Goal: Contribute content: Contribute content

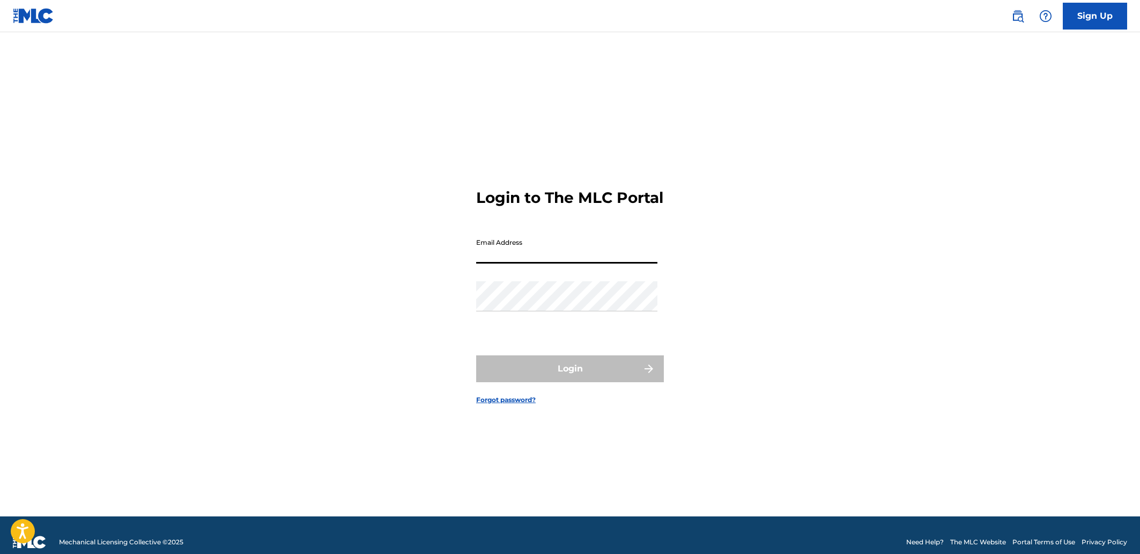
click at [526, 263] on input "Email Address" at bounding box center [566, 248] width 181 height 31
type input "[EMAIL_ADDRESS][DOMAIN_NAME]"
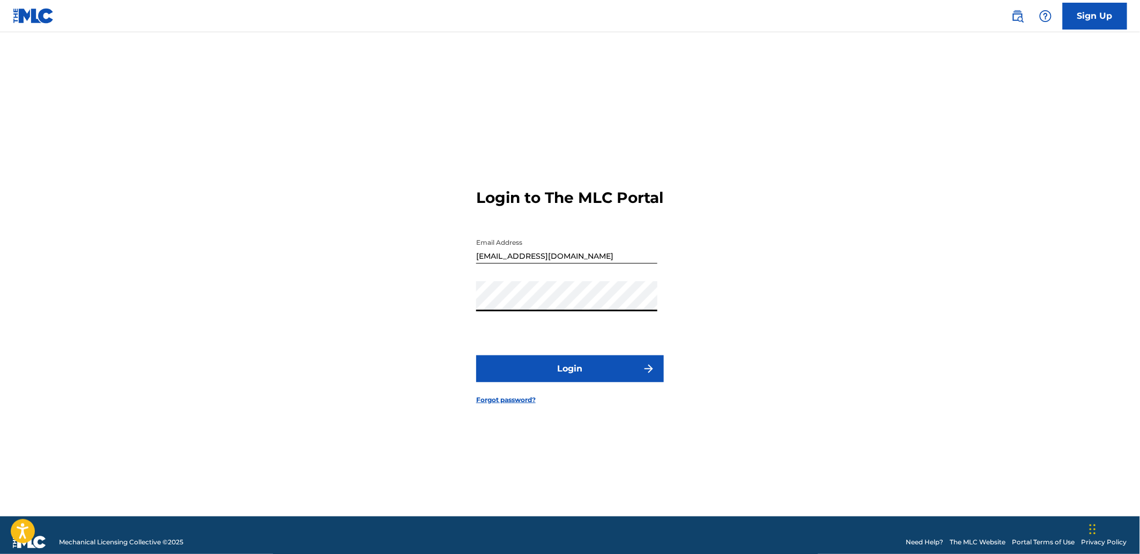
click at [577, 379] on button "Login" at bounding box center [570, 368] width 188 height 27
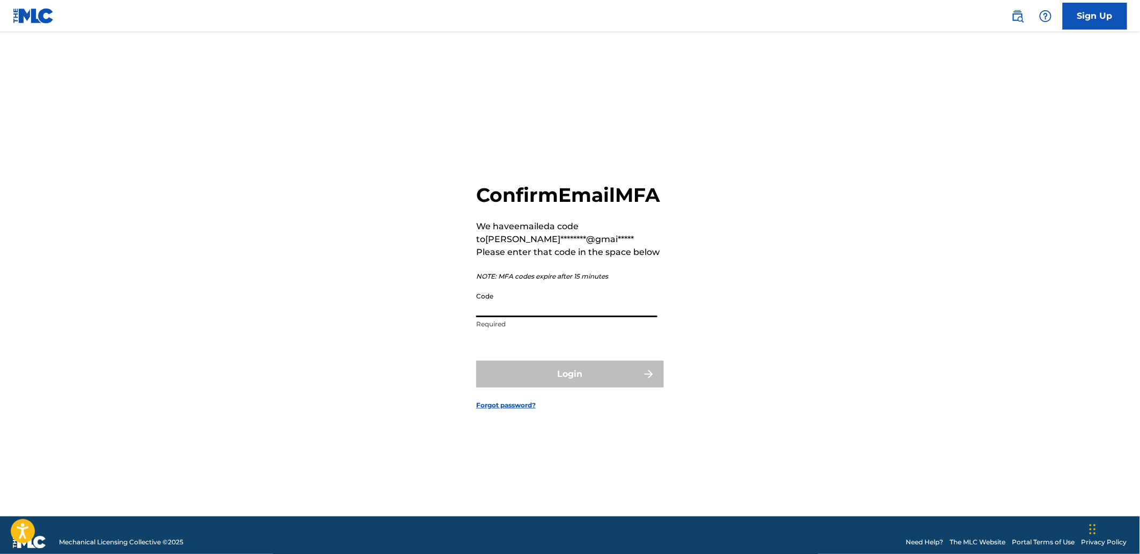
click at [487, 312] on input "Code" at bounding box center [566, 301] width 181 height 31
paste input "801774"
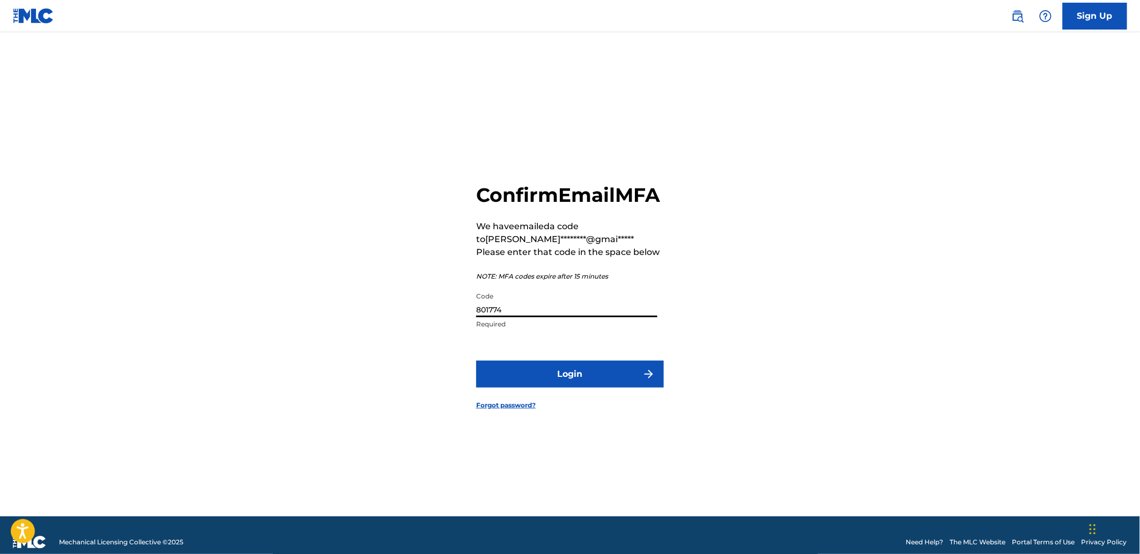
type input "801774"
click at [548, 387] on button "Login" at bounding box center [570, 373] width 188 height 27
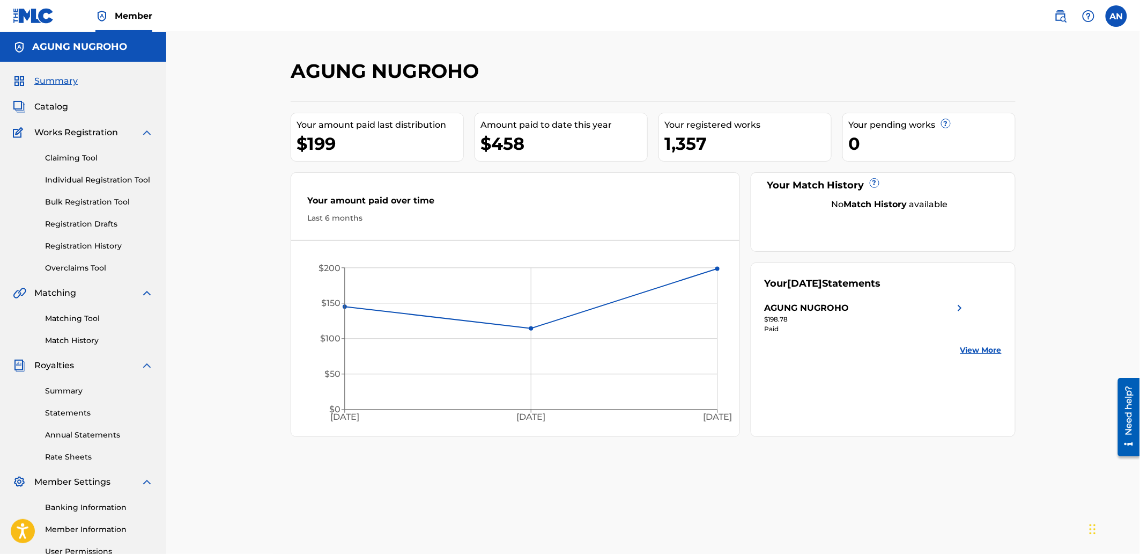
click at [70, 392] on link "Summary" at bounding box center [99, 390] width 108 height 11
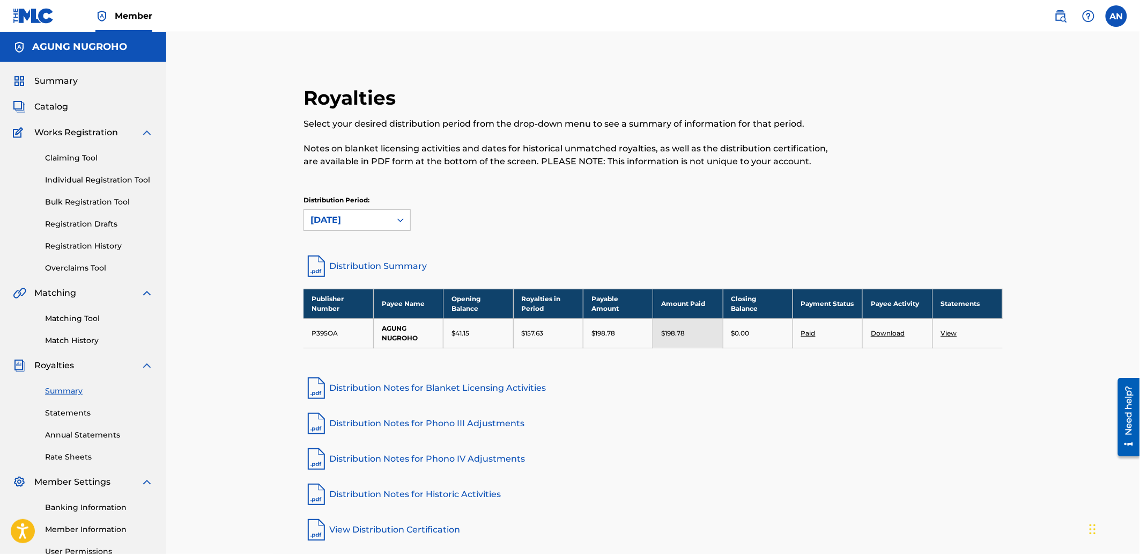
click at [81, 247] on link "Registration History" at bounding box center [99, 245] width 108 height 11
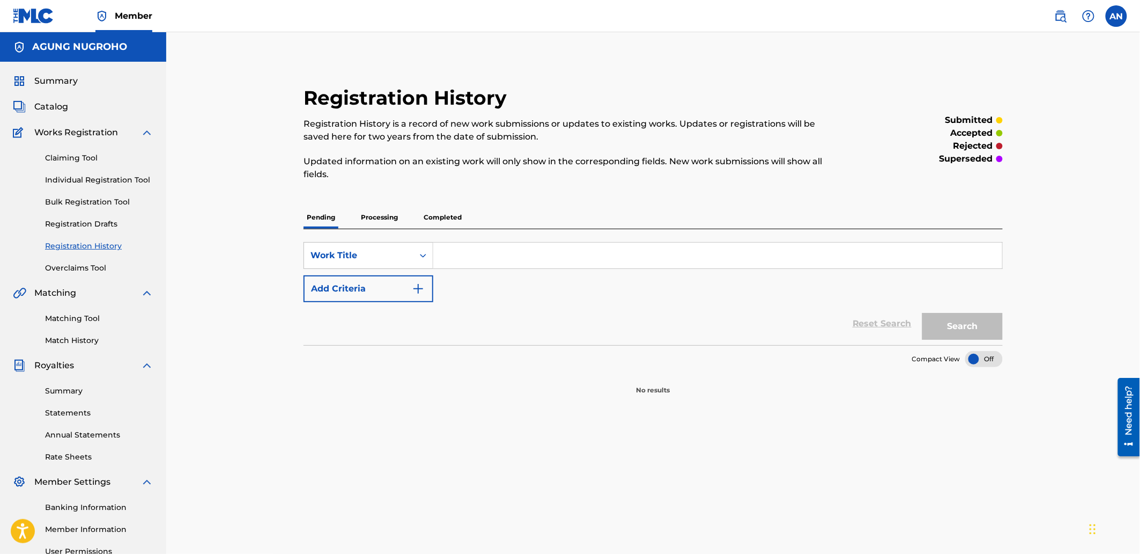
click at [379, 223] on p "Processing" at bounding box center [379, 217] width 43 height 23
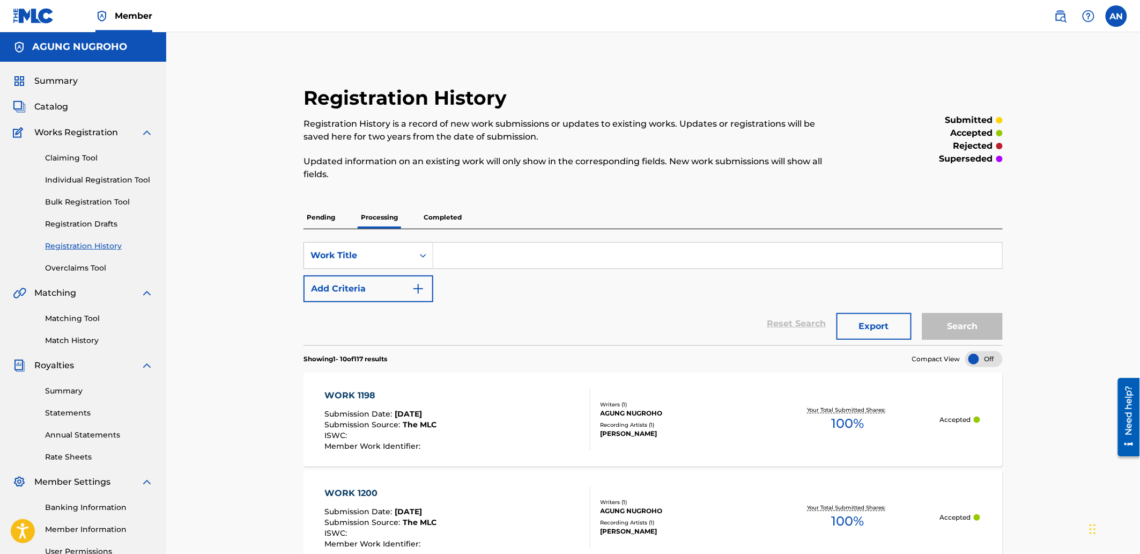
click at [452, 222] on p "Completed" at bounding box center [443, 217] width 45 height 23
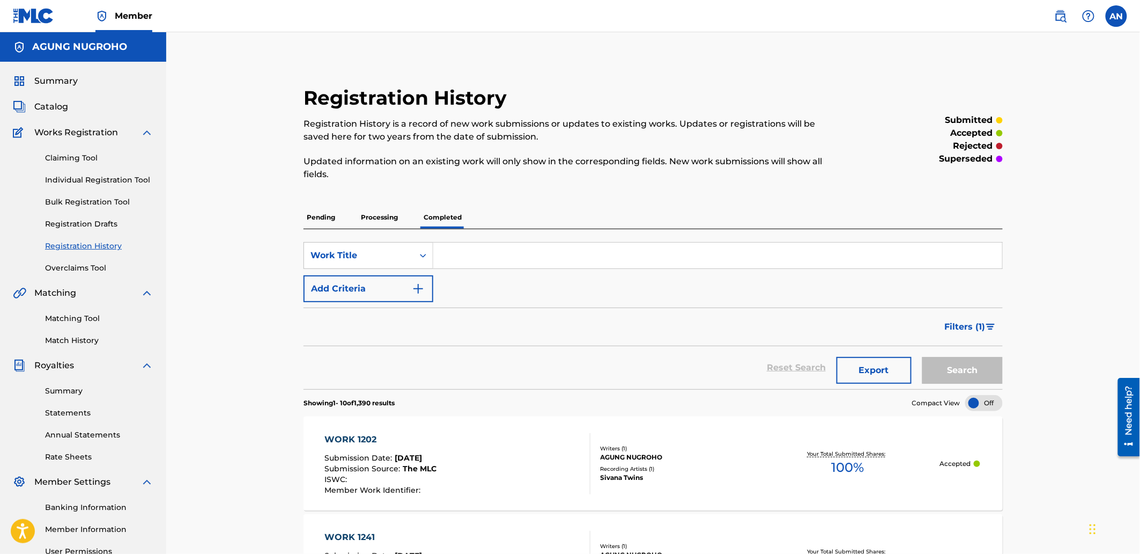
click at [399, 222] on p "Processing" at bounding box center [379, 217] width 43 height 23
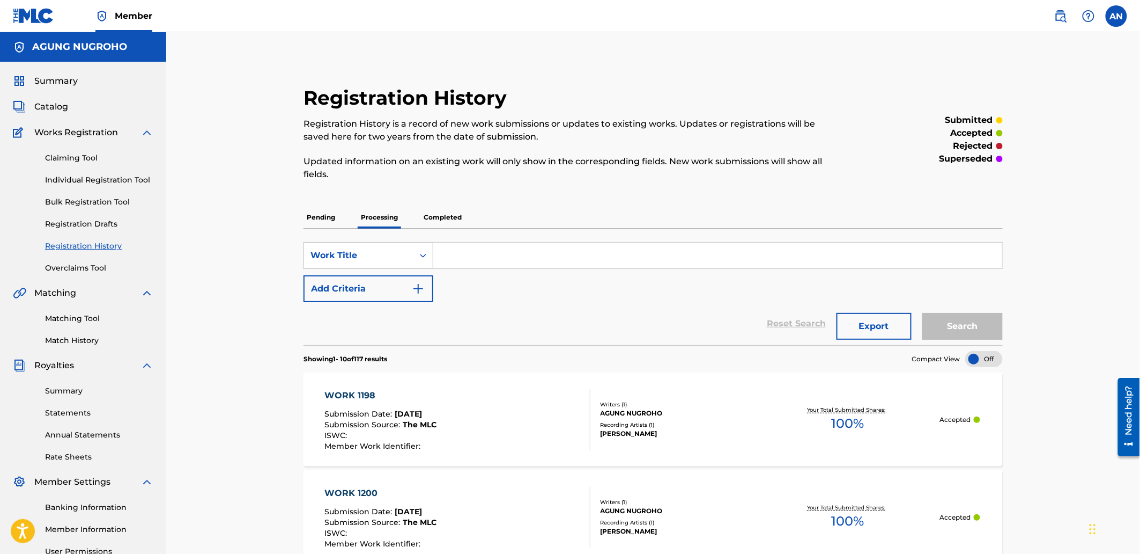
scroll to position [60, 0]
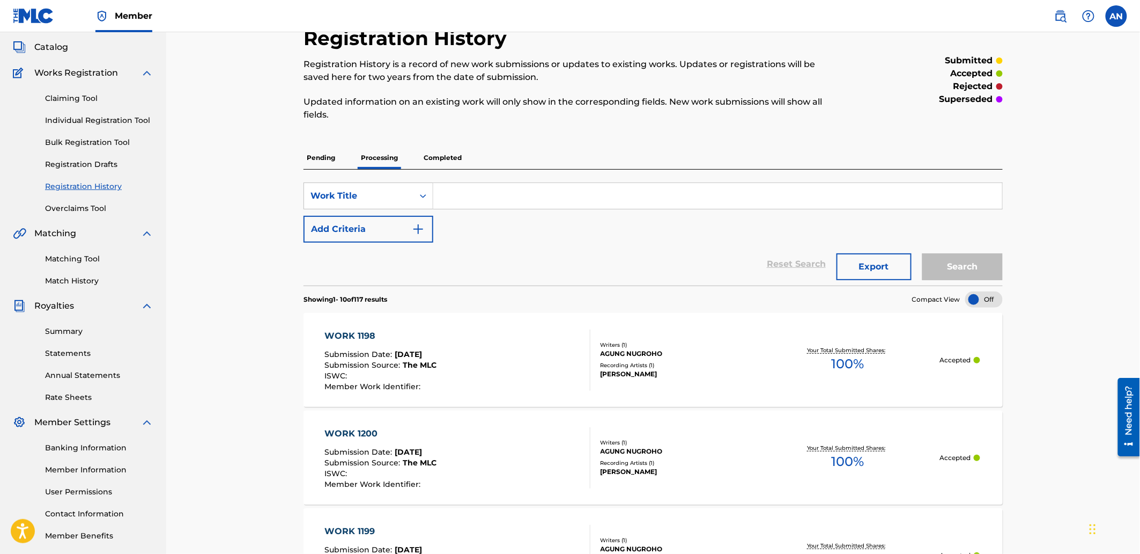
click at [429, 159] on p "Completed" at bounding box center [443, 157] width 45 height 23
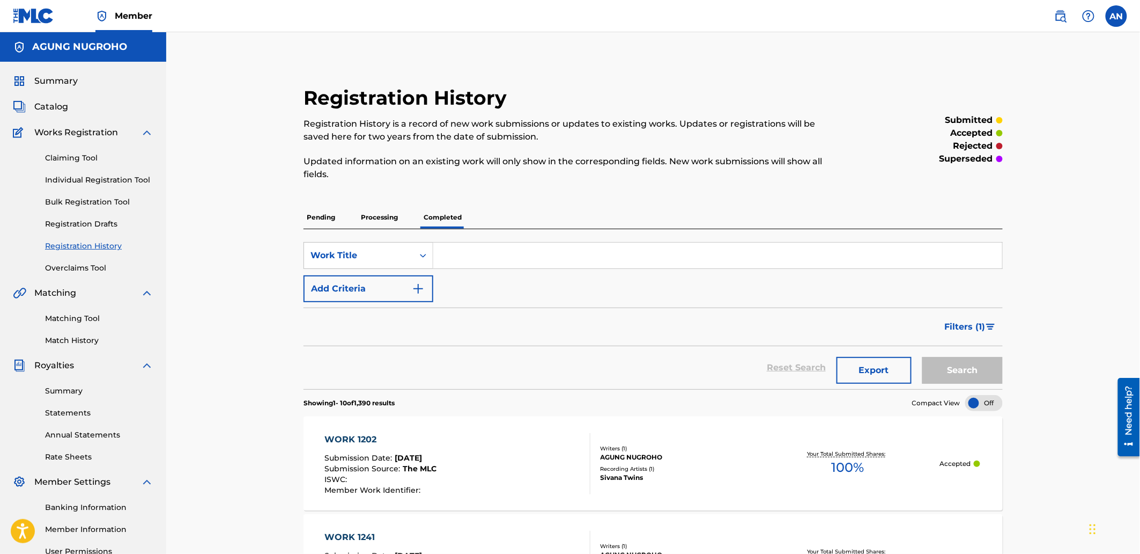
click at [957, 325] on span "Filters ( 1 )" at bounding box center [965, 326] width 41 height 13
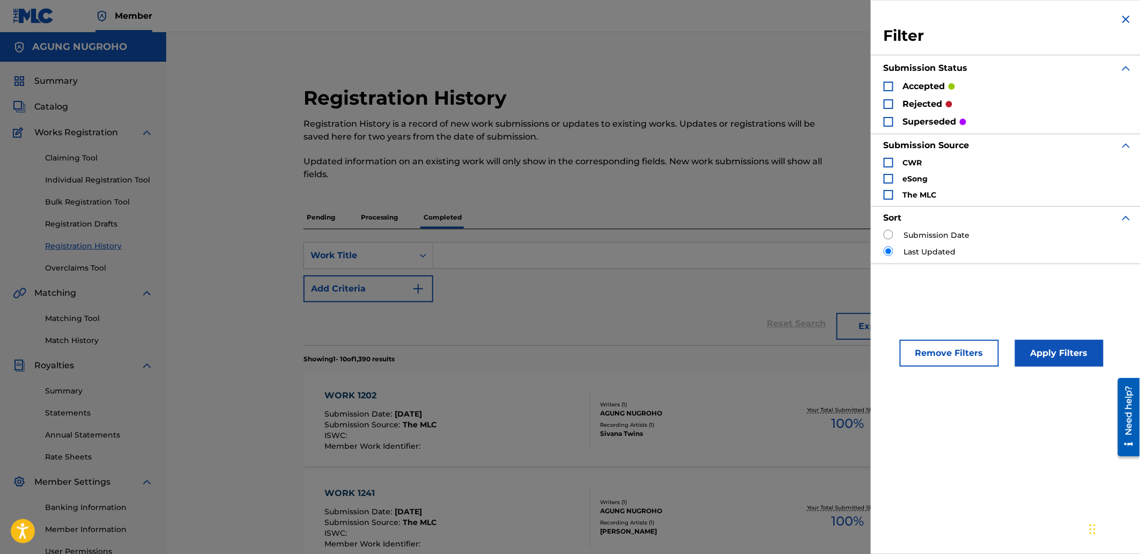
click at [1042, 345] on button "Apply Filters" at bounding box center [1059, 353] width 89 height 27
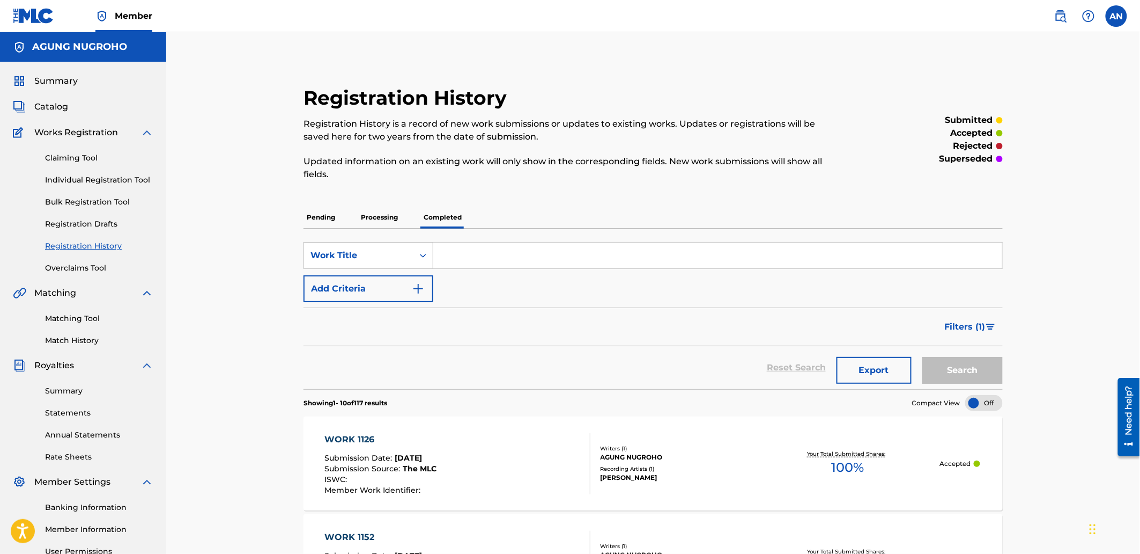
click at [543, 259] on input "Search Form" at bounding box center [717, 255] width 569 height 26
click at [110, 181] on link "Individual Registration Tool" at bounding box center [99, 179] width 108 height 11
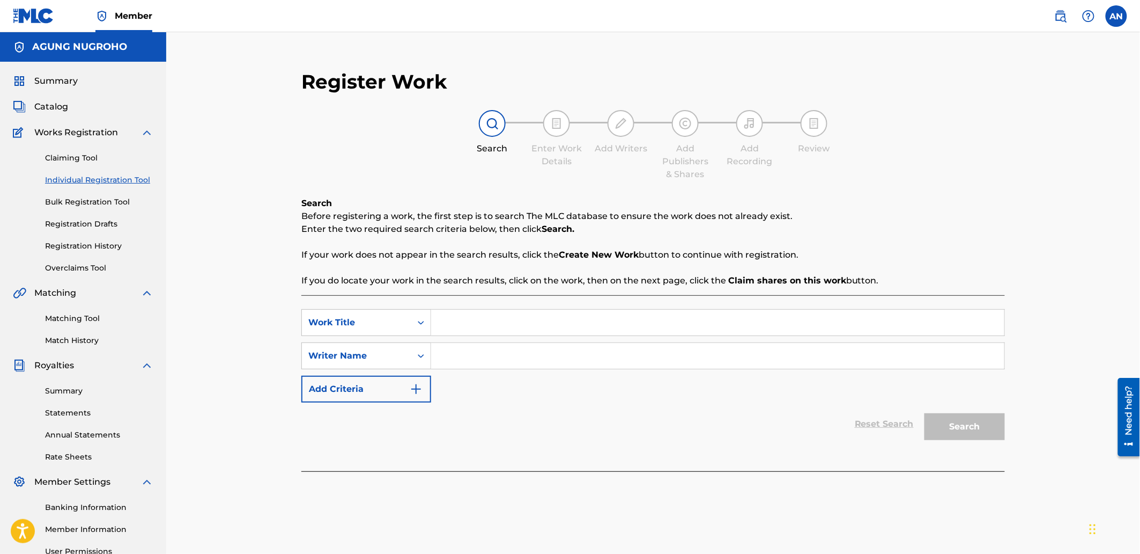
drag, startPoint x: 452, startPoint y: 308, endPoint x: 460, endPoint y: 319, distance: 13.1
click at [452, 309] on div "Search Form" at bounding box center [718, 322] width 574 height 27
click at [460, 319] on input "Search Form" at bounding box center [717, 322] width 573 height 26
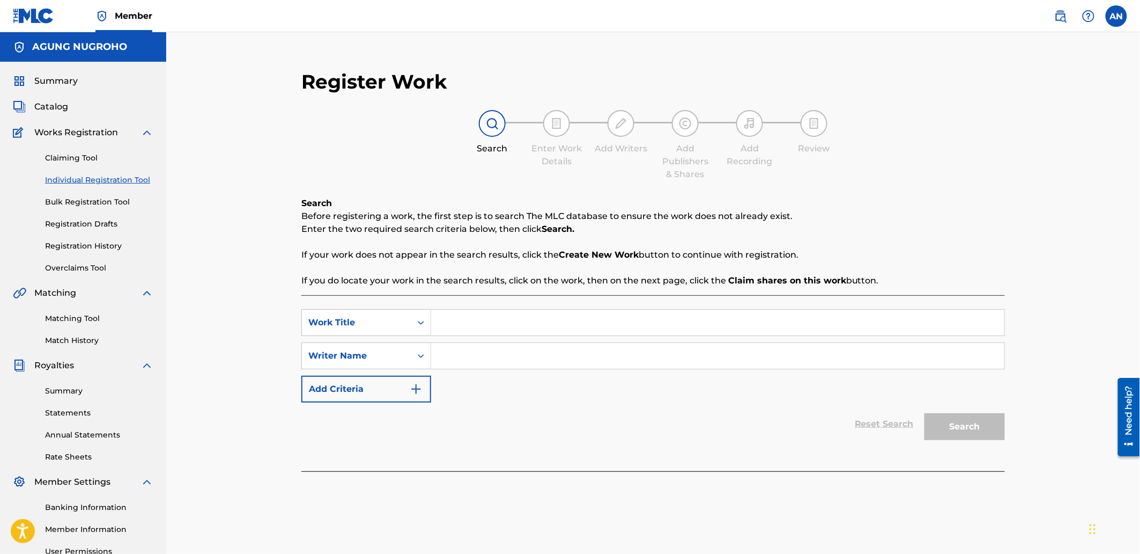
click at [463, 355] on input "Search Form" at bounding box center [717, 356] width 573 height 26
click at [457, 322] on input "Search Form" at bounding box center [717, 322] width 573 height 26
click at [61, 106] on span "Catalog" at bounding box center [51, 106] width 34 height 13
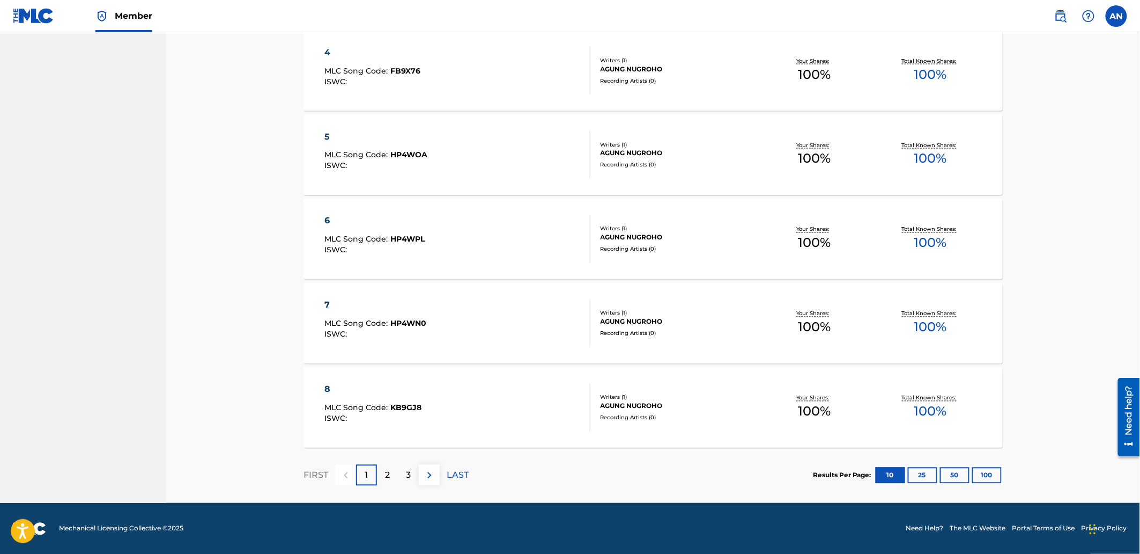
click at [387, 473] on p "2" at bounding box center [387, 475] width 5 height 13
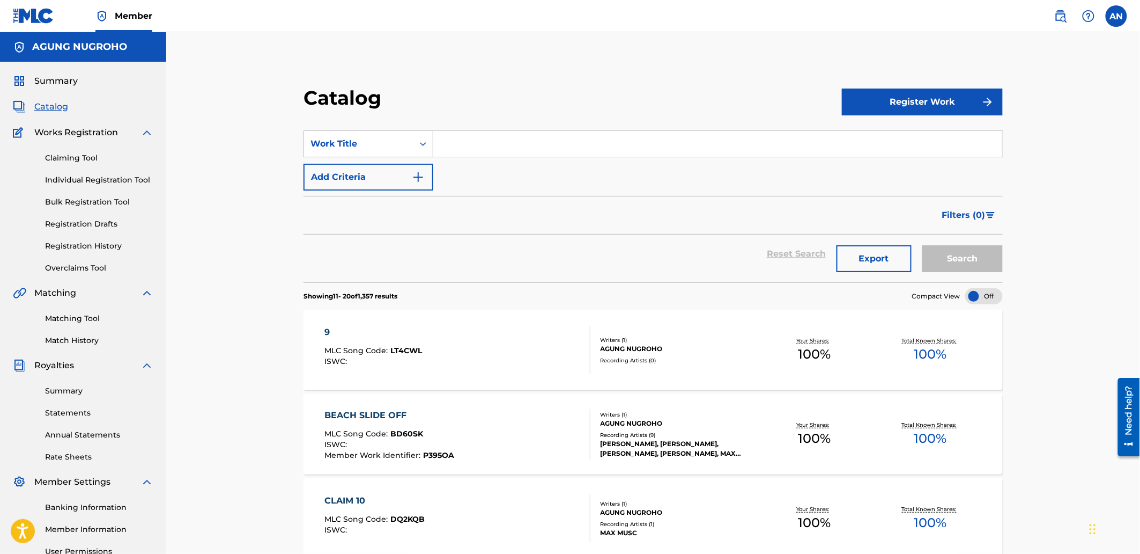
drag, startPoint x: 104, startPoint y: 176, endPoint x: 144, endPoint y: 204, distance: 49.0
click at [103, 176] on link "Individual Registration Tool" at bounding box center [99, 179] width 108 height 11
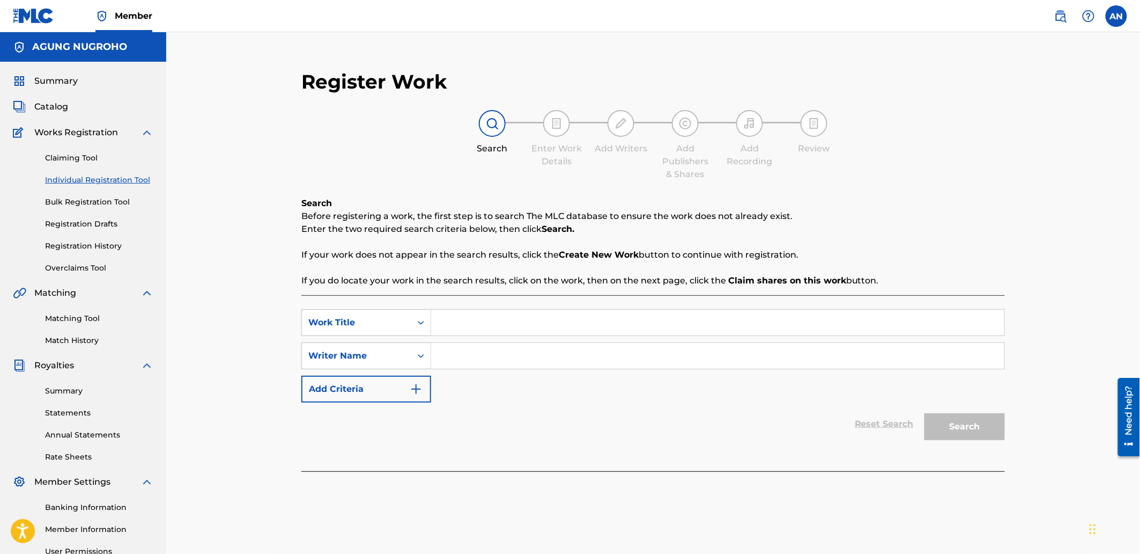
click at [467, 329] on input "Search Form" at bounding box center [717, 322] width 573 height 26
type input "12"
click at [473, 355] on input "Search Form" at bounding box center [717, 356] width 573 height 26
type input "AGUNG NUGROHO"
drag, startPoint x: 537, startPoint y: 360, endPoint x: 438, endPoint y: 360, distance: 99.2
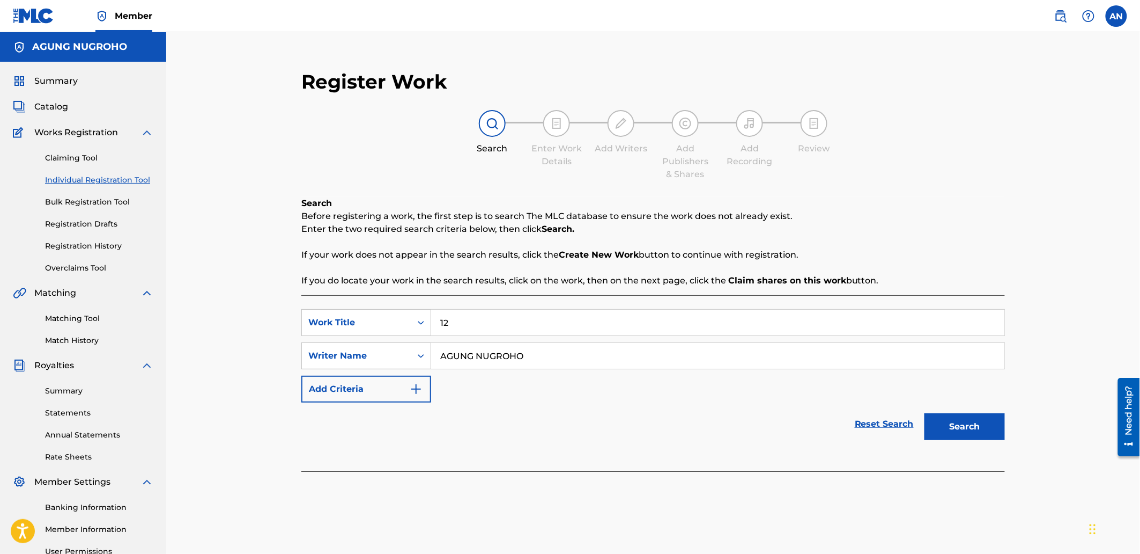
click at [438, 360] on input "AGUNG NUGROHO" at bounding box center [717, 356] width 573 height 26
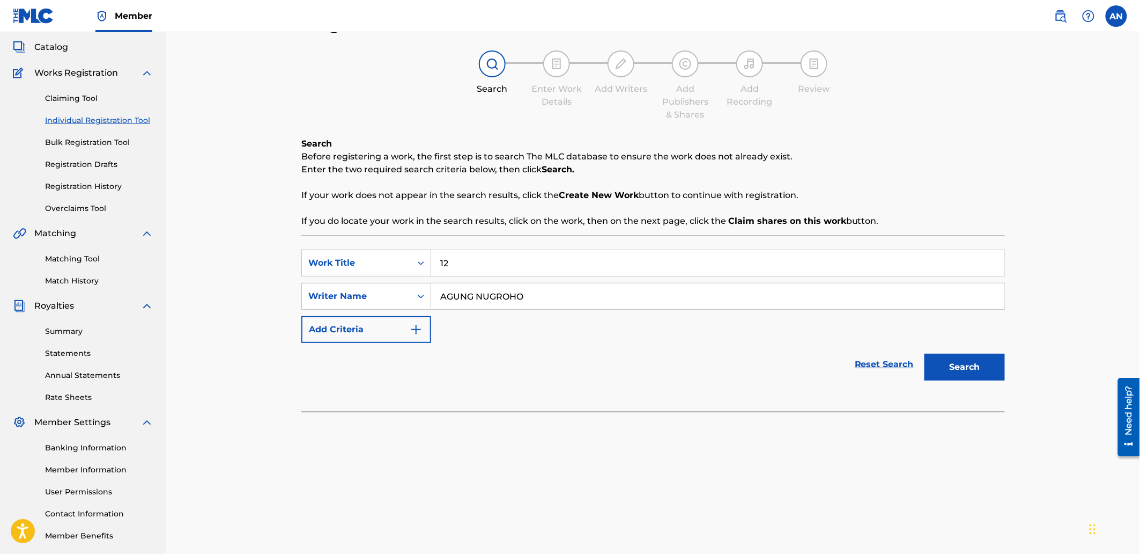
click at [958, 360] on button "Search" at bounding box center [965, 366] width 80 height 27
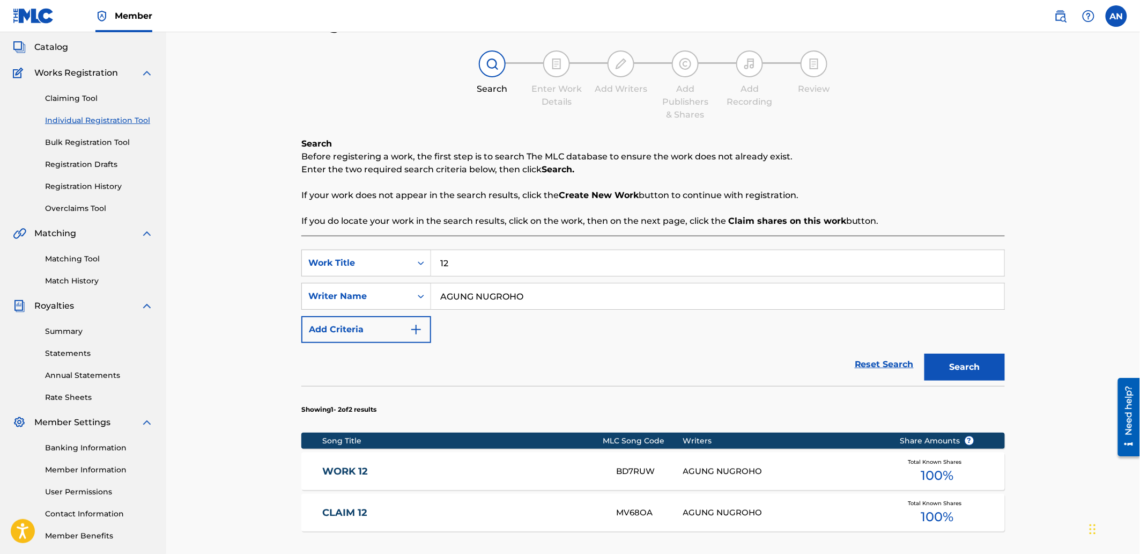
scroll to position [231, 0]
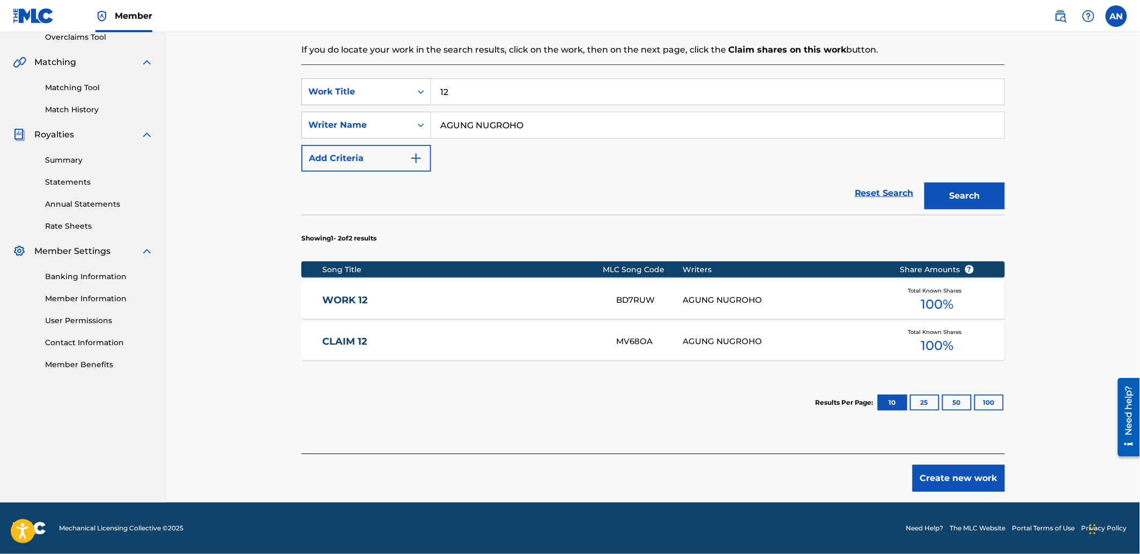
click at [940, 483] on button "Create new work" at bounding box center [959, 477] width 92 height 27
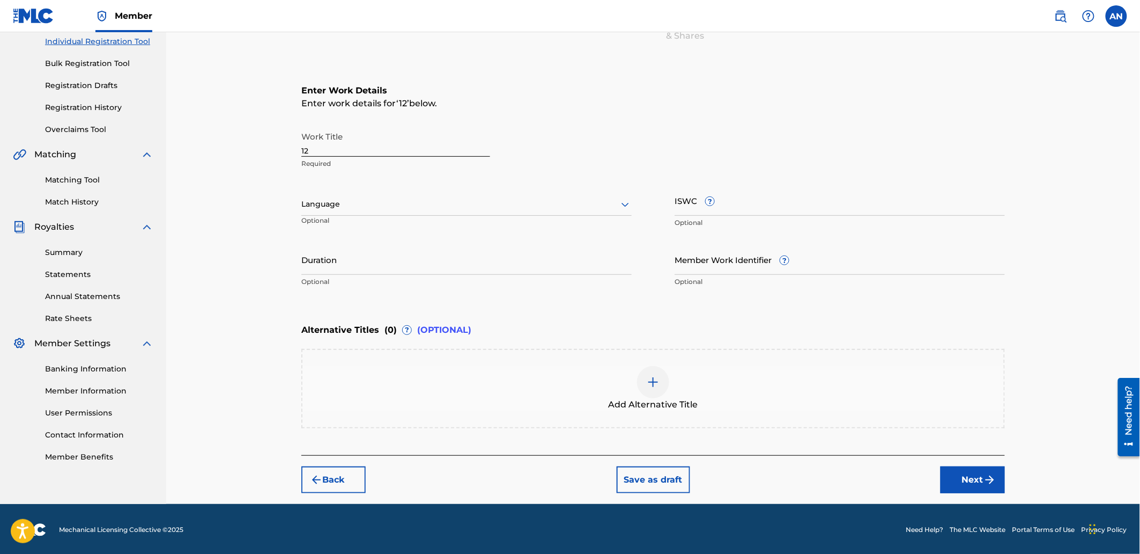
click at [961, 475] on button "Next" at bounding box center [973, 479] width 64 height 27
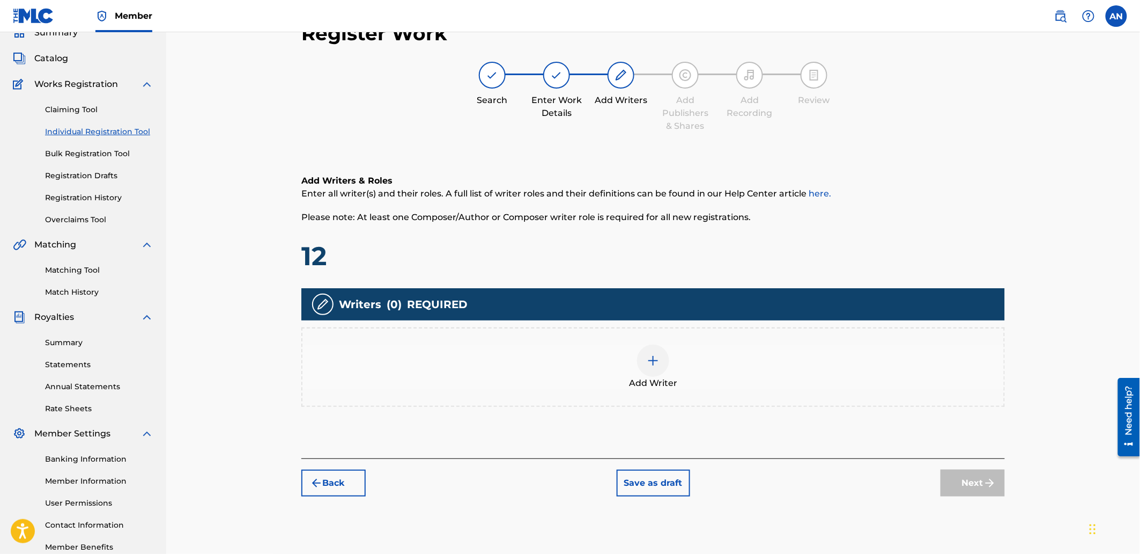
click at [768, 375] on div "Add Writer" at bounding box center [654, 366] width 702 height 45
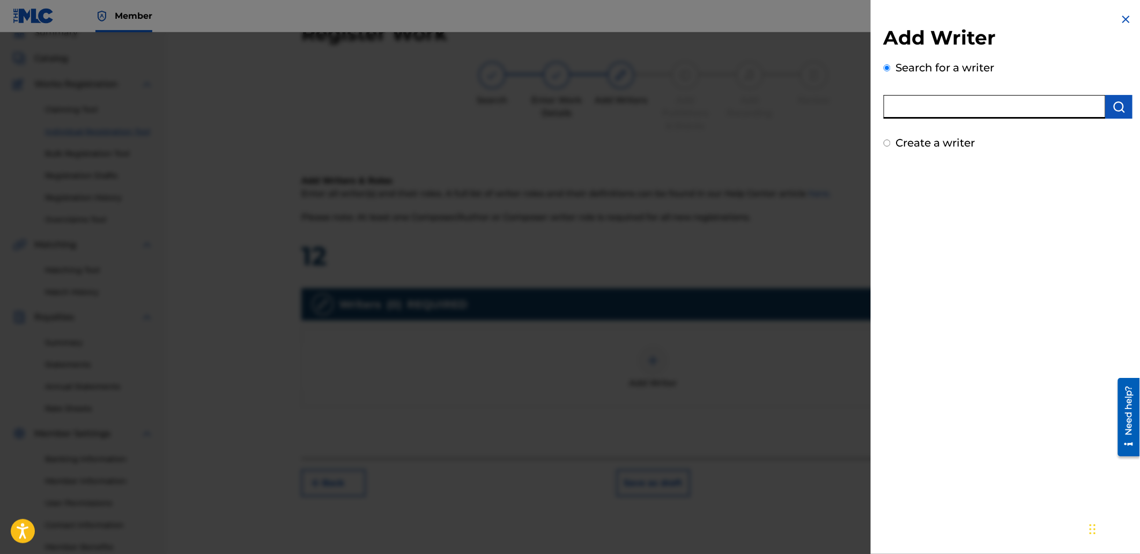
click at [910, 115] on input "text" at bounding box center [995, 107] width 222 height 24
paste input "AGUNG NUGROHO"
type input "AGUNG NUGROHO"
click at [1114, 102] on img "submit" at bounding box center [1119, 106] width 13 height 13
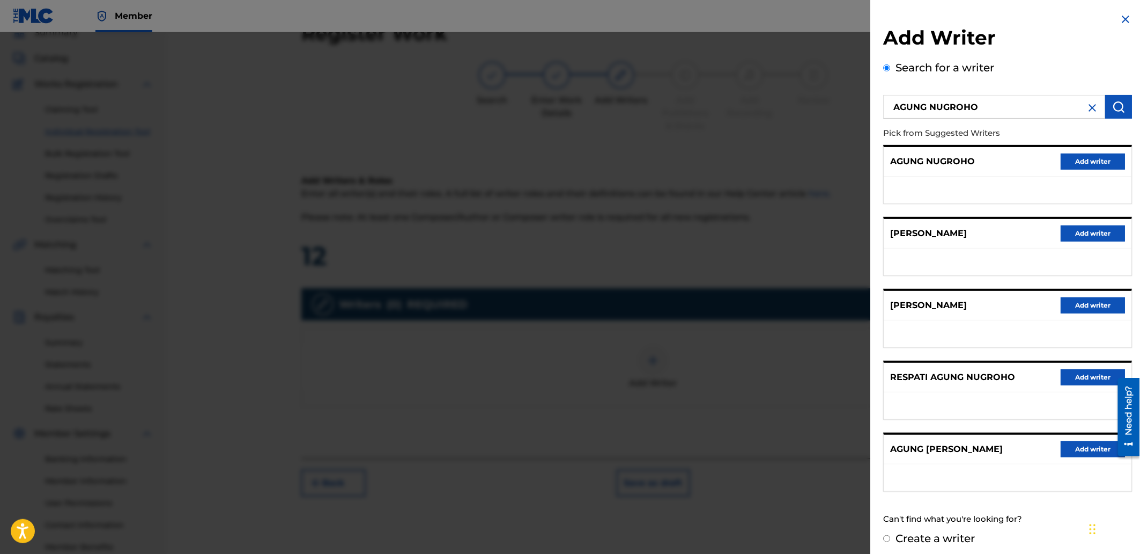
click at [1066, 160] on button "Add writer" at bounding box center [1093, 161] width 64 height 16
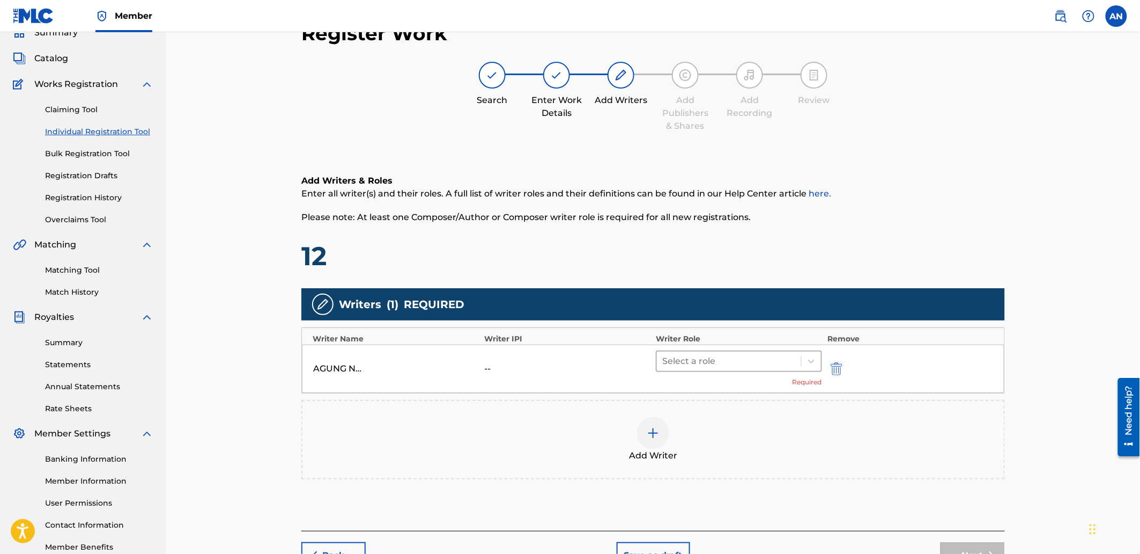
click at [677, 365] on div at bounding box center [729, 360] width 134 height 15
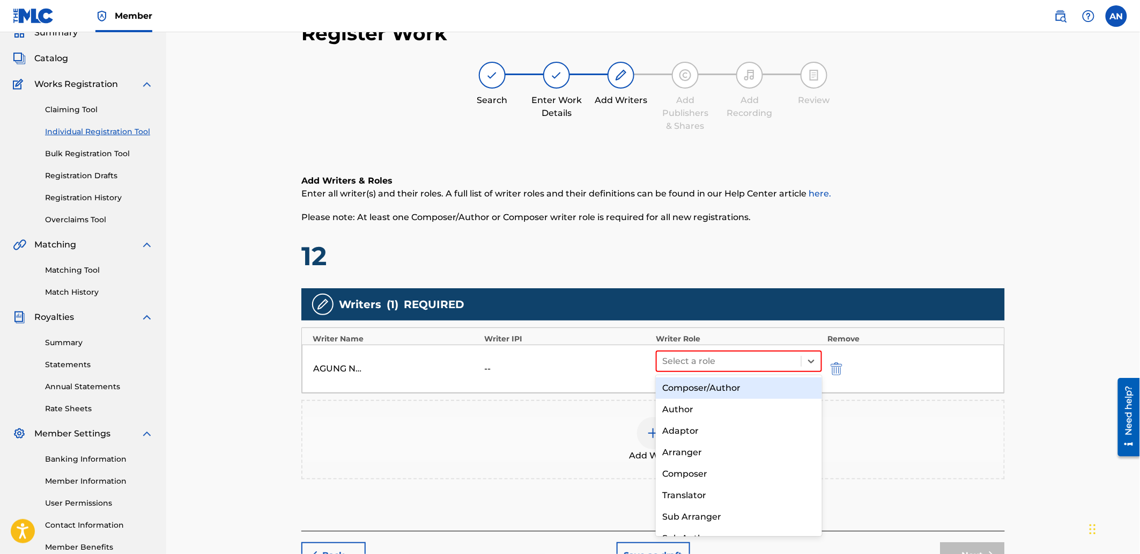
click at [680, 387] on div "Composer/Author" at bounding box center [739, 387] width 166 height 21
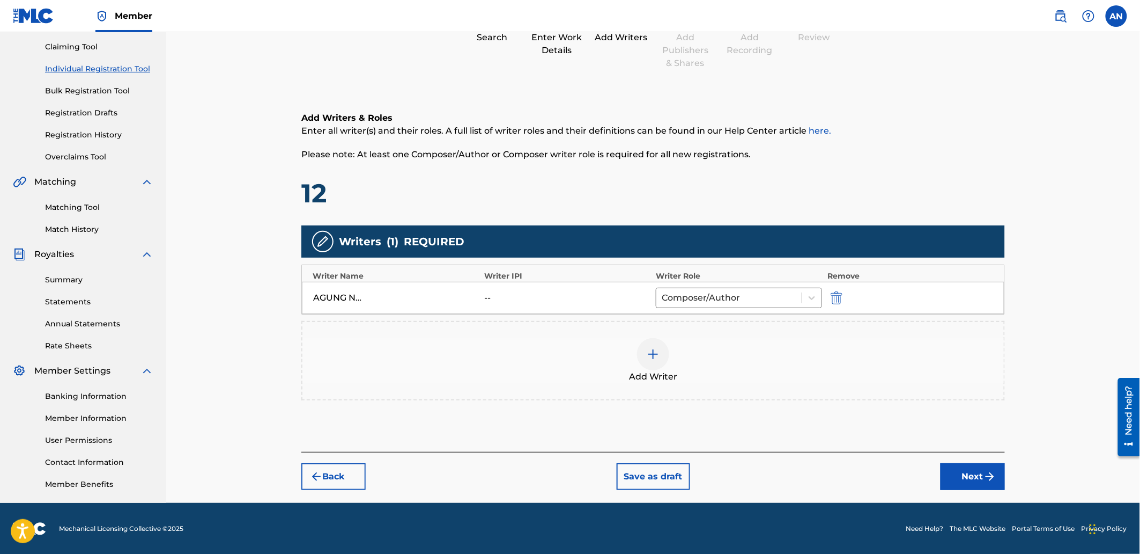
click at [974, 467] on button "Next" at bounding box center [973, 476] width 64 height 27
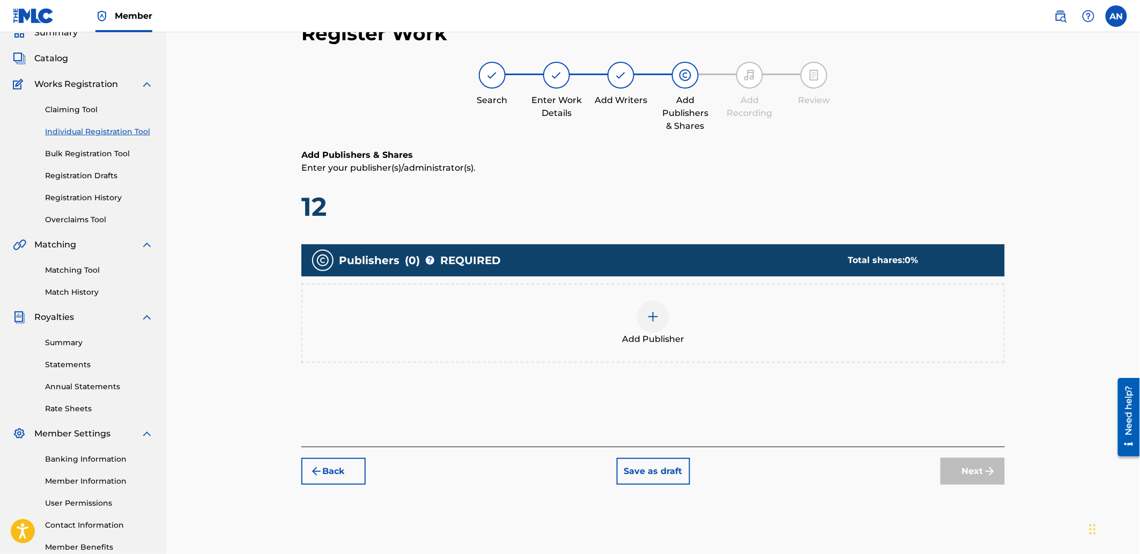
click at [652, 307] on div at bounding box center [653, 316] width 32 height 32
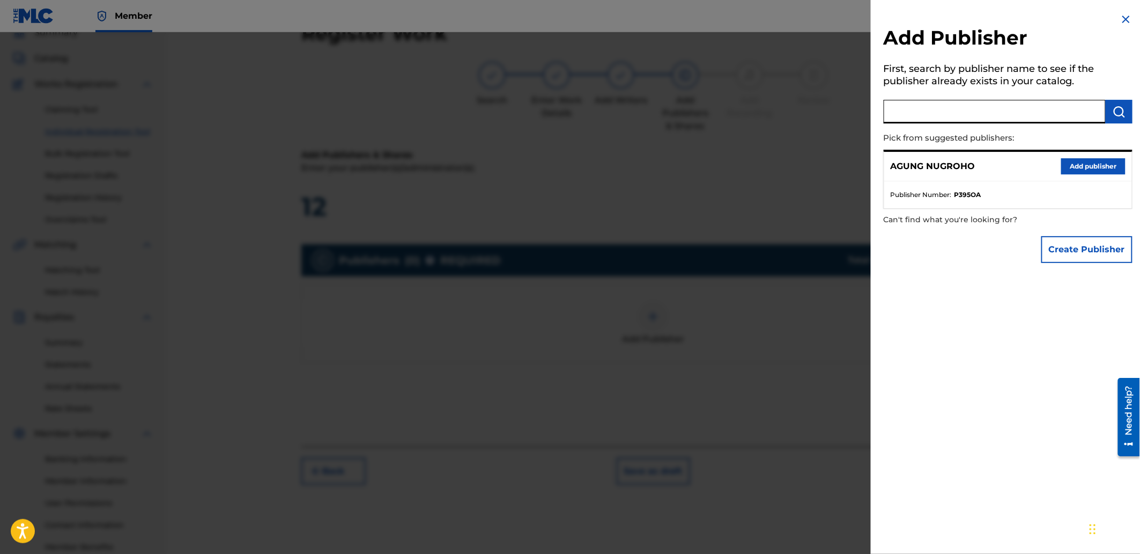
click at [931, 116] on input "text" at bounding box center [995, 112] width 222 height 24
click at [1071, 156] on div "AGUNG NUGROHO Add publisher" at bounding box center [1008, 167] width 248 height 30
click at [1076, 164] on button "Add publisher" at bounding box center [1093, 166] width 64 height 16
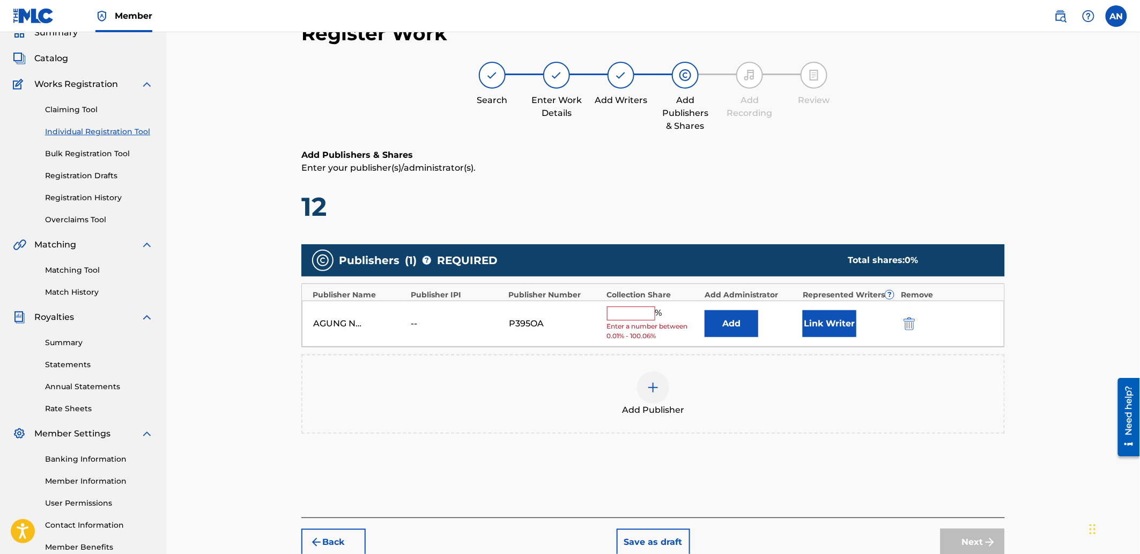
click at [625, 313] on input "text" at bounding box center [631, 313] width 48 height 14
type input "100"
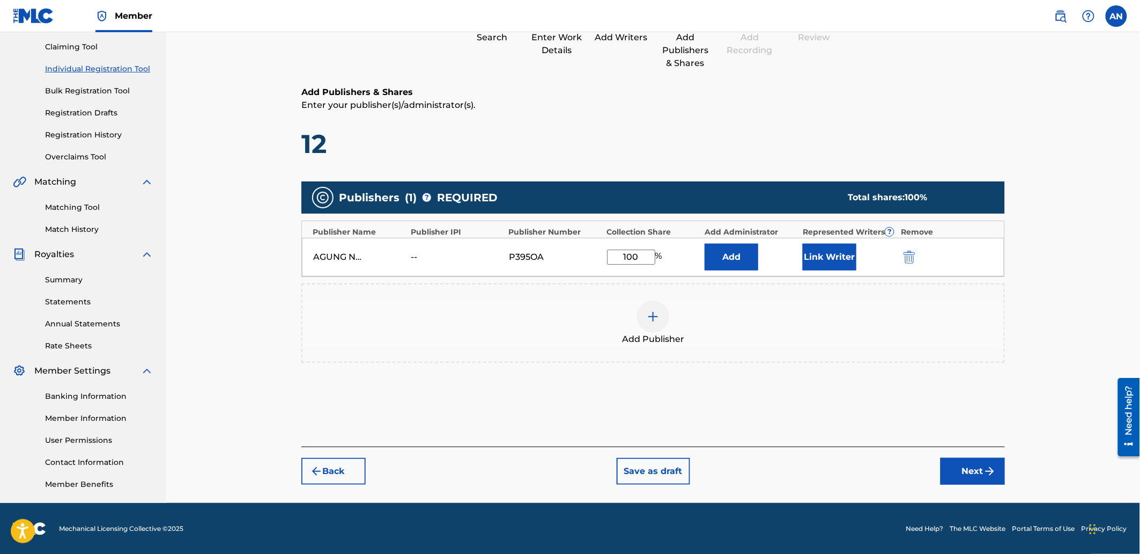
click at [975, 464] on button "Next" at bounding box center [973, 471] width 64 height 27
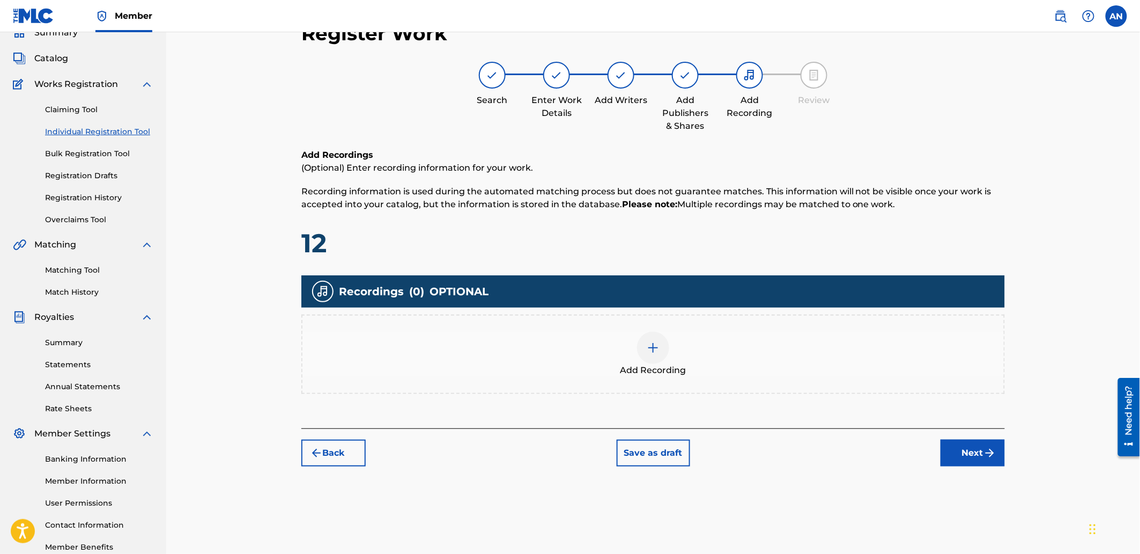
click at [696, 376] on div "Add Recording" at bounding box center [653, 353] width 704 height 79
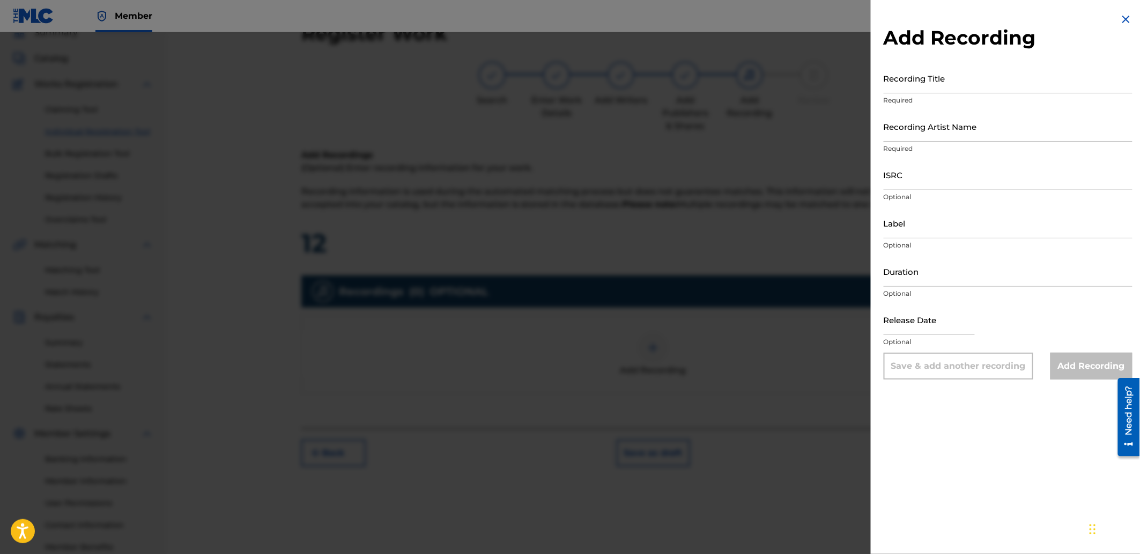
drag, startPoint x: 995, startPoint y: 94, endPoint x: 850, endPoint y: 65, distance: 148.7
click at [995, 94] on div "Recording Title Required" at bounding box center [1008, 87] width 249 height 48
click at [947, 88] on input "Recording Title" at bounding box center [1008, 78] width 249 height 31
paste input "I Hope You"
type input "I Hope You"
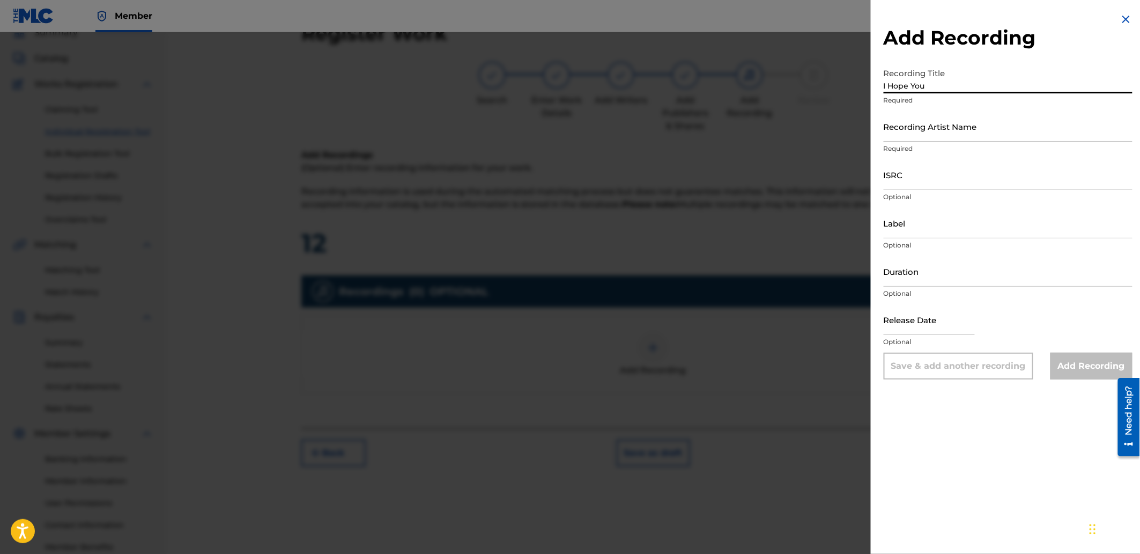
click at [952, 109] on div "Recording Title I Hope You Required" at bounding box center [1008, 87] width 249 height 48
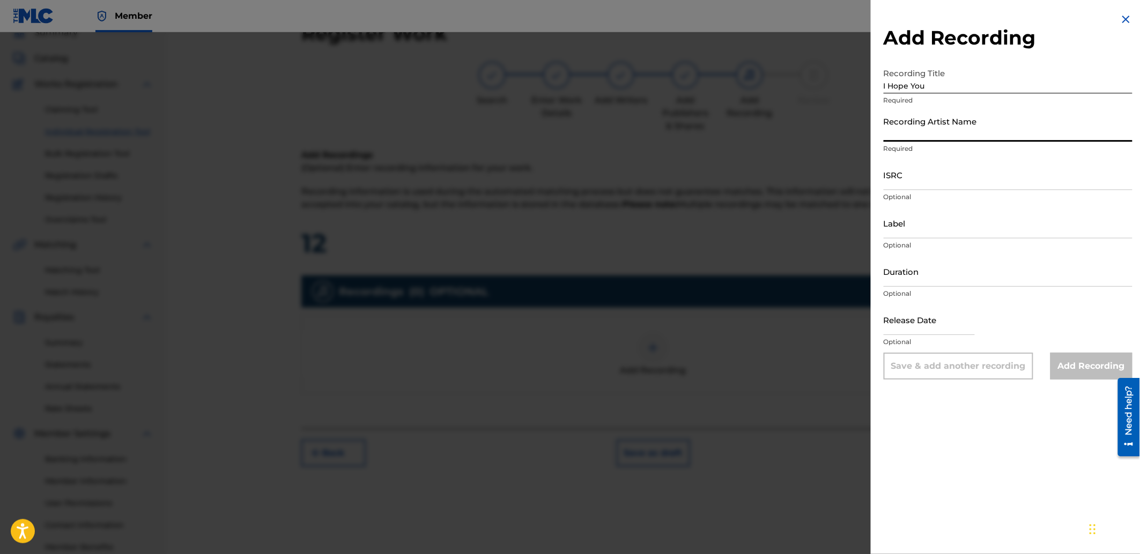
click at [953, 137] on input "Recording Artist Name" at bounding box center [1008, 126] width 249 height 31
paste input "[PERSON_NAME]"
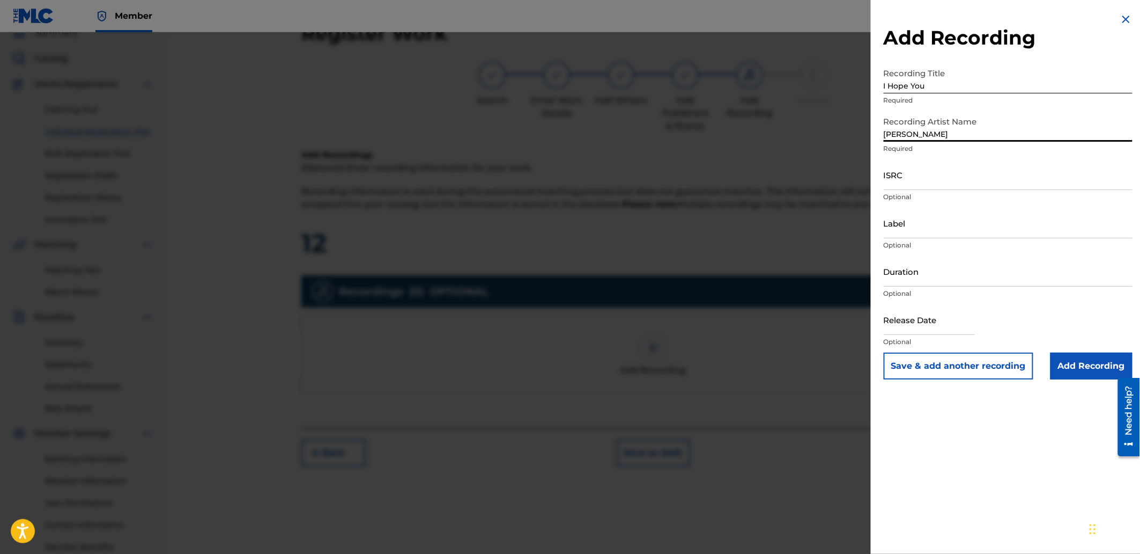
type input "[PERSON_NAME]"
click at [924, 185] on input "ISRC" at bounding box center [1008, 174] width 249 height 31
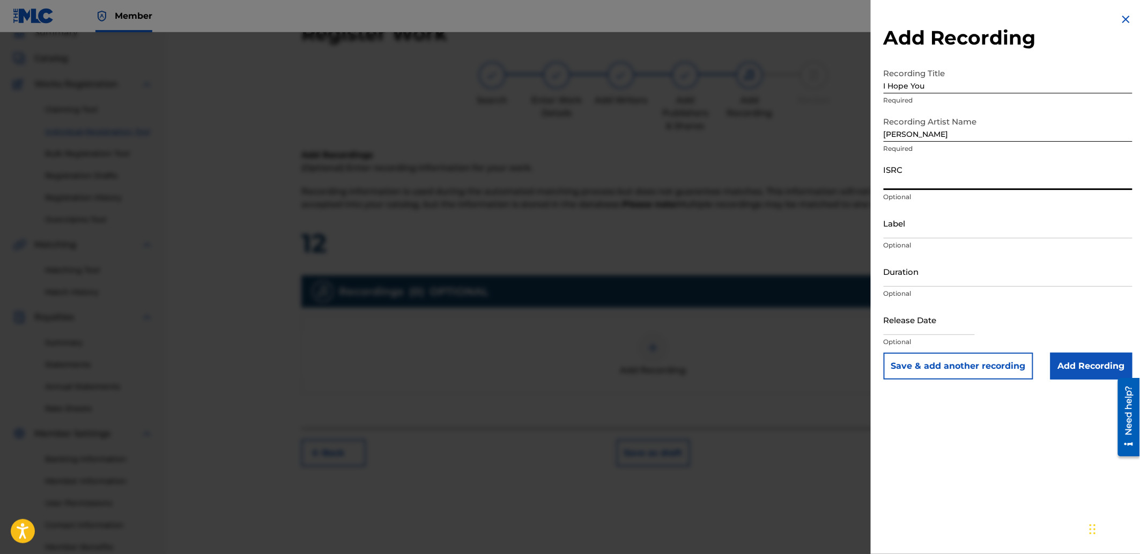
paste input "SGW502557319"
type input "SGW502557319"
click at [1070, 371] on input "Add Recording" at bounding box center [1092, 365] width 82 height 27
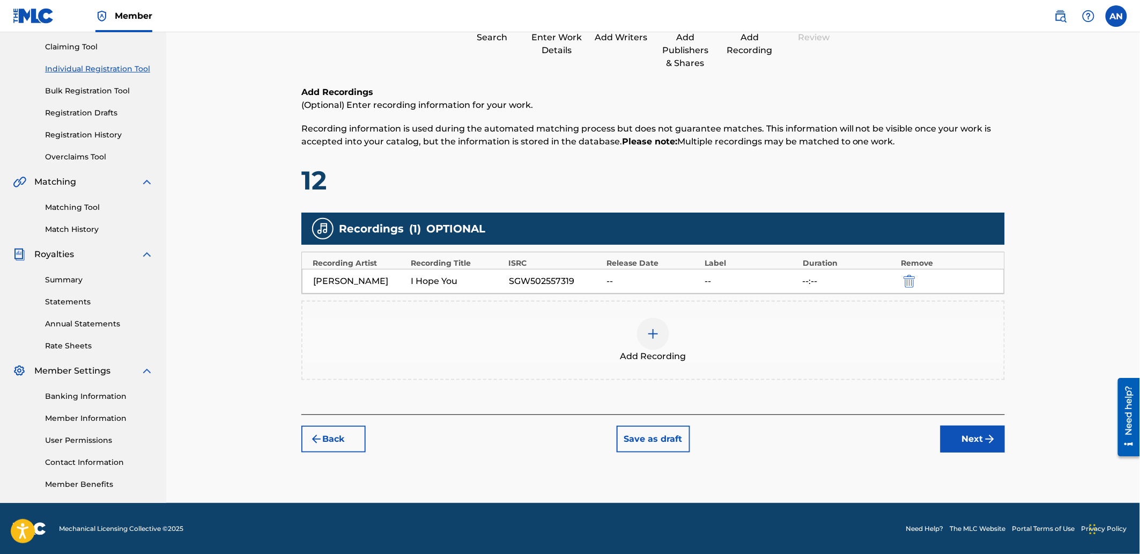
click at [962, 431] on button "Next" at bounding box center [973, 438] width 64 height 27
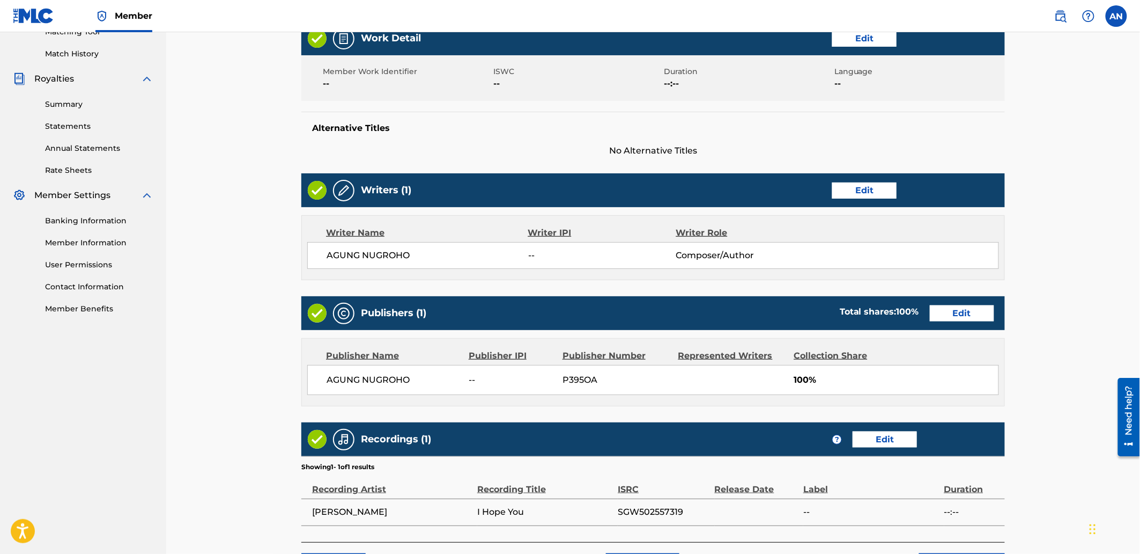
scroll to position [374, 0]
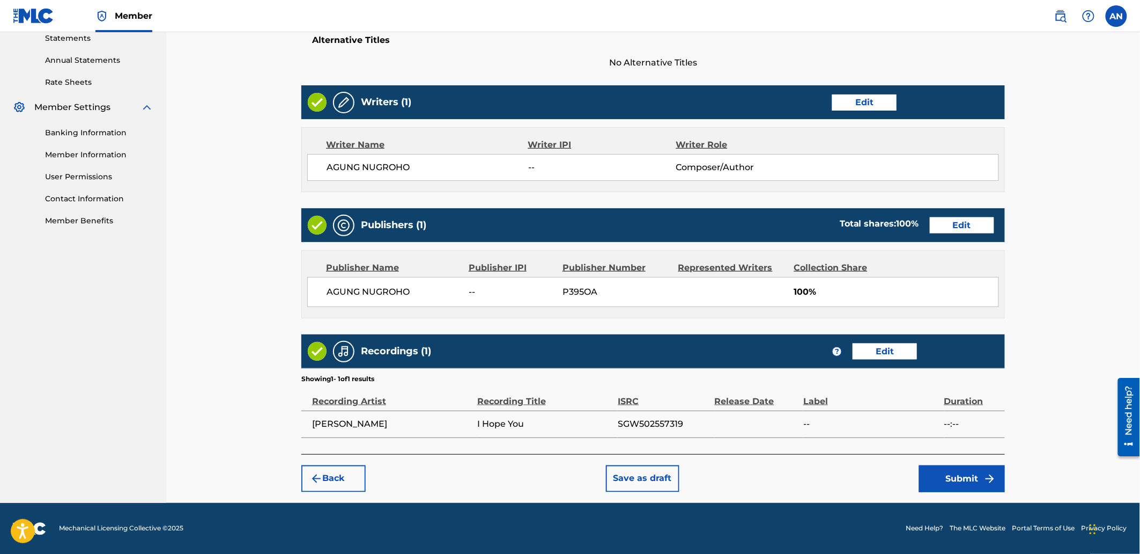
click at [945, 480] on button "Submit" at bounding box center [962, 478] width 86 height 27
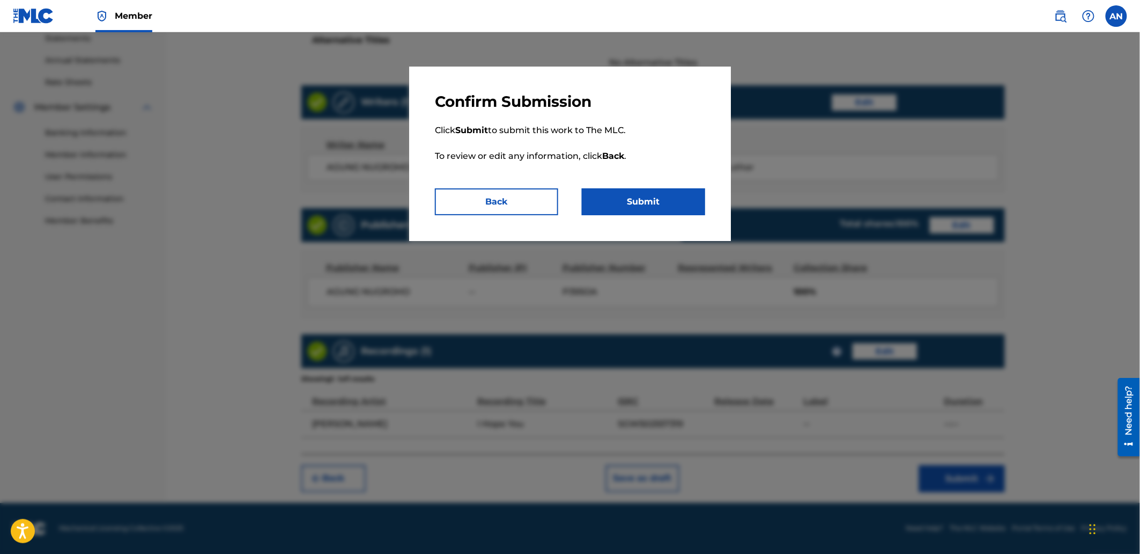
click at [663, 211] on button "Submit" at bounding box center [643, 201] width 123 height 27
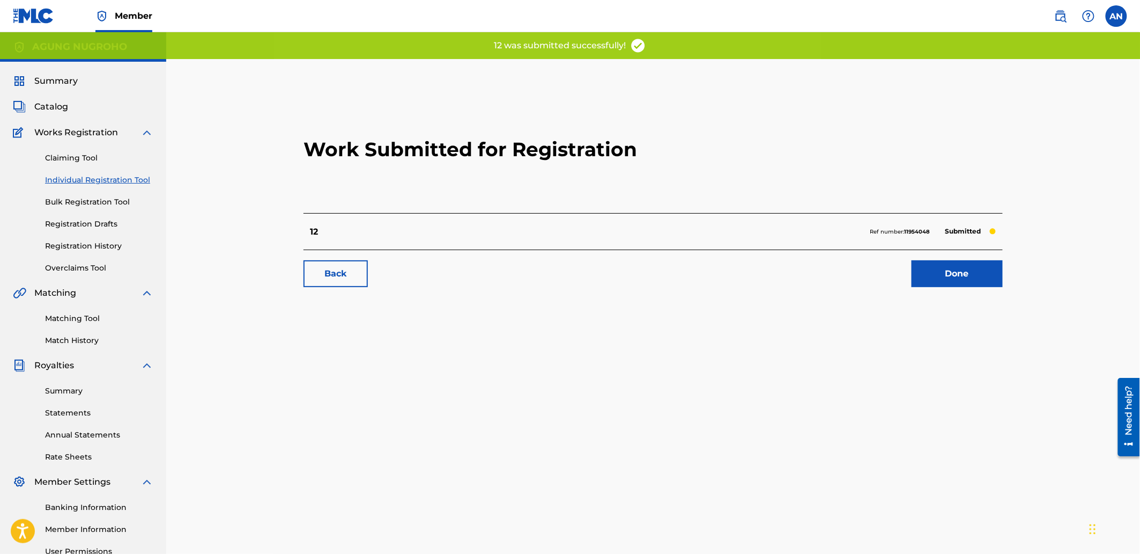
click at [923, 267] on link "Done" at bounding box center [957, 273] width 91 height 27
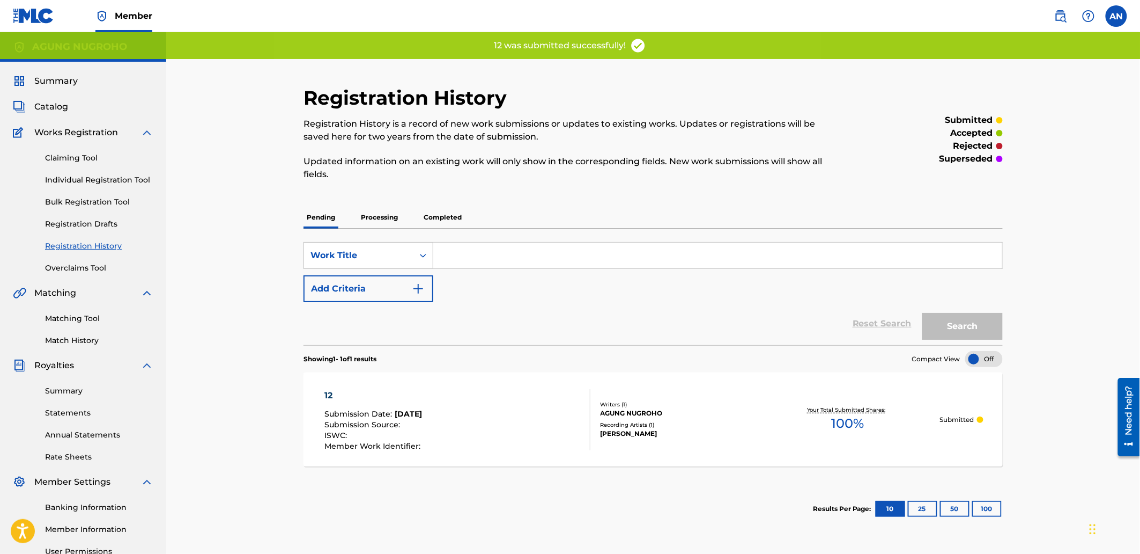
click at [120, 183] on link "Individual Registration Tool" at bounding box center [99, 179] width 108 height 11
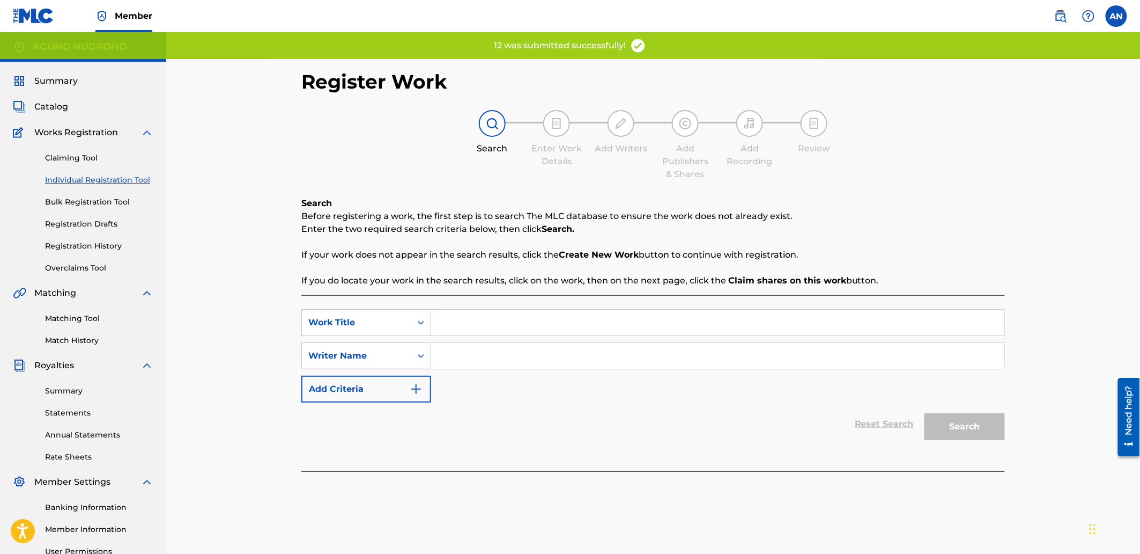
click at [433, 319] on input "Search Form" at bounding box center [717, 322] width 573 height 26
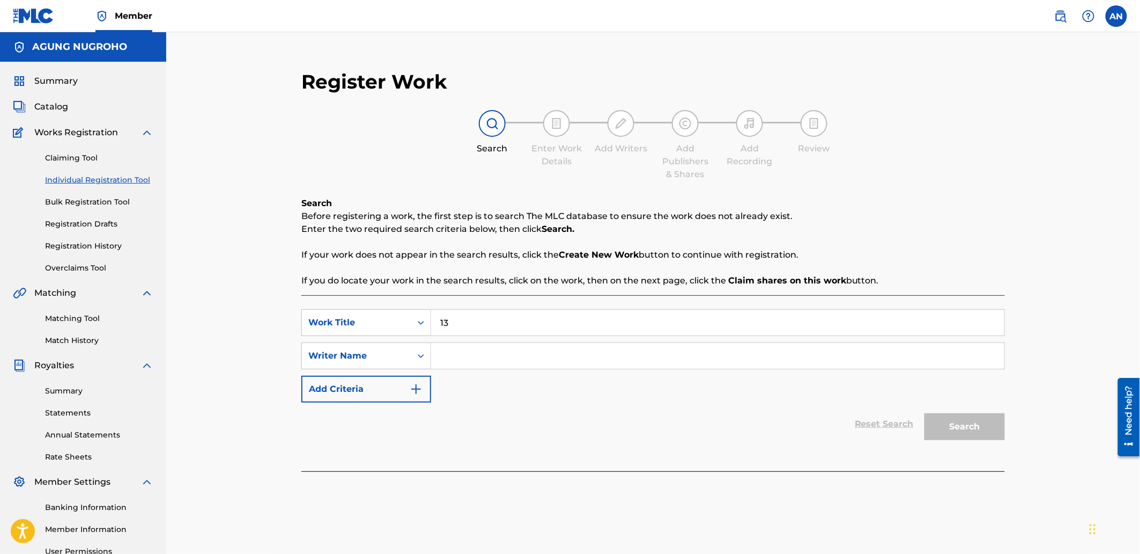
type input "13"
drag, startPoint x: 459, startPoint y: 354, endPoint x: 485, endPoint y: 360, distance: 26.5
click at [459, 354] on input "Search Form" at bounding box center [717, 356] width 573 height 26
type input "AGUNG NUGROHO"
drag, startPoint x: 548, startPoint y: 360, endPoint x: 438, endPoint y: 360, distance: 110.0
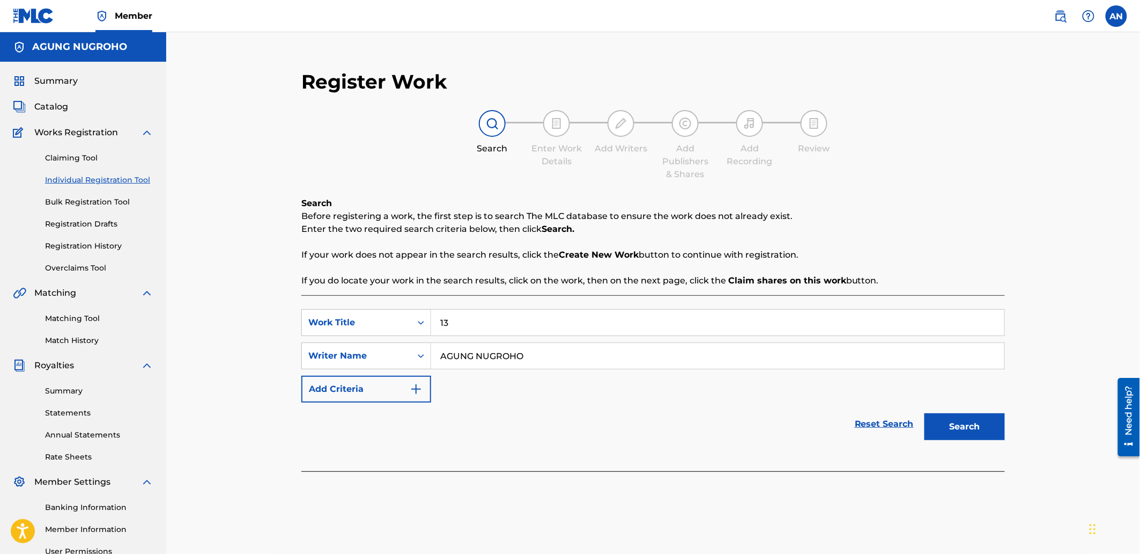
click at [438, 360] on input "AGUNG NUGROHO" at bounding box center [717, 356] width 573 height 26
click at [980, 436] on button "Search" at bounding box center [965, 426] width 80 height 27
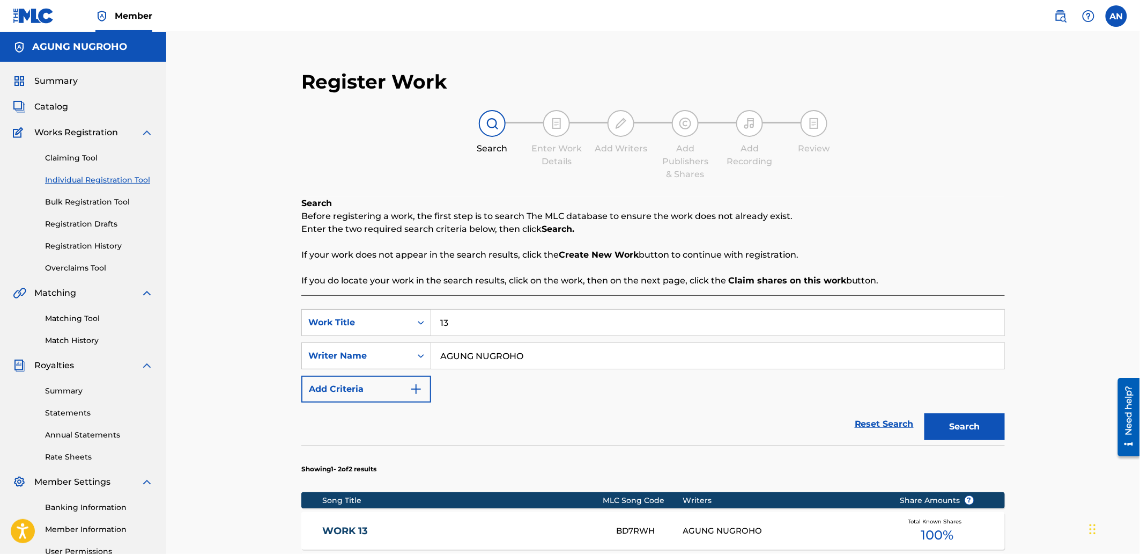
click at [969, 421] on button "Search" at bounding box center [965, 426] width 80 height 27
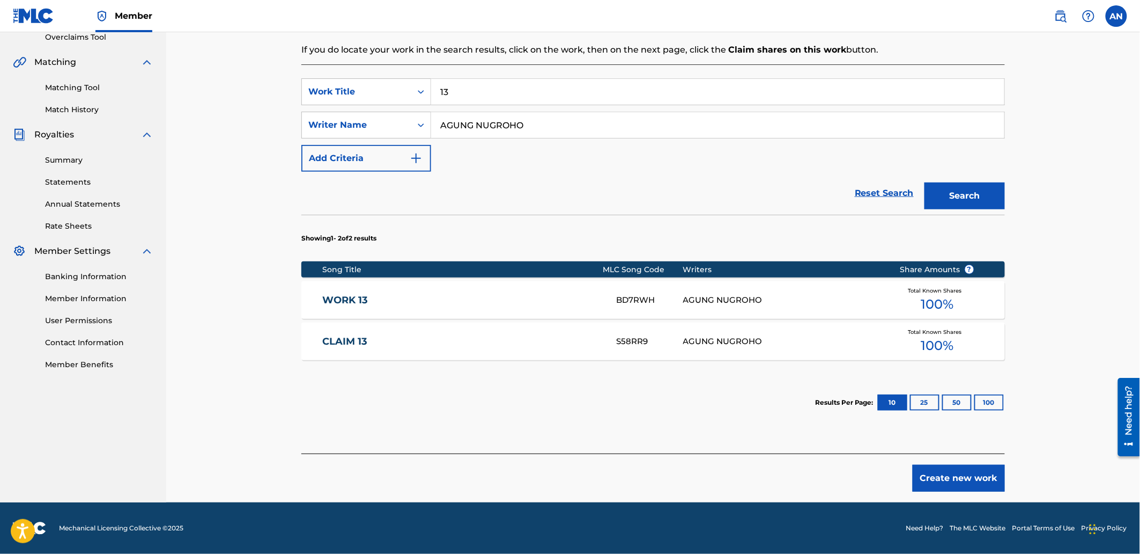
click at [951, 465] on button "Create new work" at bounding box center [959, 477] width 92 height 27
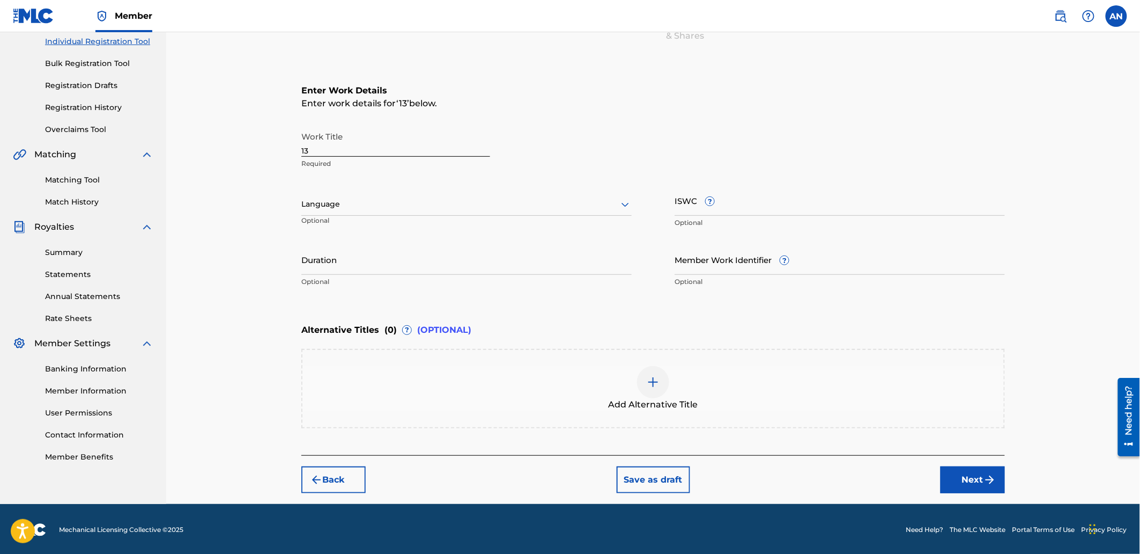
click at [961, 478] on button "Next" at bounding box center [973, 479] width 64 height 27
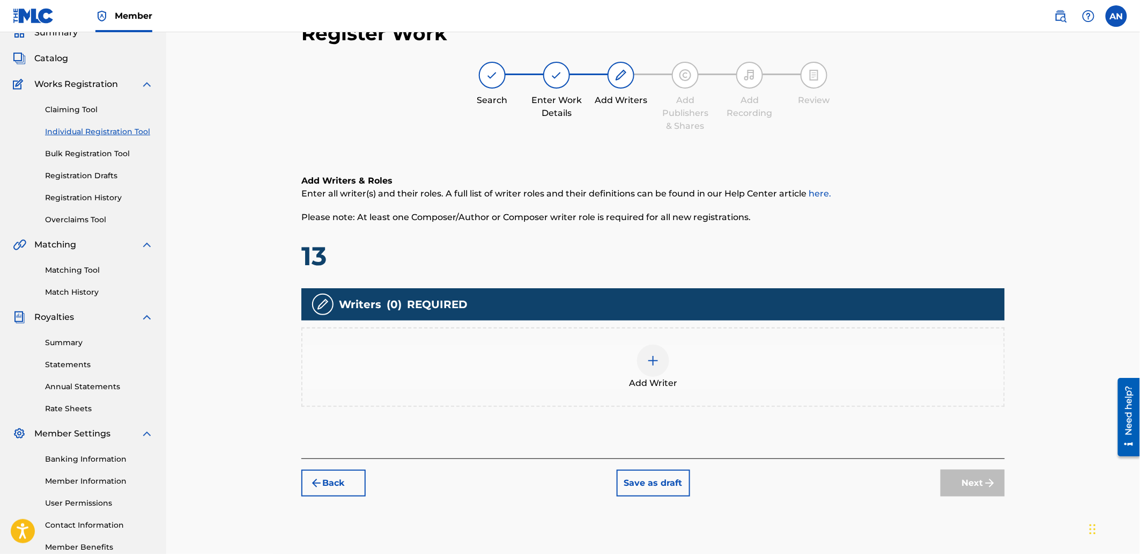
click at [730, 358] on div "Add Writer" at bounding box center [654, 366] width 702 height 45
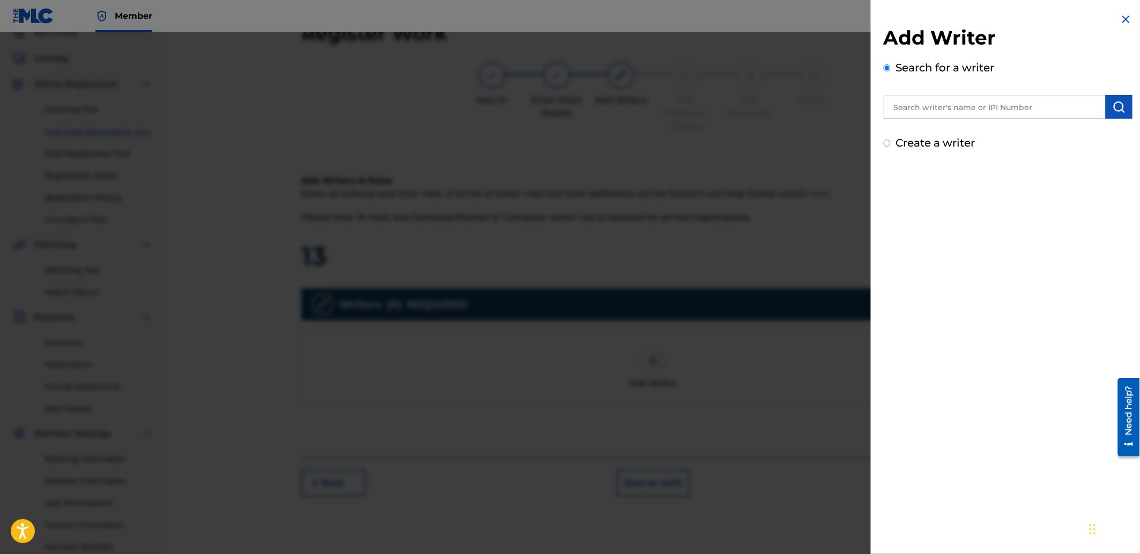
click at [903, 102] on input "text" at bounding box center [995, 107] width 222 height 24
paste input "AGUNG NUGROHO"
type input "AGUNG NUGROHO"
click at [1119, 112] on img "submit" at bounding box center [1119, 106] width 13 height 13
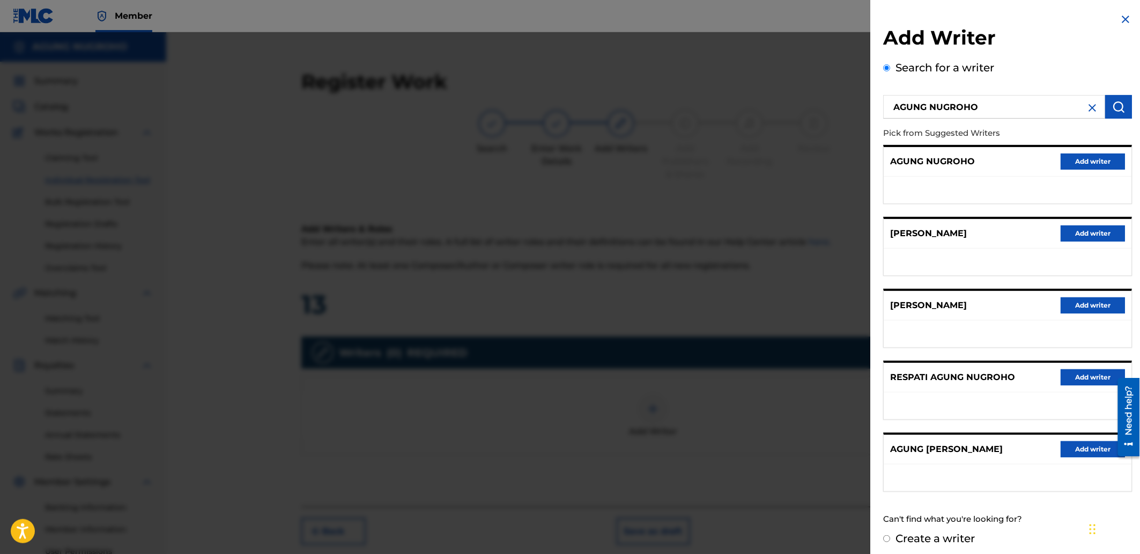
click at [1063, 160] on button "Add writer" at bounding box center [1093, 161] width 64 height 16
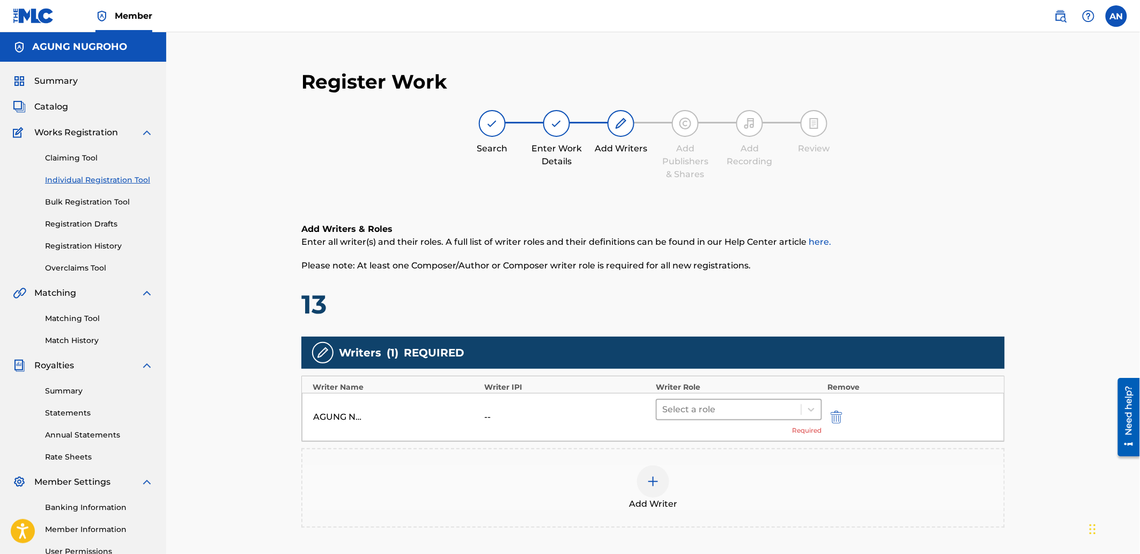
click at [726, 410] on div at bounding box center [729, 409] width 134 height 15
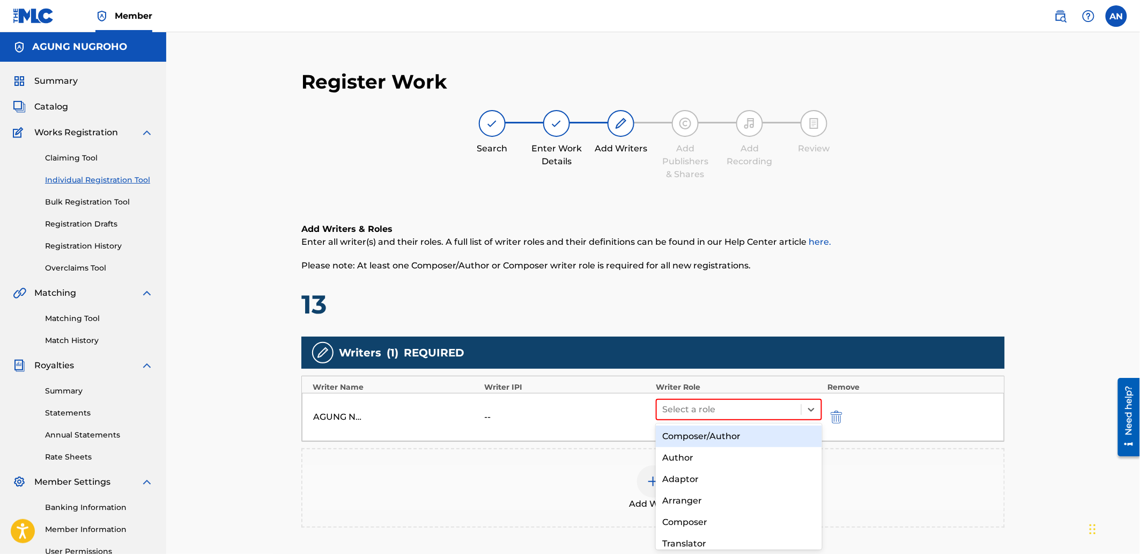
click at [728, 442] on div "Composer/Author" at bounding box center [739, 435] width 166 height 21
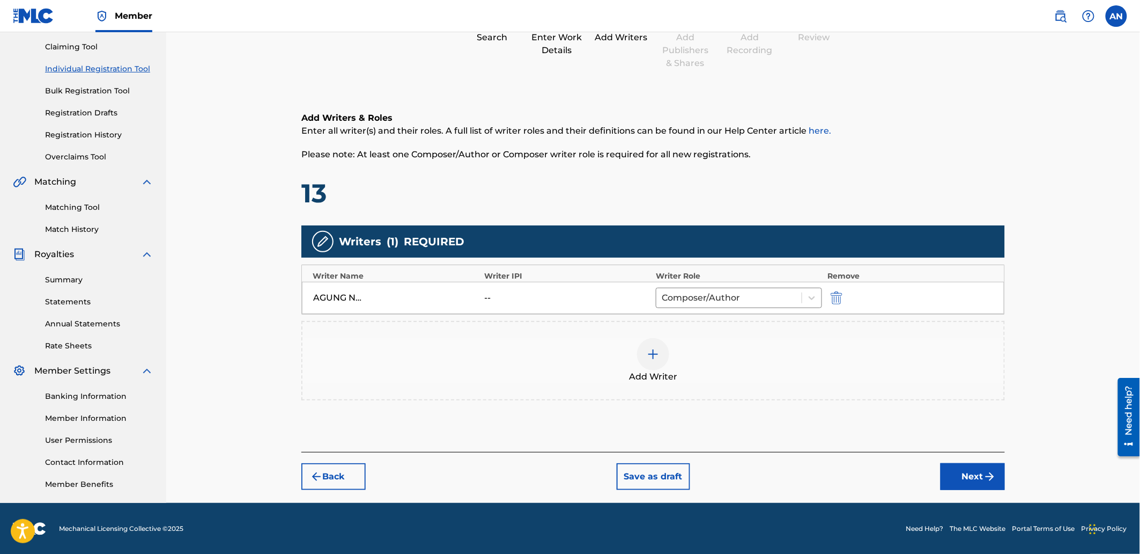
click at [976, 484] on button "Next" at bounding box center [973, 476] width 64 height 27
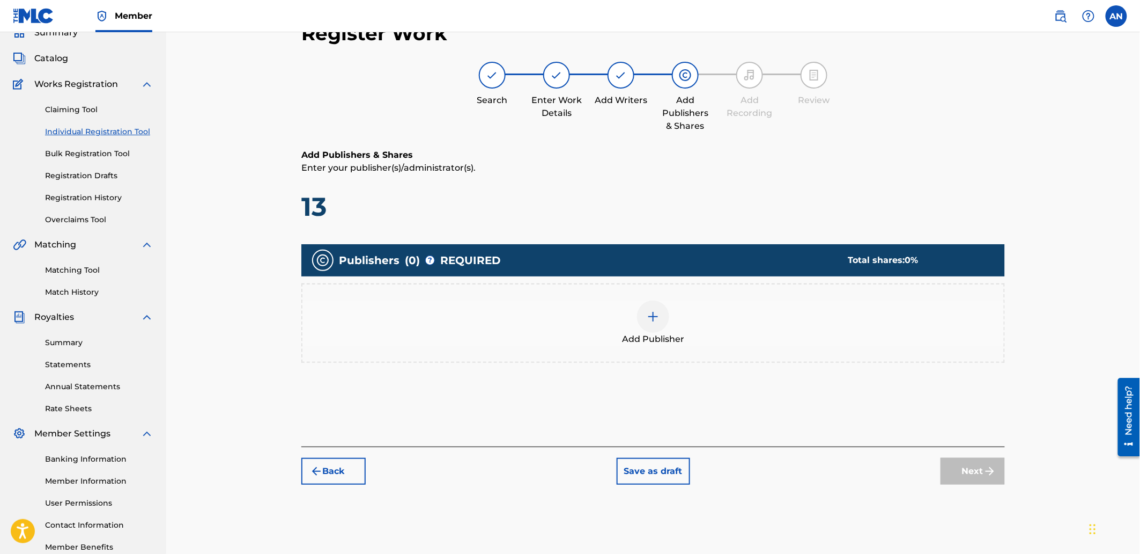
click at [787, 340] on div "Add Publisher" at bounding box center [654, 322] width 702 height 45
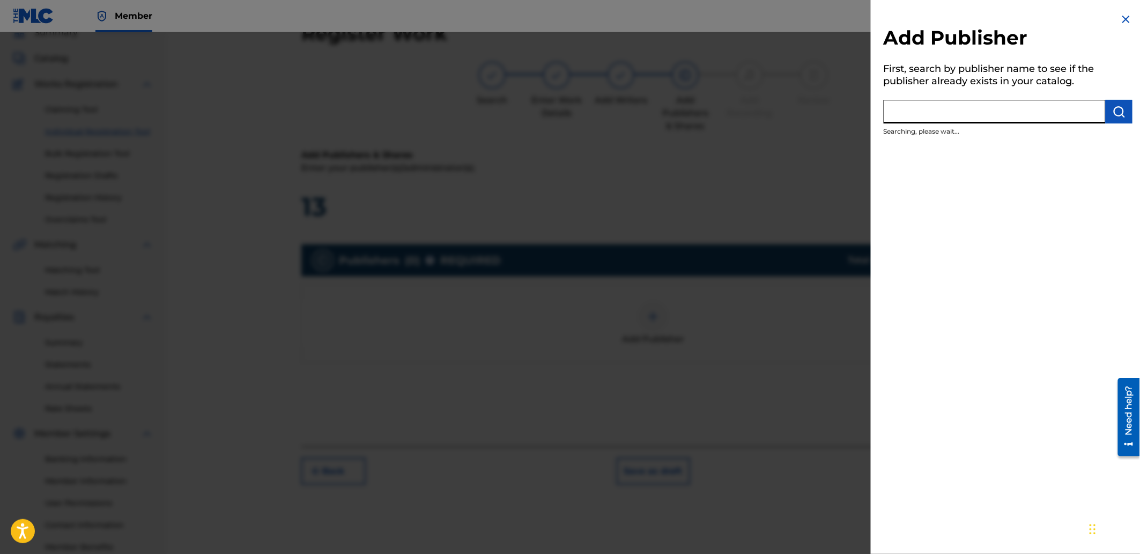
click at [964, 111] on input "text" at bounding box center [995, 112] width 222 height 24
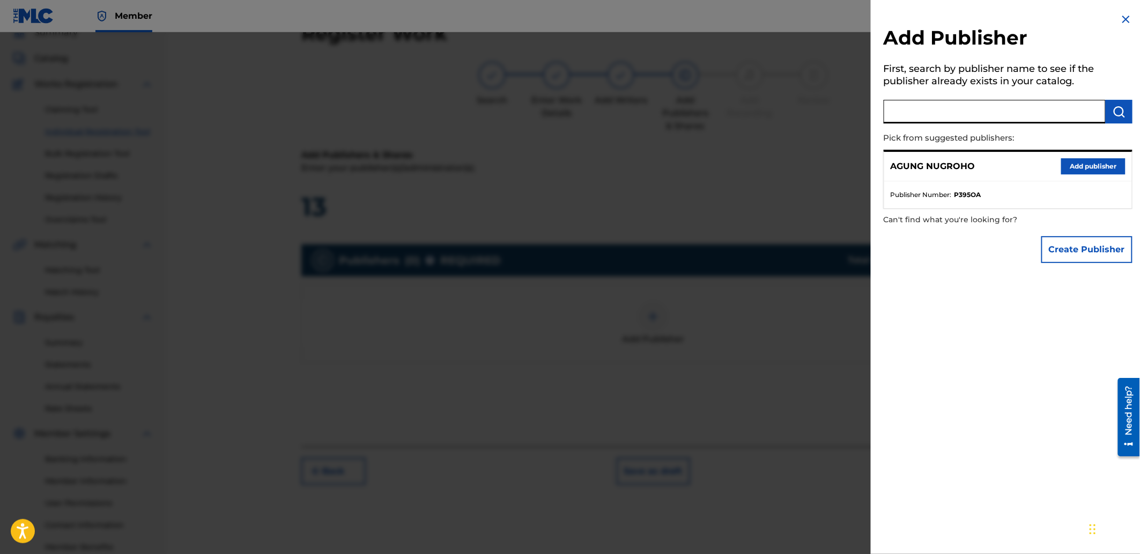
click at [1086, 165] on button "Add publisher" at bounding box center [1093, 166] width 64 height 16
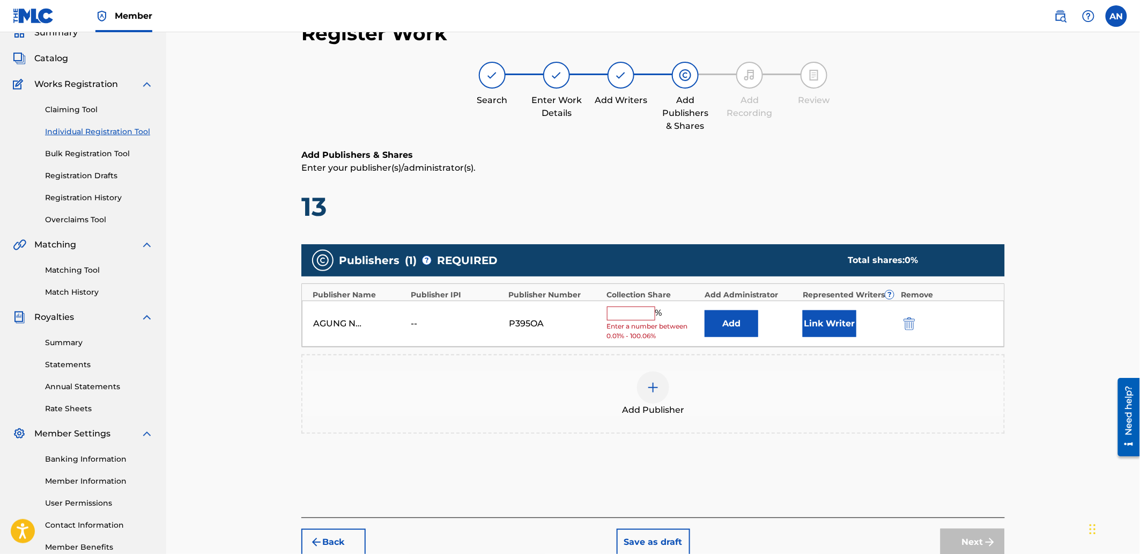
click at [631, 317] on input "text" at bounding box center [631, 313] width 48 height 14
type input "100"
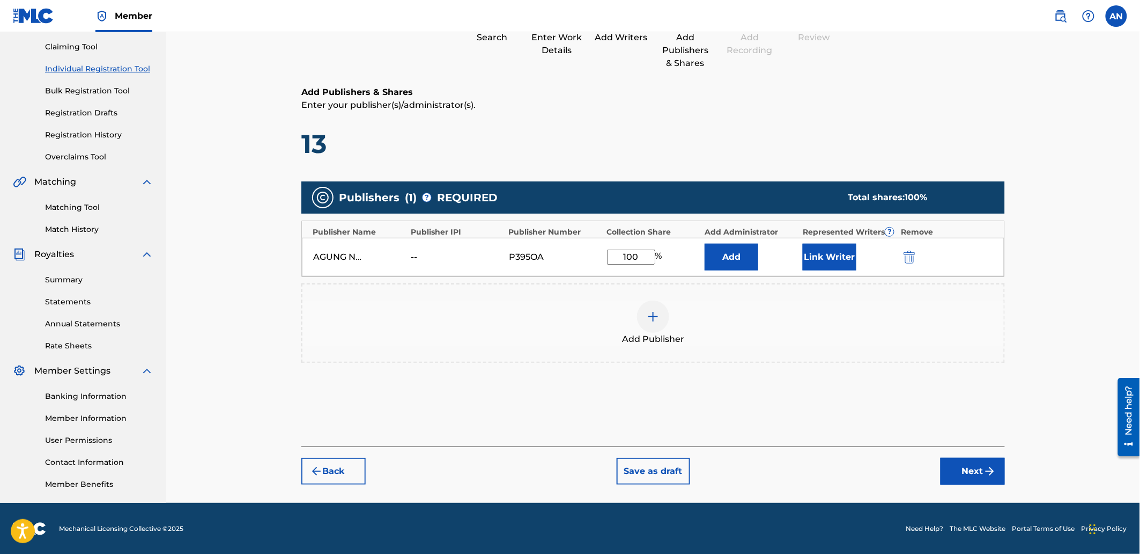
click at [952, 466] on button "Next" at bounding box center [973, 471] width 64 height 27
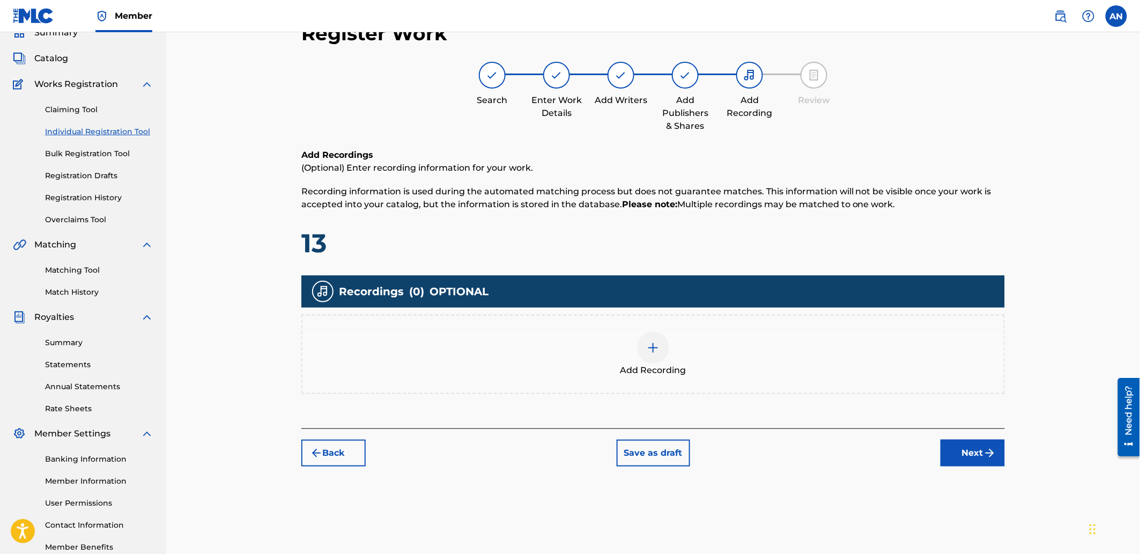
click at [814, 352] on div "Add Recording" at bounding box center [654, 353] width 702 height 45
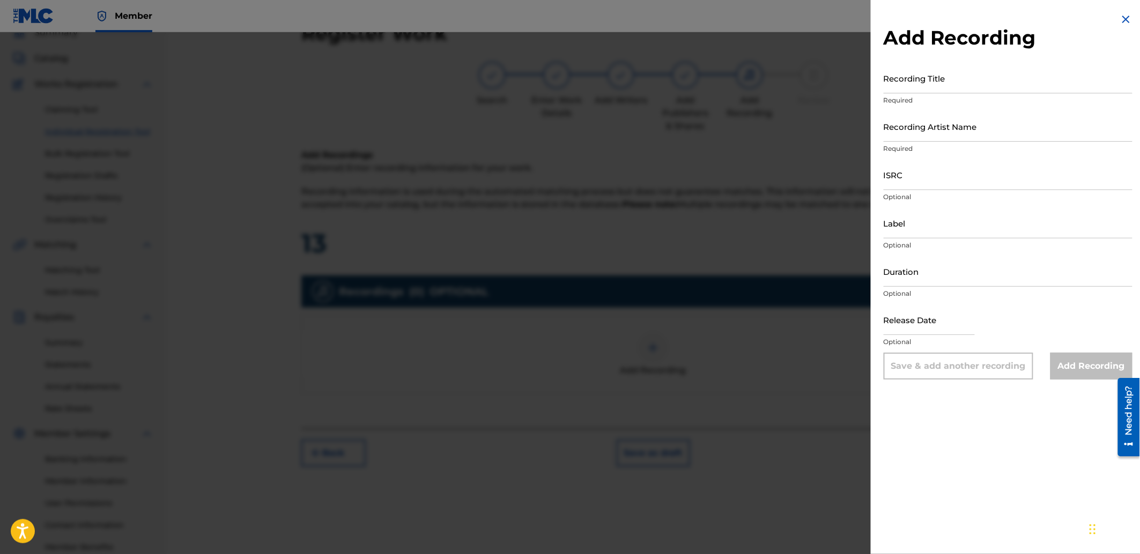
click at [940, 77] on input "Recording Title" at bounding box center [1008, 78] width 249 height 31
paste input "Past The Fear"
type input "Past The Fear"
click at [924, 132] on input "Recording Artist Name" at bounding box center [1008, 126] width 249 height 31
type input "[PERSON_NAME]"
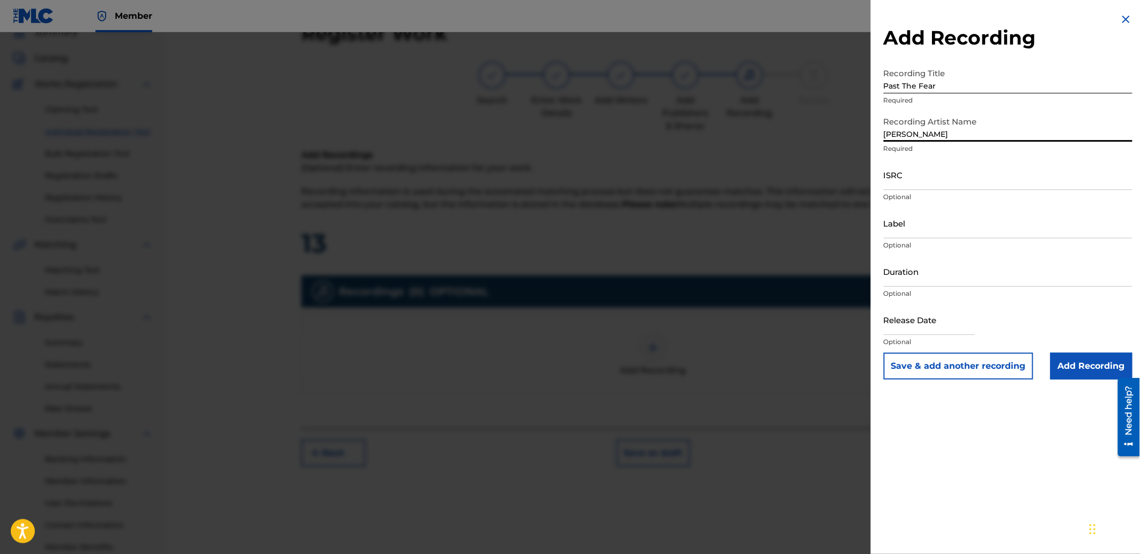
click at [937, 186] on input "ISRC" at bounding box center [1008, 174] width 249 height 31
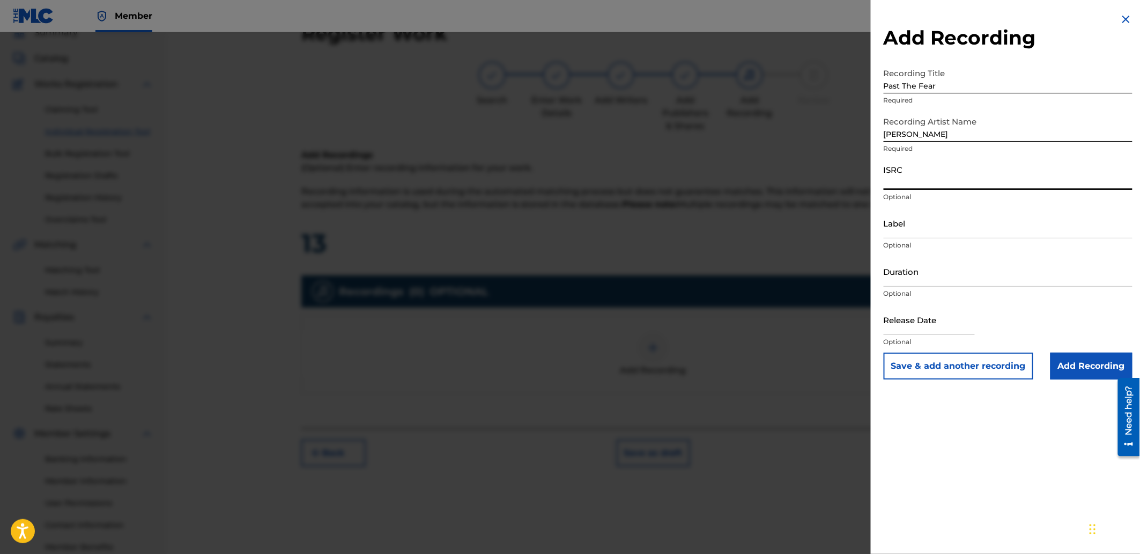
paste input "SGW502570100"
type input "SGW502570100"
click at [1085, 374] on input "Add Recording" at bounding box center [1092, 365] width 82 height 27
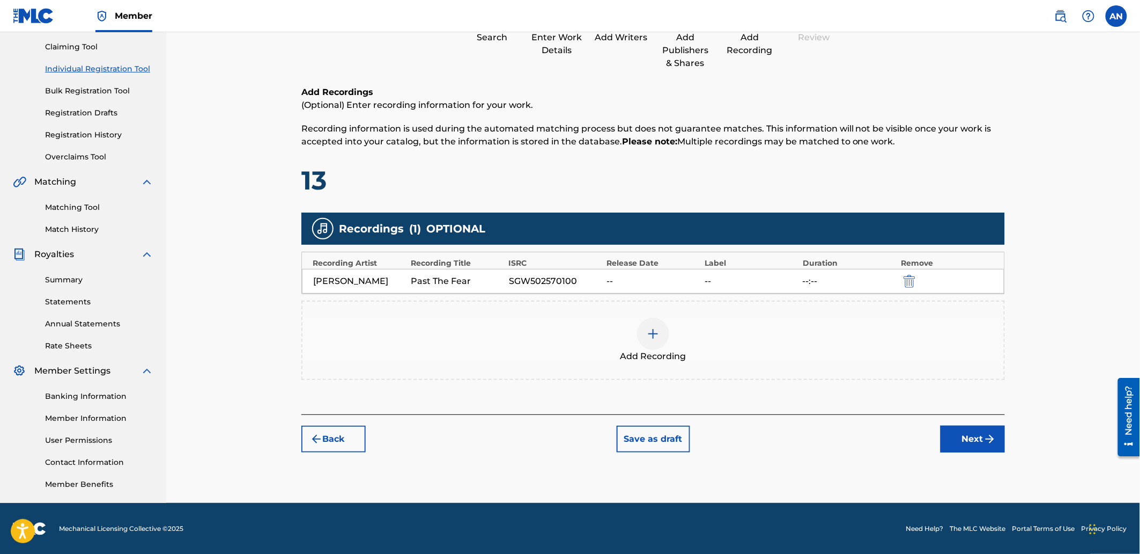
click at [968, 446] on button "Next" at bounding box center [973, 438] width 64 height 27
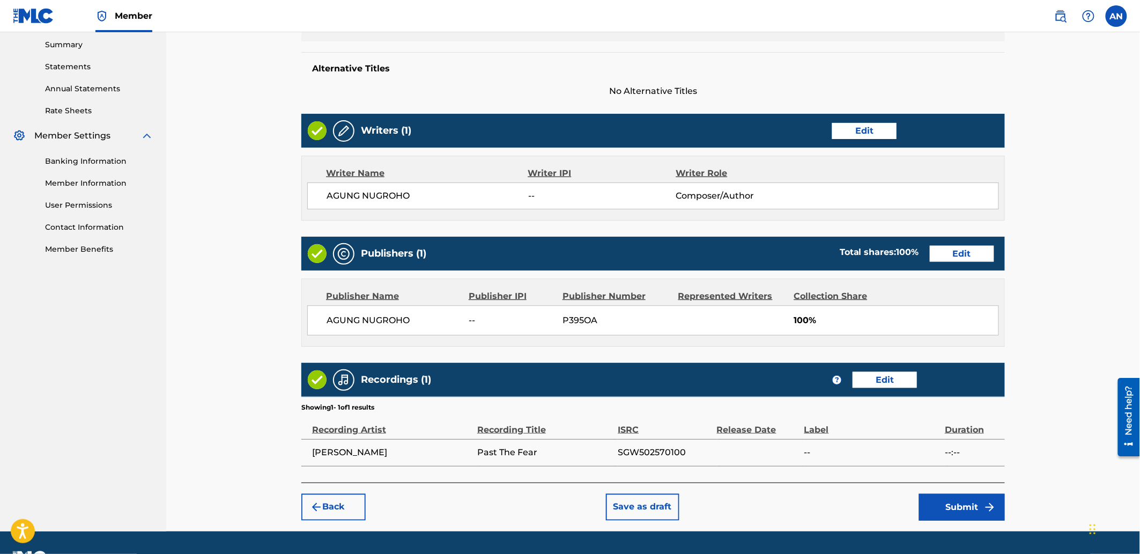
scroll to position [374, 0]
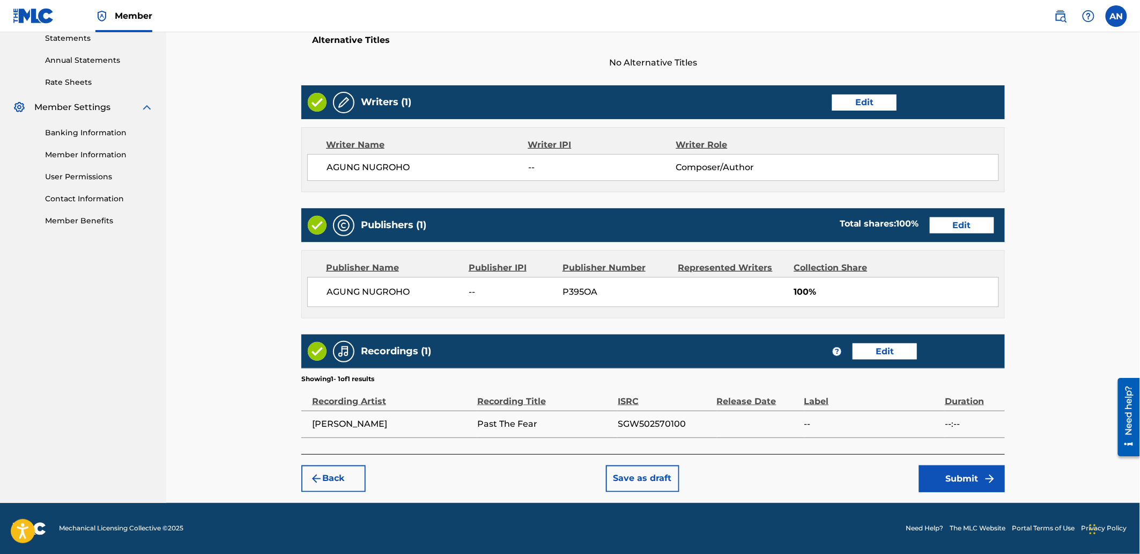
click at [967, 481] on button "Submit" at bounding box center [962, 478] width 86 height 27
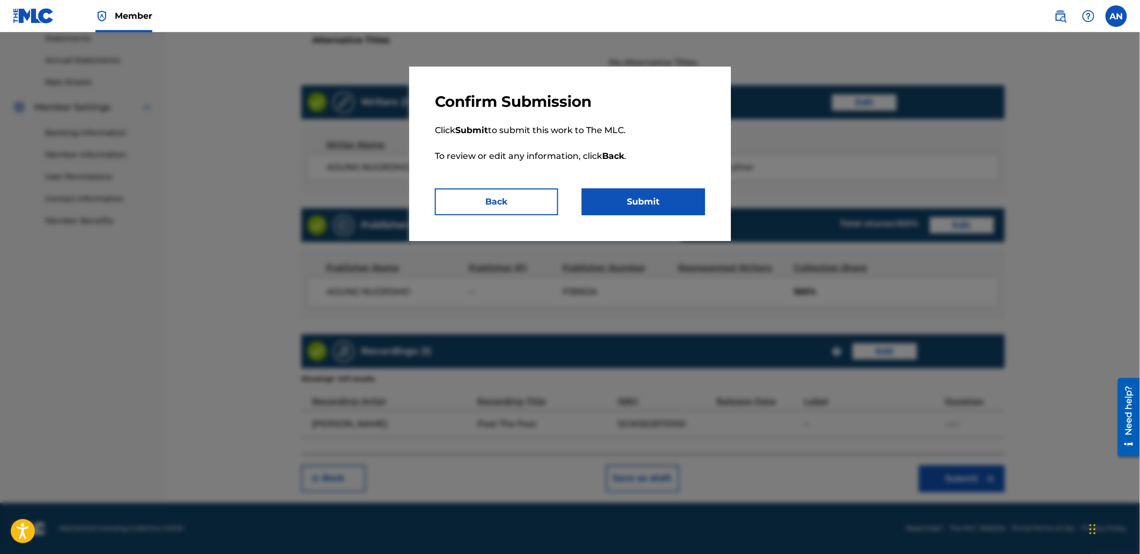
click at [636, 207] on button "Submit" at bounding box center [643, 201] width 123 height 27
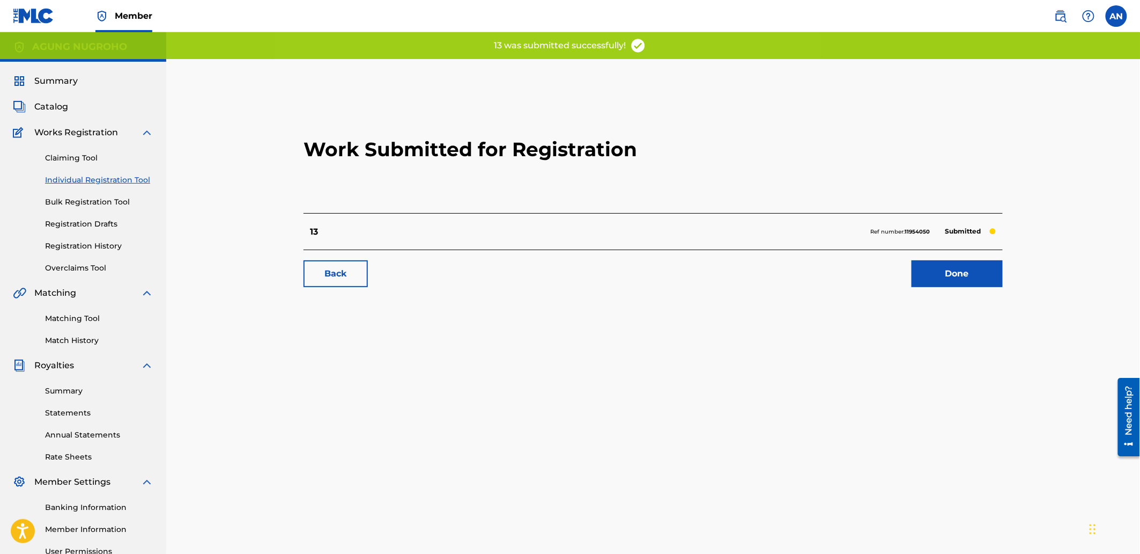
click at [958, 277] on link "Done" at bounding box center [957, 273] width 91 height 27
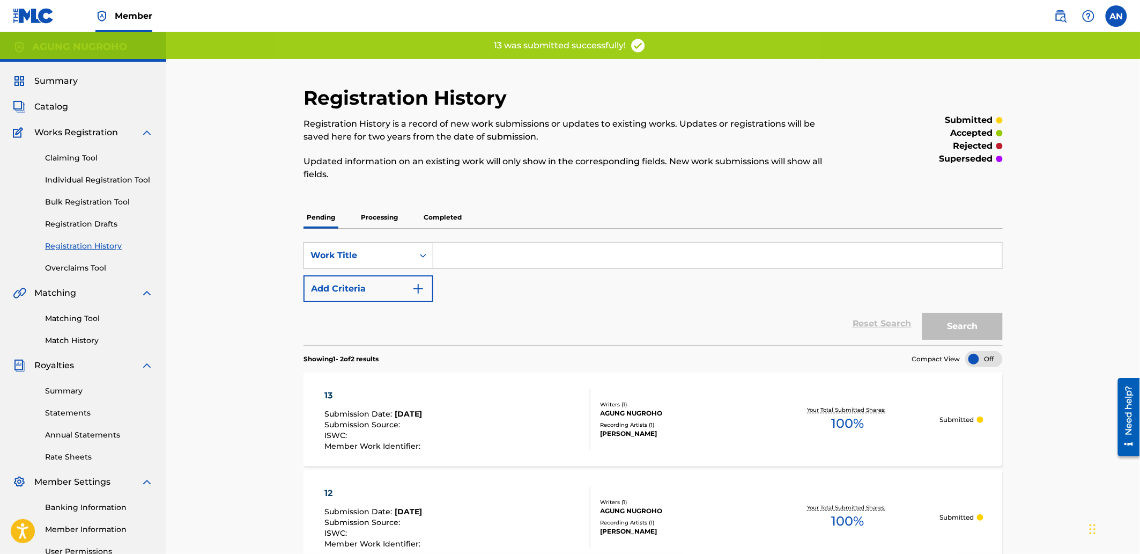
drag, startPoint x: 82, startPoint y: 181, endPoint x: 115, endPoint y: 203, distance: 39.6
click at [82, 183] on link "Individual Registration Tool" at bounding box center [99, 179] width 108 height 11
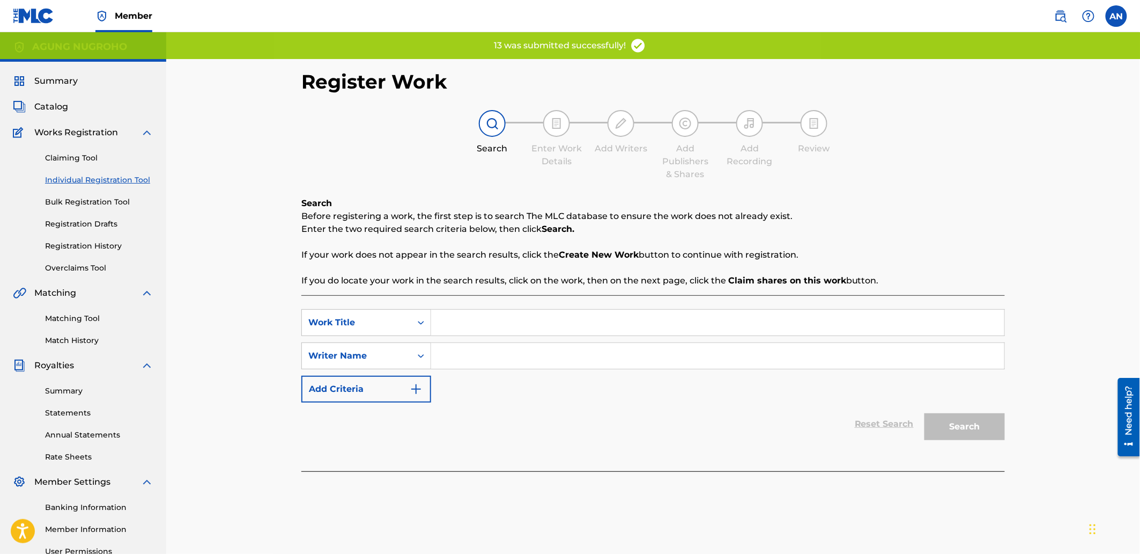
click at [459, 330] on input "Search Form" at bounding box center [717, 322] width 573 height 26
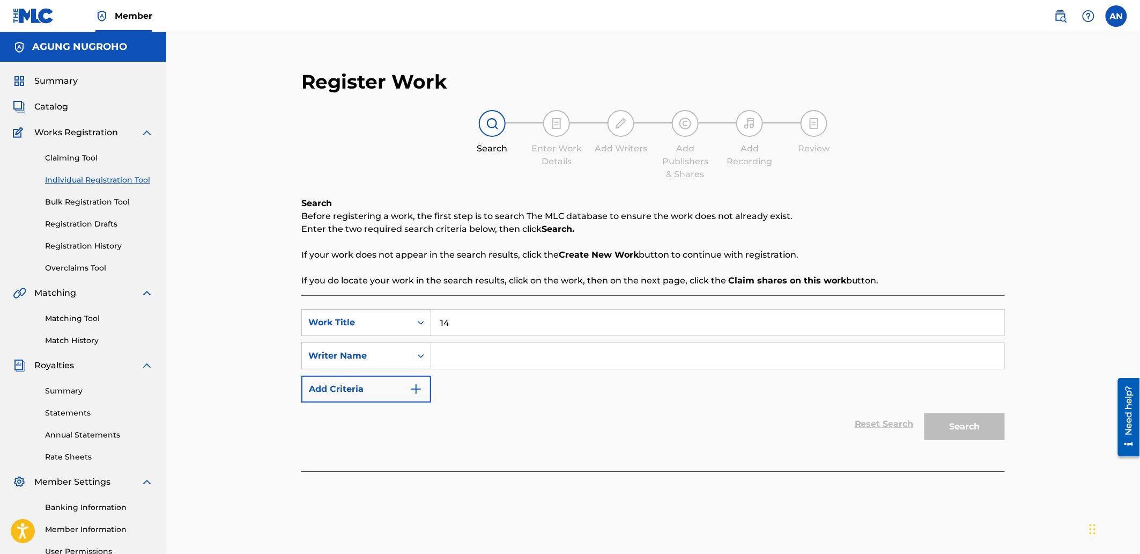
type input "14"
click at [453, 354] on input "Search Form" at bounding box center [717, 356] width 573 height 26
type input "AGUNG NUGROHO"
drag, startPoint x: 559, startPoint y: 358, endPoint x: 440, endPoint y: 358, distance: 119.1
click at [440, 358] on input "AGUNG NUGROHO" at bounding box center [717, 356] width 573 height 26
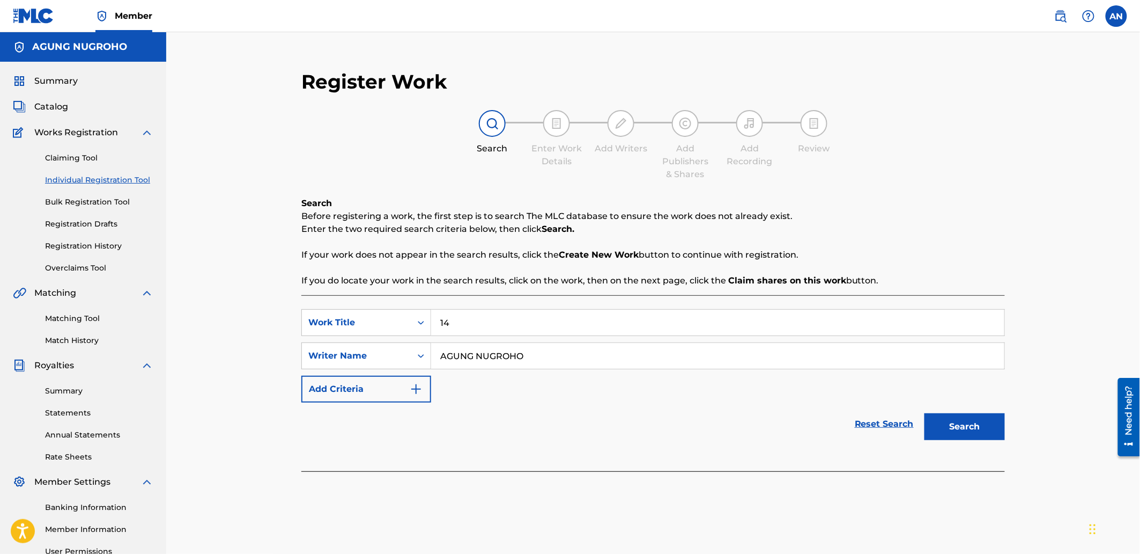
click at [945, 433] on button "Search" at bounding box center [965, 426] width 80 height 27
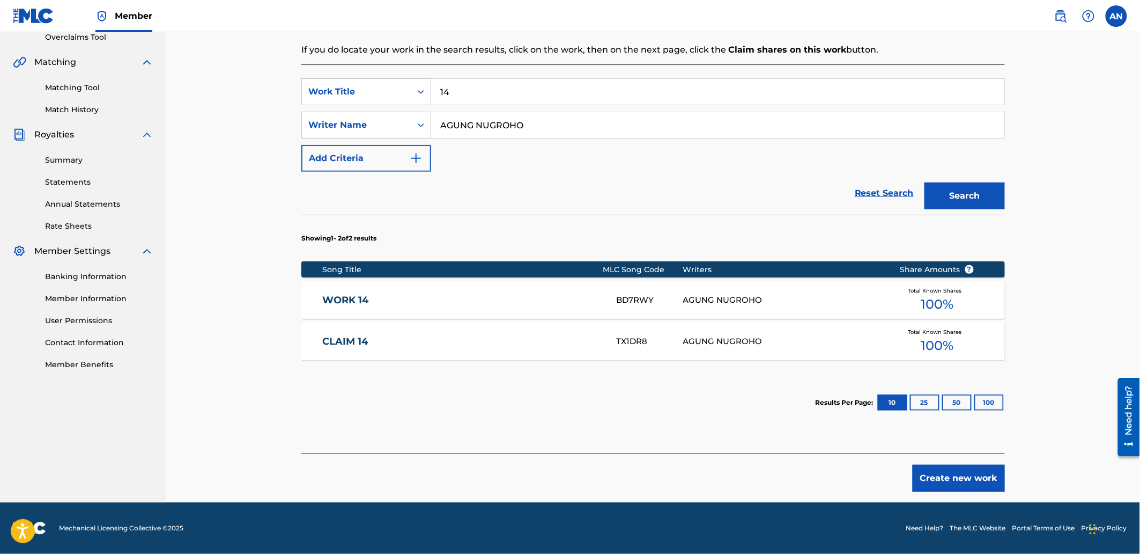
click at [933, 465] on button "Create new work" at bounding box center [959, 477] width 92 height 27
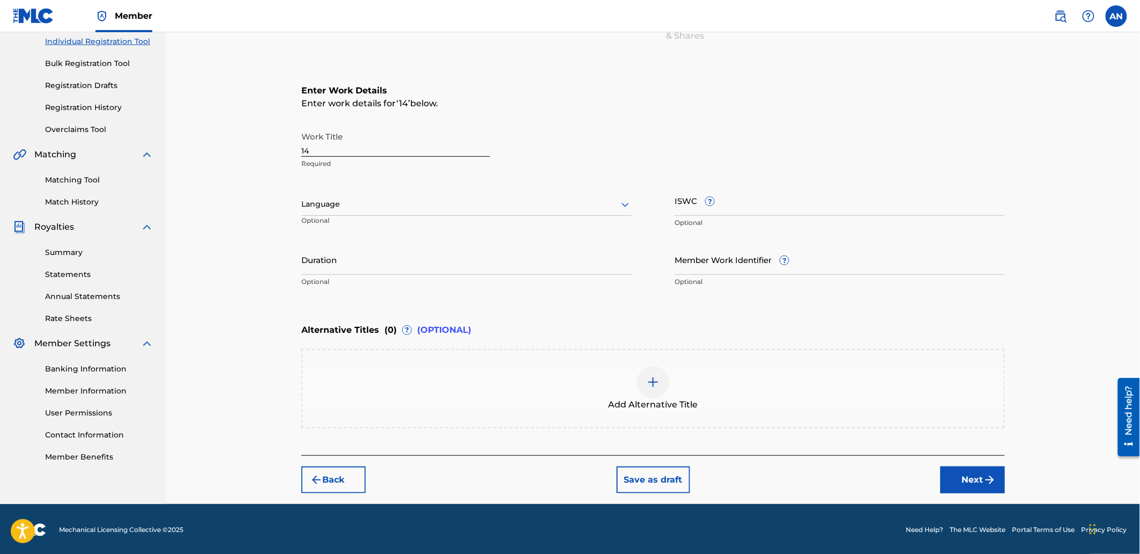
click at [969, 486] on button "Next" at bounding box center [973, 479] width 64 height 27
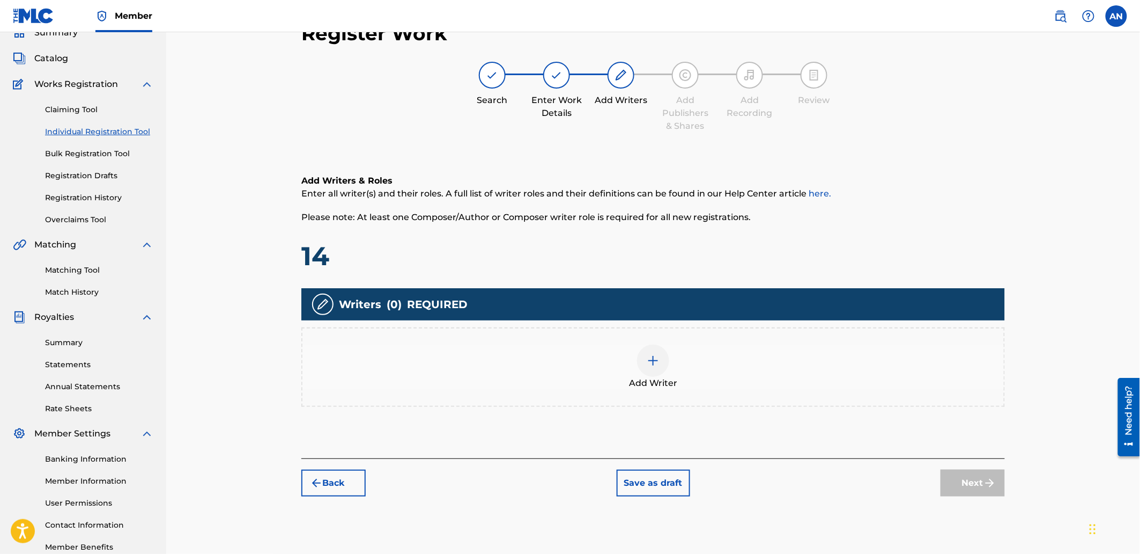
click at [802, 377] on div "Add Writer" at bounding box center [654, 366] width 702 height 45
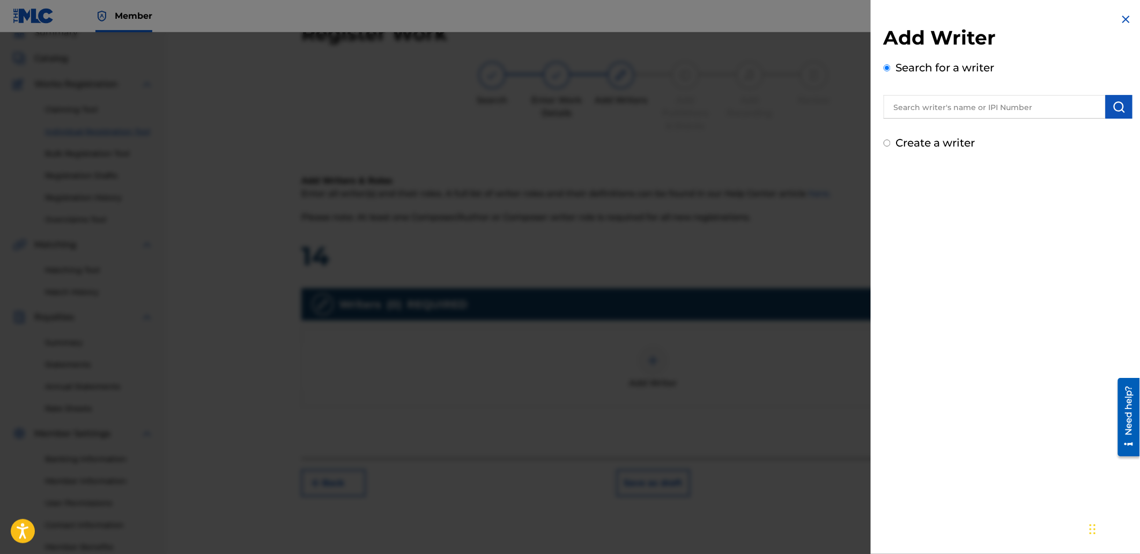
drag, startPoint x: 928, startPoint y: 120, endPoint x: 934, endPoint y: 105, distance: 16.8
click at [931, 113] on div "Add Writer Search for a writer Create a writer" at bounding box center [1008, 88] width 249 height 125
drag, startPoint x: 935, startPoint y: 104, endPoint x: 897, endPoint y: 111, distance: 38.7
click at [897, 111] on input "text" at bounding box center [995, 107] width 222 height 24
paste input "AGUNG NUGROHO"
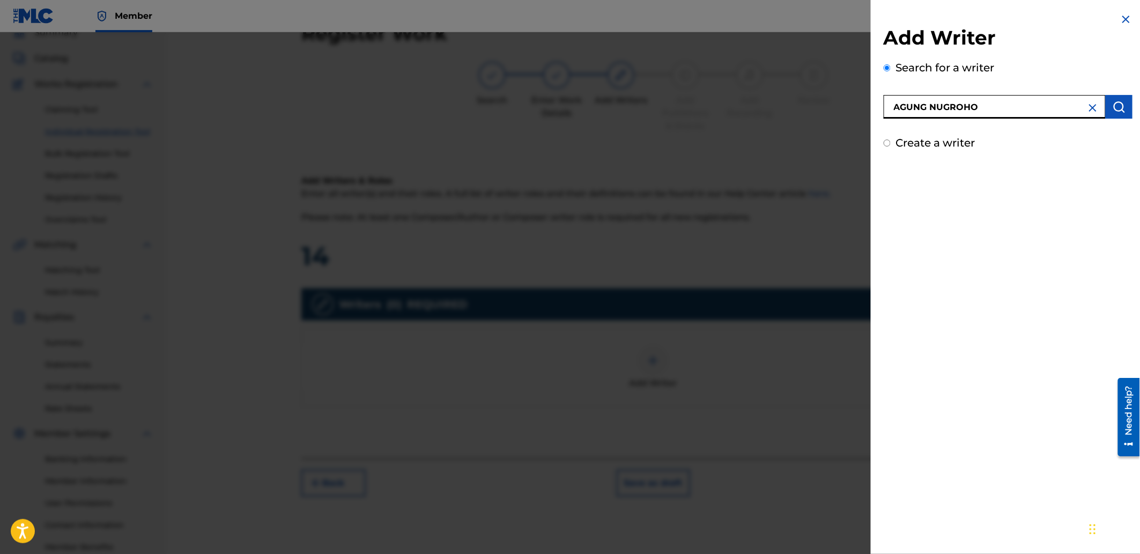
type input "AGUNG NUGROHO"
click at [1119, 99] on button "submit" at bounding box center [1119, 107] width 27 height 24
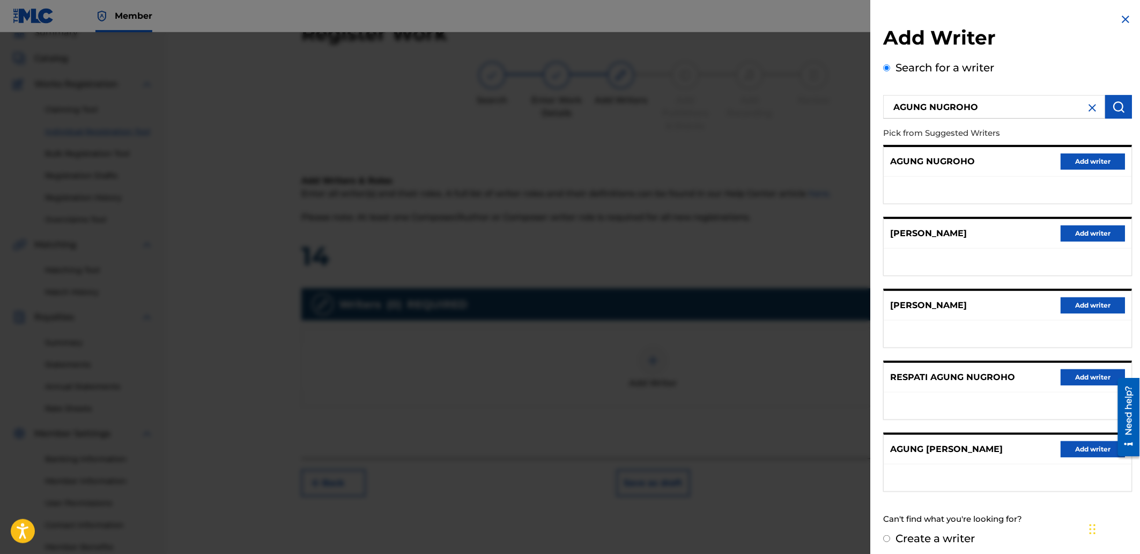
click at [1071, 154] on button "Add writer" at bounding box center [1093, 161] width 64 height 16
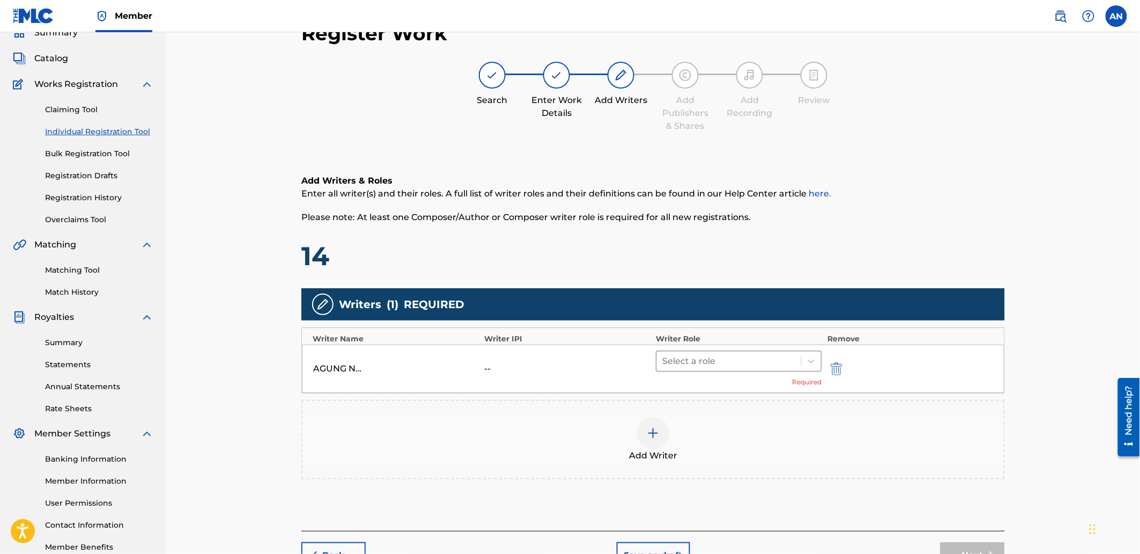
click at [753, 367] on div at bounding box center [729, 360] width 134 height 15
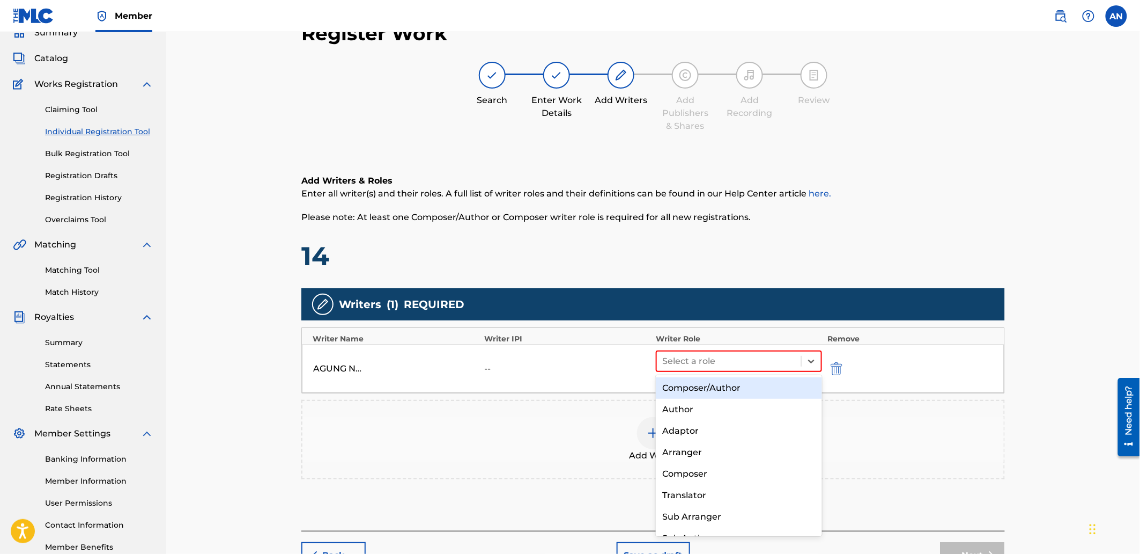
click at [737, 385] on div "Composer/Author" at bounding box center [739, 387] width 166 height 21
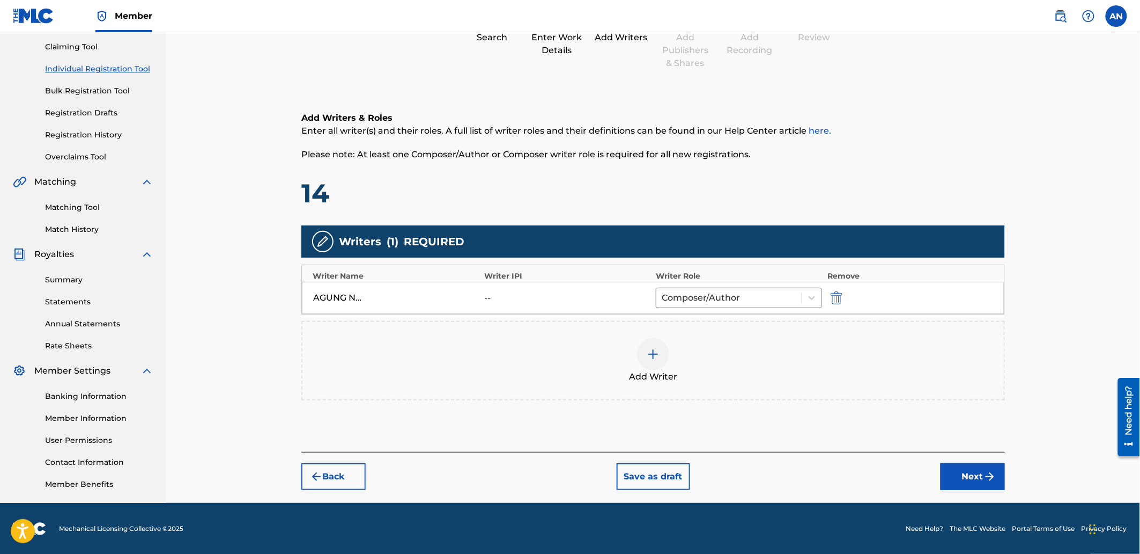
click at [958, 470] on button "Next" at bounding box center [973, 476] width 64 height 27
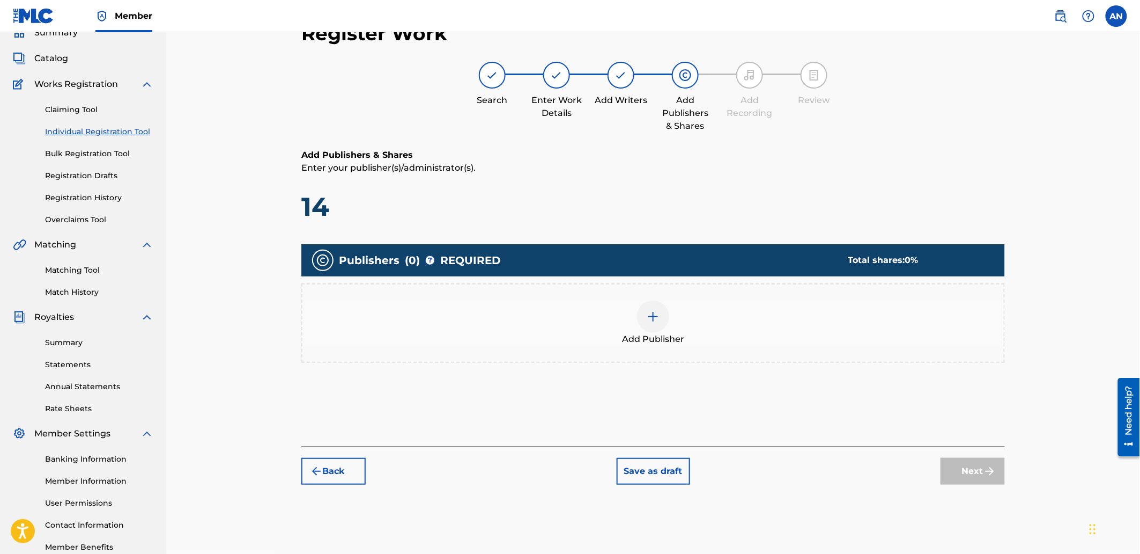
click at [770, 335] on div "Add Publisher" at bounding box center [654, 322] width 702 height 45
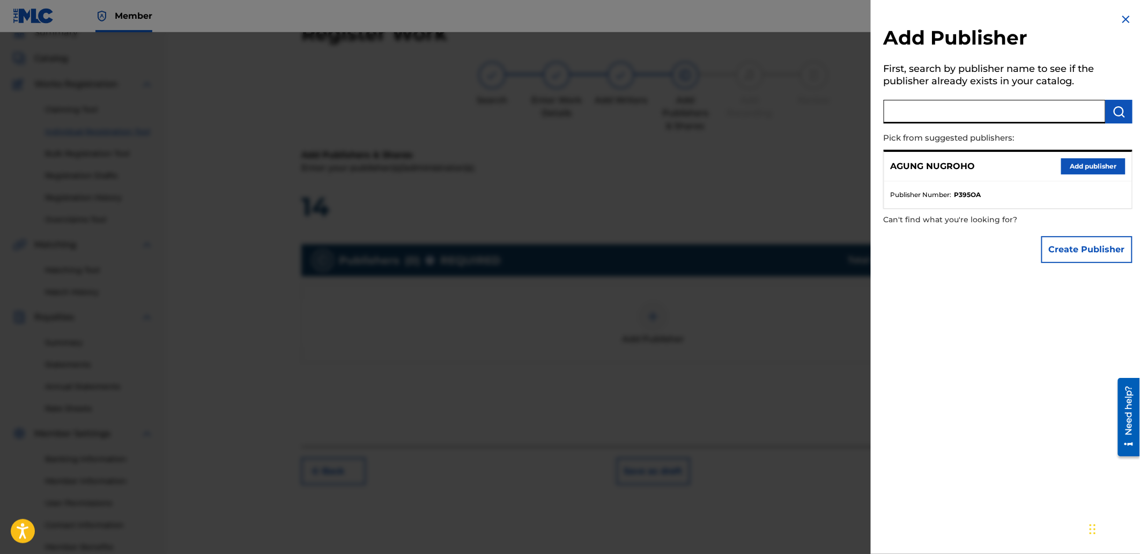
click at [919, 111] on input "text" at bounding box center [995, 112] width 222 height 24
drag, startPoint x: 1078, startPoint y: 168, endPoint x: 997, endPoint y: 194, distance: 85.5
click at [1077, 168] on button "Add publisher" at bounding box center [1093, 166] width 64 height 16
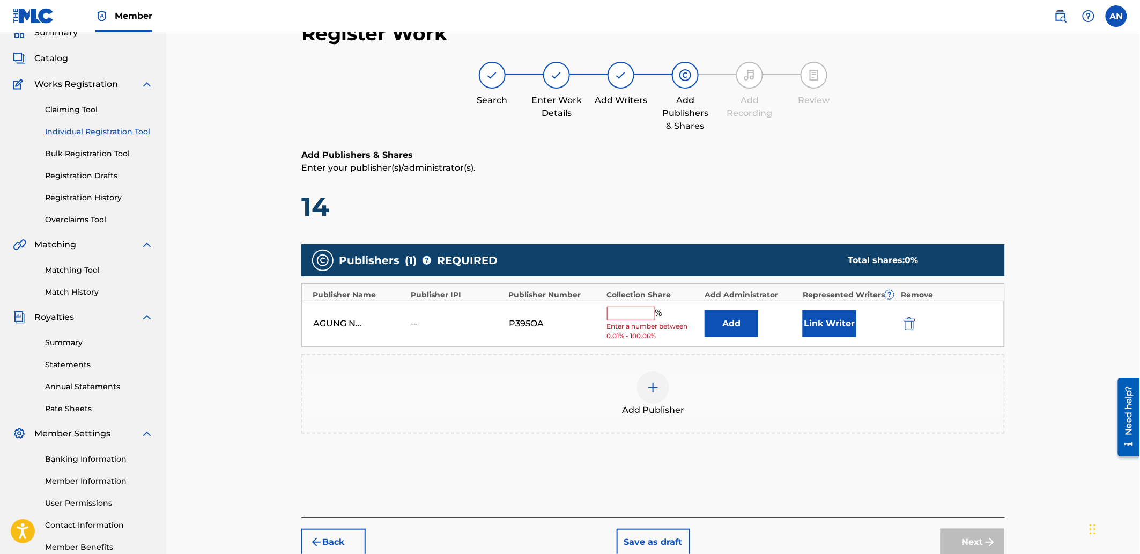
click at [648, 314] on input "text" at bounding box center [631, 313] width 48 height 14
type input "100"
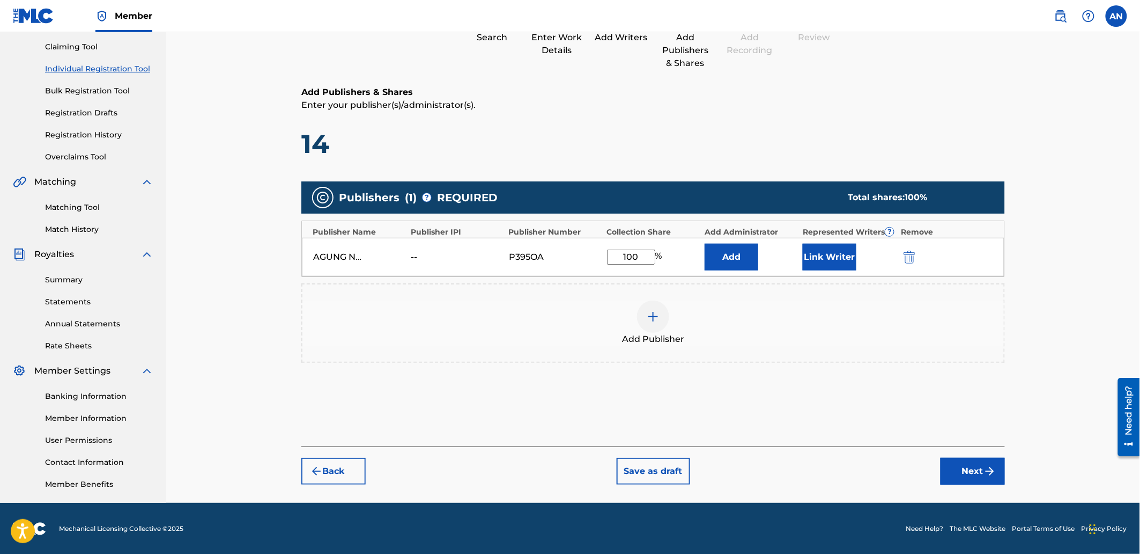
click at [970, 472] on button "Next" at bounding box center [973, 471] width 64 height 27
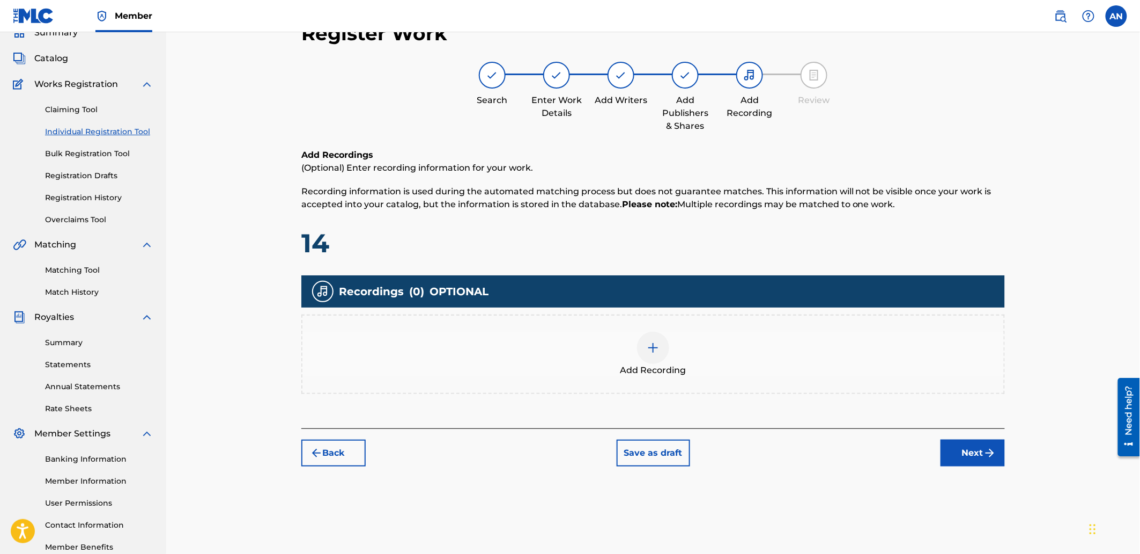
click at [729, 362] on div "Add Recording" at bounding box center [654, 353] width 702 height 45
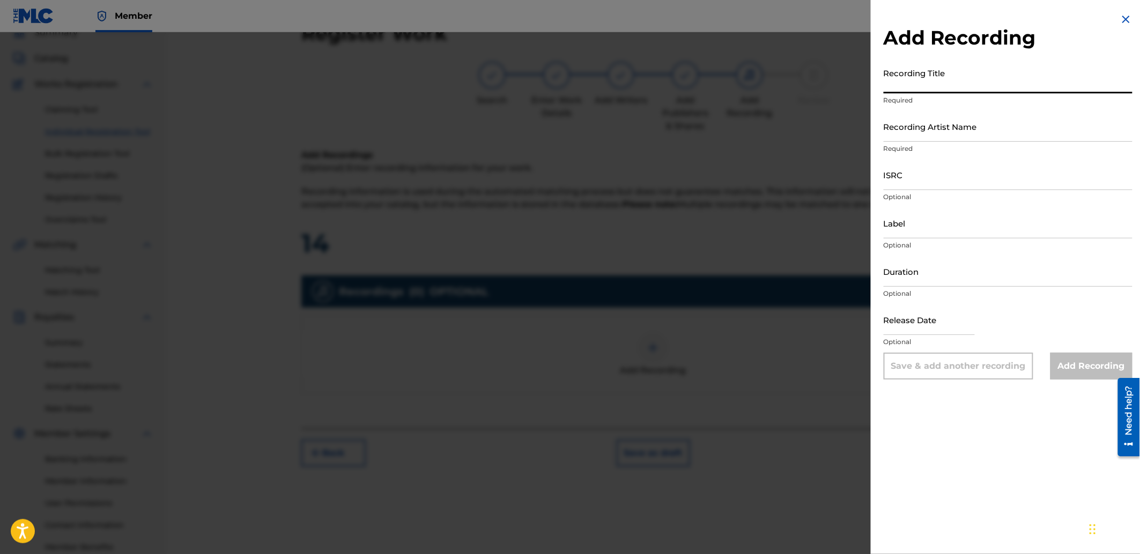
click at [926, 79] on input "Recording Title" at bounding box center [1008, 78] width 249 height 31
paste input "Leave it All"
type input "Leave it All"
click at [940, 122] on input "Recording Artist Name" at bounding box center [1008, 126] width 249 height 31
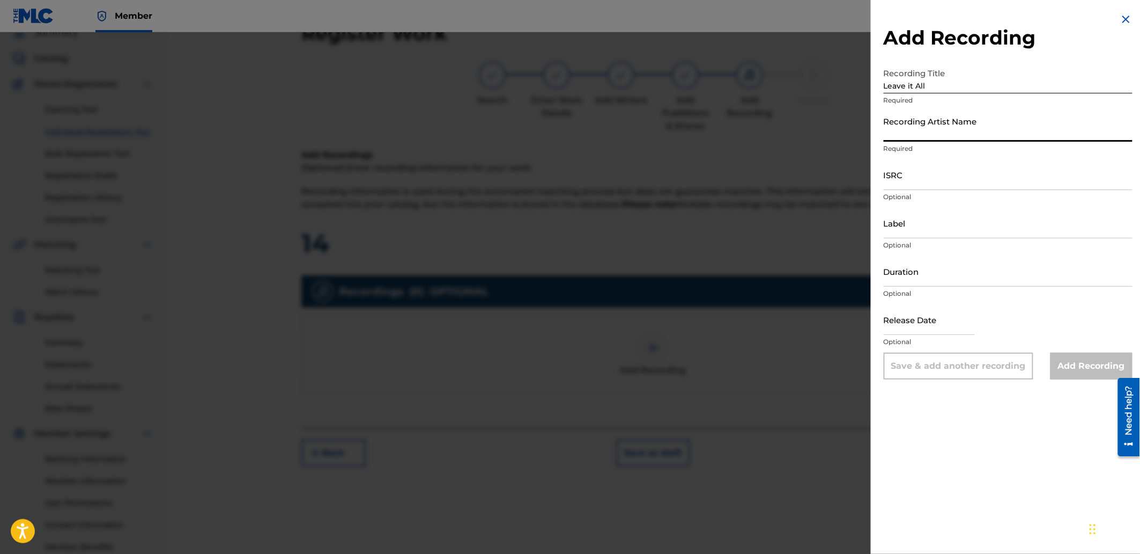
type input "[PERSON_NAME]"
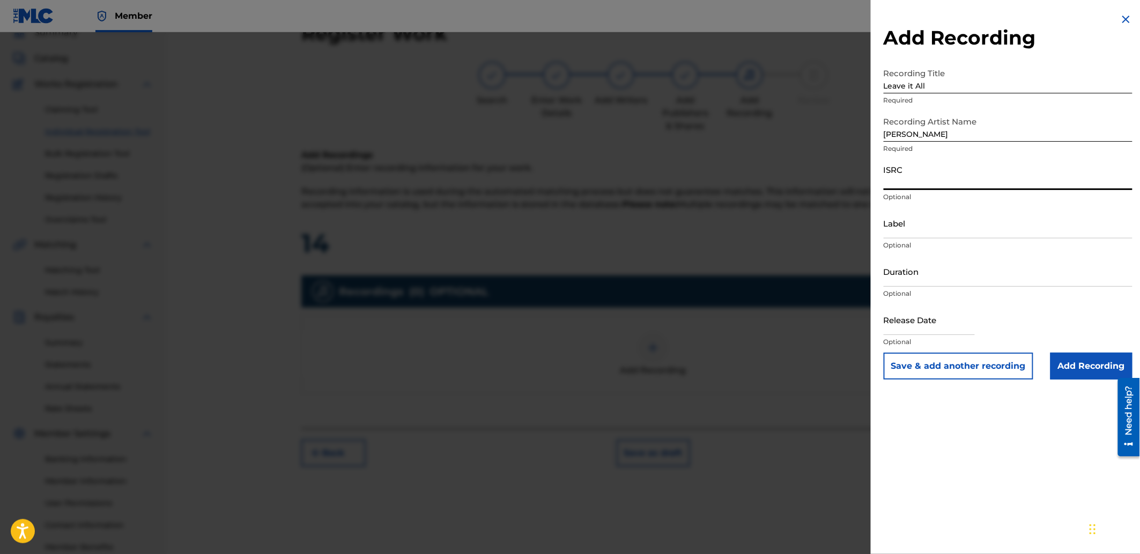
click at [962, 174] on input "ISRC" at bounding box center [1008, 174] width 249 height 31
paste input "SGW502565341"
type input "SGW502565341"
drag, startPoint x: 1064, startPoint y: 357, endPoint x: 1017, endPoint y: 385, distance: 54.6
click at [1064, 358] on input "Add Recording" at bounding box center [1092, 365] width 82 height 27
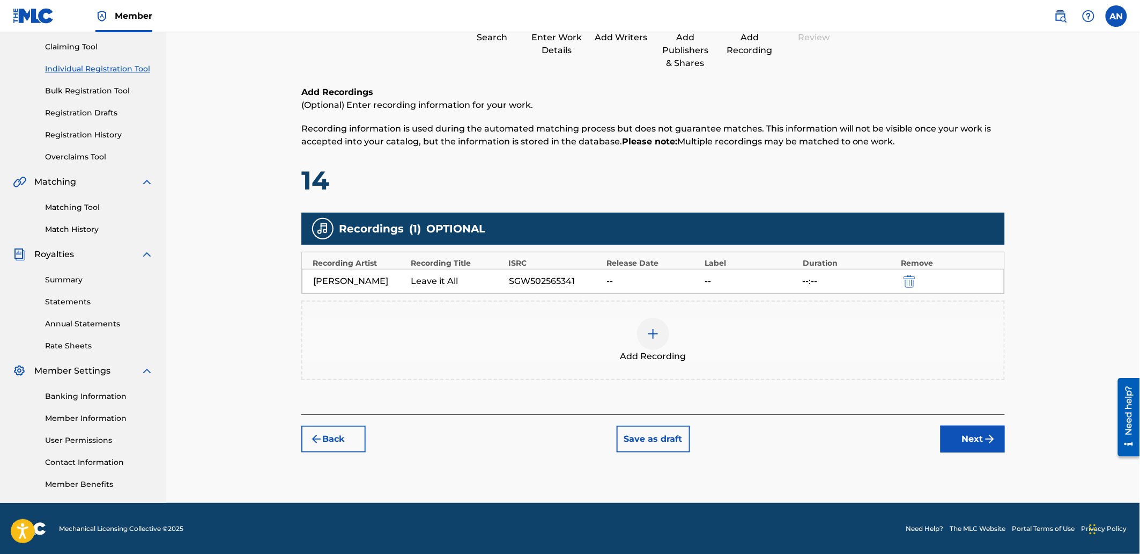
click at [967, 451] on div "Register Work Search Enter Work Details Add Writers Add Publishers & Shares Add…" at bounding box center [653, 205] width 725 height 515
click at [967, 447] on button "Next" at bounding box center [973, 438] width 64 height 27
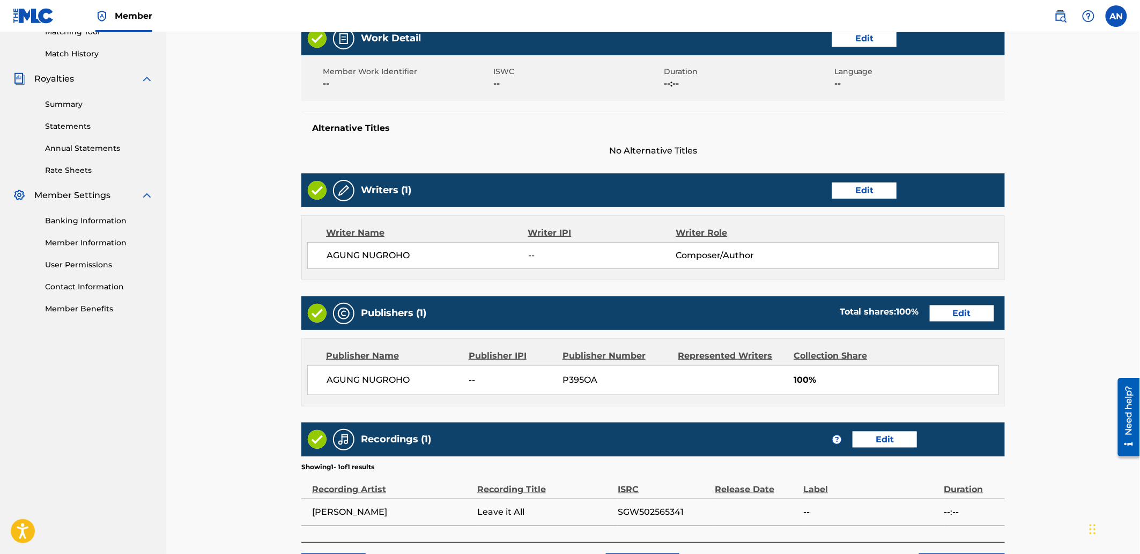
scroll to position [374, 0]
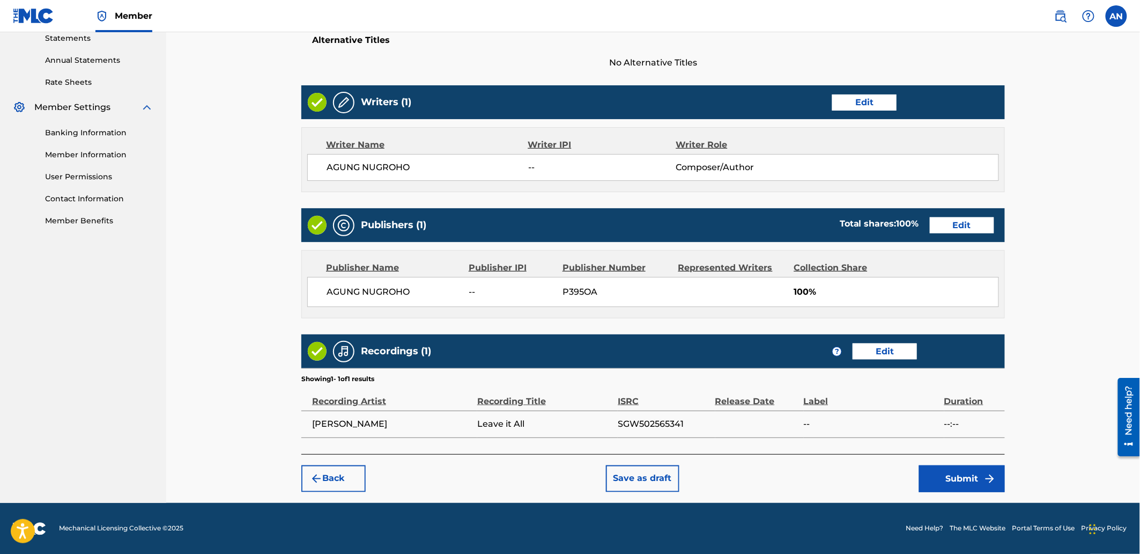
click at [936, 476] on button "Submit" at bounding box center [962, 478] width 86 height 27
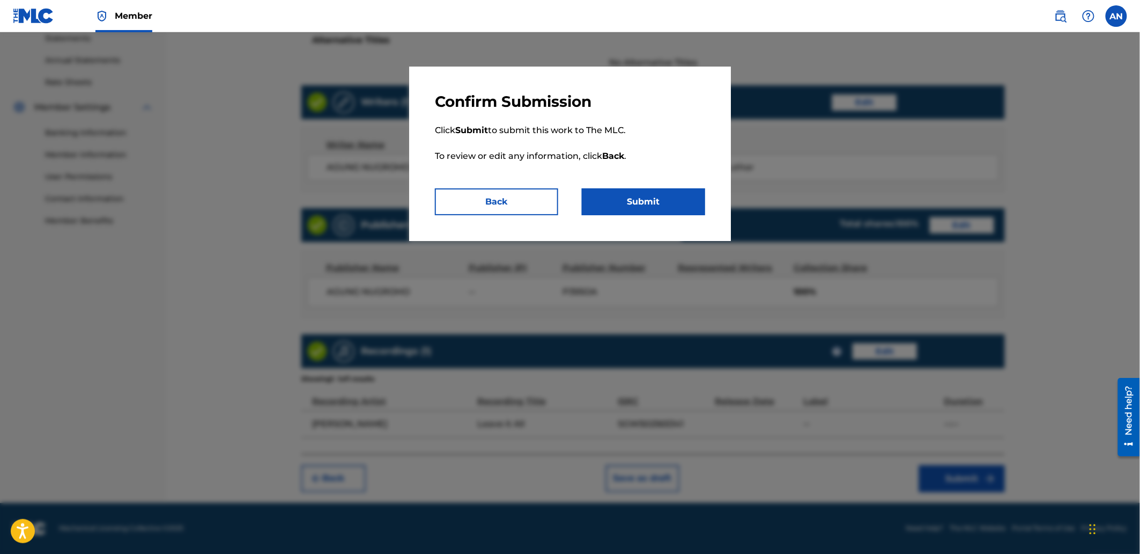
click at [637, 204] on button "Submit" at bounding box center [643, 201] width 123 height 27
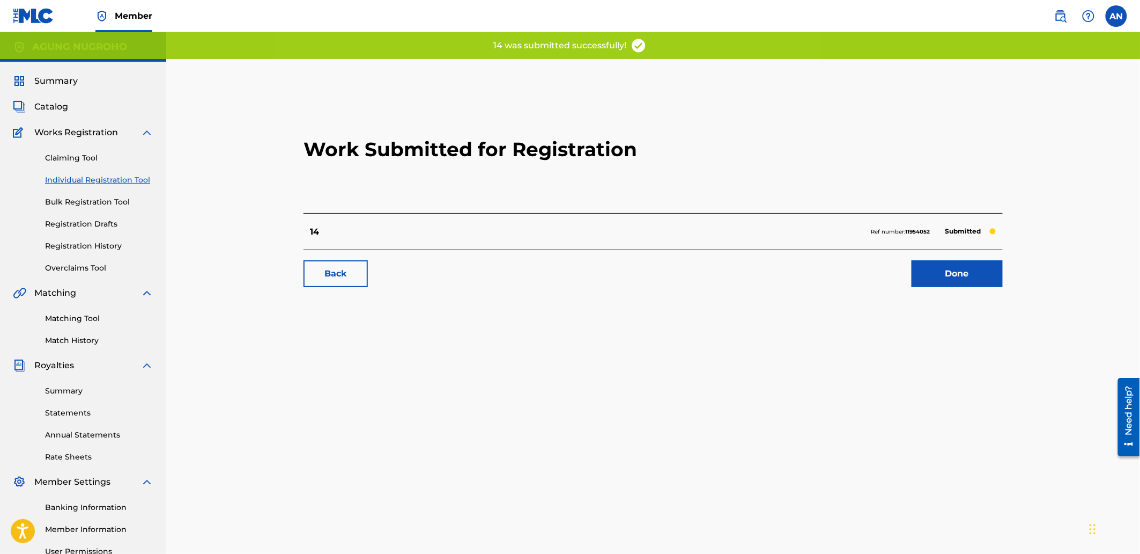
click at [942, 285] on link "Done" at bounding box center [957, 273] width 91 height 27
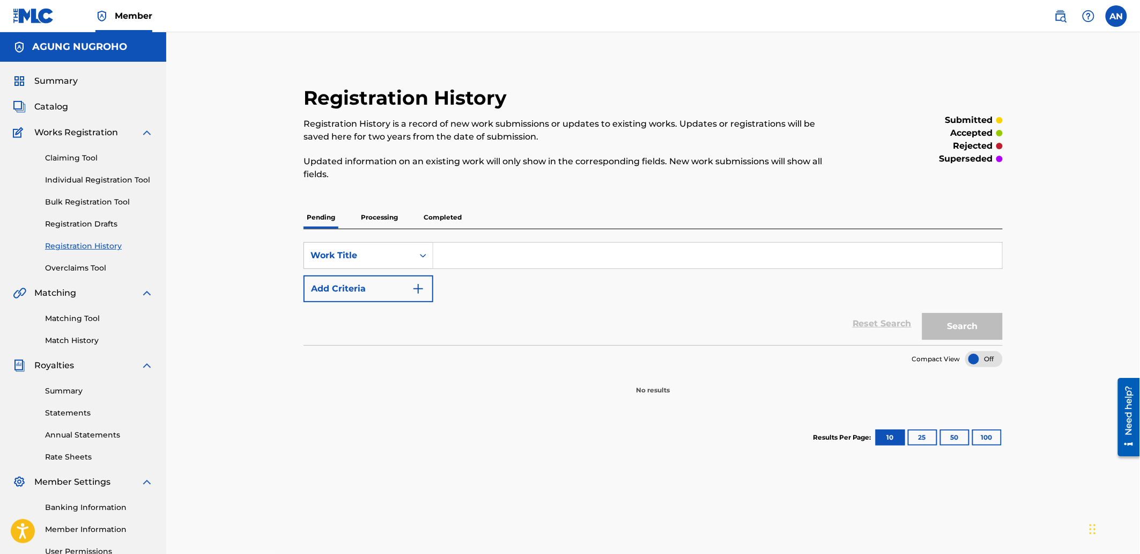
click at [102, 179] on link "Individual Registration Tool" at bounding box center [99, 179] width 108 height 11
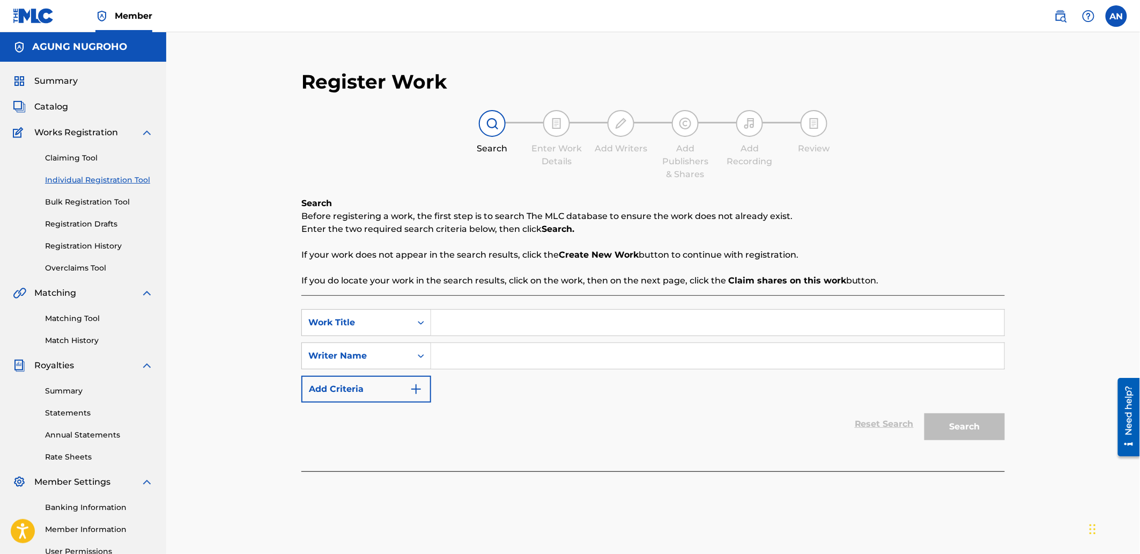
click at [496, 318] on input "Search Form" at bounding box center [717, 322] width 573 height 26
type input "15"
click at [487, 338] on div "SearchWithCriteriacb5e348c-0d2a-44a8-b3bf-08ddd369a439 Work Title 15 SearchWith…" at bounding box center [653, 355] width 704 height 93
click at [489, 349] on input "Search Form" at bounding box center [717, 356] width 573 height 26
type input "AGUNG NUGROHO"
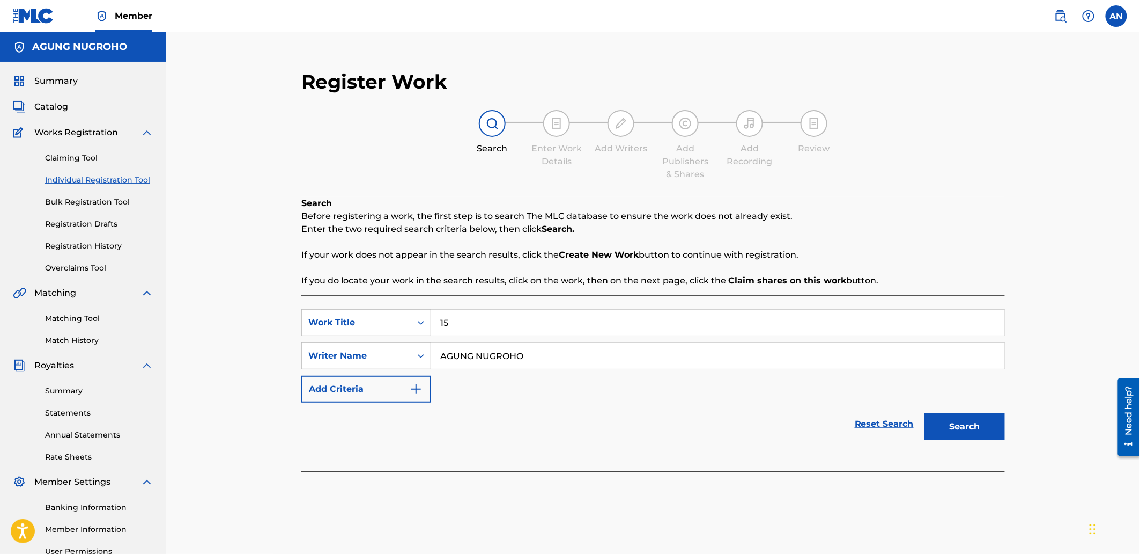
drag, startPoint x: 532, startPoint y: 362, endPoint x: 441, endPoint y: 362, distance: 90.6
click at [441, 362] on input "AGUNG NUGROHO" at bounding box center [717, 356] width 573 height 26
click at [961, 431] on button "Search" at bounding box center [965, 426] width 80 height 27
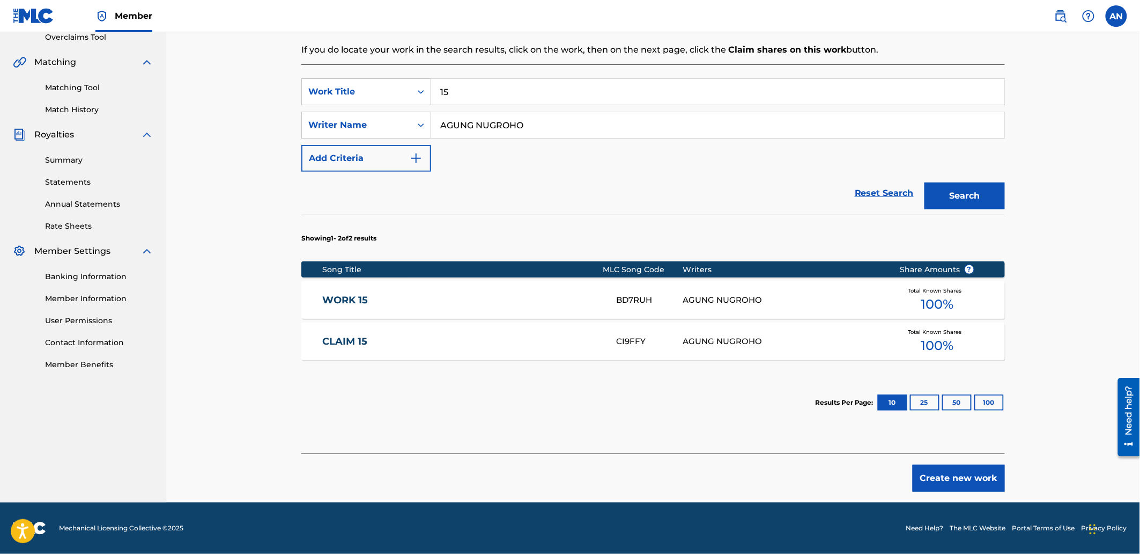
click at [950, 481] on button "Create new work" at bounding box center [959, 477] width 92 height 27
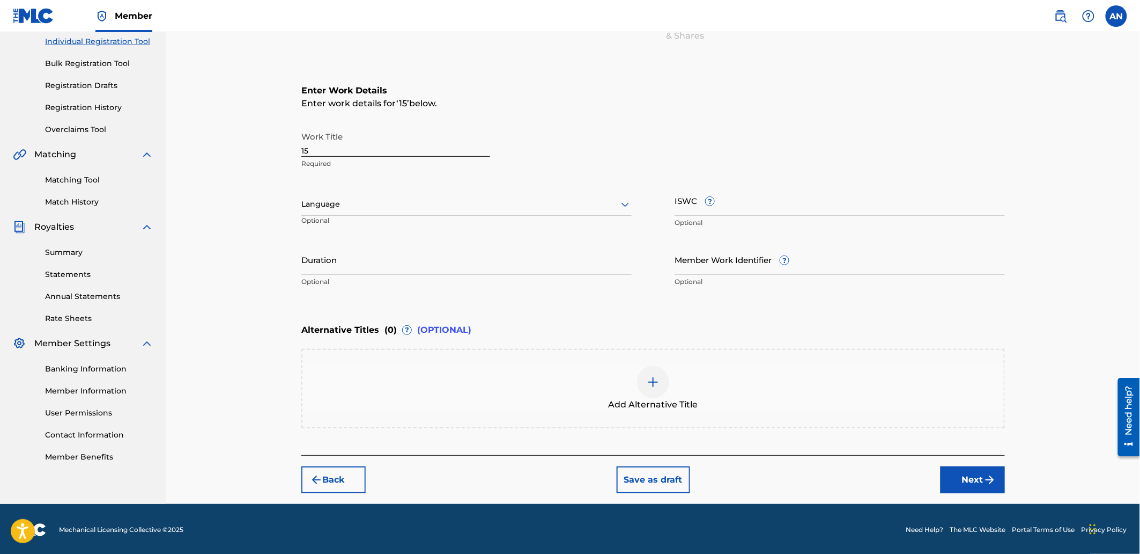
click at [961, 482] on button "Next" at bounding box center [973, 479] width 64 height 27
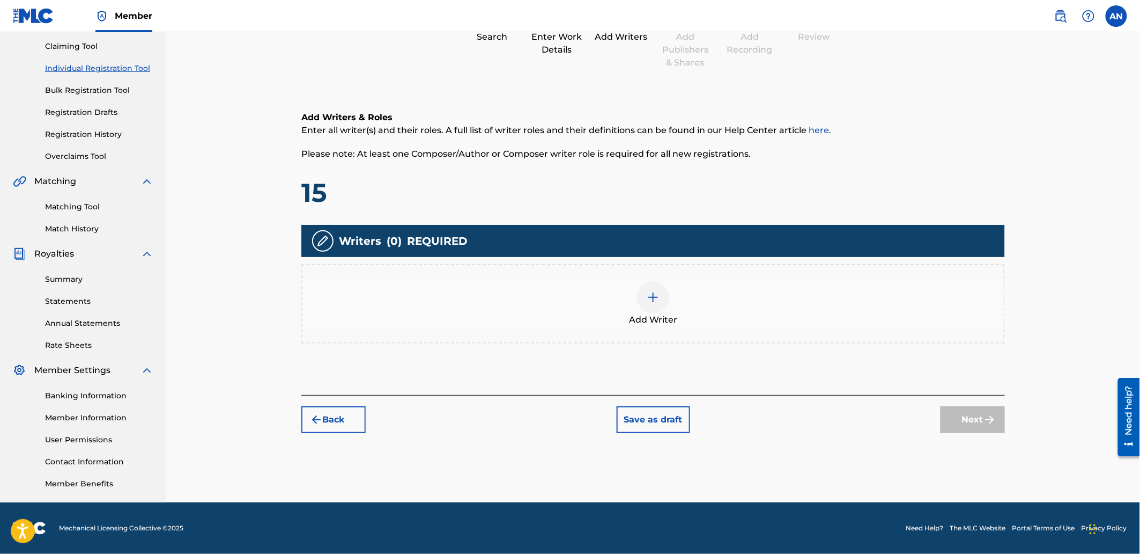
scroll to position [48, 0]
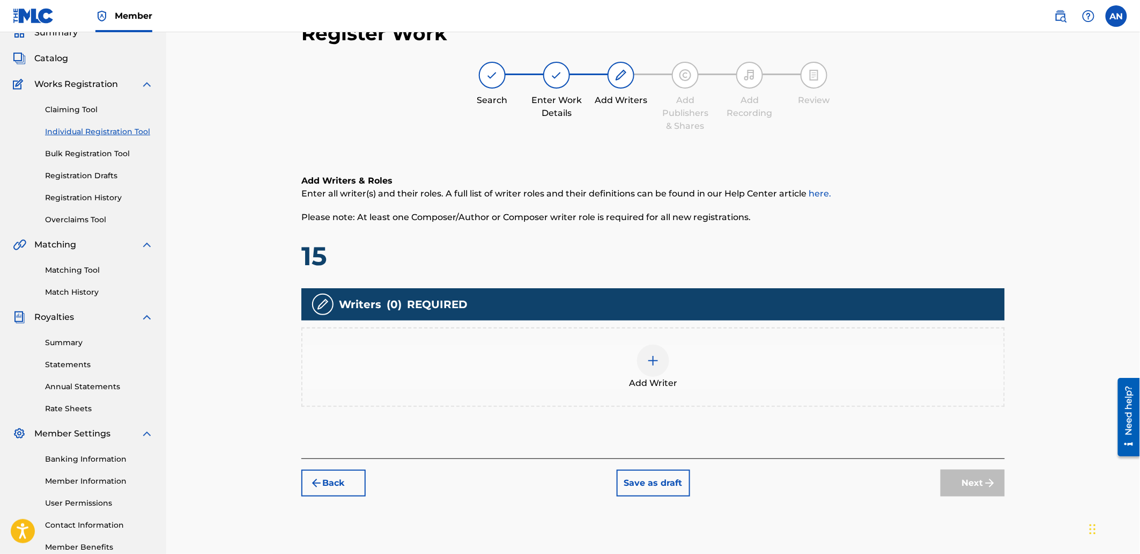
click at [755, 344] on div "Add Writer" at bounding box center [654, 366] width 702 height 45
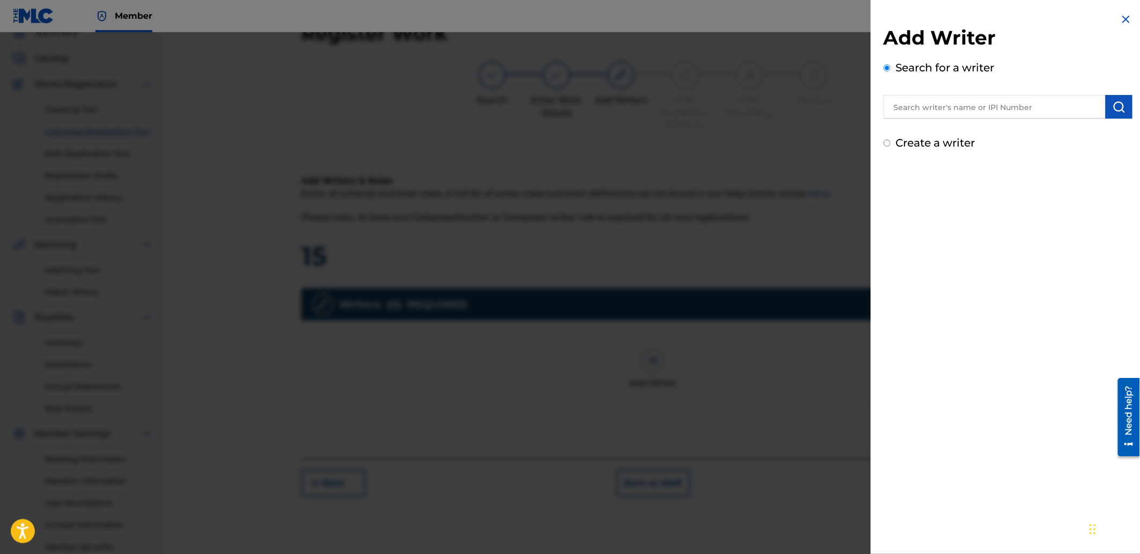
click at [975, 119] on div "Add Writer Search for a writer Create a writer" at bounding box center [1008, 88] width 249 height 125
click at [975, 114] on input "text" at bounding box center [995, 107] width 222 height 24
paste input "AGUNG NUGROHO"
type input "AGUNG NUGROHO"
click at [1117, 113] on img "submit" at bounding box center [1119, 106] width 13 height 13
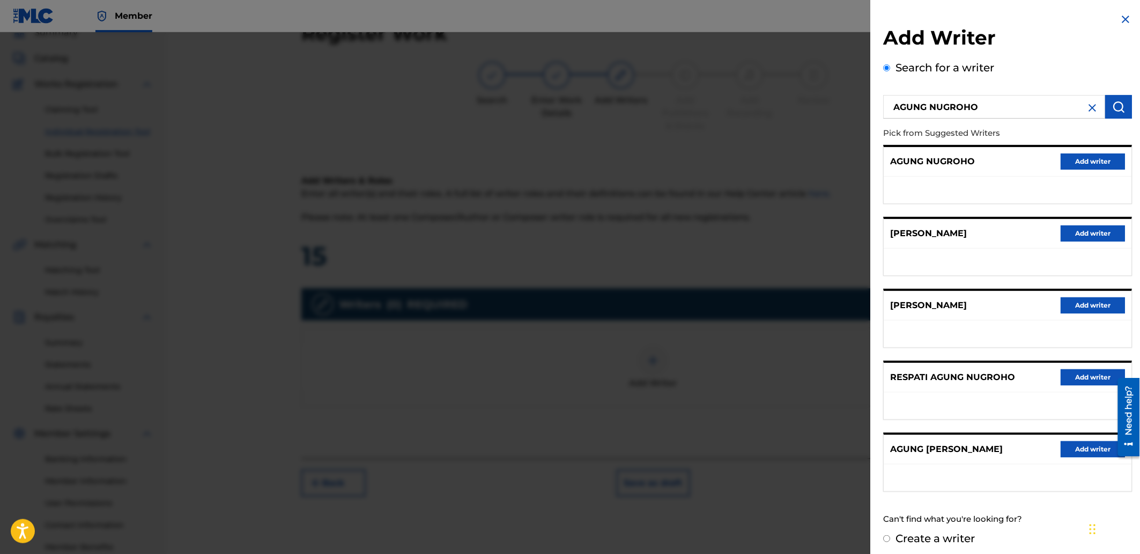
click at [1075, 159] on button "Add writer" at bounding box center [1093, 161] width 64 height 16
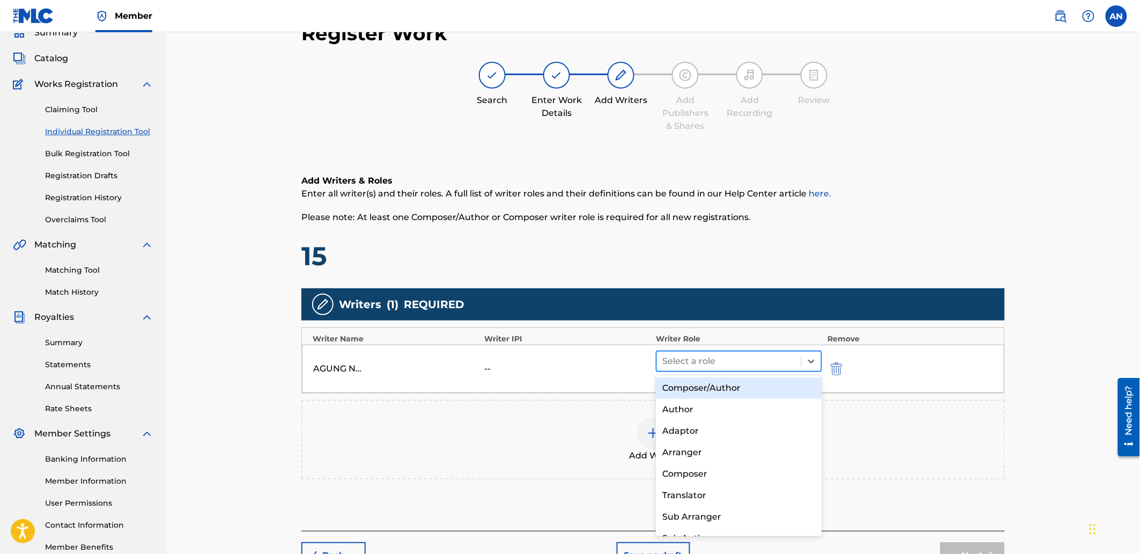
click at [741, 359] on div at bounding box center [729, 360] width 134 height 15
click at [733, 387] on div "Composer/Author" at bounding box center [739, 387] width 166 height 21
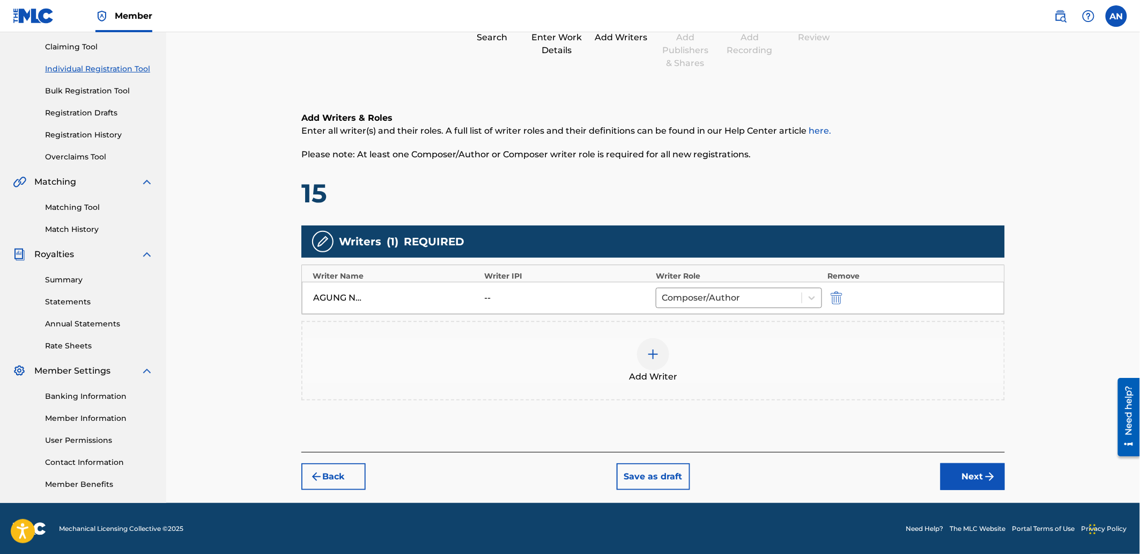
click at [985, 474] on img "submit" at bounding box center [990, 476] width 13 height 13
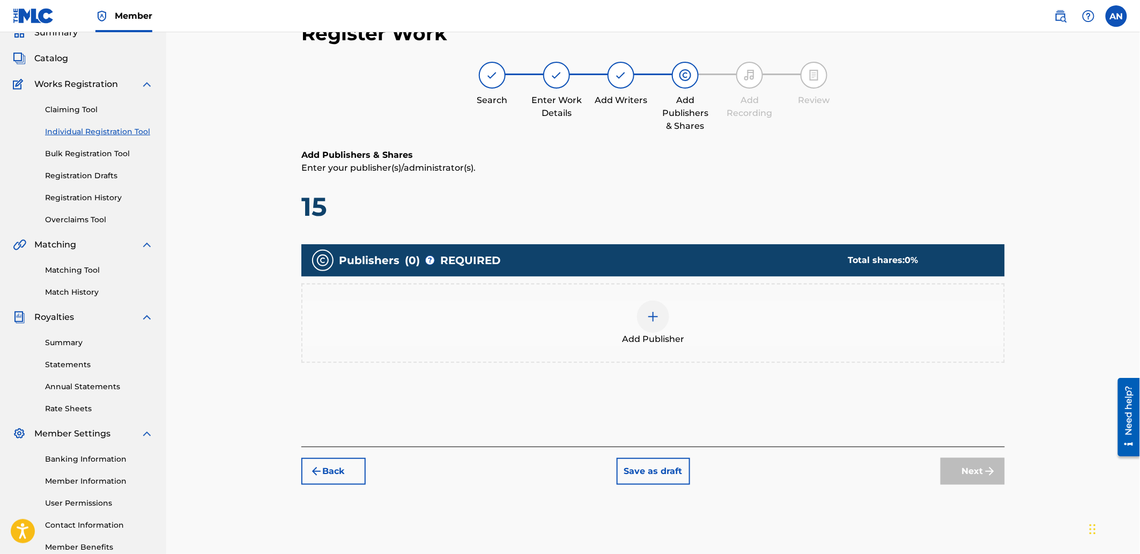
click at [796, 334] on div "Add Publisher" at bounding box center [654, 322] width 702 height 45
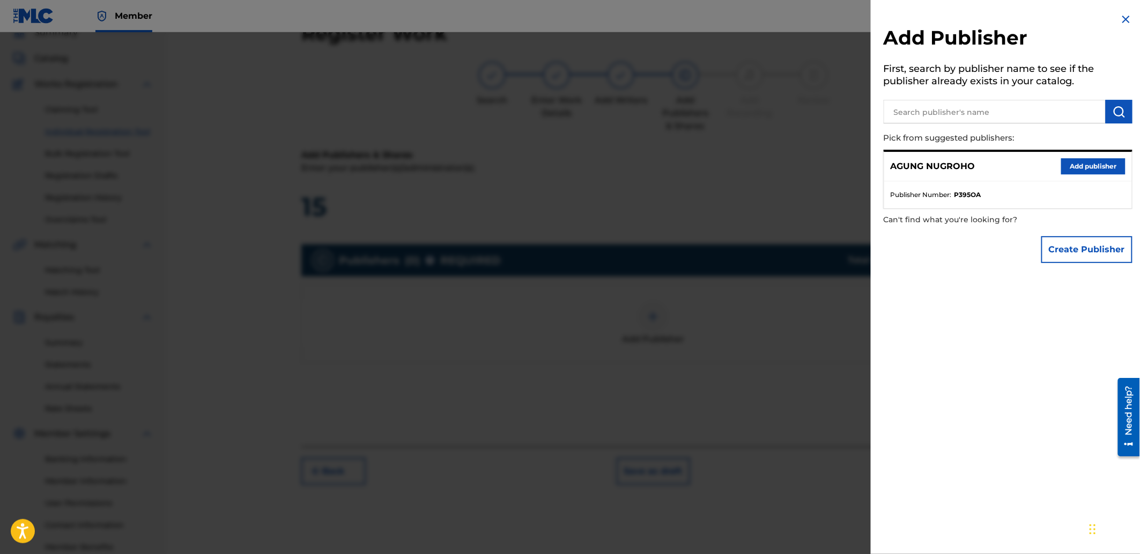
click at [937, 110] on input "text" at bounding box center [995, 112] width 222 height 24
click at [1085, 167] on button "Add publisher" at bounding box center [1093, 166] width 64 height 16
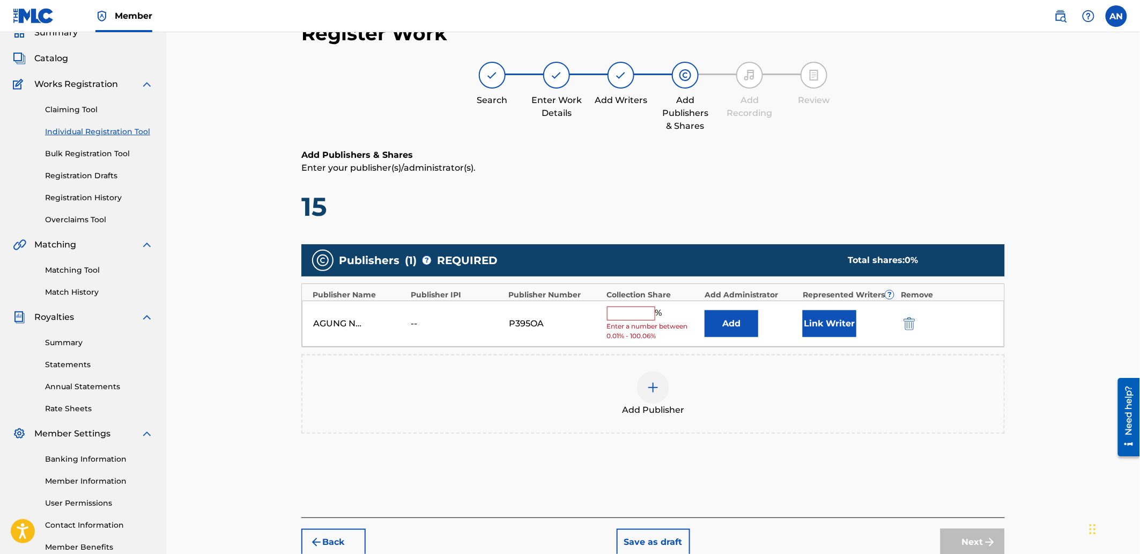
click at [652, 313] on input "text" at bounding box center [631, 313] width 48 height 14
type input "100"
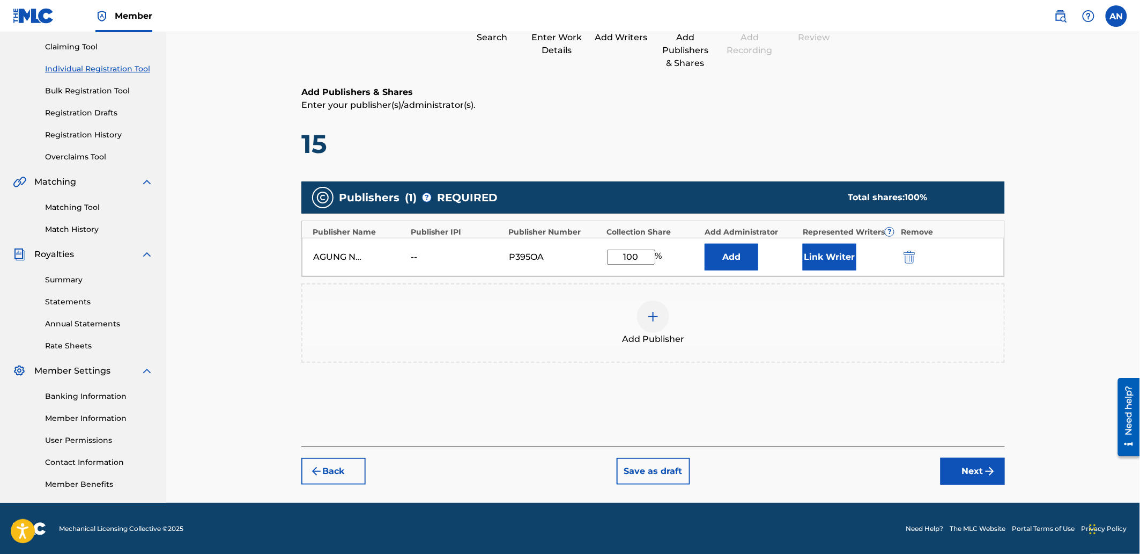
click at [958, 468] on button "Next" at bounding box center [973, 471] width 64 height 27
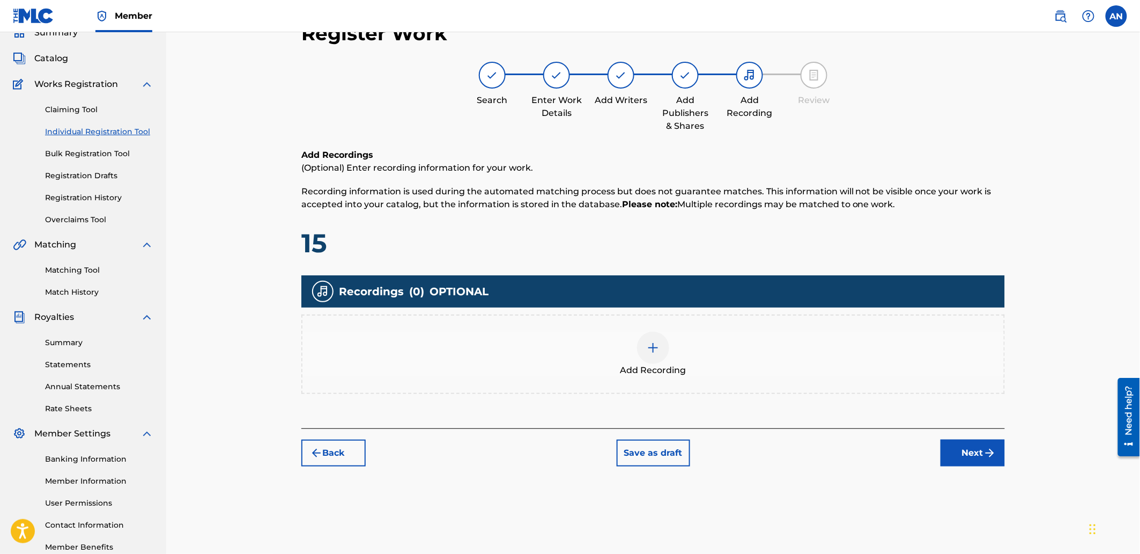
click at [760, 360] on div "Add Recording" at bounding box center [654, 353] width 702 height 45
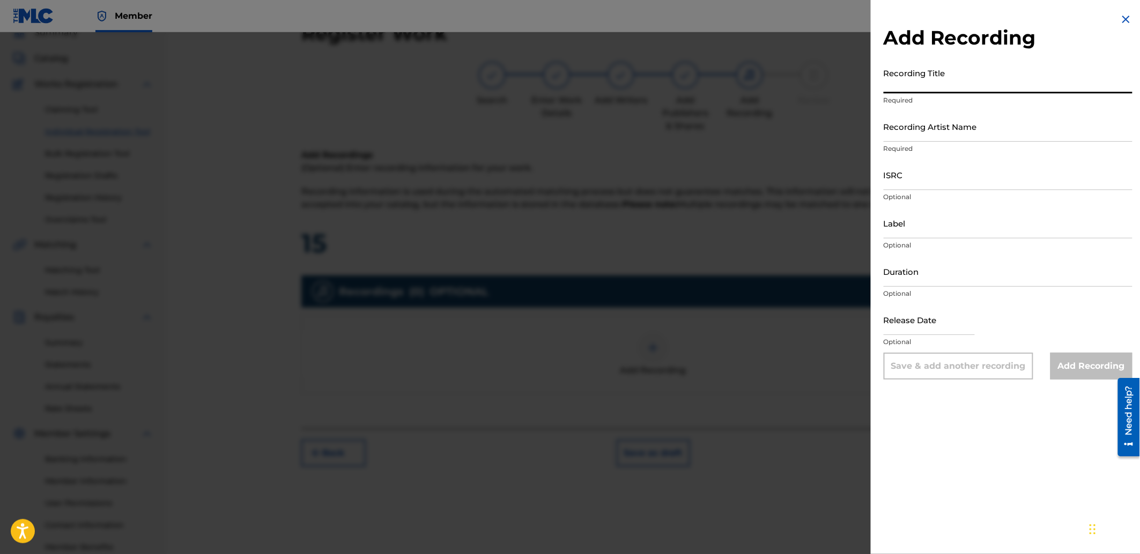
click at [916, 81] on input "Recording Title" at bounding box center [1008, 78] width 249 height 31
paste input "Winter Light"
type input "Winter Light"
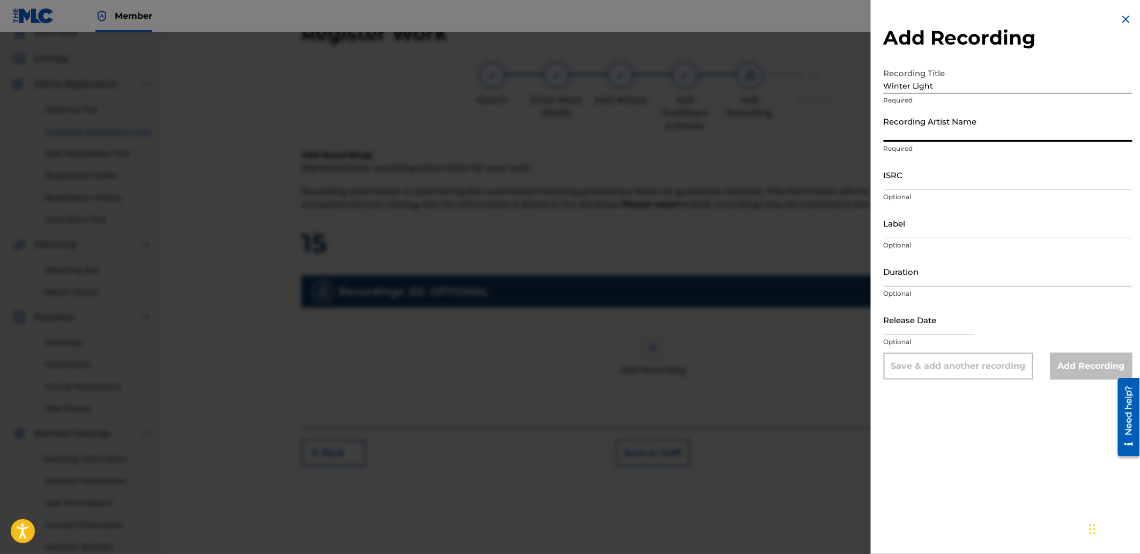
click at [915, 129] on input "Recording Artist Name" at bounding box center [1008, 126] width 249 height 31
type input "[PERSON_NAME]"
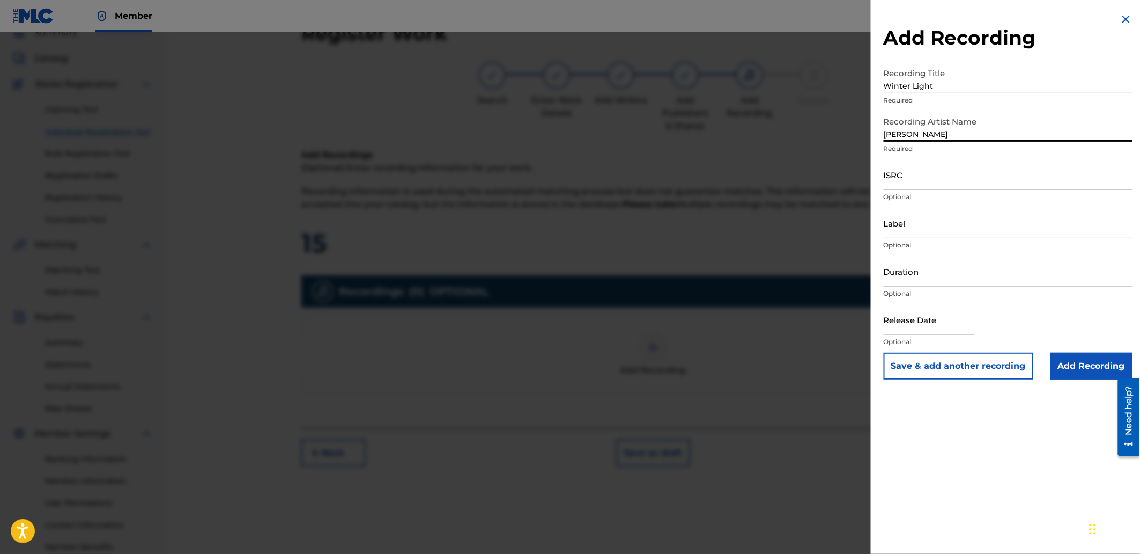
drag, startPoint x: 956, startPoint y: 175, endPoint x: 950, endPoint y: 174, distance: 6.5
click at [956, 175] on input "ISRC" at bounding box center [1008, 174] width 249 height 31
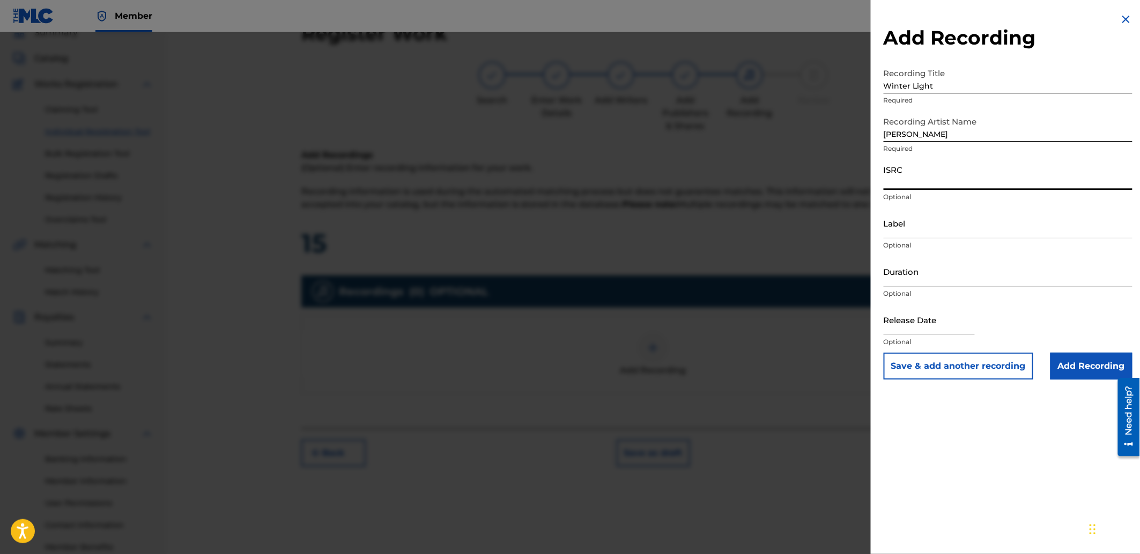
paste input "SGW502546392"
type input "SGW502546392"
click at [1073, 370] on input "Add Recording" at bounding box center [1092, 365] width 82 height 27
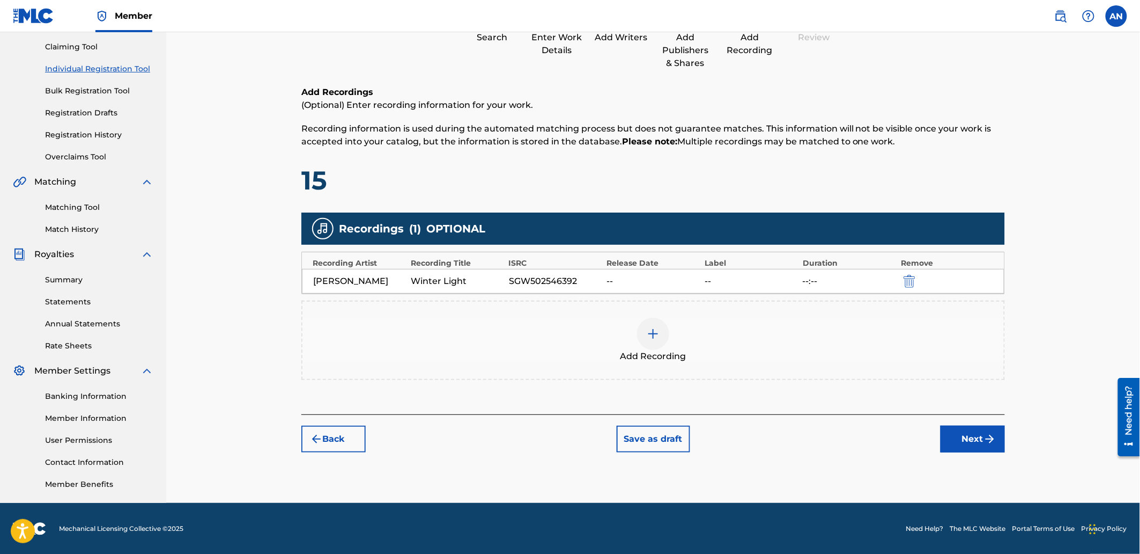
click at [966, 443] on button "Next" at bounding box center [973, 438] width 64 height 27
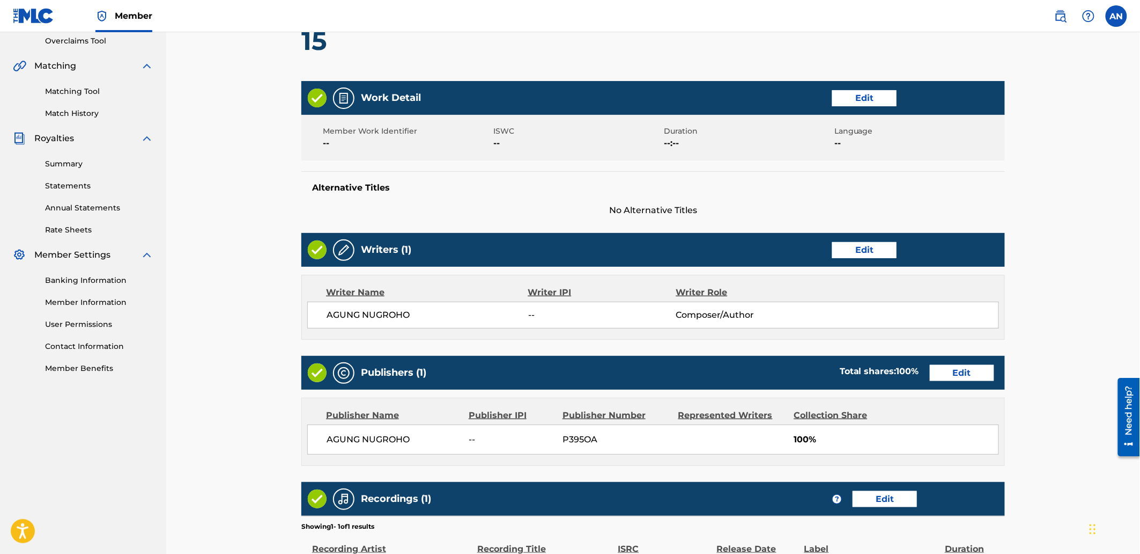
scroll to position [374, 0]
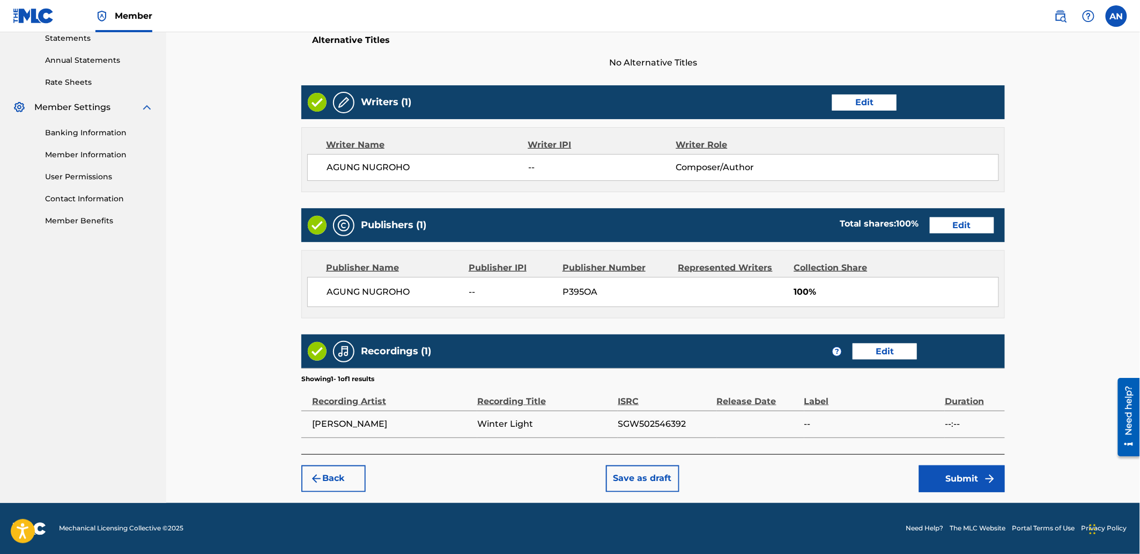
click at [941, 469] on button "Submit" at bounding box center [962, 478] width 86 height 27
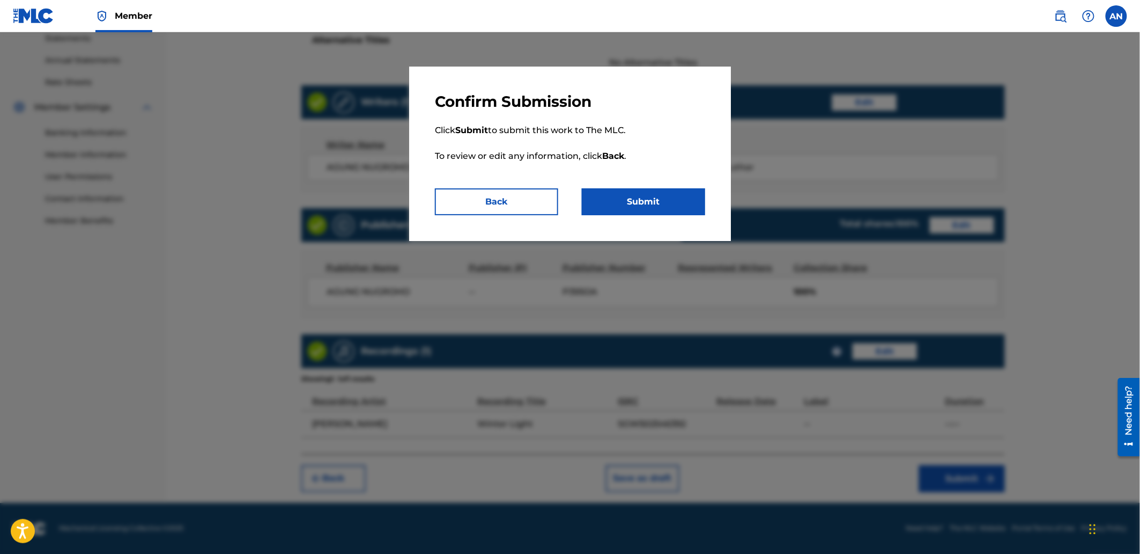
click at [648, 205] on button "Submit" at bounding box center [643, 201] width 123 height 27
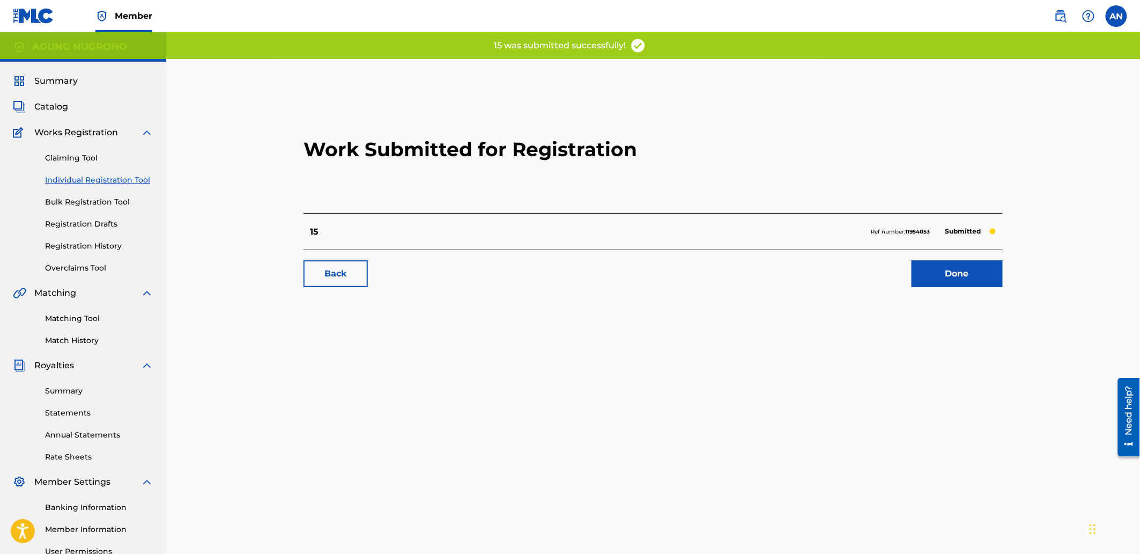
click at [982, 269] on link "Done" at bounding box center [957, 273] width 91 height 27
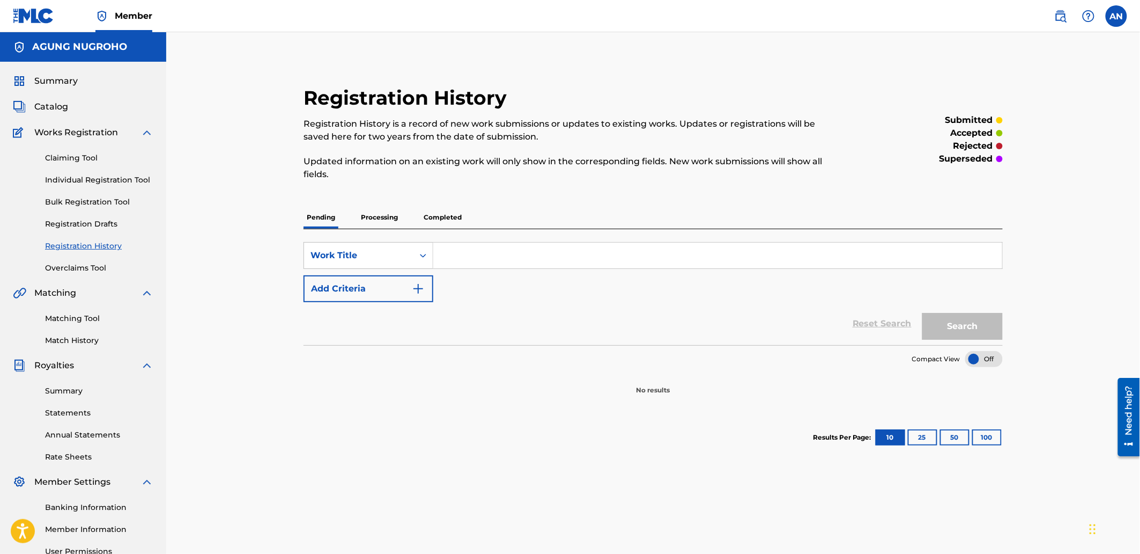
click at [451, 227] on p "Completed" at bounding box center [443, 217] width 45 height 23
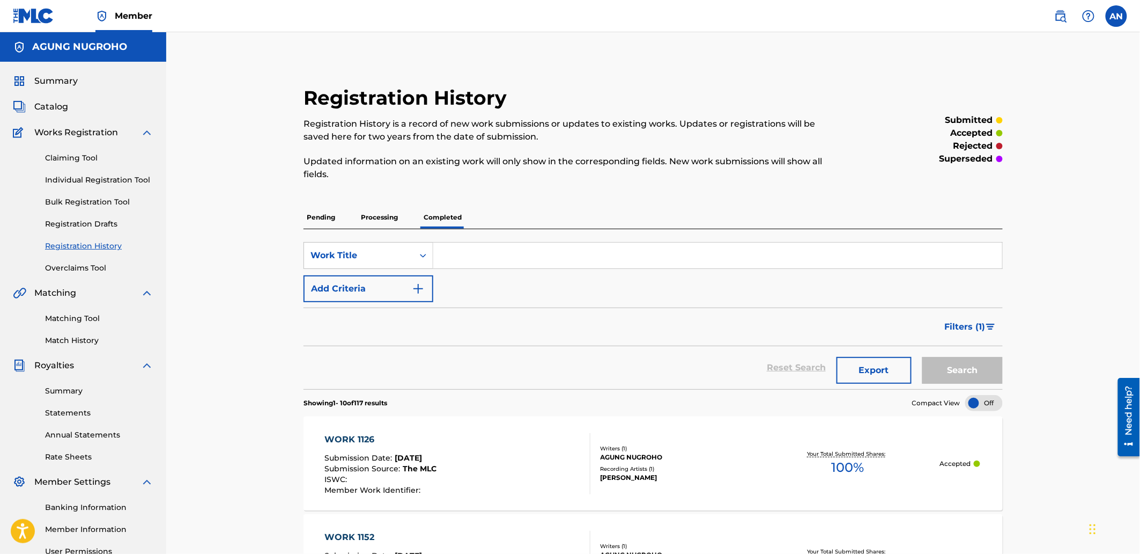
click at [377, 226] on p "Processing" at bounding box center [379, 217] width 43 height 23
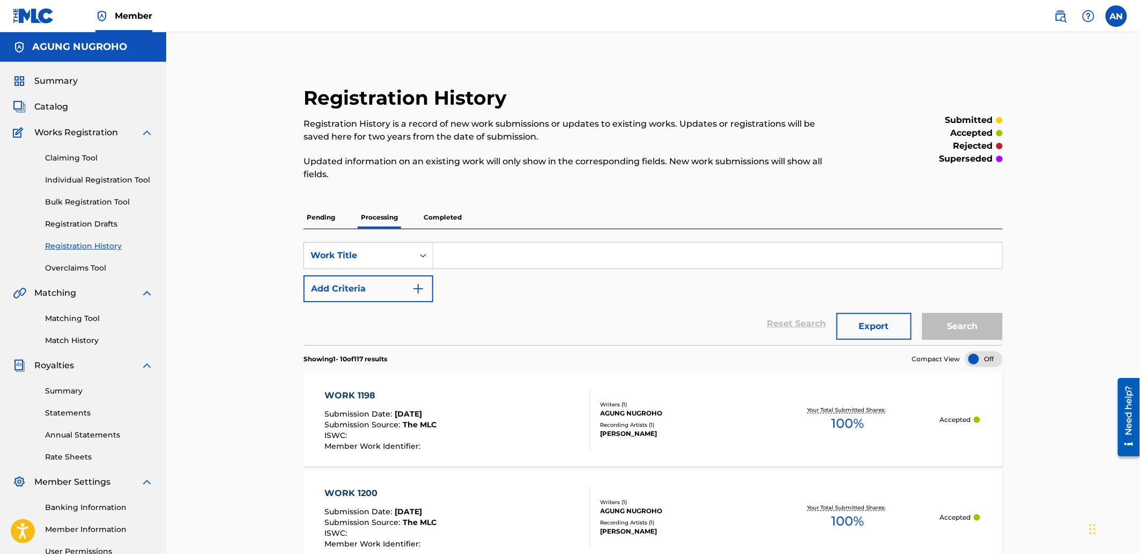
click at [315, 226] on p "Pending" at bounding box center [321, 217] width 35 height 23
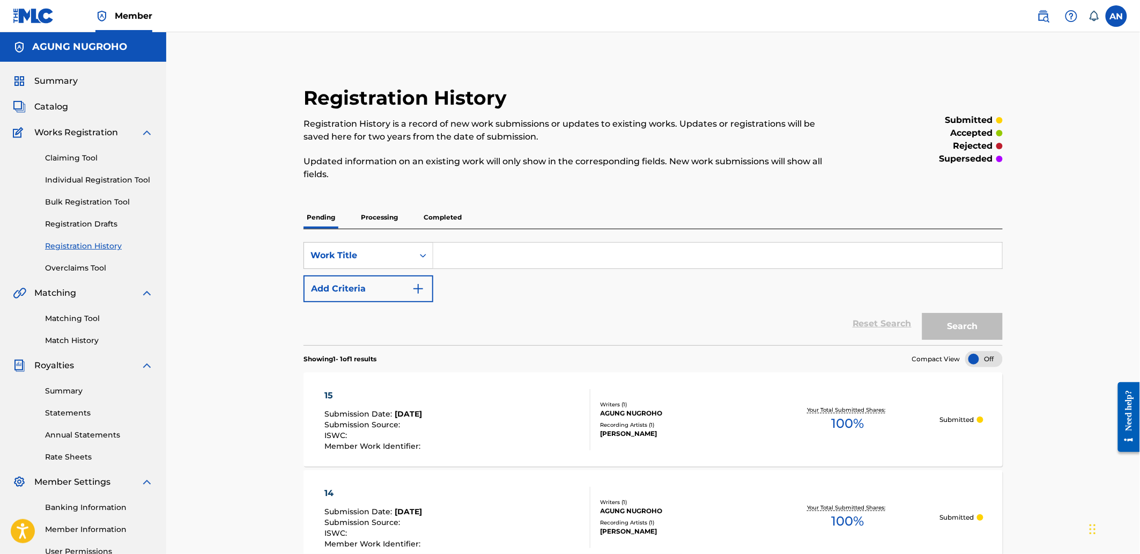
click at [101, 178] on link "Individual Registration Tool" at bounding box center [99, 179] width 108 height 11
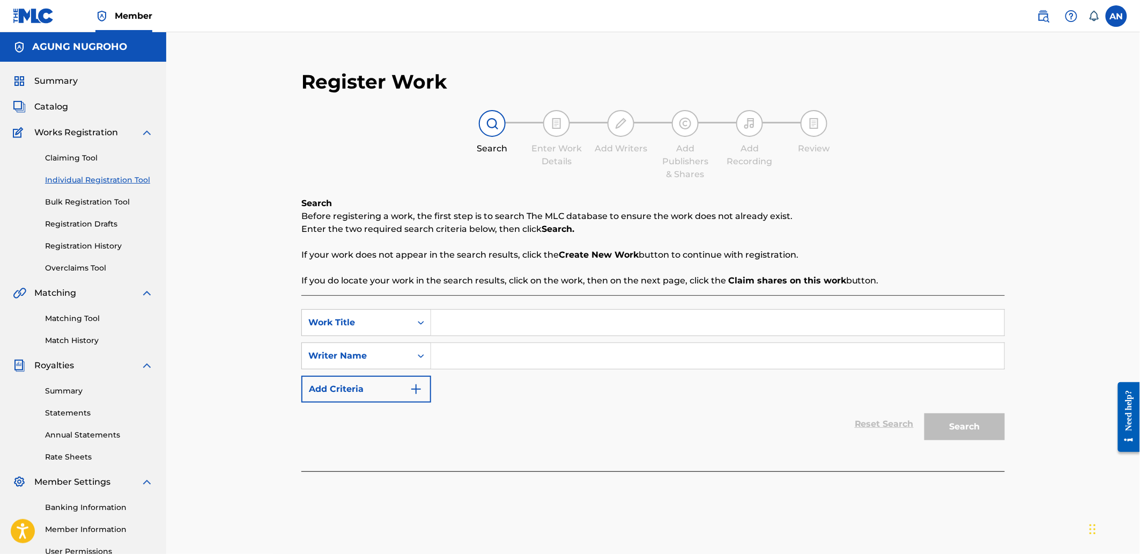
click at [521, 333] on input "Search Form" at bounding box center [717, 322] width 573 height 26
type input "16"
drag, startPoint x: 521, startPoint y: 348, endPoint x: 523, endPoint y: 360, distance: 13.0
click at [521, 348] on input "Search Form" at bounding box center [717, 356] width 573 height 26
type input "AGUNG NUGROHO"
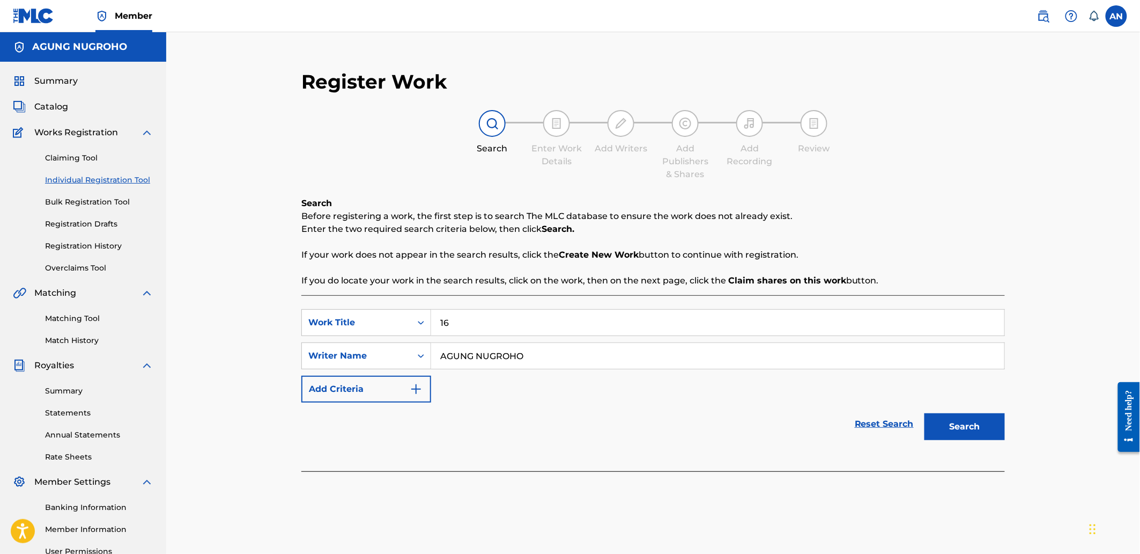
drag, startPoint x: 551, startPoint y: 351, endPoint x: 435, endPoint y: 350, distance: 116.4
click at [435, 350] on input "AGUNG NUGROHO" at bounding box center [717, 356] width 573 height 26
click at [950, 425] on button "Search" at bounding box center [965, 426] width 80 height 27
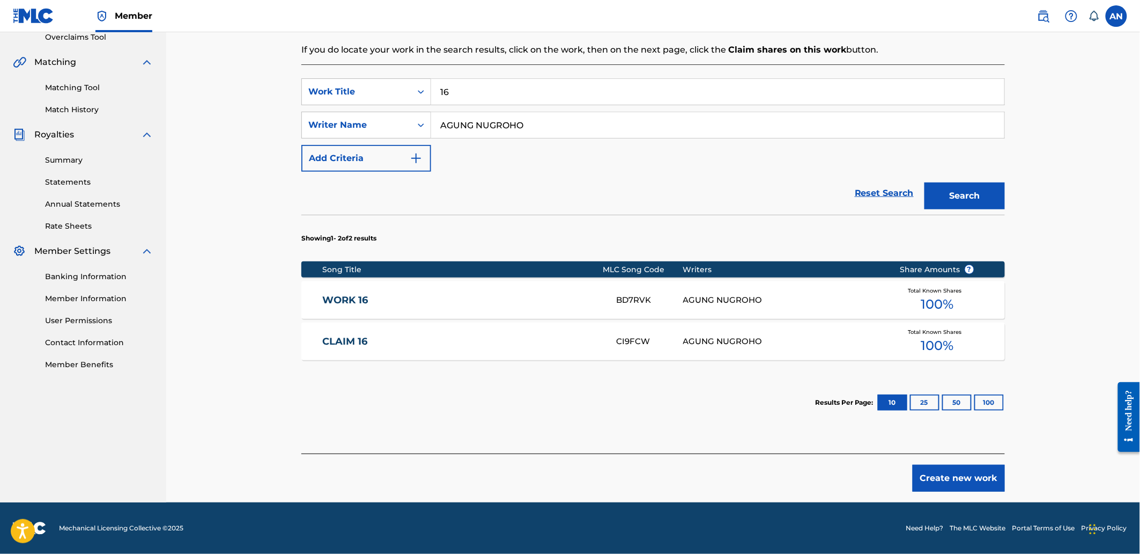
click at [932, 490] on button "Create new work" at bounding box center [959, 477] width 92 height 27
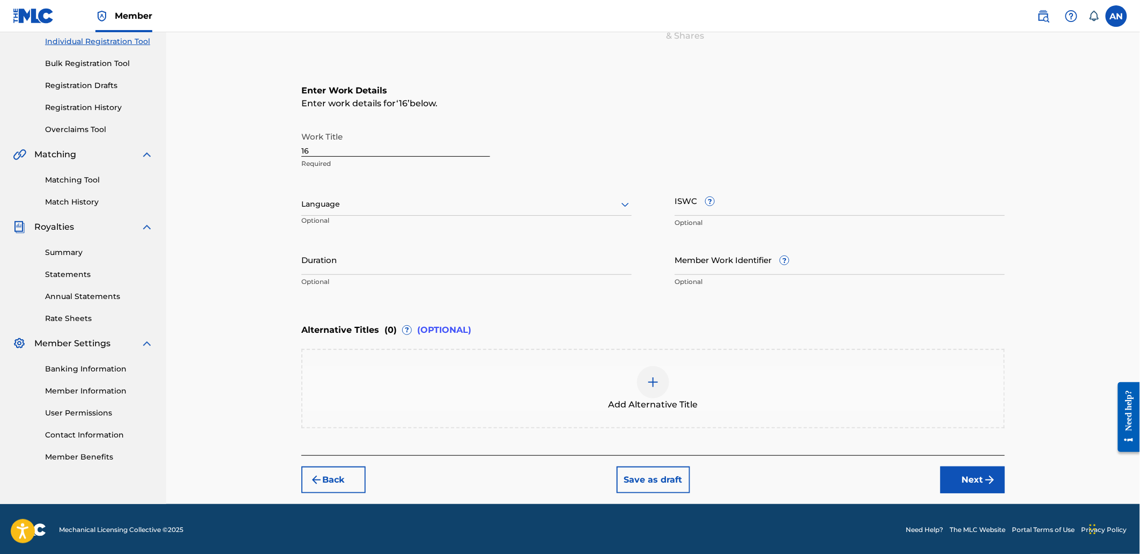
click at [964, 485] on button "Next" at bounding box center [973, 479] width 64 height 27
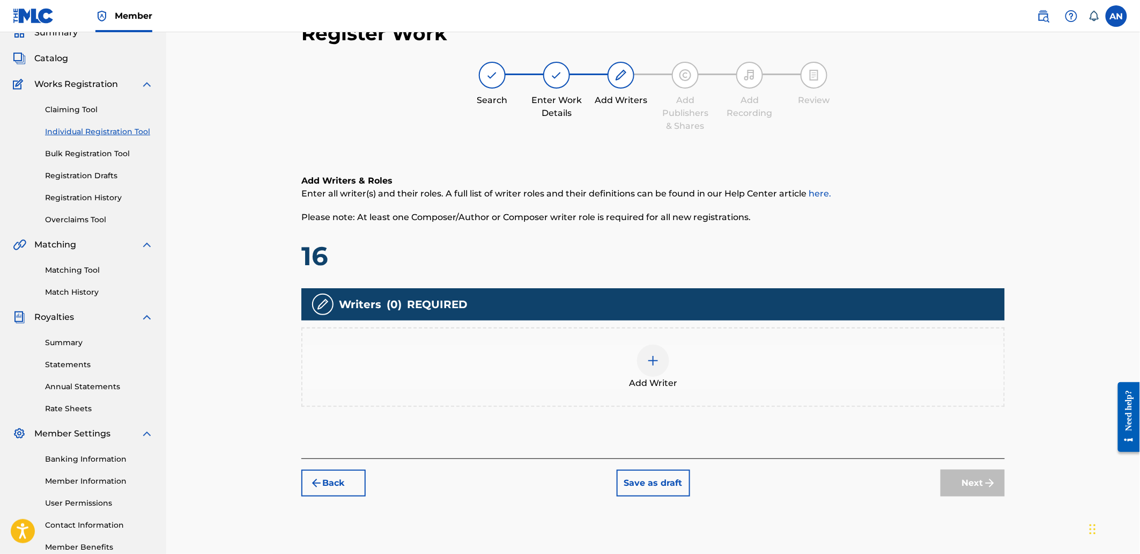
drag, startPoint x: 875, startPoint y: 388, endPoint x: 875, endPoint y: 382, distance: 6.4
click at [875, 382] on div "Add Writer" at bounding box center [654, 366] width 702 height 45
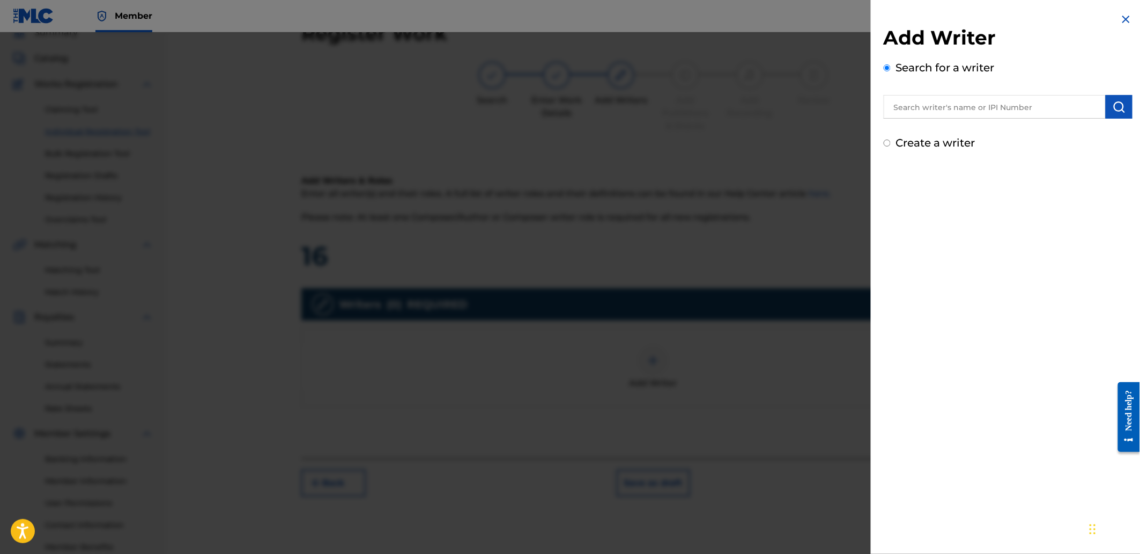
click at [967, 116] on input "text" at bounding box center [995, 107] width 222 height 24
paste input "AGUNG NUGROHO"
type input "AGUNG NUGROHO"
click at [1113, 110] on img "submit" at bounding box center [1119, 106] width 13 height 13
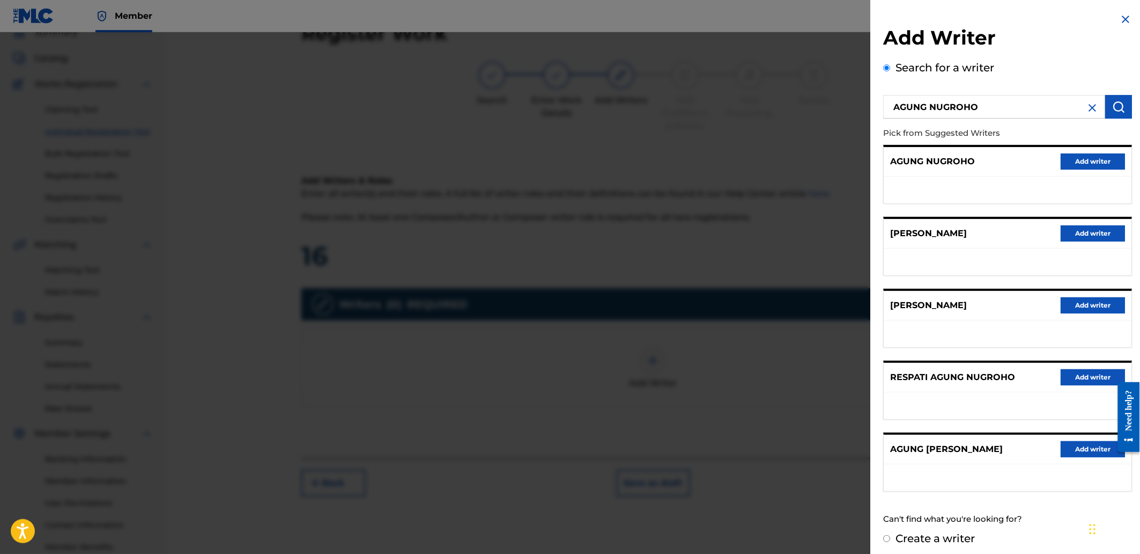
click at [1077, 159] on button "Add writer" at bounding box center [1093, 161] width 64 height 16
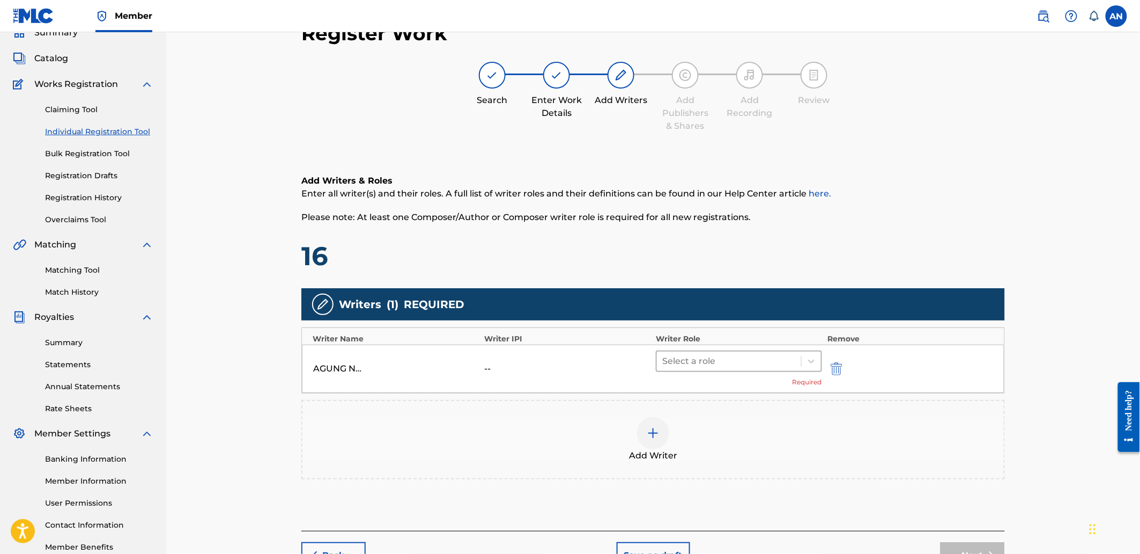
click at [756, 357] on div at bounding box center [729, 360] width 134 height 15
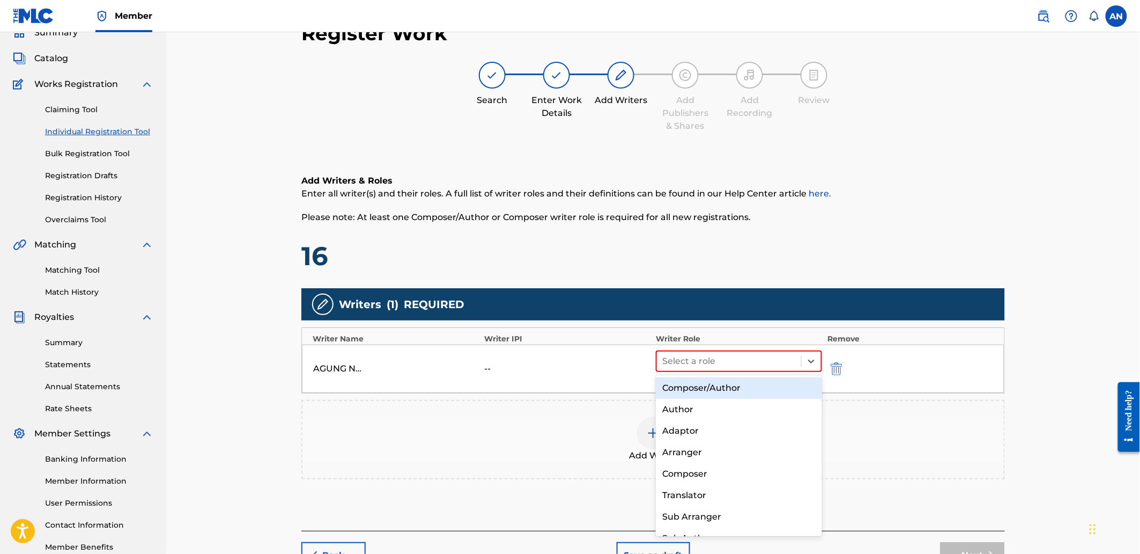
click at [749, 394] on div "Composer/Author" at bounding box center [739, 387] width 166 height 21
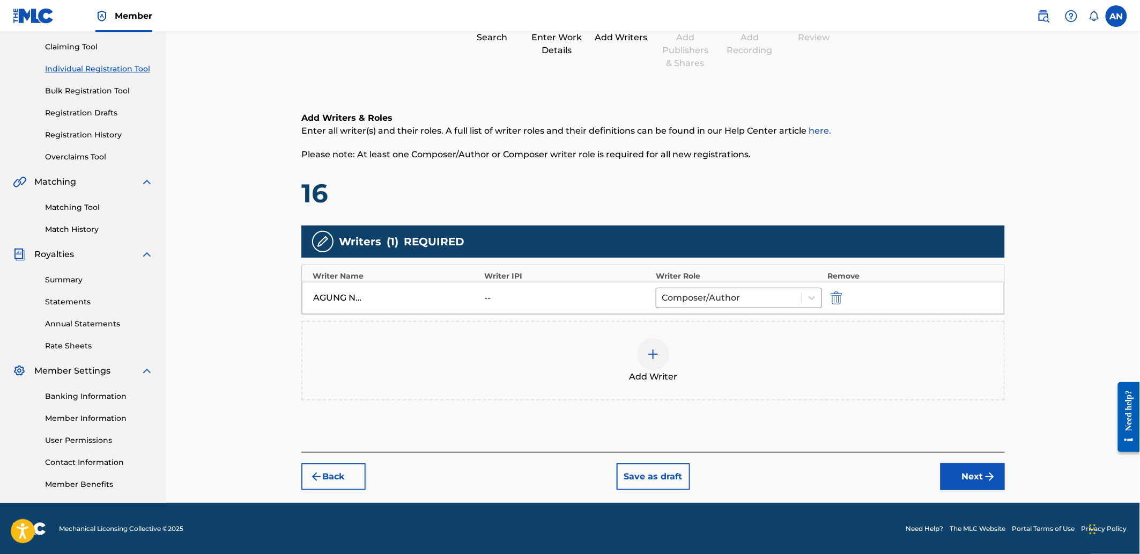
click at [968, 482] on button "Next" at bounding box center [973, 476] width 64 height 27
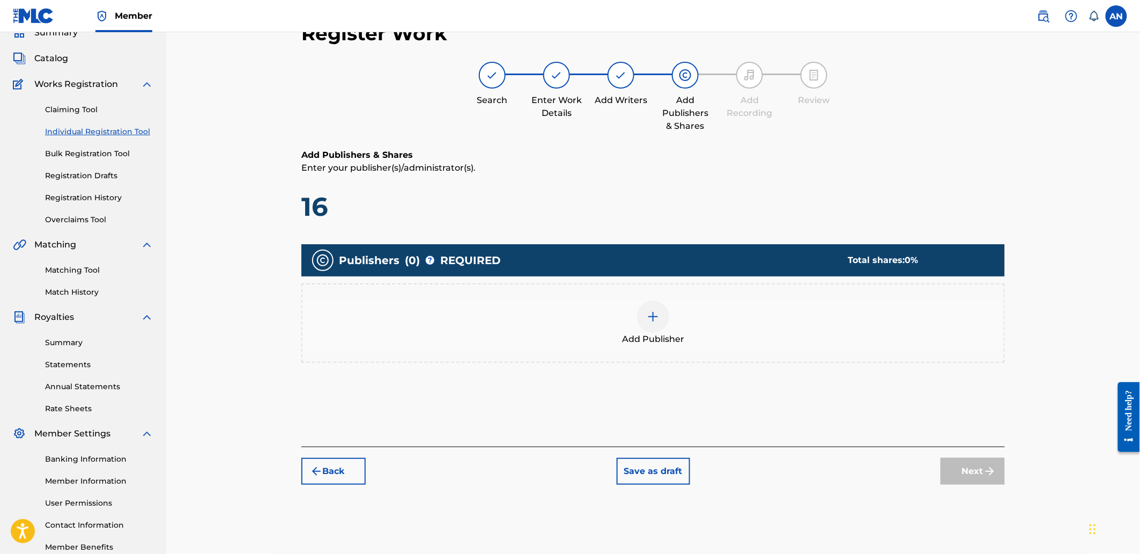
click at [805, 307] on div "Add Publisher" at bounding box center [654, 322] width 702 height 45
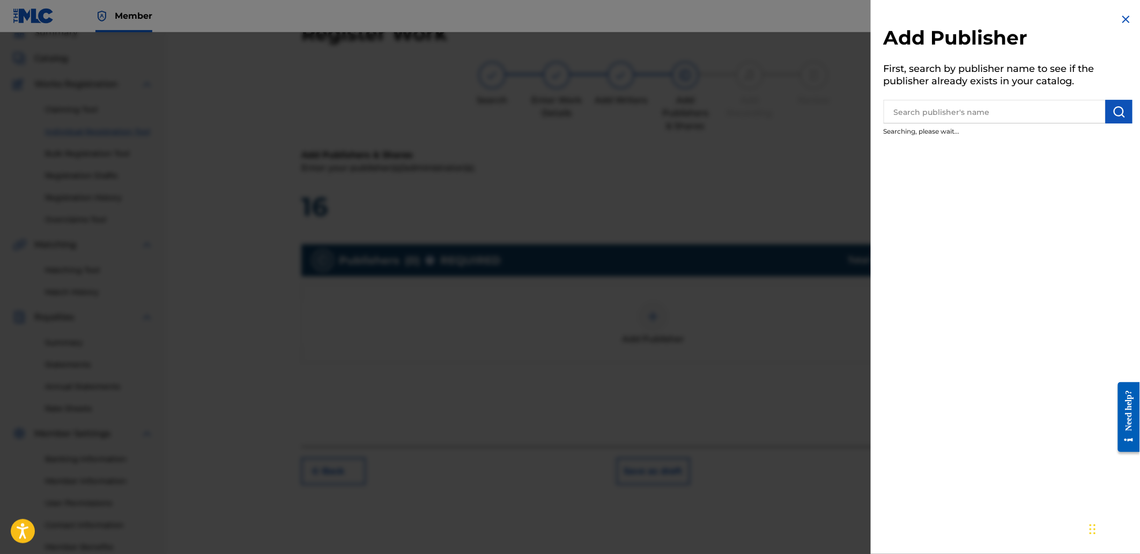
click at [936, 82] on h5 "First, search by publisher name to see if the publisher already exists in your …" at bounding box center [1008, 77] width 249 height 34
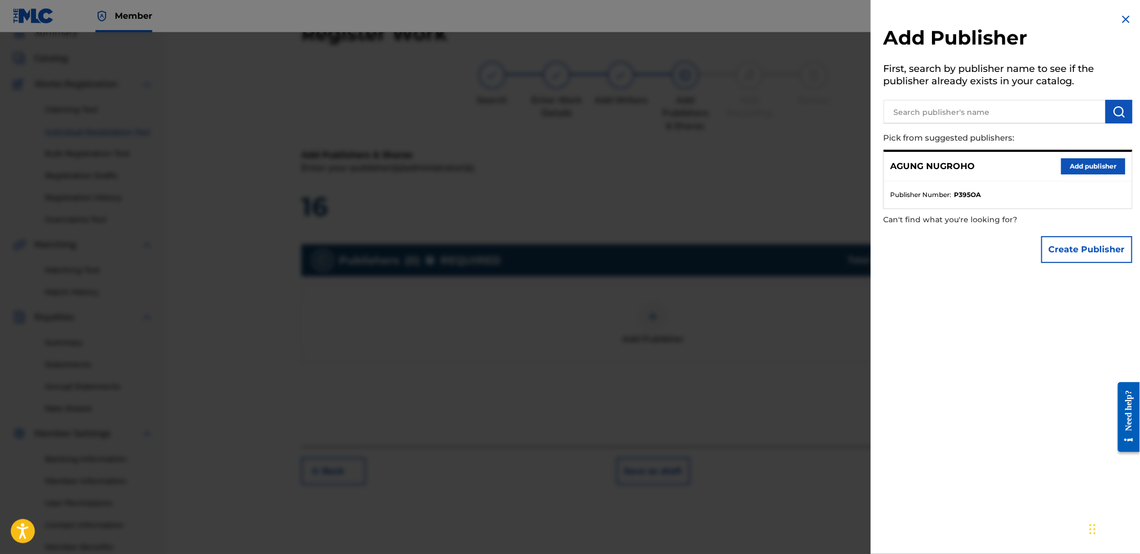
click at [1075, 163] on button "Add publisher" at bounding box center [1093, 166] width 64 height 16
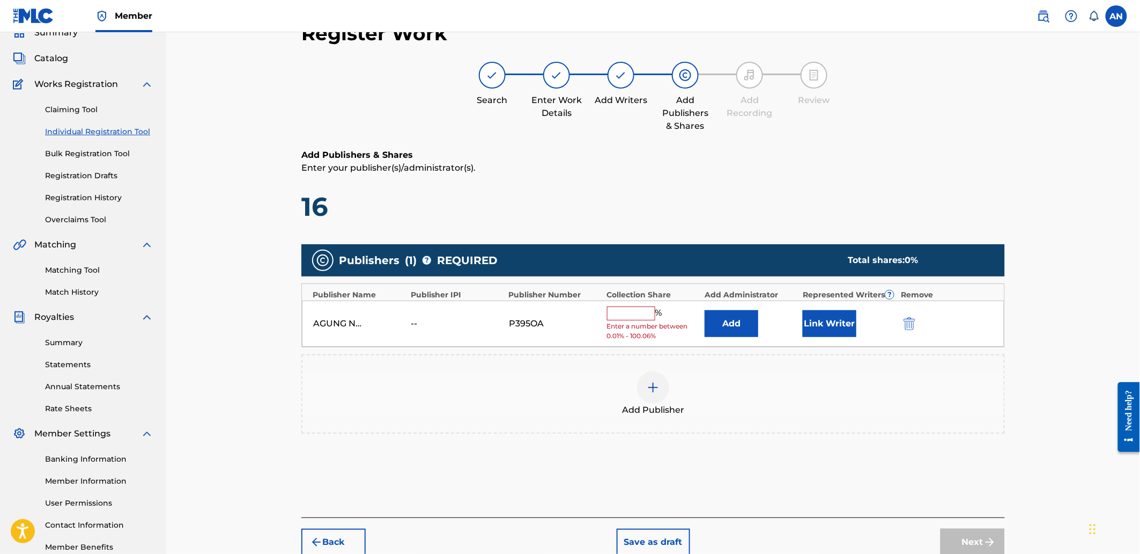
drag, startPoint x: 634, startPoint y: 313, endPoint x: 636, endPoint y: 319, distance: 6.3
click at [634, 313] on input "text" at bounding box center [631, 313] width 48 height 14
type input "100"
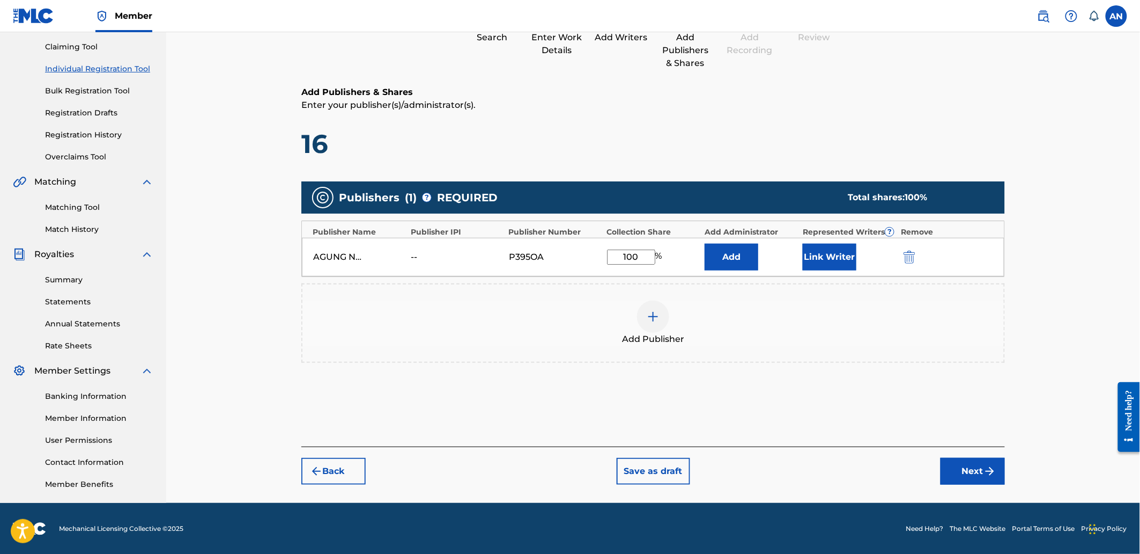
click at [969, 474] on button "Next" at bounding box center [973, 471] width 64 height 27
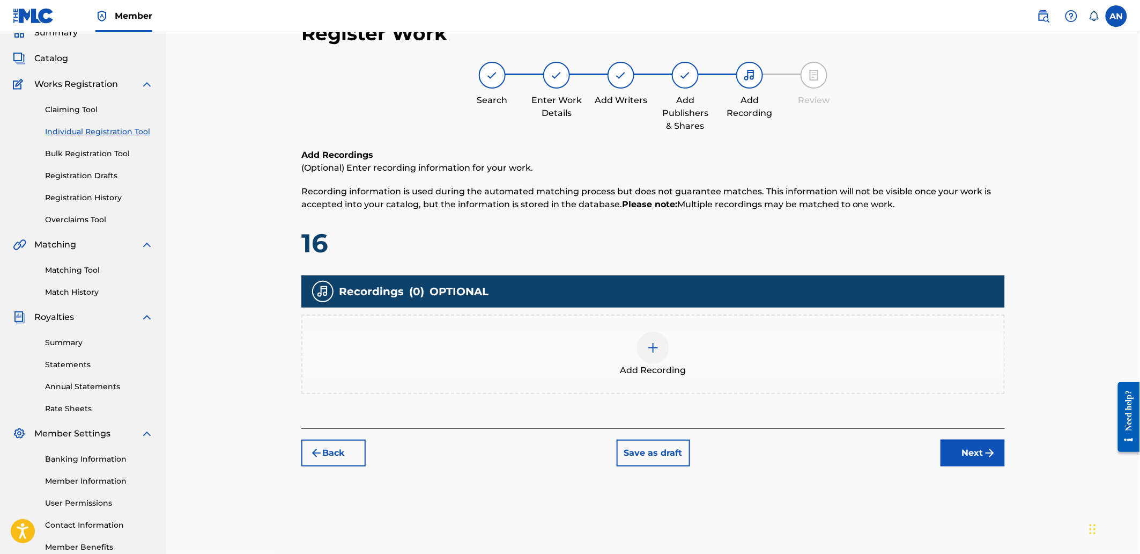
click at [744, 360] on div "Add Recording" at bounding box center [654, 353] width 702 height 45
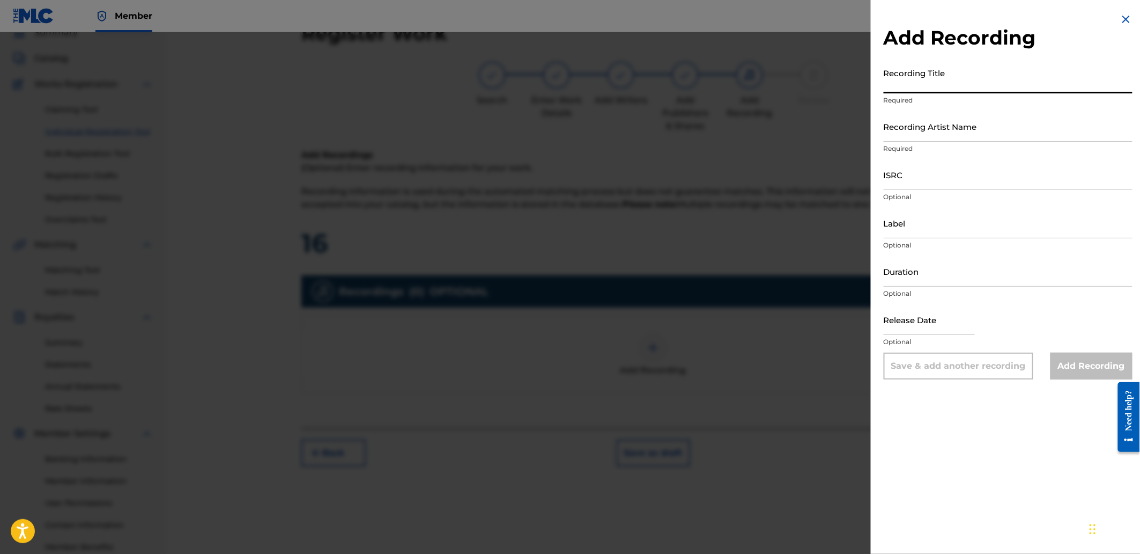
click at [907, 79] on input "Recording Title" at bounding box center [1008, 78] width 249 height 31
paste input "[PERSON_NAME]"
type input "[PERSON_NAME]"
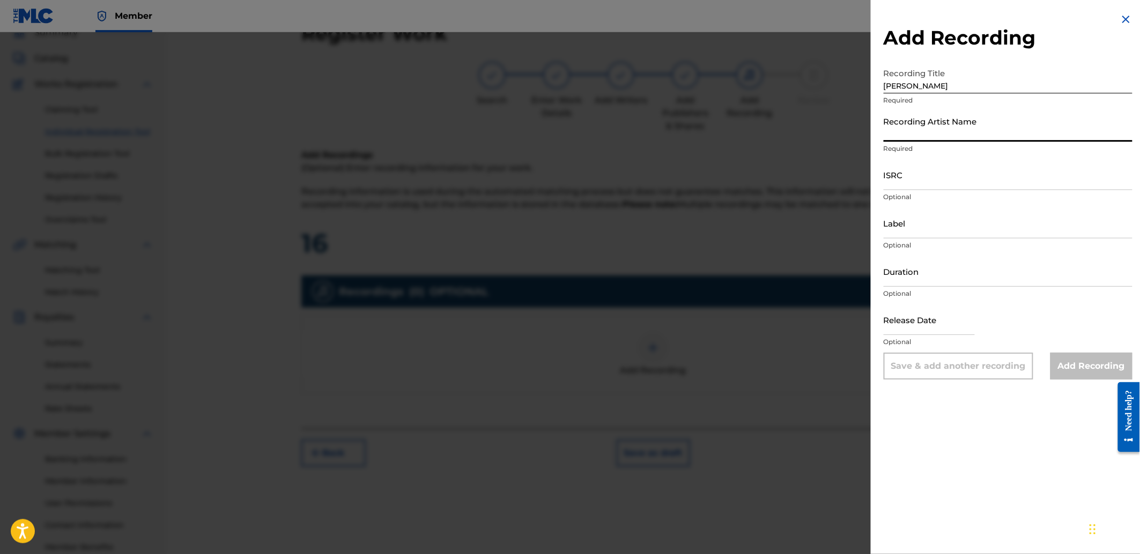
drag, startPoint x: 923, startPoint y: 125, endPoint x: 931, endPoint y: 130, distance: 9.7
click at [923, 125] on input "Recording Artist Name" at bounding box center [1008, 126] width 249 height 31
type input "[PERSON_NAME]"
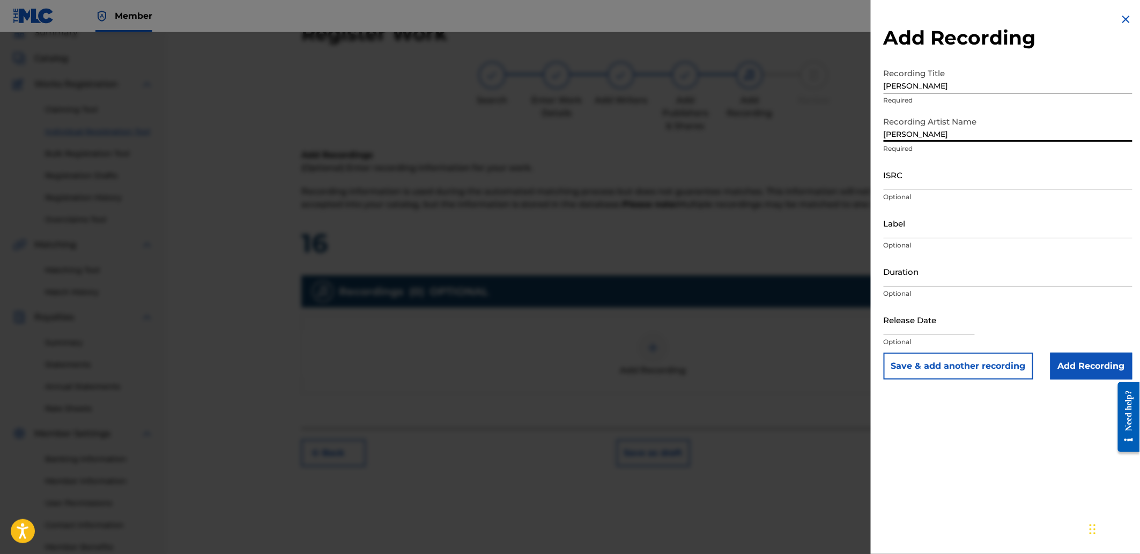
click at [955, 180] on input "ISRC" at bounding box center [1008, 174] width 249 height 31
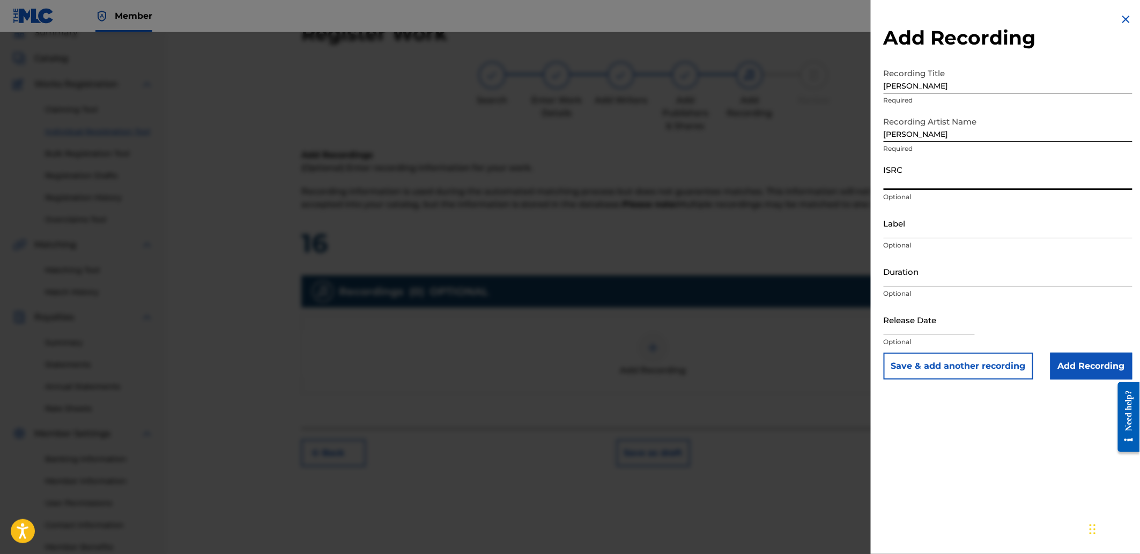
paste input "SGW502534186"
type input "SGW502534186"
click at [1069, 360] on input "Add Recording" at bounding box center [1092, 365] width 82 height 27
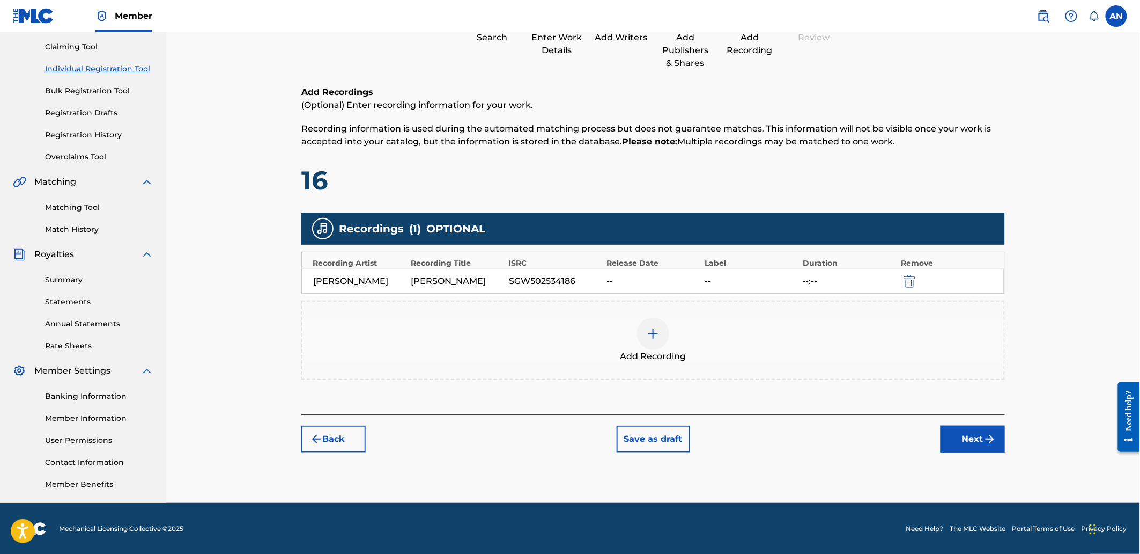
click at [982, 439] on button "Next" at bounding box center [973, 438] width 64 height 27
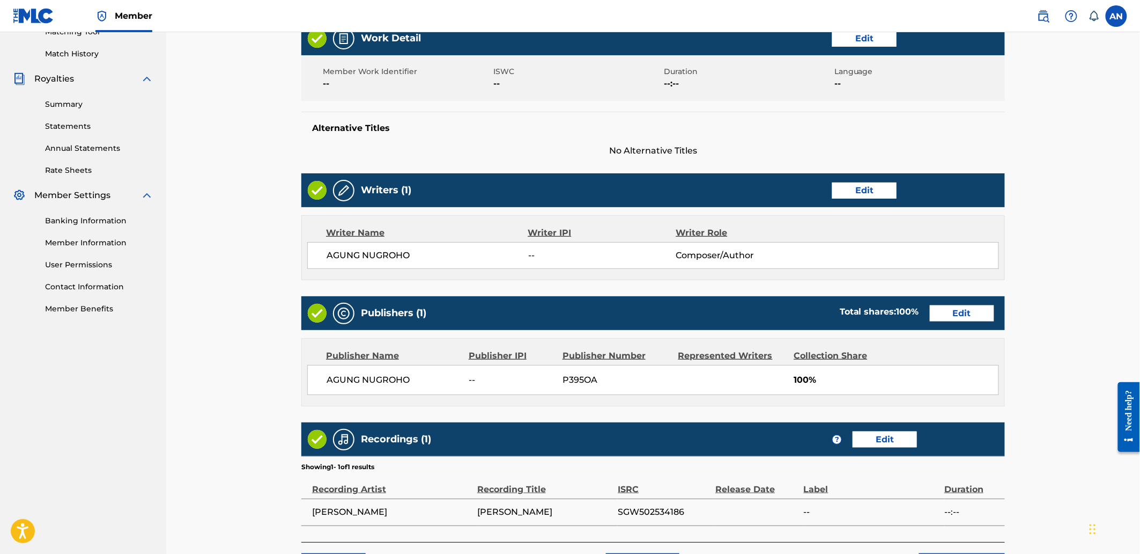
scroll to position [374, 0]
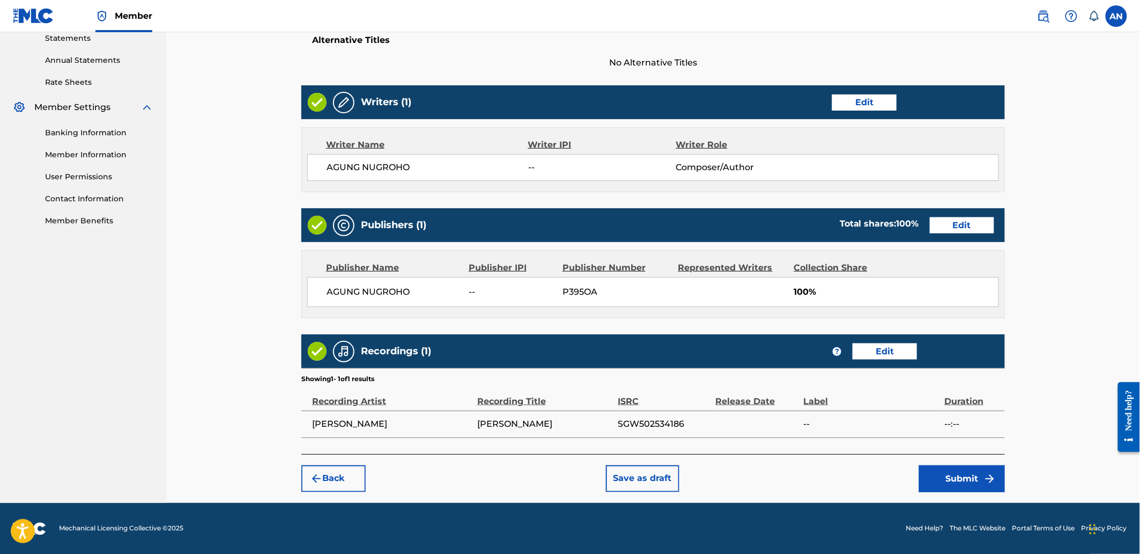
click at [941, 472] on button "Submit" at bounding box center [962, 478] width 86 height 27
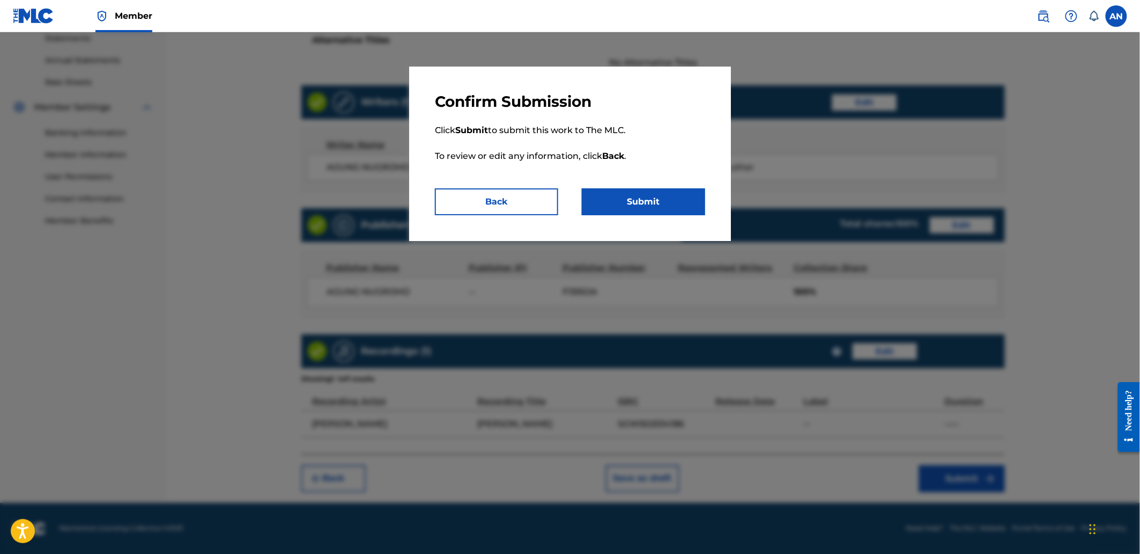
click at [657, 198] on button "Submit" at bounding box center [643, 201] width 123 height 27
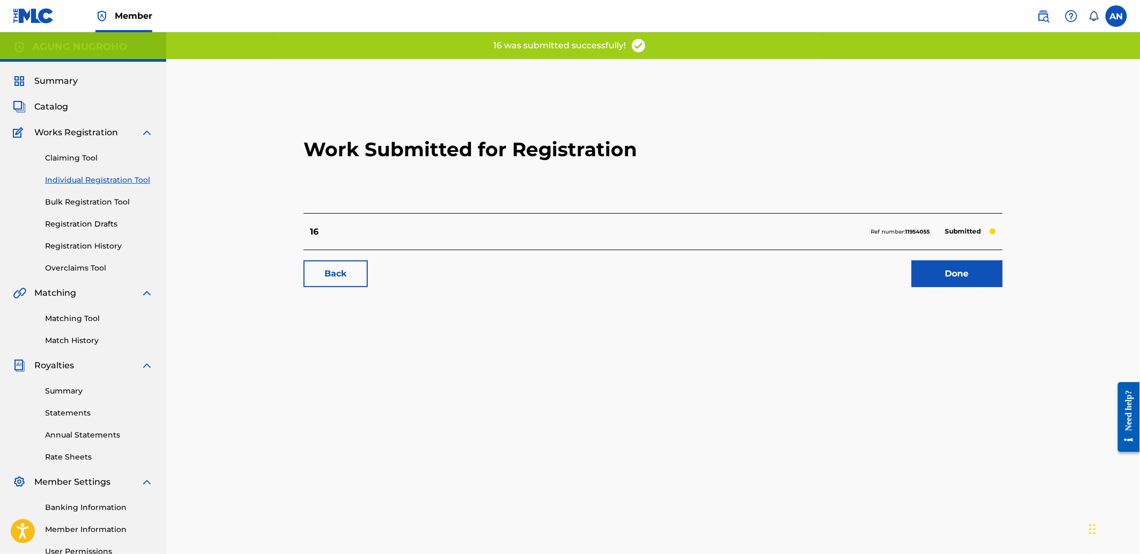
click at [928, 274] on link "Done" at bounding box center [957, 273] width 91 height 27
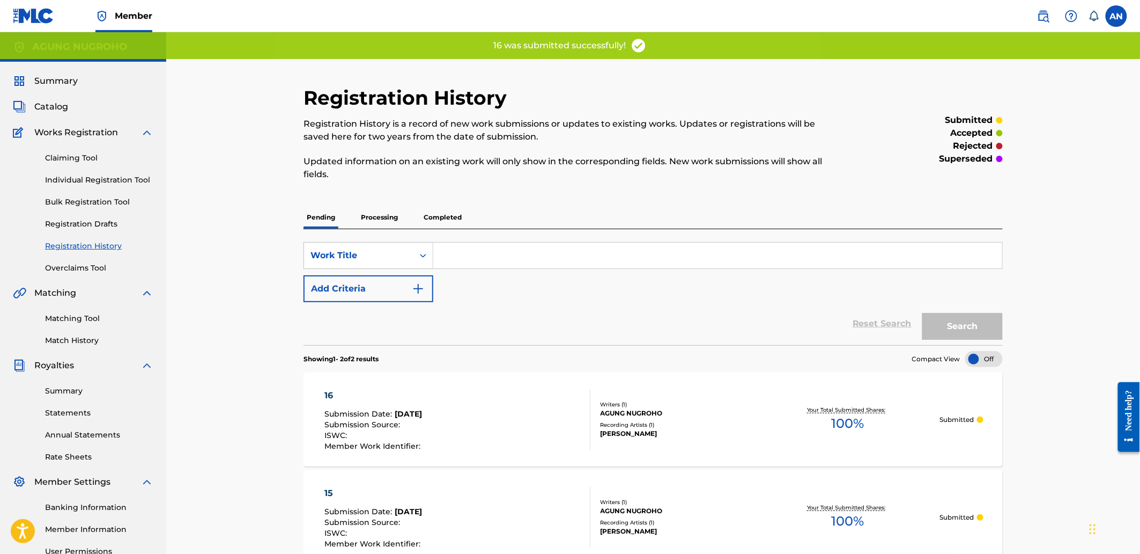
click at [114, 178] on link "Individual Registration Tool" at bounding box center [99, 179] width 108 height 11
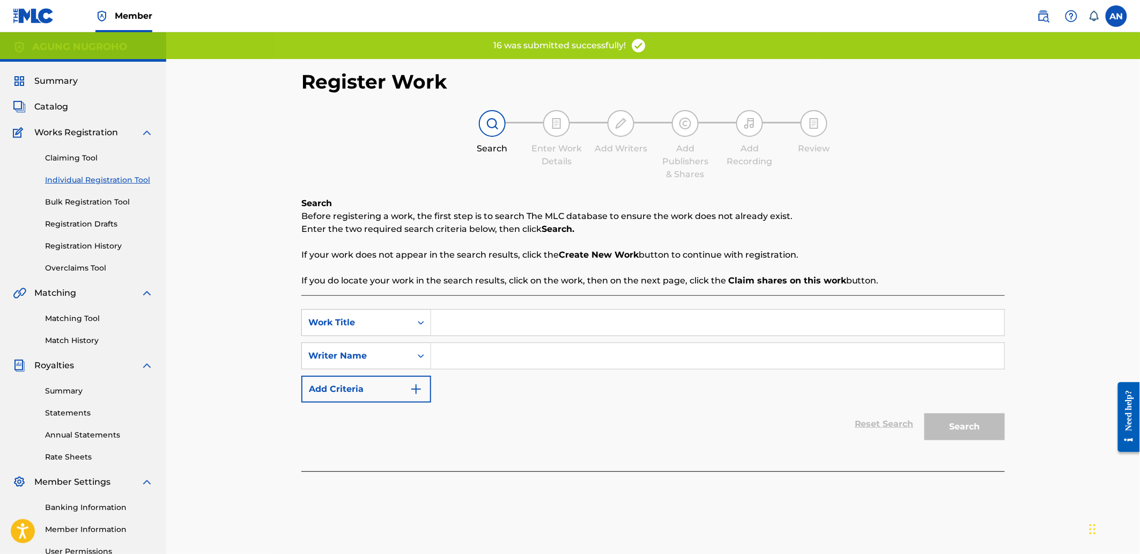
click at [596, 308] on div "SearchWithCriteriad15fd706-ee52-4989-8064-0fdce0be23c1 Work Title SearchWithCri…" at bounding box center [653, 383] width 704 height 176
click at [596, 319] on input "Search Form" at bounding box center [717, 322] width 573 height 26
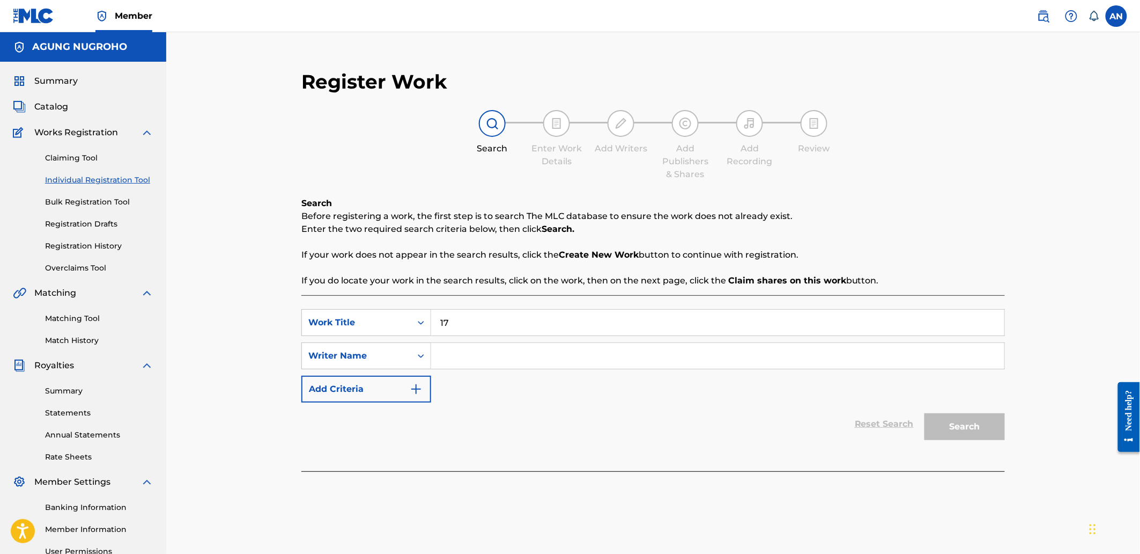
type input "17"
click at [571, 358] on input "Search Form" at bounding box center [717, 356] width 573 height 26
type input "AGUNG NUGROHO"
drag, startPoint x: 543, startPoint y: 364, endPoint x: 429, endPoint y: 355, distance: 114.1
click at [429, 355] on div "SearchWithCriteria90148637-f3bf-4bad-b591-59a10e864656 Writer Name [PERSON_NAME]" at bounding box center [653, 355] width 704 height 27
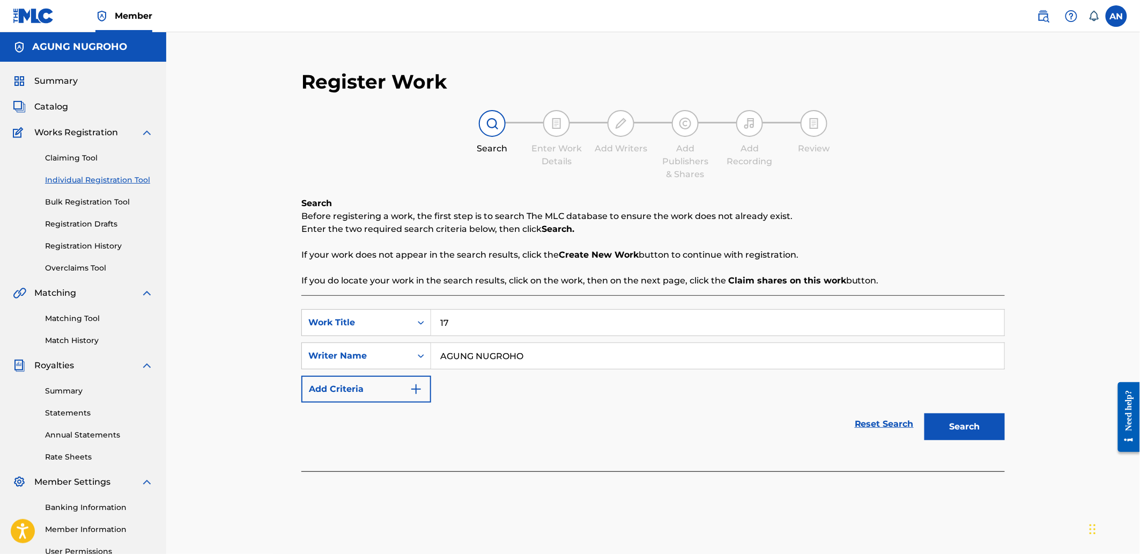
click at [956, 417] on button "Search" at bounding box center [965, 426] width 80 height 27
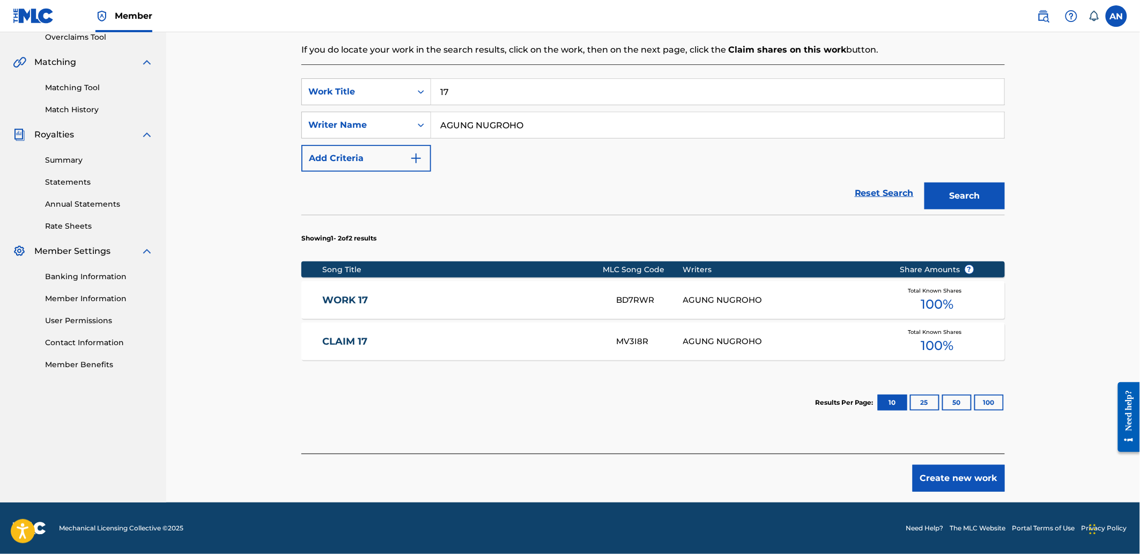
click at [969, 487] on button "Create new work" at bounding box center [959, 477] width 92 height 27
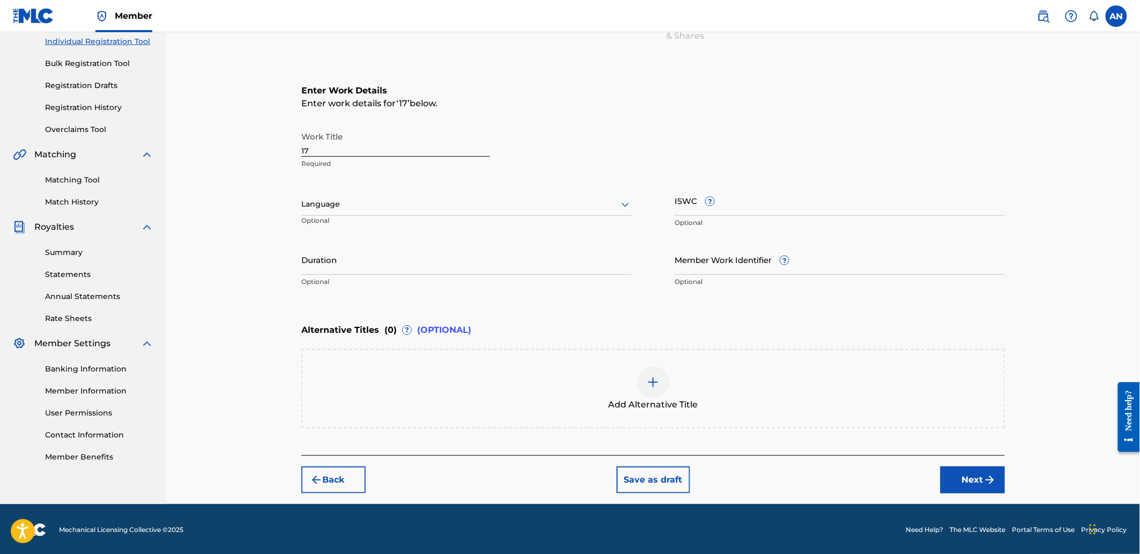
click at [967, 484] on button "Next" at bounding box center [973, 479] width 64 height 27
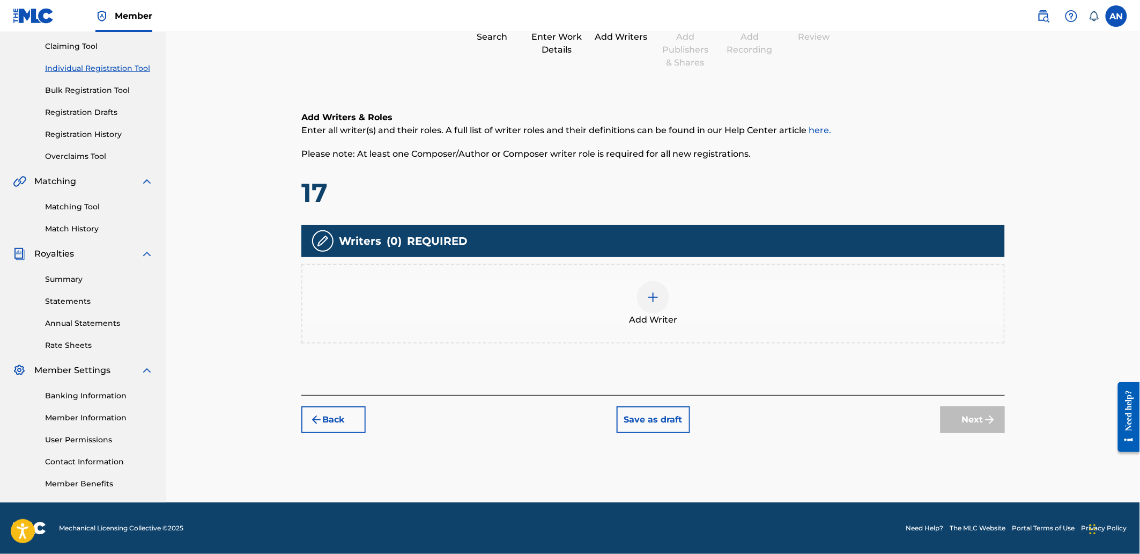
scroll to position [48, 0]
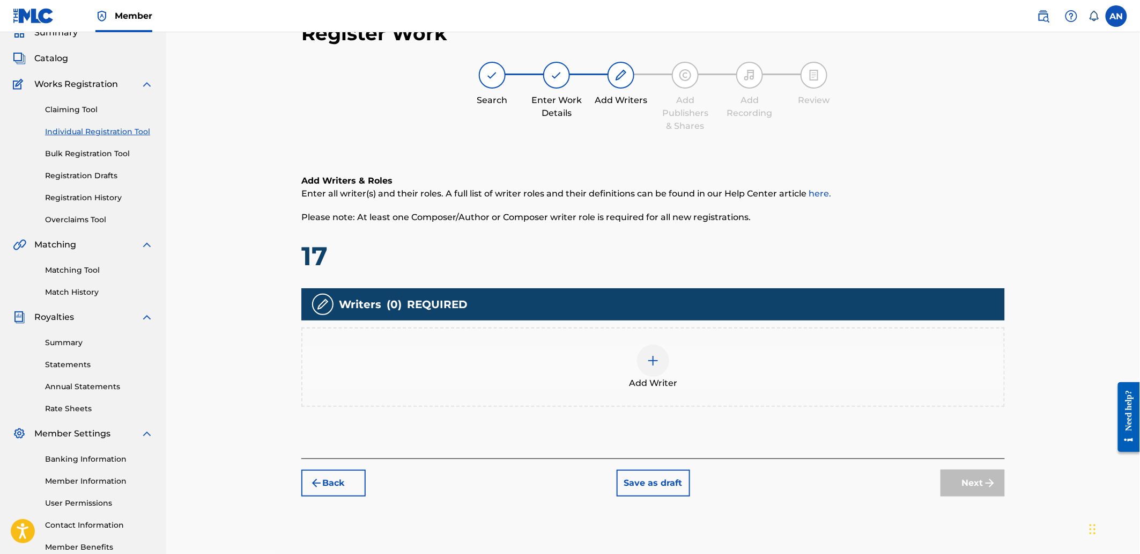
click at [825, 371] on div "Add Writer" at bounding box center [654, 366] width 702 height 45
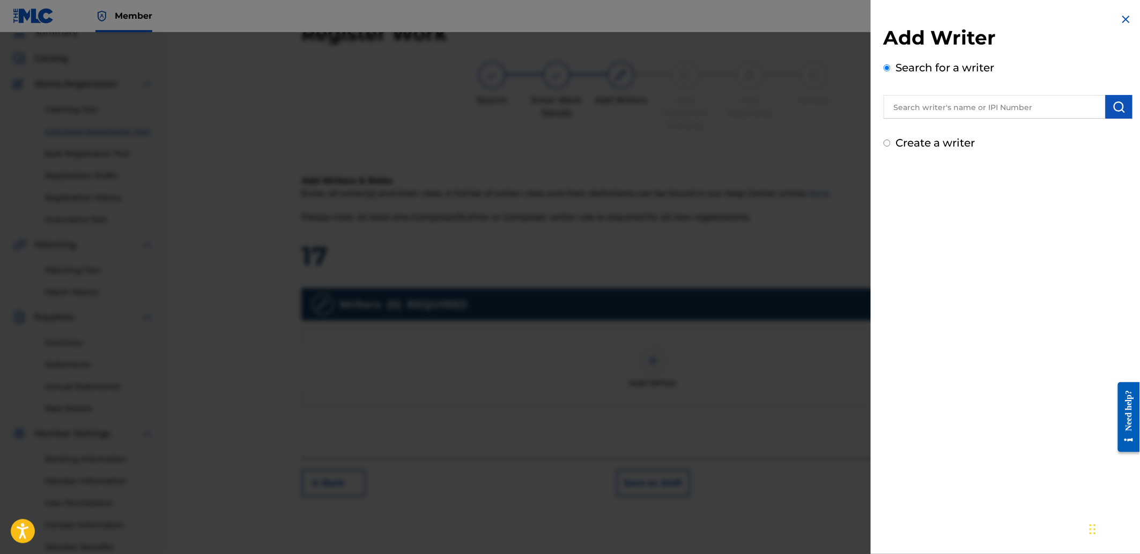
click at [926, 102] on input "text" at bounding box center [995, 107] width 222 height 24
paste input "AGUNG NUGROHO"
type input "AGUNG NUGROHO"
click at [1122, 106] on img "submit" at bounding box center [1119, 106] width 13 height 13
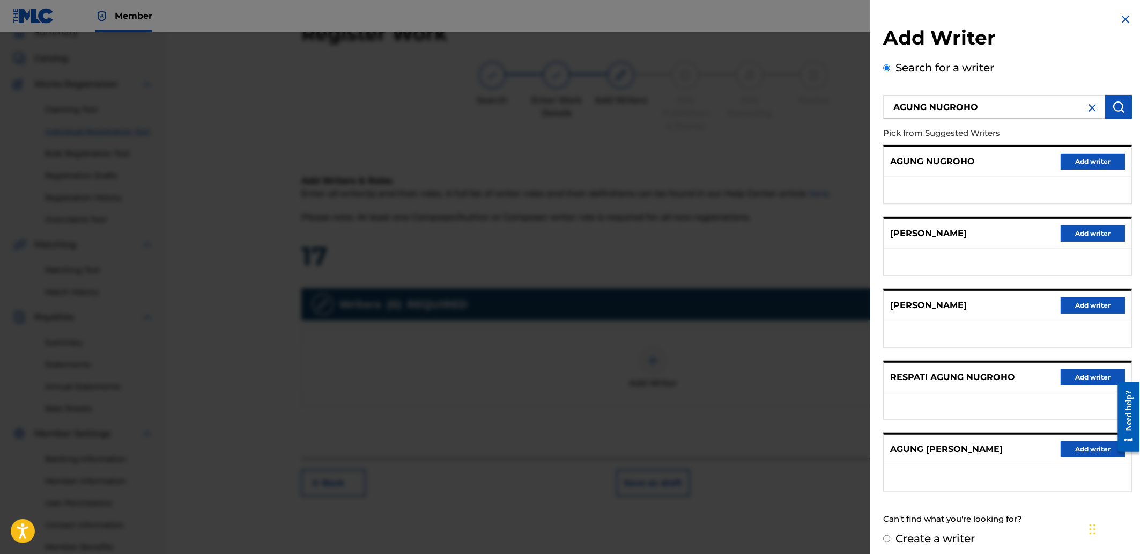
click at [1093, 158] on button "Add writer" at bounding box center [1093, 161] width 64 height 16
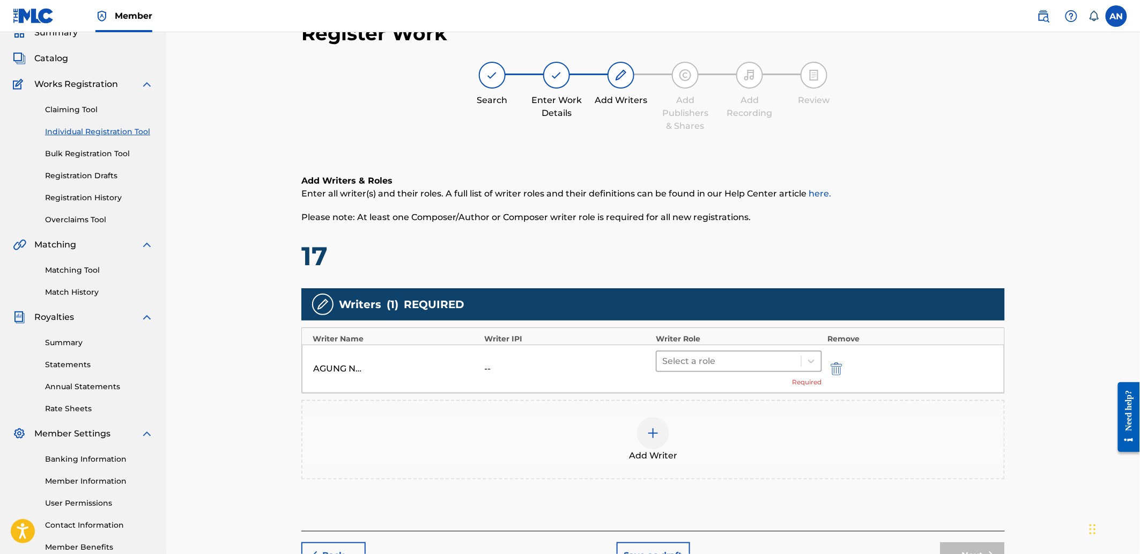
click at [691, 364] on div at bounding box center [729, 360] width 134 height 15
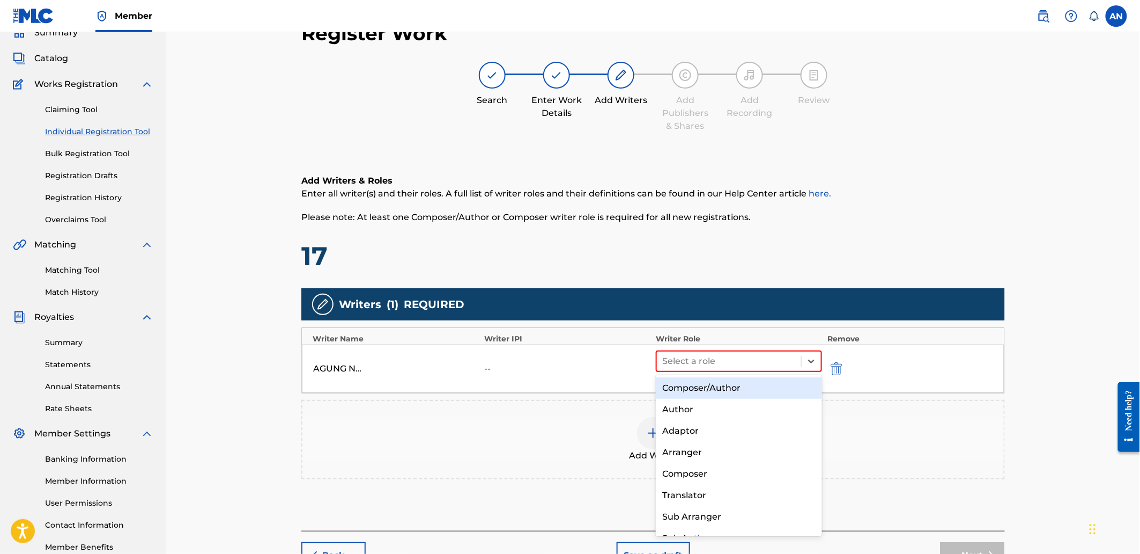
click at [696, 389] on div "Composer/Author" at bounding box center [739, 387] width 166 height 21
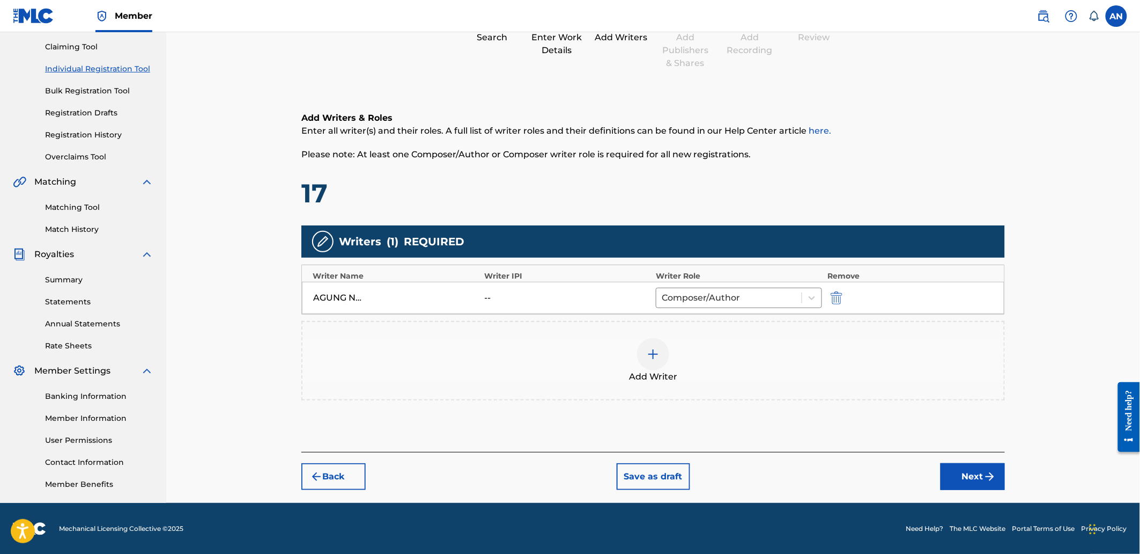
click at [954, 473] on button "Next" at bounding box center [973, 476] width 64 height 27
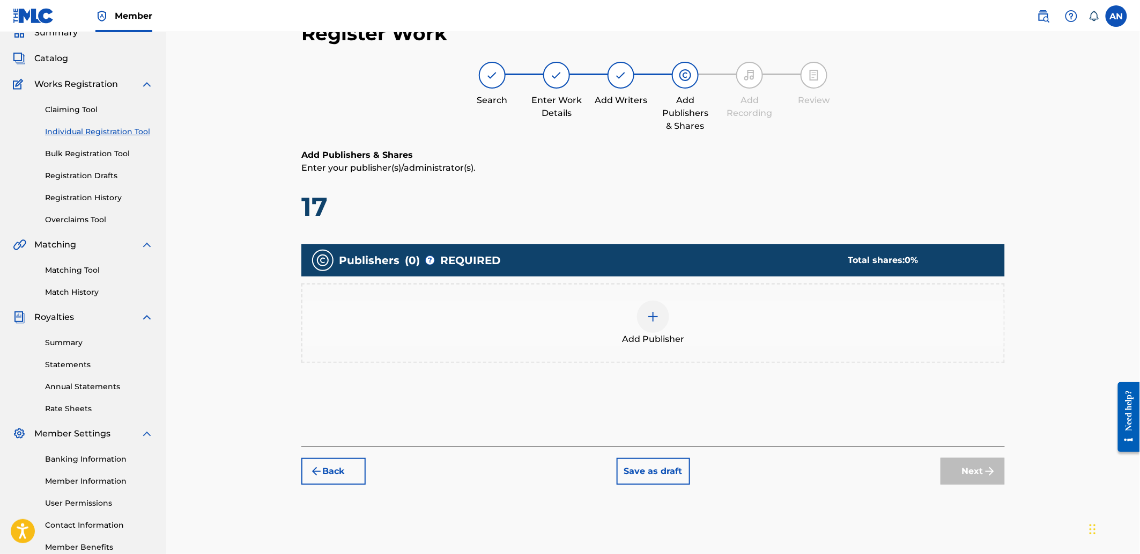
click at [757, 329] on div "Add Publisher" at bounding box center [654, 322] width 702 height 45
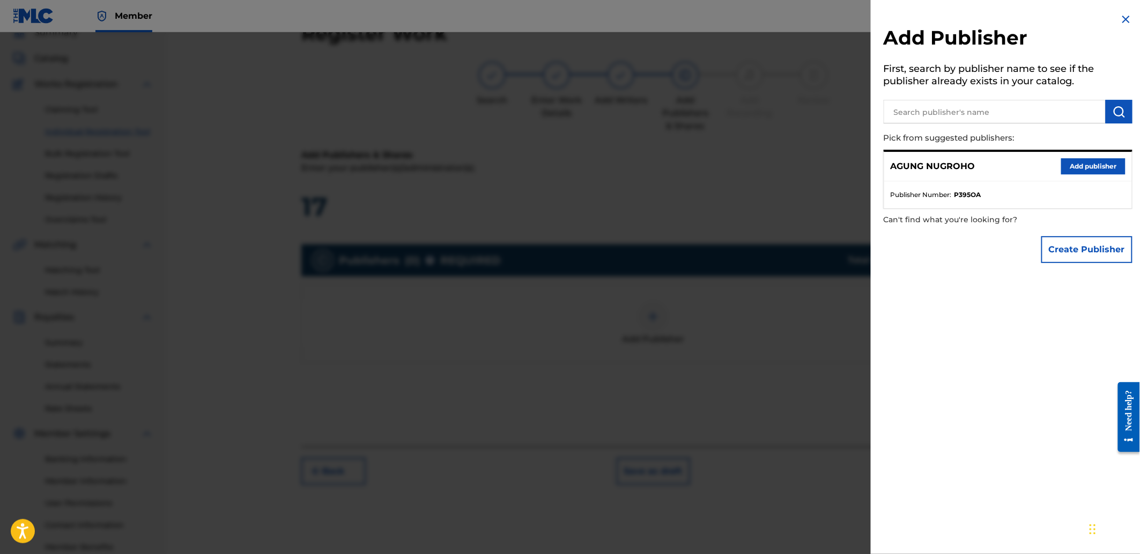
click at [926, 122] on input "text" at bounding box center [995, 112] width 222 height 24
click at [1066, 172] on button "Add publisher" at bounding box center [1093, 166] width 64 height 16
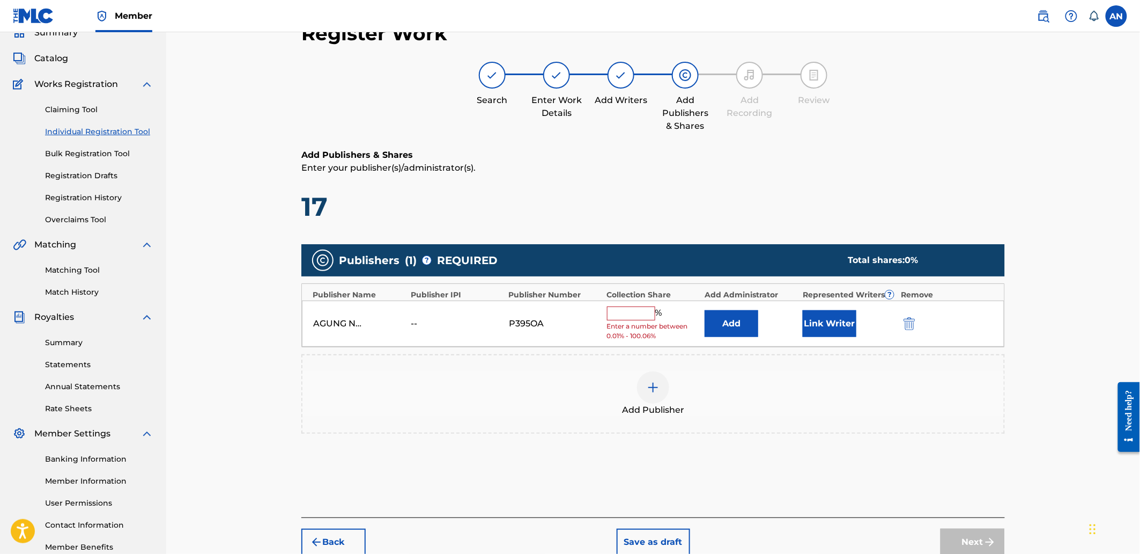
click at [629, 313] on input "text" at bounding box center [631, 313] width 48 height 14
type input "100"
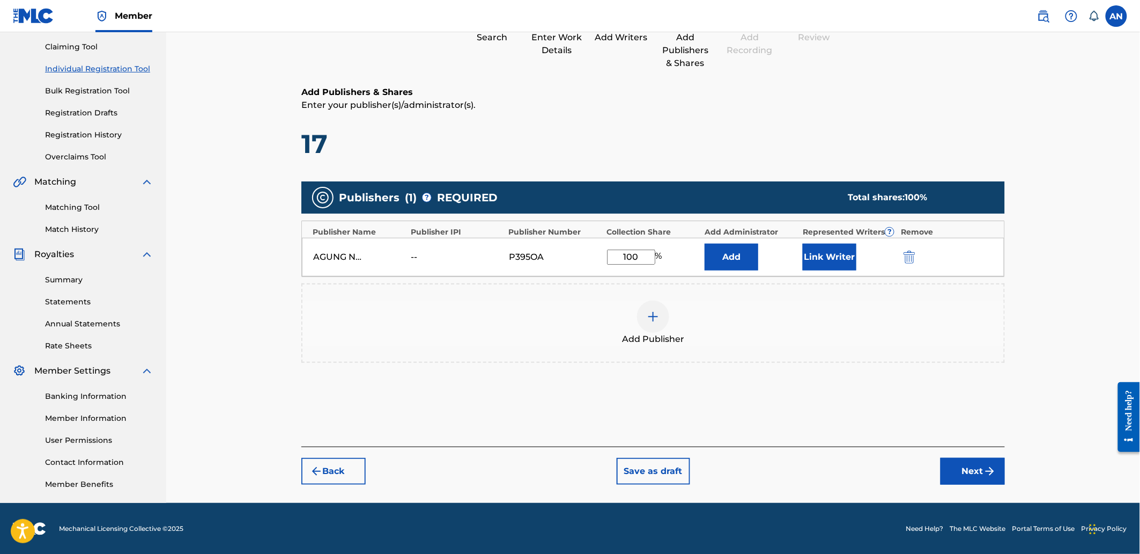
click at [956, 471] on button "Next" at bounding box center [973, 471] width 64 height 27
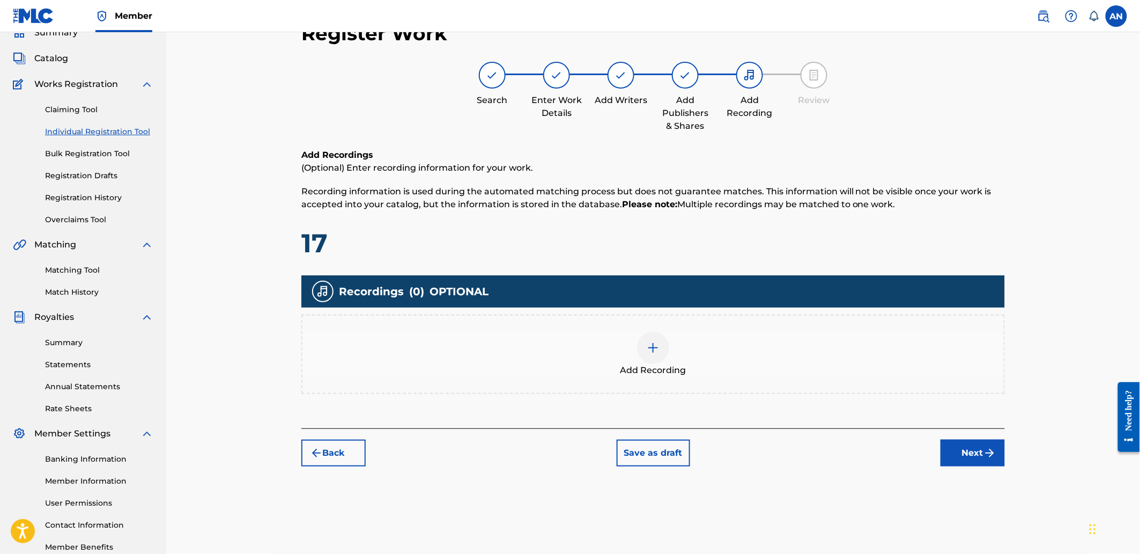
click at [726, 334] on div "Add Recording" at bounding box center [654, 353] width 702 height 45
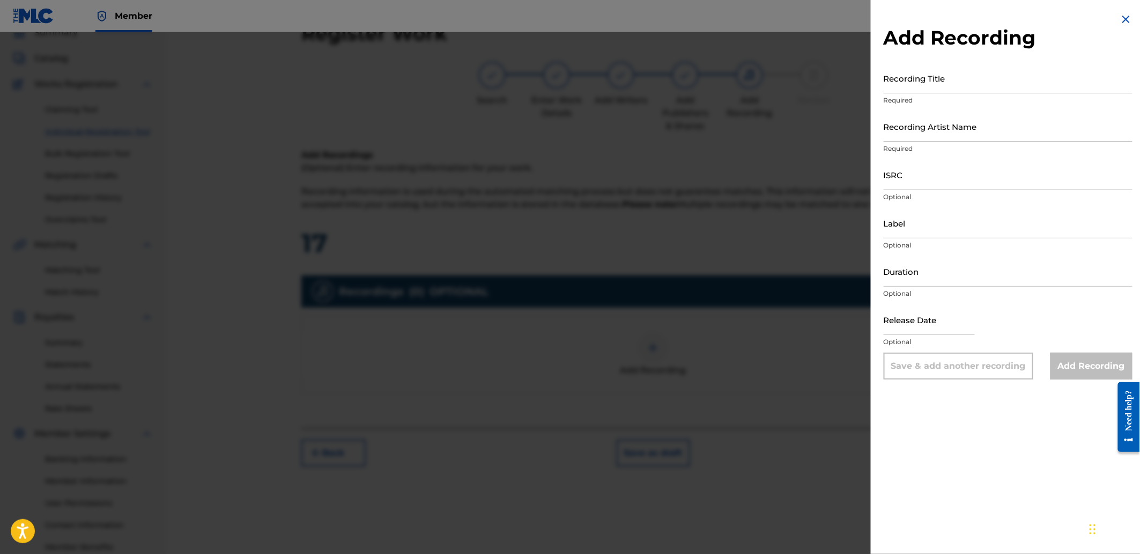
click at [908, 68] on input "Recording Title" at bounding box center [1008, 78] width 249 height 31
paste input "Nobody's Dance"
type input "Nobody's Dance"
click at [926, 126] on input "Recording Artist Name" at bounding box center [1008, 126] width 249 height 31
type input "[PERSON_NAME]"
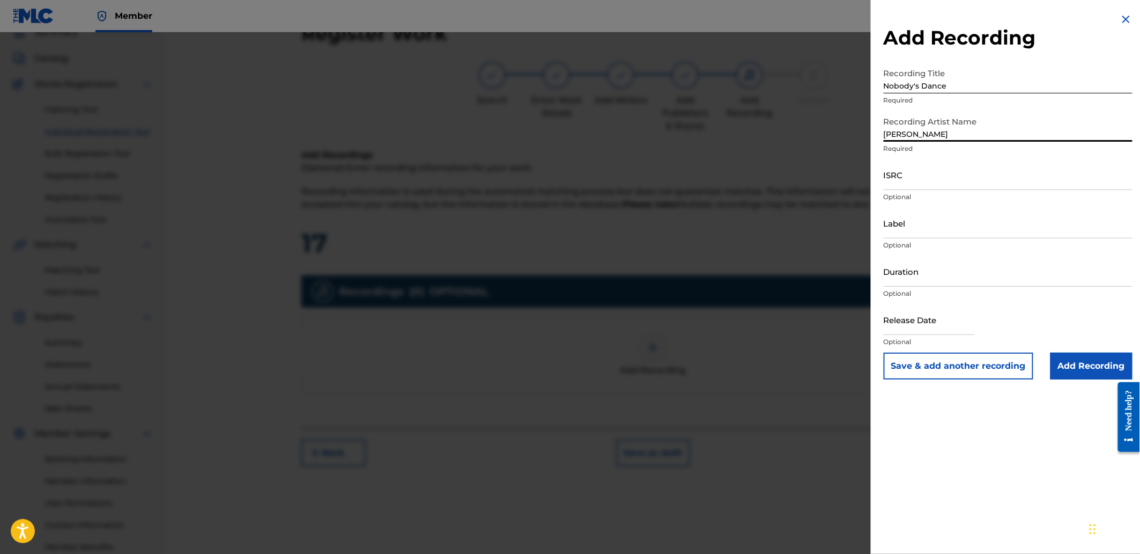
click at [947, 185] on input "ISRC" at bounding box center [1008, 174] width 249 height 31
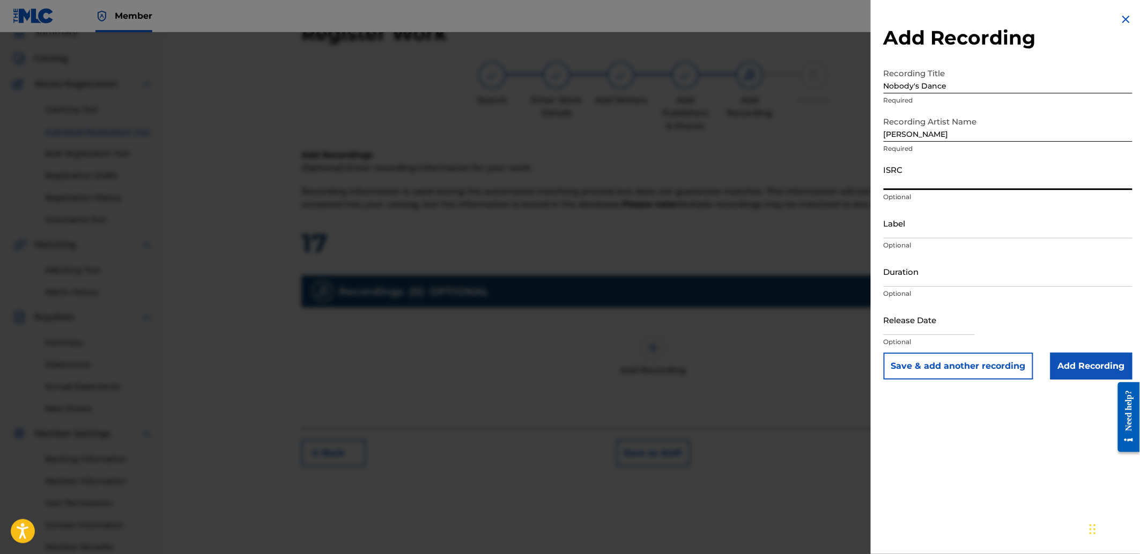
paste input "SGW502562069"
type input "SGW502562069"
click at [1067, 371] on input "Add Recording" at bounding box center [1092, 365] width 82 height 27
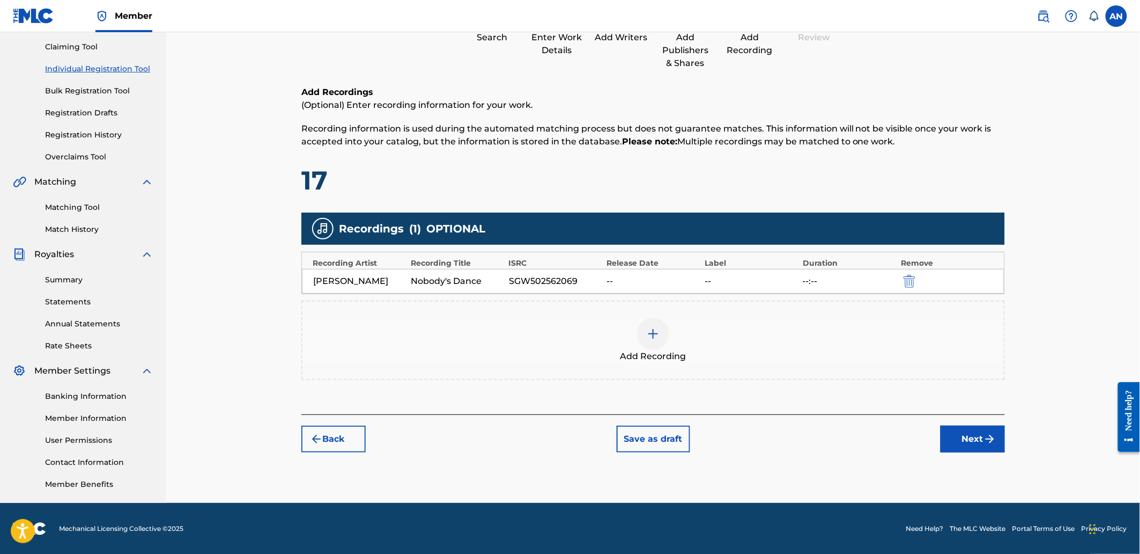
click at [948, 438] on button "Next" at bounding box center [973, 438] width 64 height 27
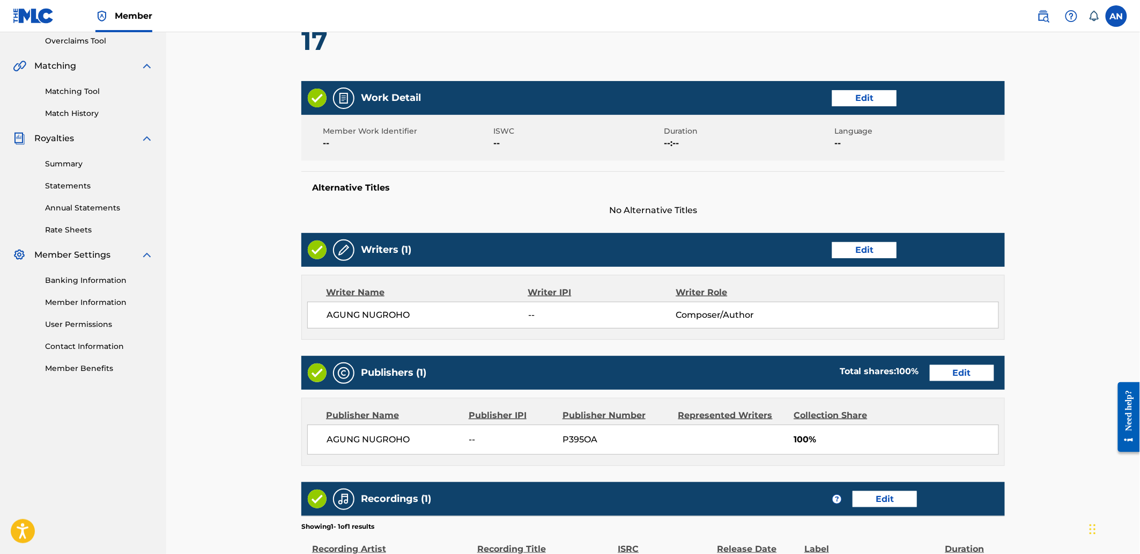
scroll to position [374, 0]
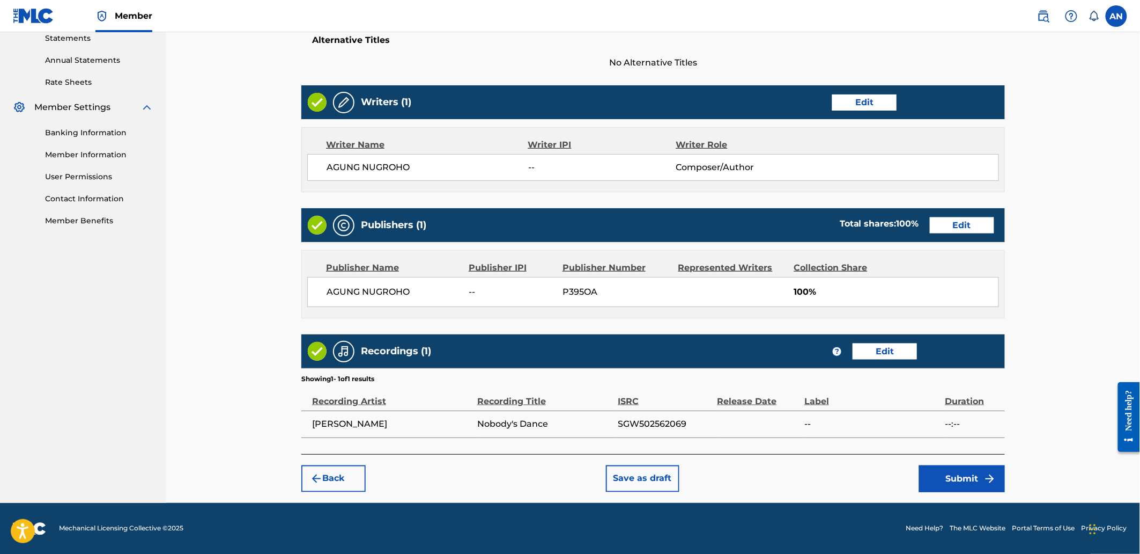
click at [950, 485] on button "Submit" at bounding box center [962, 478] width 86 height 27
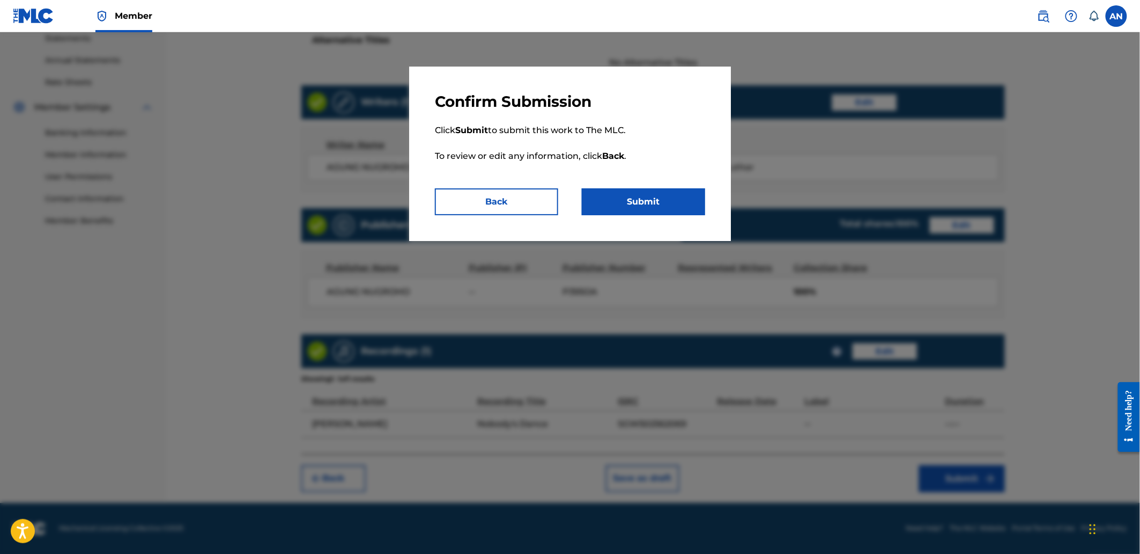
click at [663, 200] on button "Submit" at bounding box center [643, 201] width 123 height 27
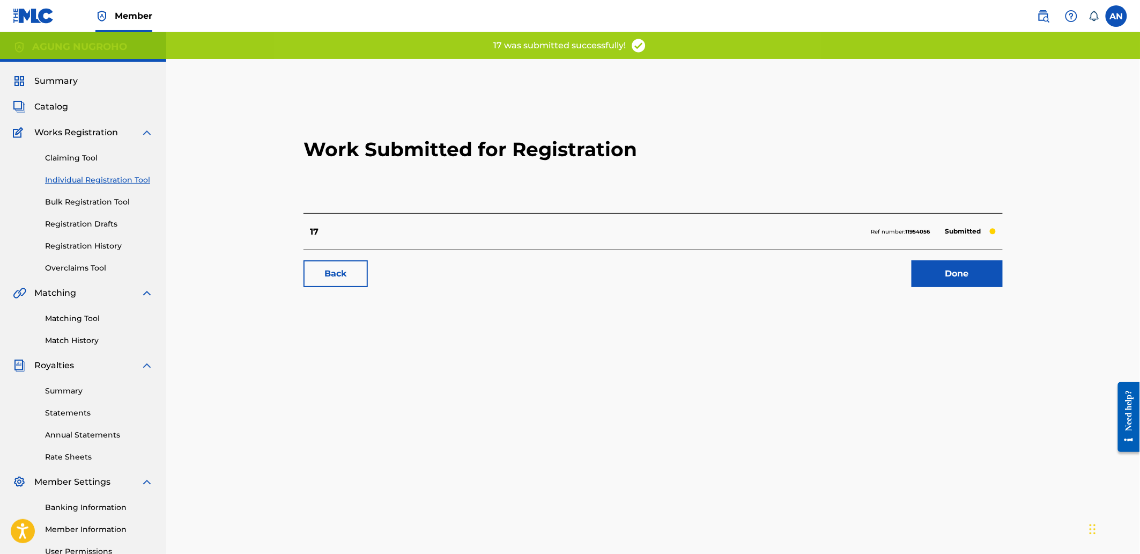
click at [923, 276] on link "Done" at bounding box center [957, 273] width 91 height 27
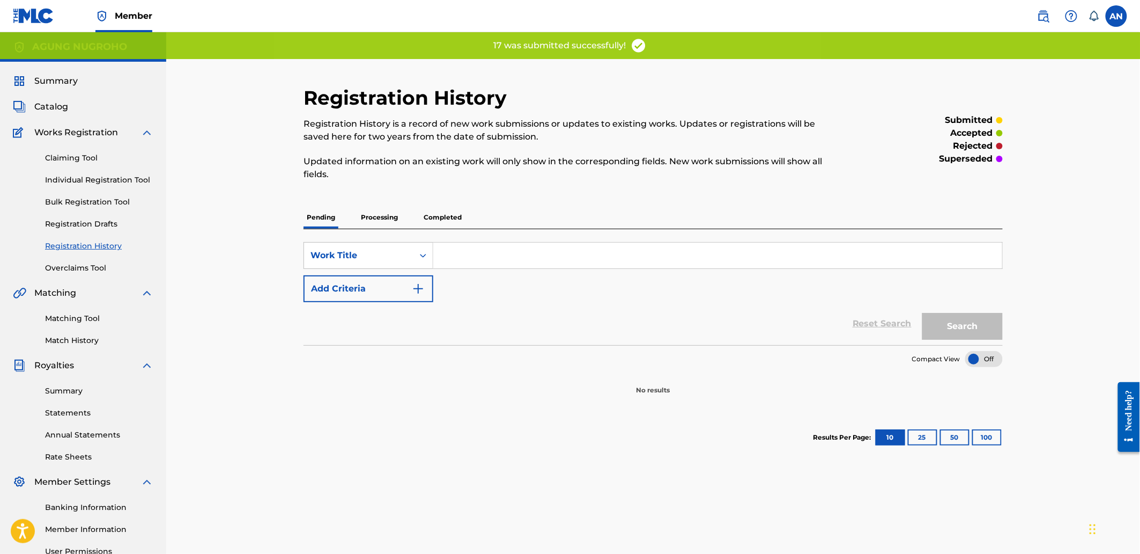
click at [91, 183] on link "Individual Registration Tool" at bounding box center [99, 179] width 108 height 11
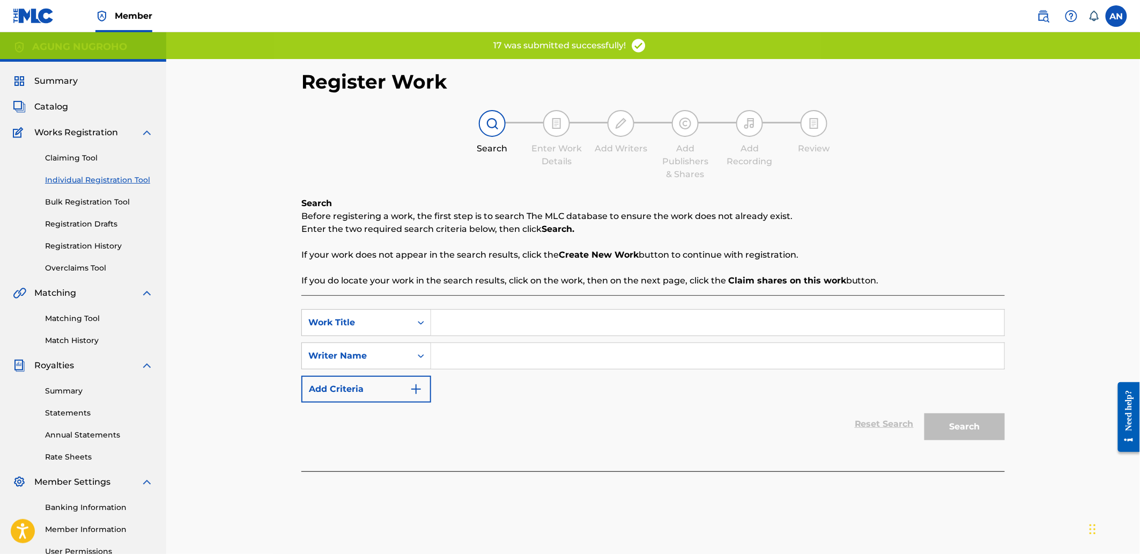
click at [452, 321] on input "Search Form" at bounding box center [717, 322] width 573 height 26
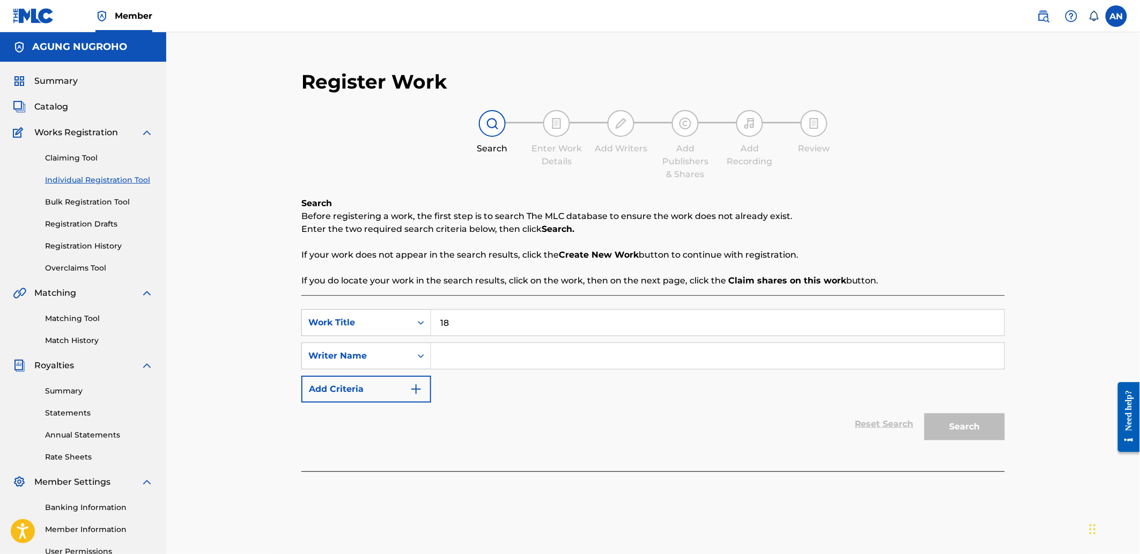
type input "18"
click at [459, 362] on input "Search Form" at bounding box center [717, 356] width 573 height 26
type input "AGUNG NUGROHO"
drag, startPoint x: 554, startPoint y: 356, endPoint x: 439, endPoint y: 355, distance: 115.3
click at [439, 355] on input "AGUNG NUGROHO" at bounding box center [717, 356] width 573 height 26
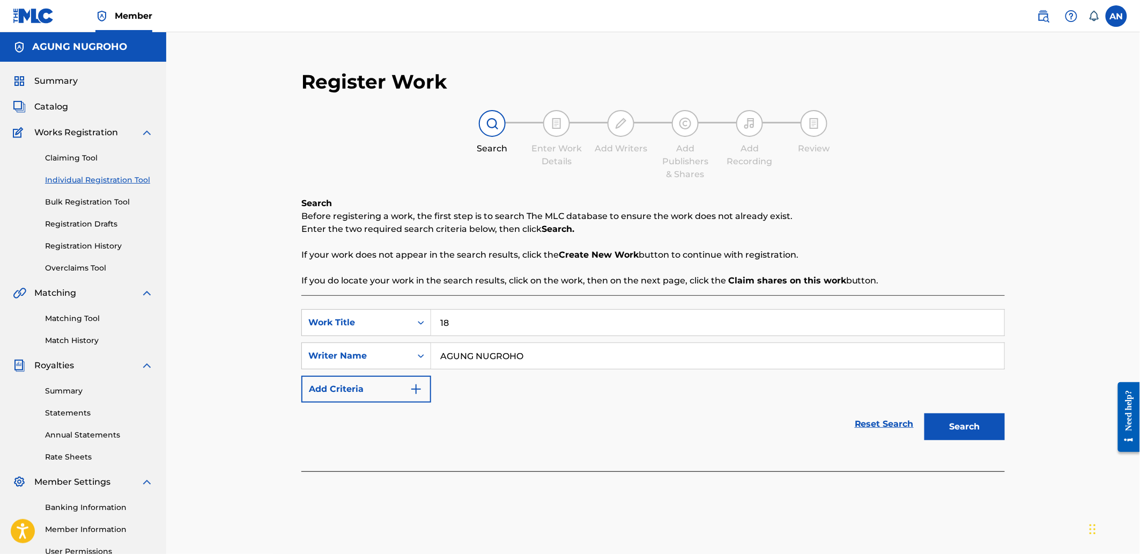
click at [956, 429] on button "Search" at bounding box center [965, 426] width 80 height 27
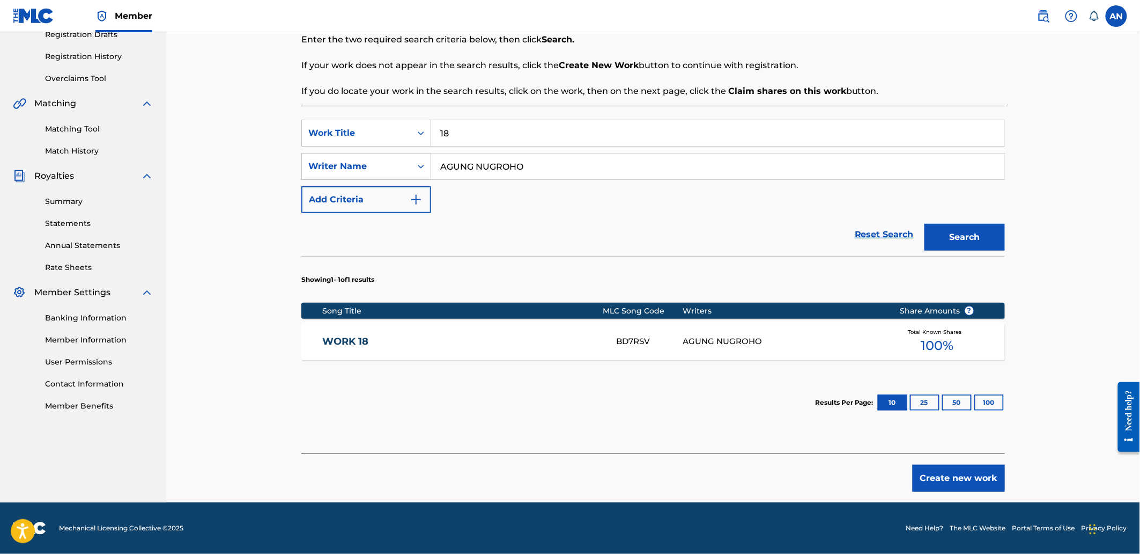
click at [961, 478] on button "Create new work" at bounding box center [959, 477] width 92 height 27
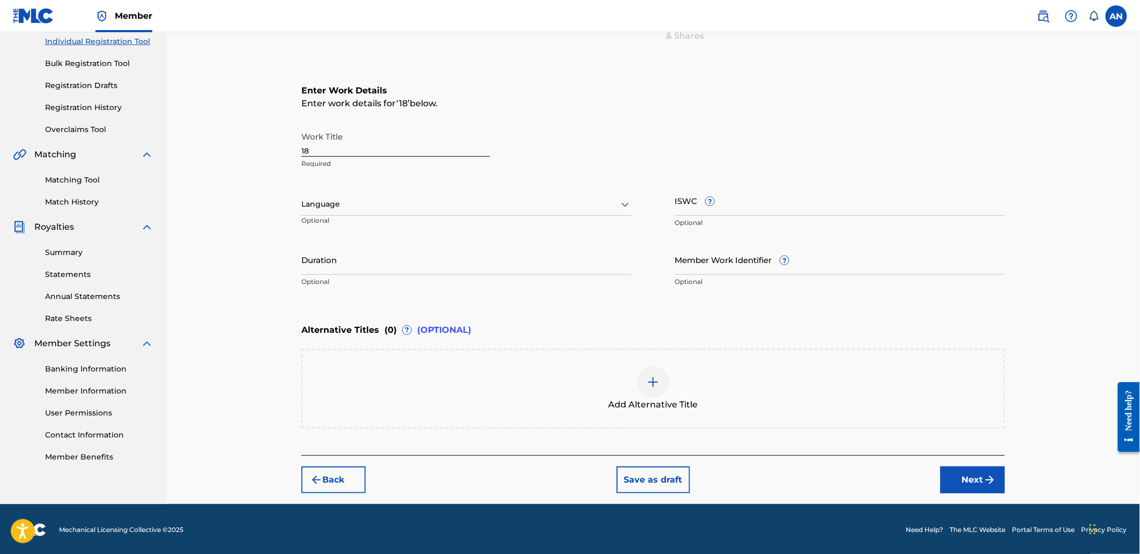
click at [961, 478] on button "Next" at bounding box center [973, 479] width 64 height 27
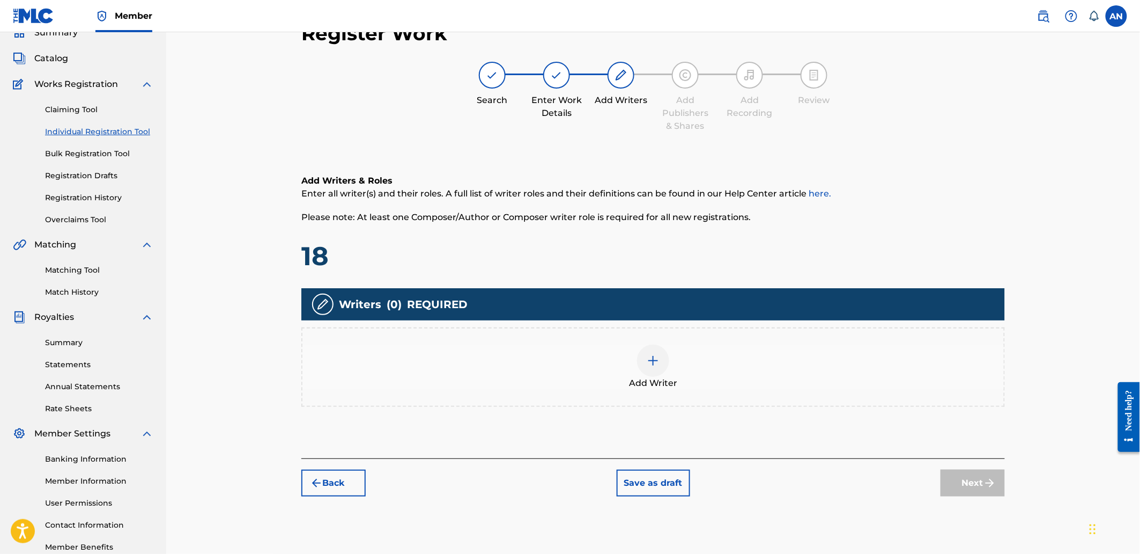
click at [832, 353] on div "Add Writer" at bounding box center [654, 366] width 702 height 45
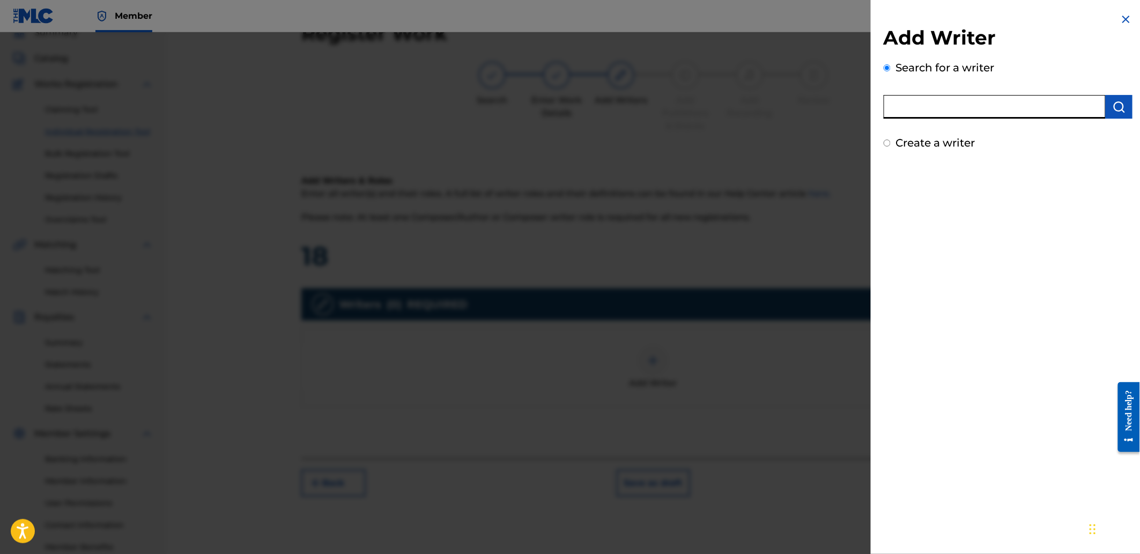
click at [1007, 105] on input "text" at bounding box center [995, 107] width 222 height 24
paste input "AGUNG NUGROHO"
type input "AGUNG NUGROHO"
click at [1122, 112] on img "submit" at bounding box center [1119, 106] width 13 height 13
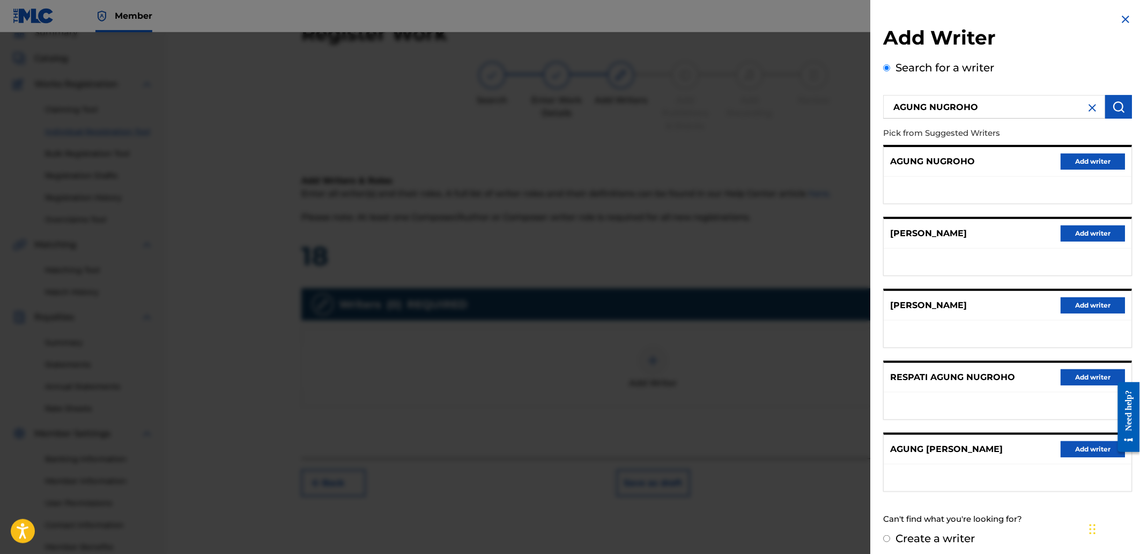
click at [1077, 157] on button "Add writer" at bounding box center [1093, 161] width 64 height 16
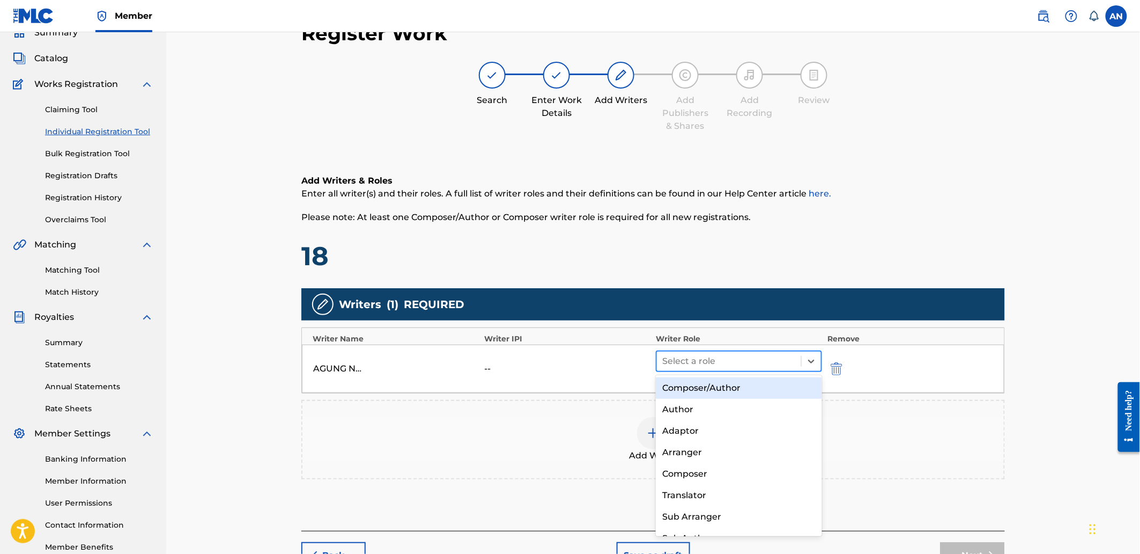
click at [707, 353] on div at bounding box center [729, 360] width 134 height 15
click at [707, 381] on div "Composer/Author" at bounding box center [739, 387] width 166 height 21
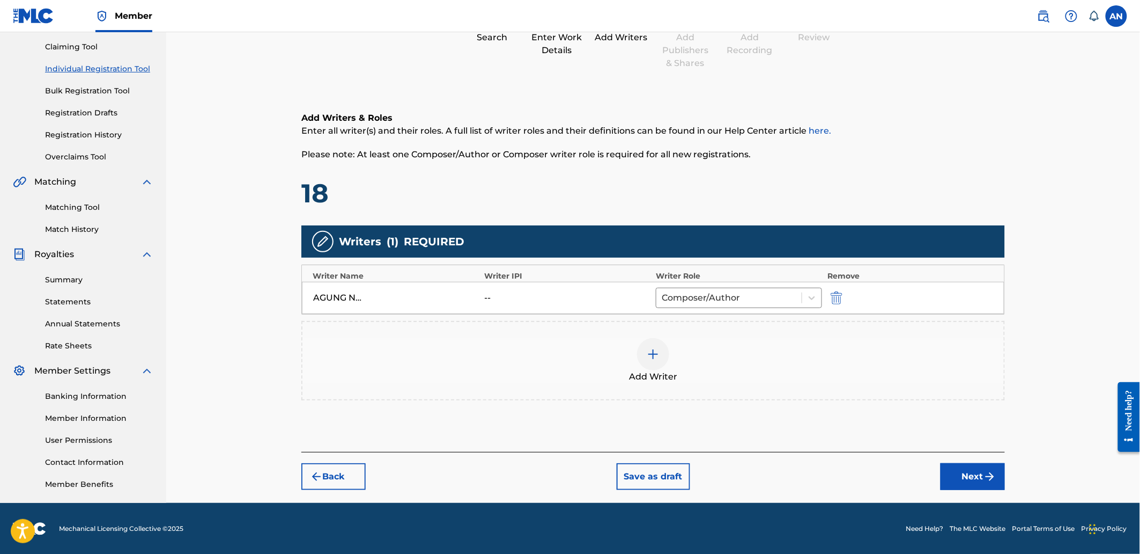
click at [977, 474] on button "Next" at bounding box center [973, 476] width 64 height 27
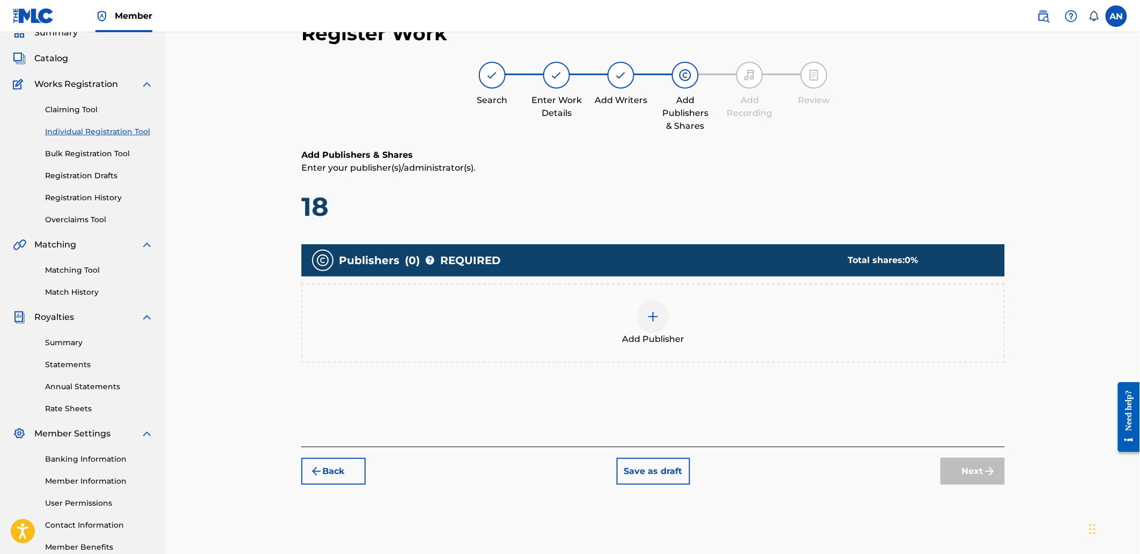
click at [785, 333] on div "Add Publisher" at bounding box center [654, 322] width 702 height 45
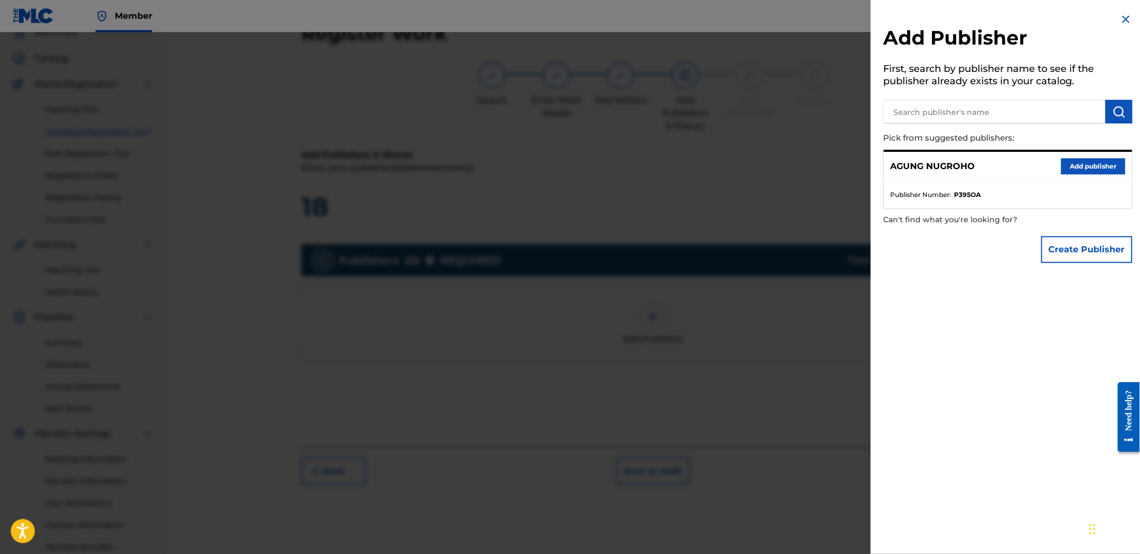
click at [1006, 109] on input "text" at bounding box center [995, 112] width 222 height 24
click at [1068, 167] on button "Add publisher" at bounding box center [1093, 166] width 64 height 16
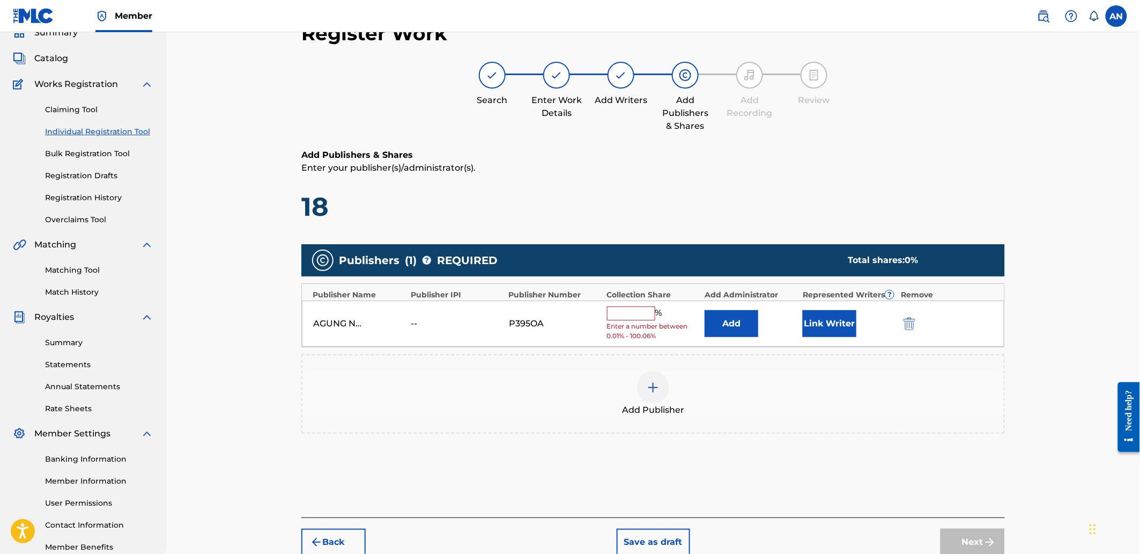
click at [632, 312] on input "text" at bounding box center [631, 313] width 48 height 14
type input "100"
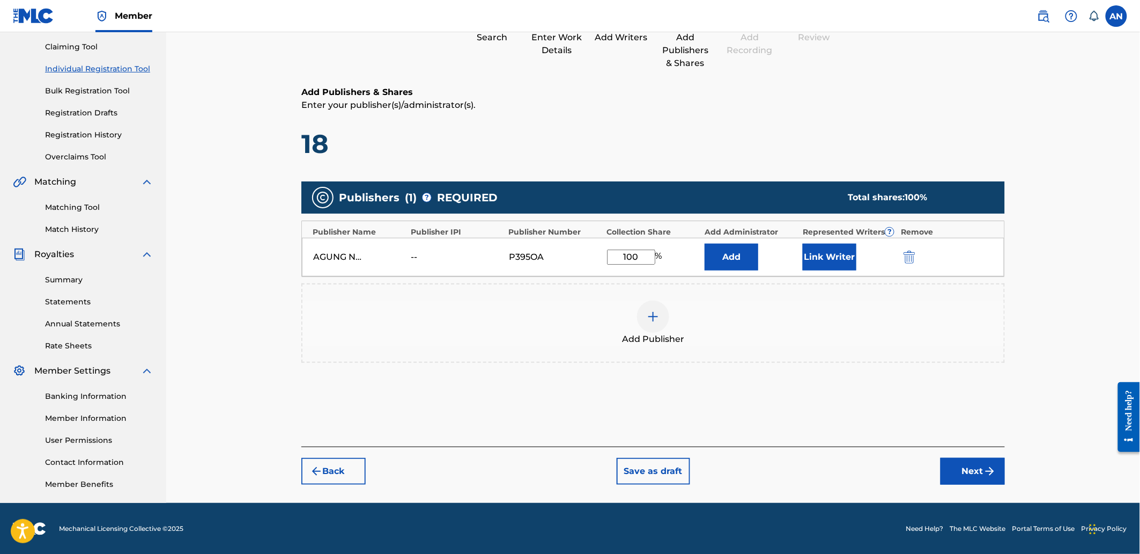
click at [964, 473] on button "Next" at bounding box center [973, 471] width 64 height 27
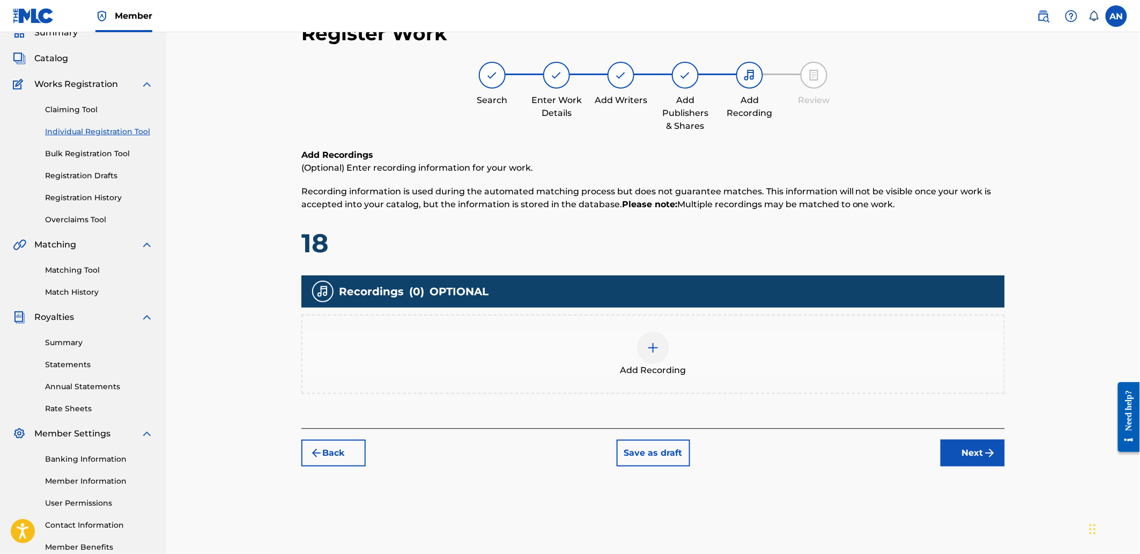
click at [812, 374] on div "Add Recording" at bounding box center [654, 353] width 702 height 45
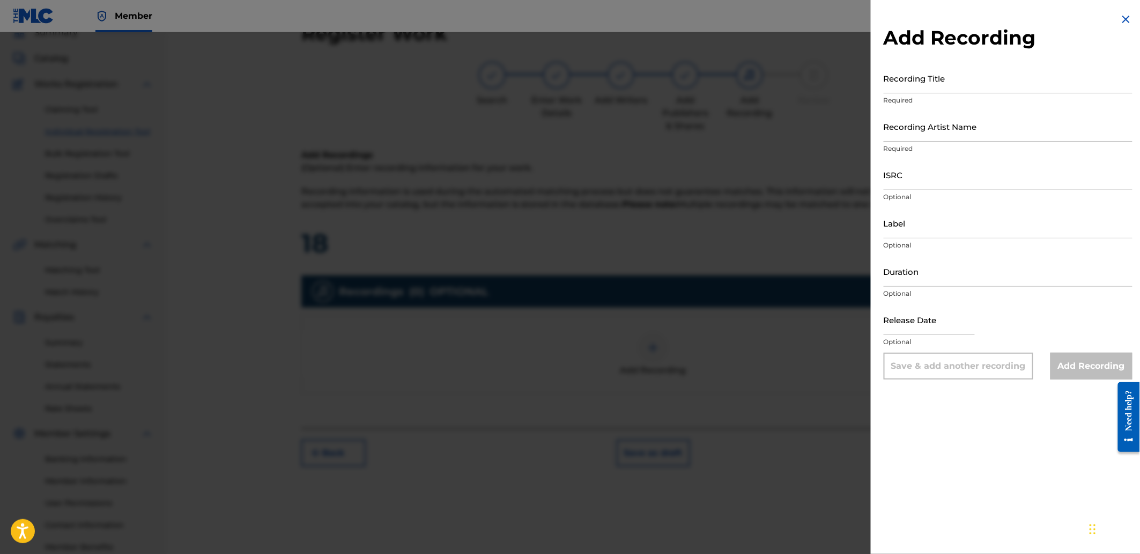
click at [948, 67] on input "Recording Title" at bounding box center [1008, 78] width 249 height 31
paste input "Message Dream"
type input "Message Dream"
click at [941, 140] on input "Recording Artist Name" at bounding box center [1008, 126] width 249 height 31
type input "[PERSON_NAME]"
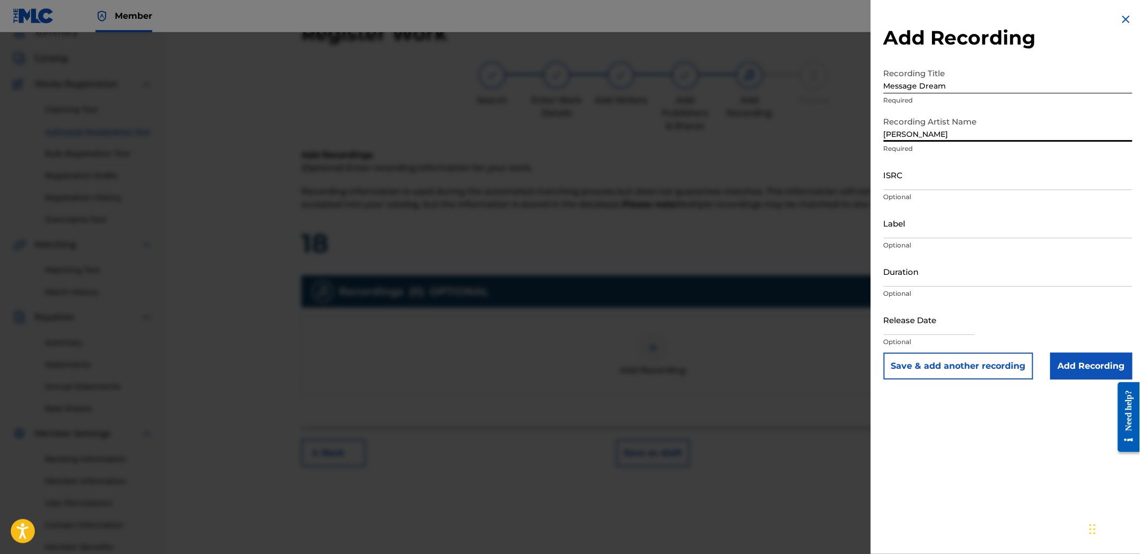
click at [948, 181] on input "ISRC" at bounding box center [1008, 174] width 249 height 31
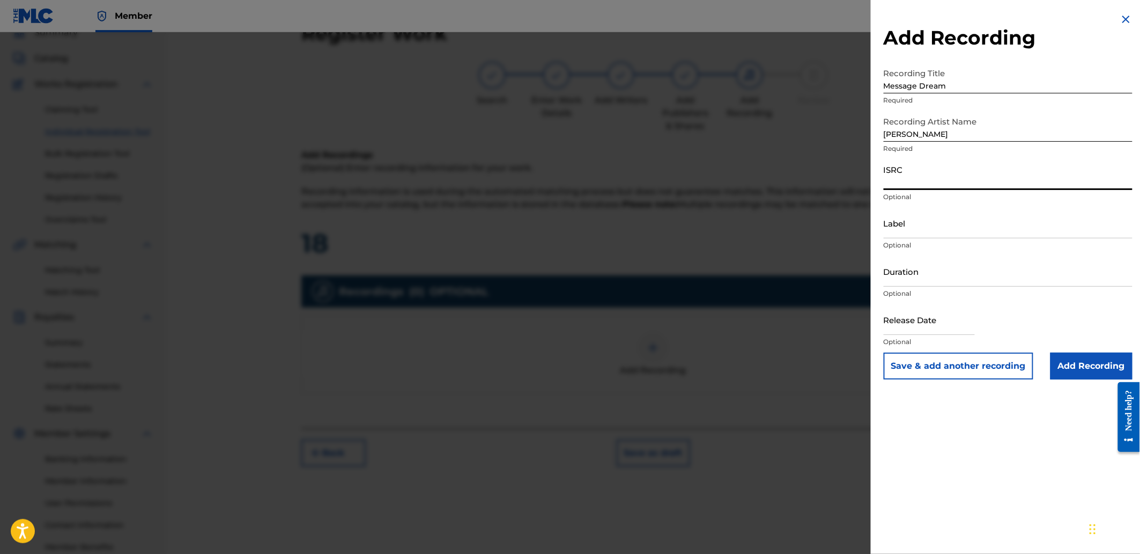
paste input "SGW502598450"
type input "SGW502598450"
click at [1070, 362] on input "Add Recording" at bounding box center [1092, 365] width 82 height 27
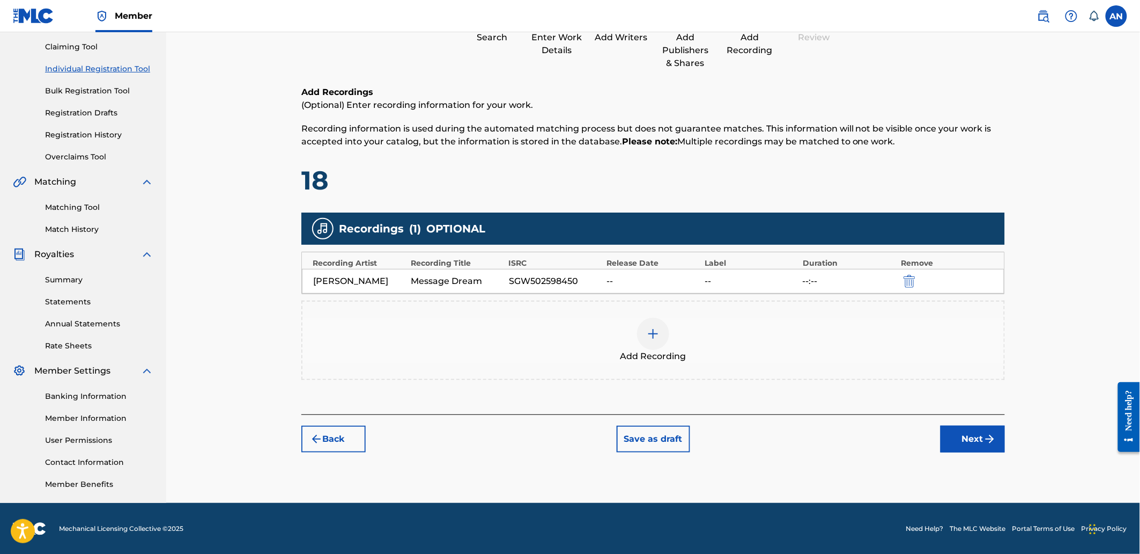
click at [958, 440] on button "Next" at bounding box center [973, 438] width 64 height 27
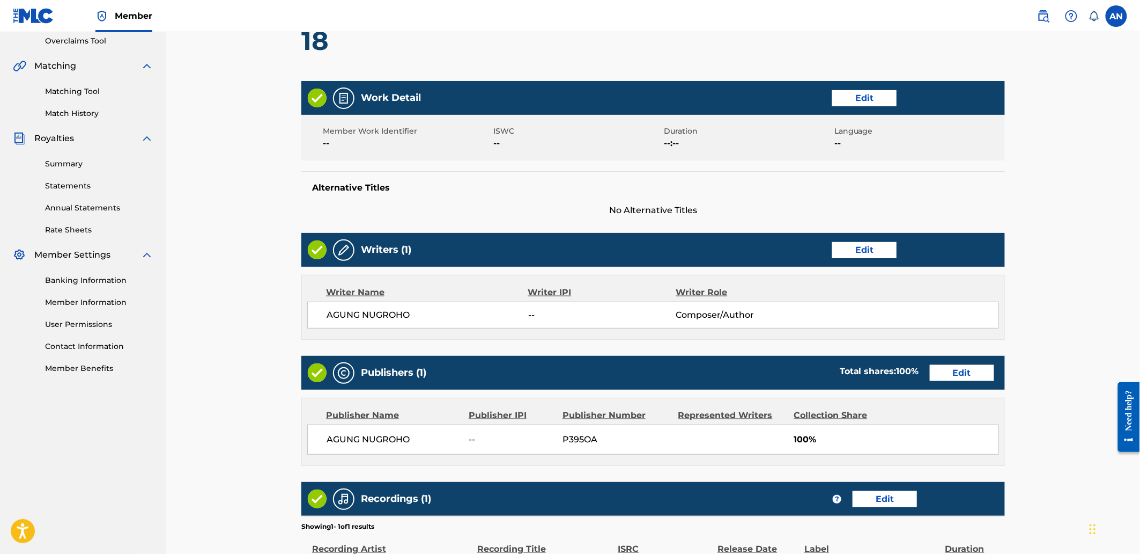
scroll to position [374, 0]
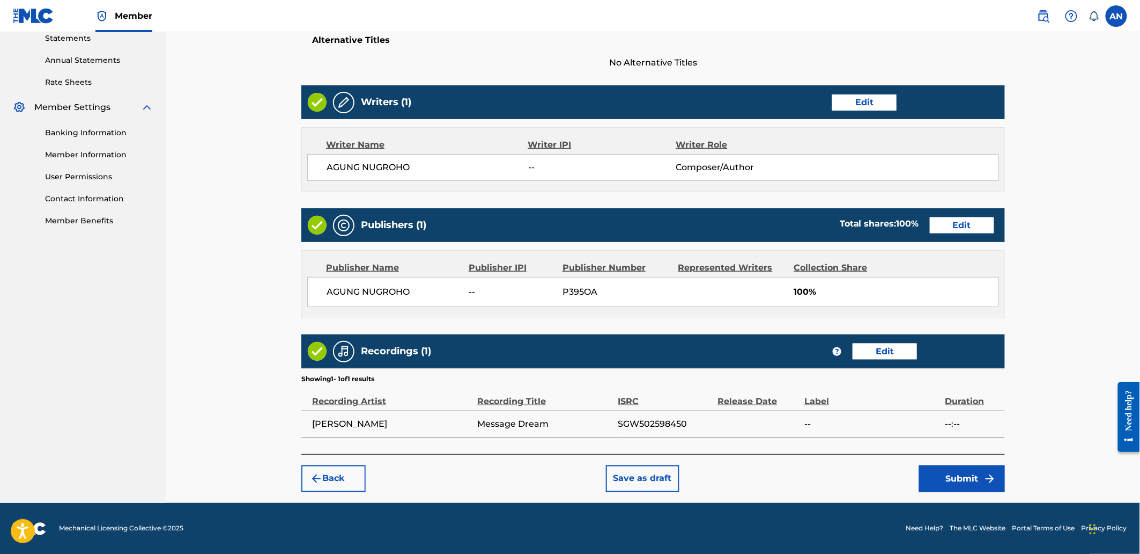
click at [937, 475] on button "Submit" at bounding box center [962, 478] width 86 height 27
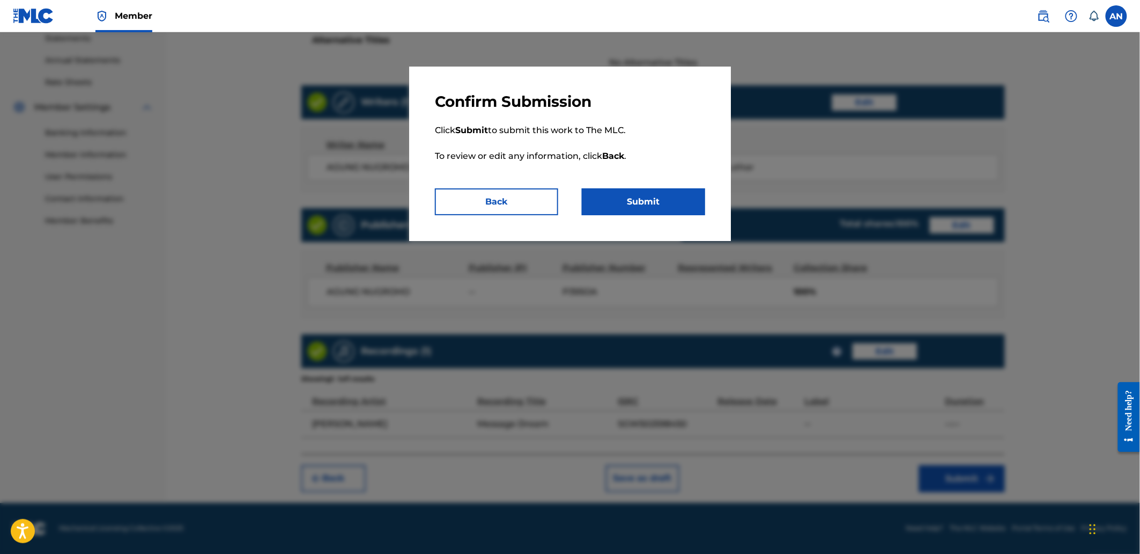
click at [668, 197] on button "Submit" at bounding box center [643, 201] width 123 height 27
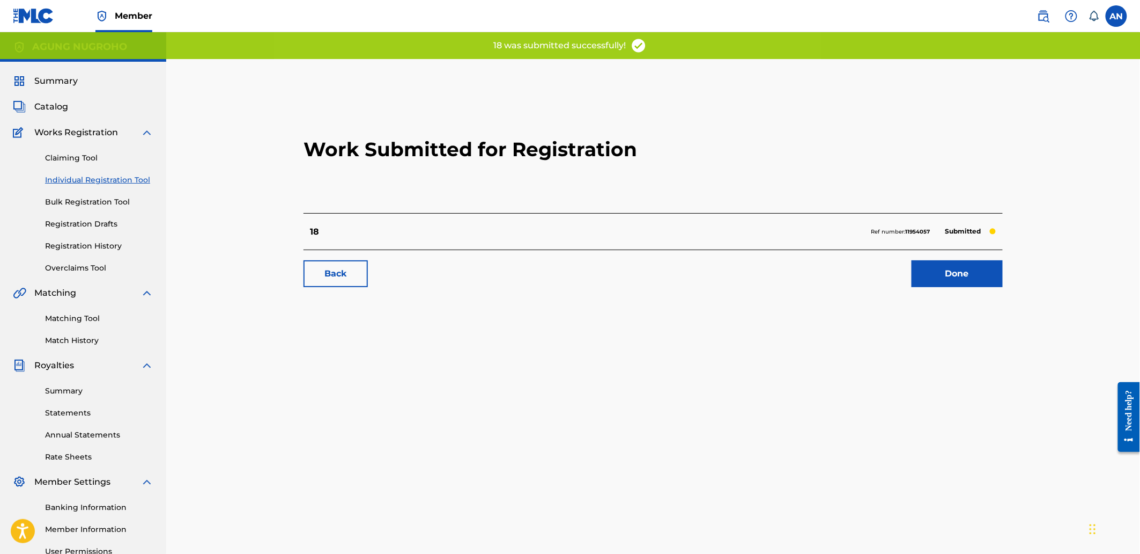
click at [957, 274] on link "Done" at bounding box center [957, 273] width 91 height 27
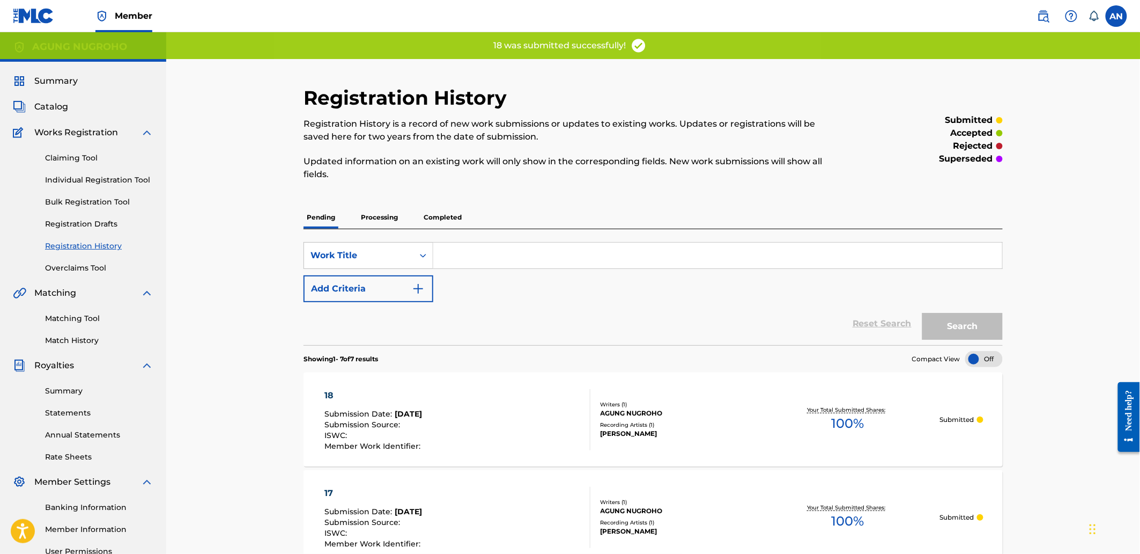
click at [135, 172] on div "Claiming Tool Individual Registration Tool Bulk Registration Tool Registration …" at bounding box center [83, 206] width 141 height 135
click at [130, 183] on link "Individual Registration Tool" at bounding box center [99, 179] width 108 height 11
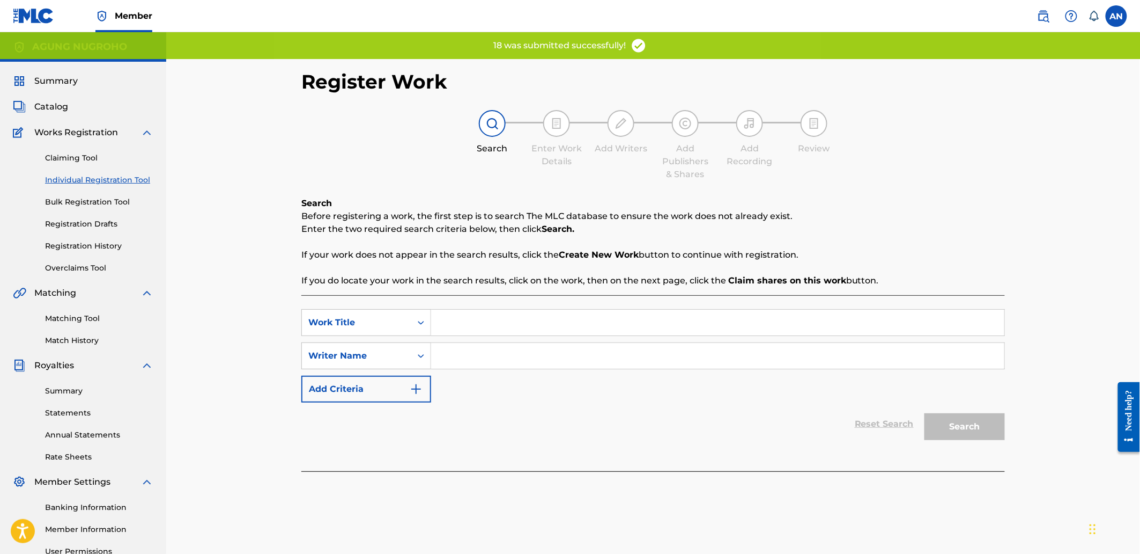
click at [508, 329] on input "Search Form" at bounding box center [717, 322] width 573 height 26
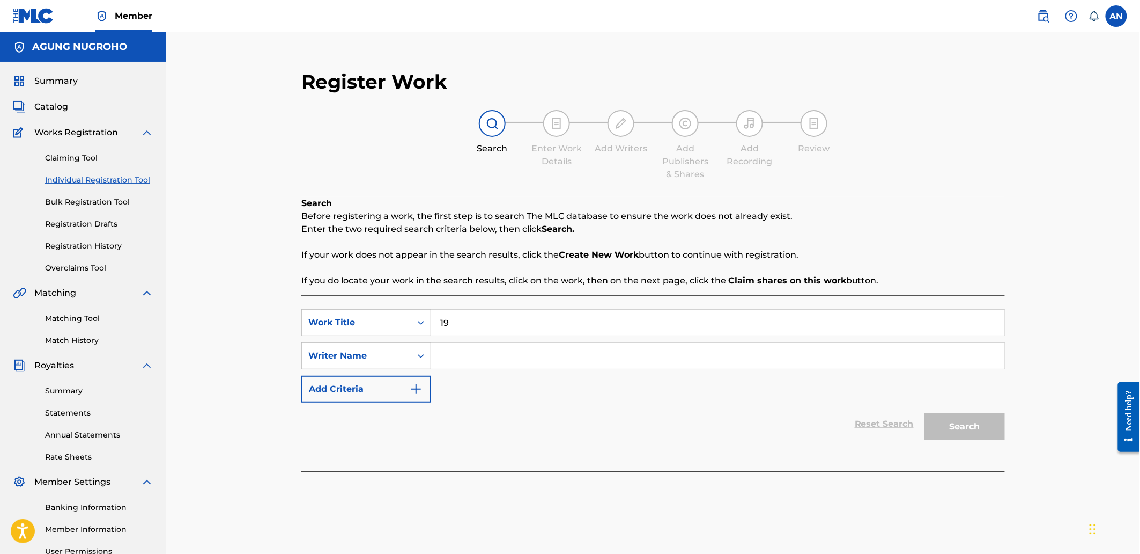
type input "19"
click at [505, 356] on input "Search Form" at bounding box center [717, 356] width 573 height 26
type input "AGUNG NUGROHO"
drag, startPoint x: 542, startPoint y: 349, endPoint x: 436, endPoint y: 347, distance: 105.7
click at [436, 347] on input "AGUNG NUGROHO" at bounding box center [717, 356] width 573 height 26
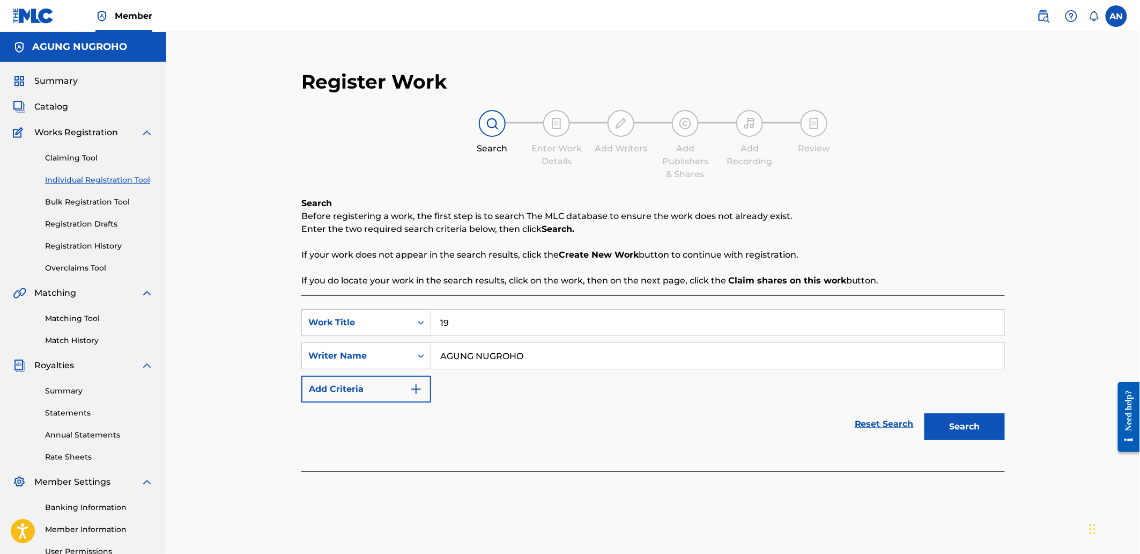
click at [963, 437] on button "Search" at bounding box center [965, 426] width 80 height 27
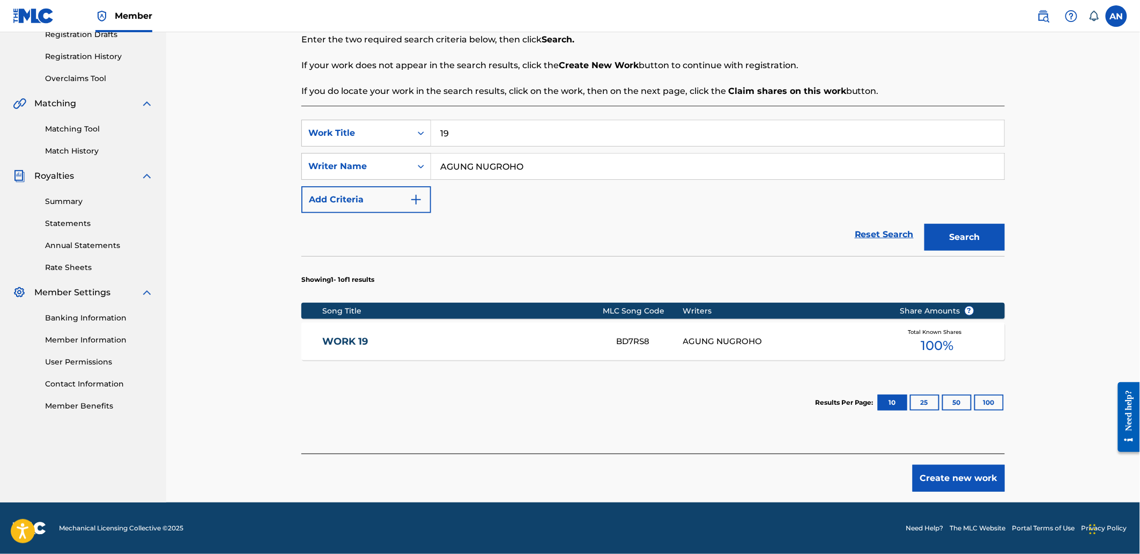
click at [951, 472] on button "Create new work" at bounding box center [959, 477] width 92 height 27
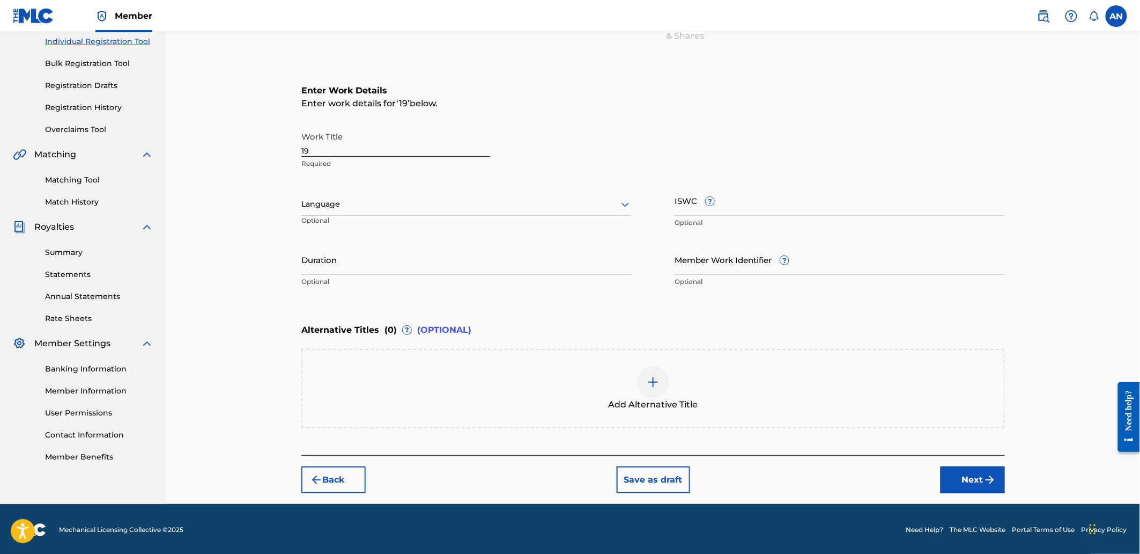
click at [956, 474] on button "Next" at bounding box center [973, 479] width 64 height 27
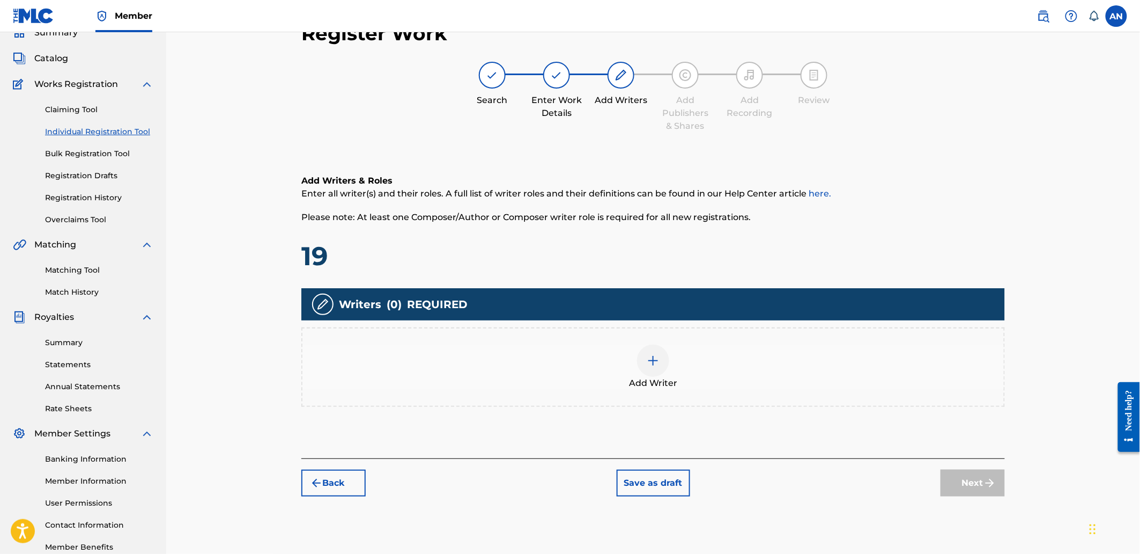
click at [773, 336] on div "Add Writer" at bounding box center [653, 366] width 704 height 79
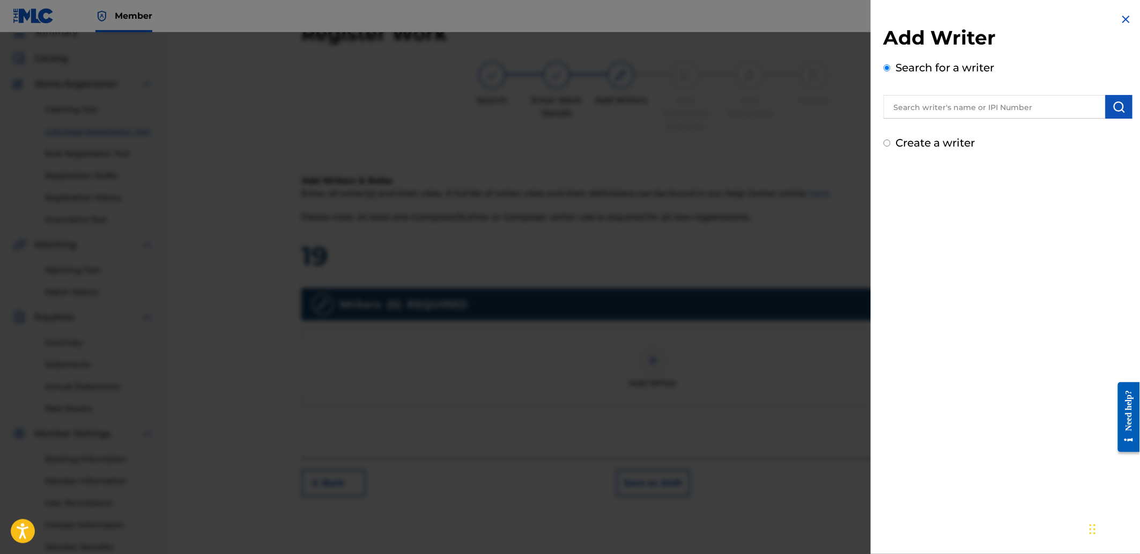
click at [911, 86] on div "Search for a writer" at bounding box center [1008, 89] width 249 height 59
click at [919, 105] on input "text" at bounding box center [995, 107] width 222 height 24
paste input "AGUNG NUGROHO"
type input "AGUNG NUGROHO"
click at [1119, 106] on img "submit" at bounding box center [1119, 106] width 13 height 13
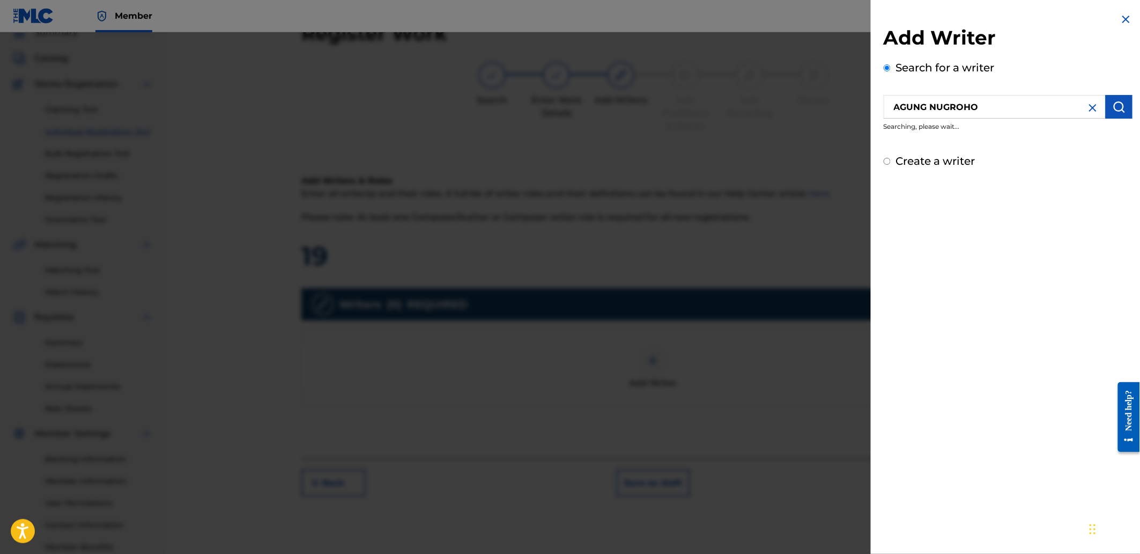
scroll to position [0, 0]
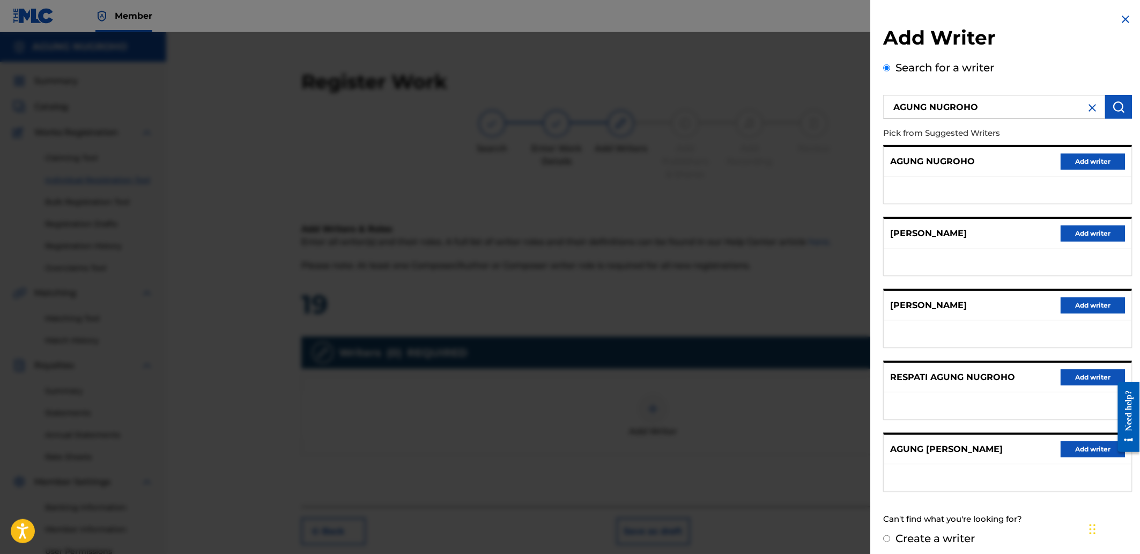
click at [1070, 165] on button "Add writer" at bounding box center [1093, 161] width 64 height 16
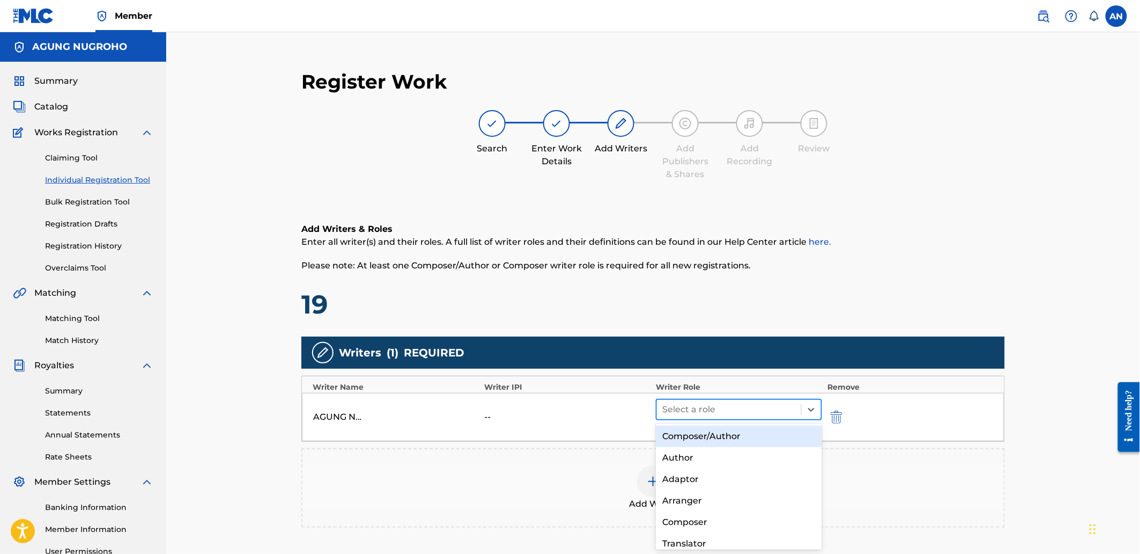
click at [731, 408] on div at bounding box center [729, 409] width 134 height 15
click at [730, 431] on div "Composer/Author" at bounding box center [739, 435] width 166 height 21
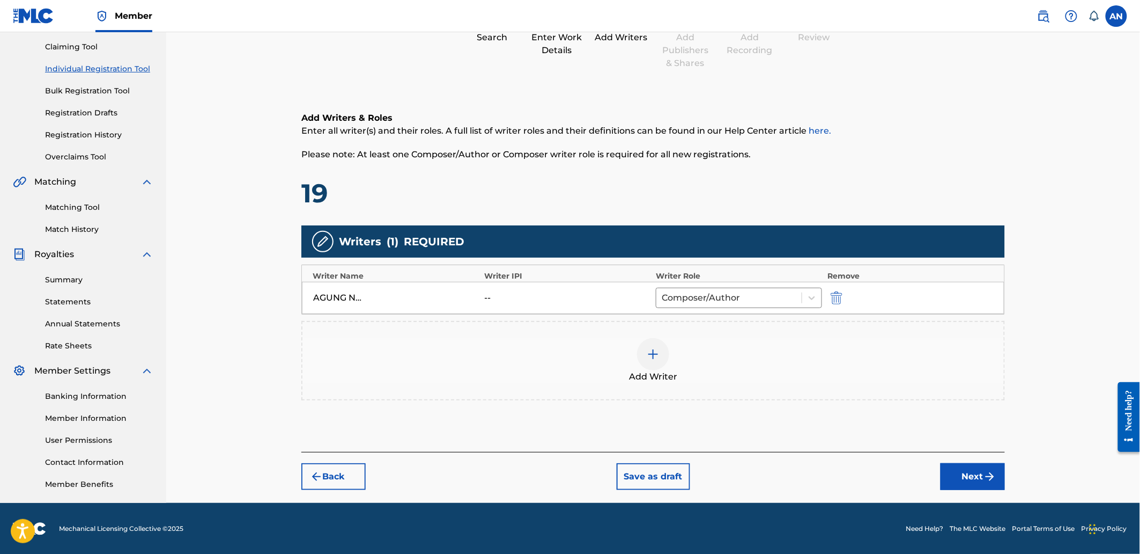
click at [962, 471] on button "Next" at bounding box center [973, 476] width 64 height 27
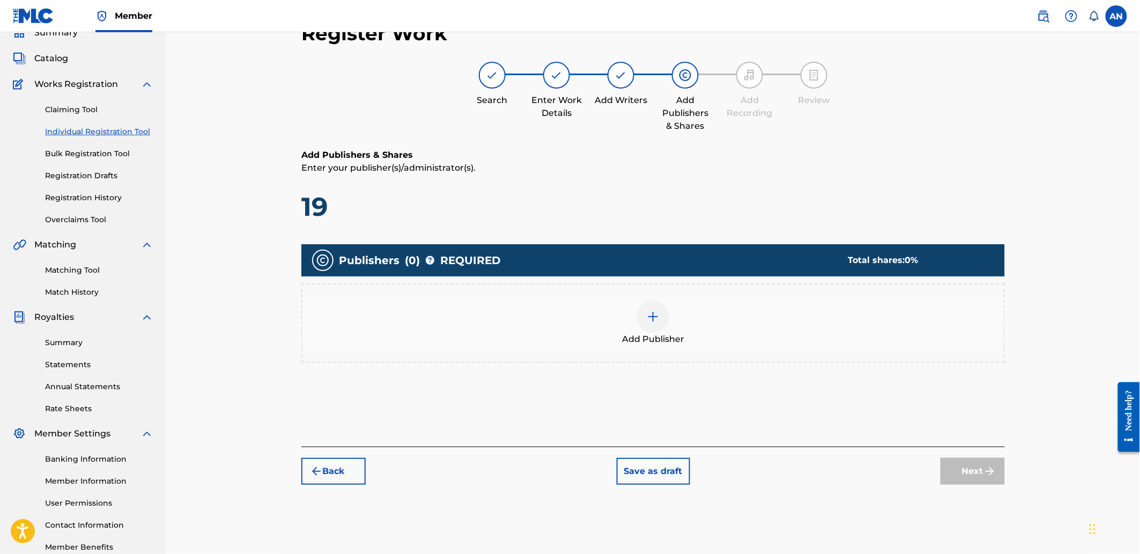
click at [801, 322] on div "Add Publisher" at bounding box center [654, 322] width 702 height 45
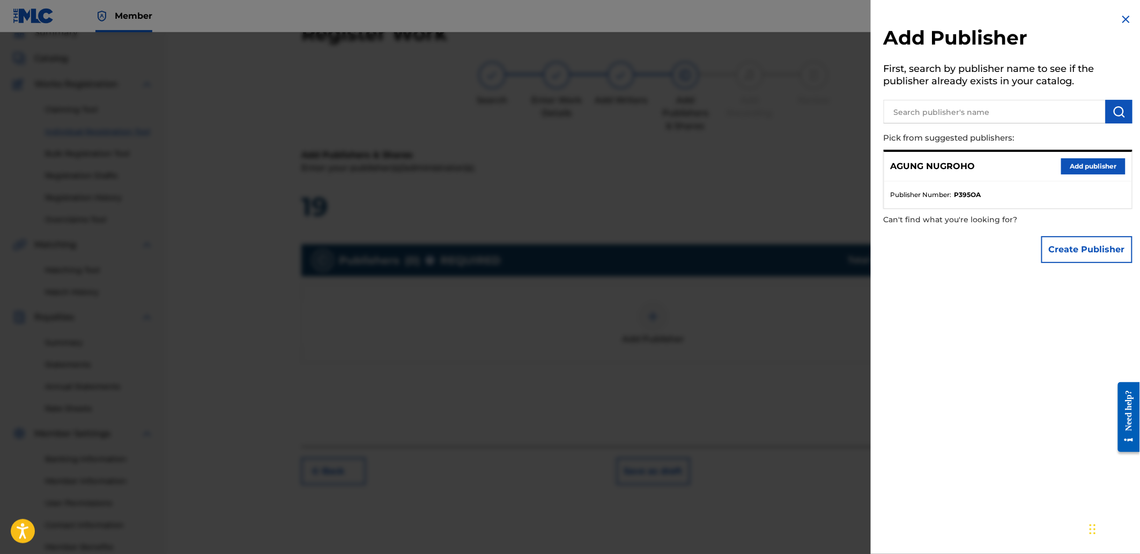
click at [970, 112] on input "text" at bounding box center [995, 112] width 222 height 24
click at [1084, 164] on button "Add publisher" at bounding box center [1093, 166] width 64 height 16
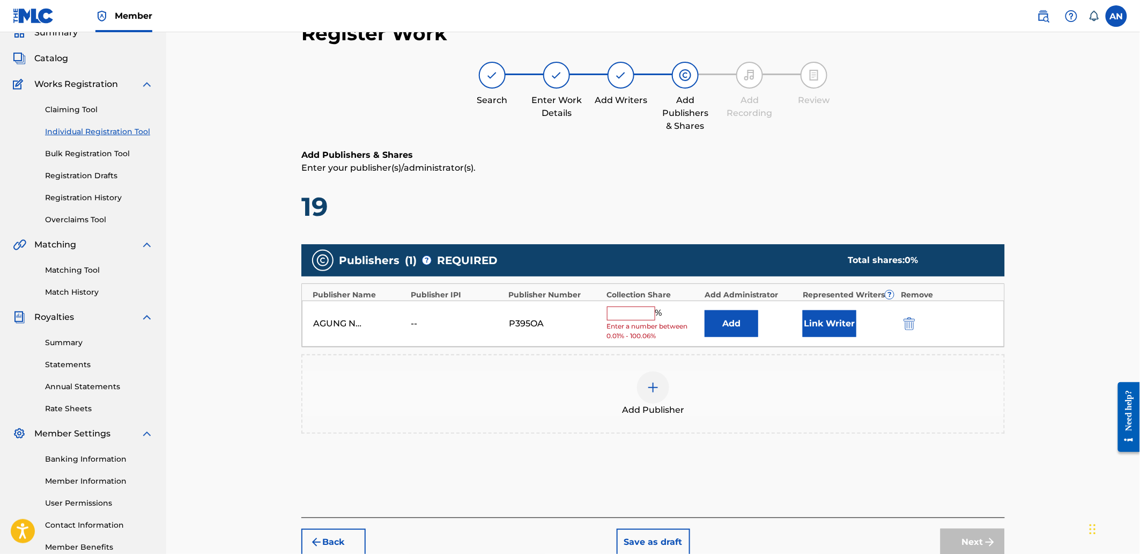
click at [630, 307] on input "text" at bounding box center [631, 313] width 48 height 14
type input "100"
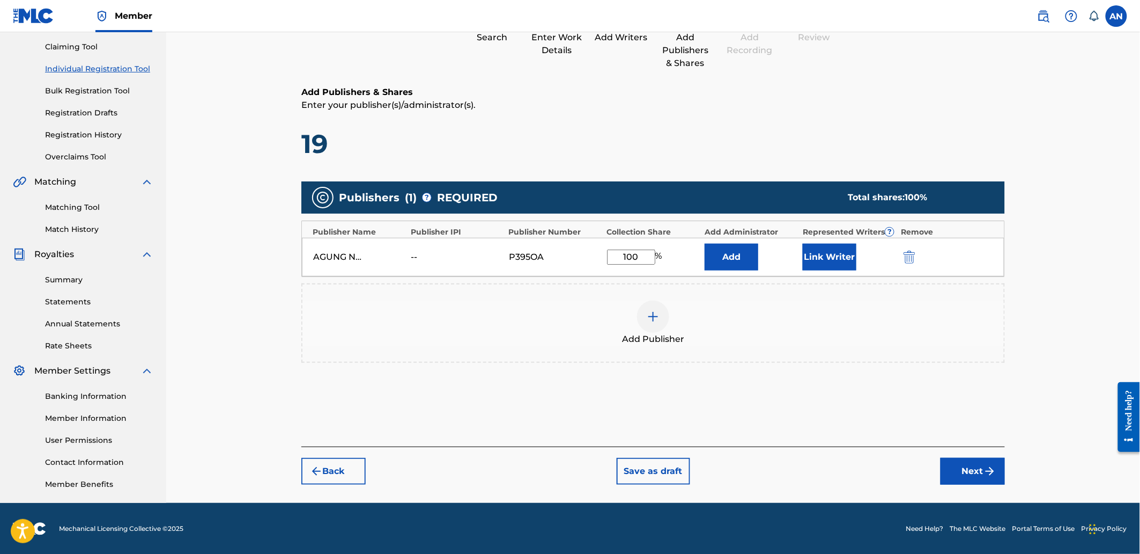
click at [969, 469] on button "Next" at bounding box center [973, 471] width 64 height 27
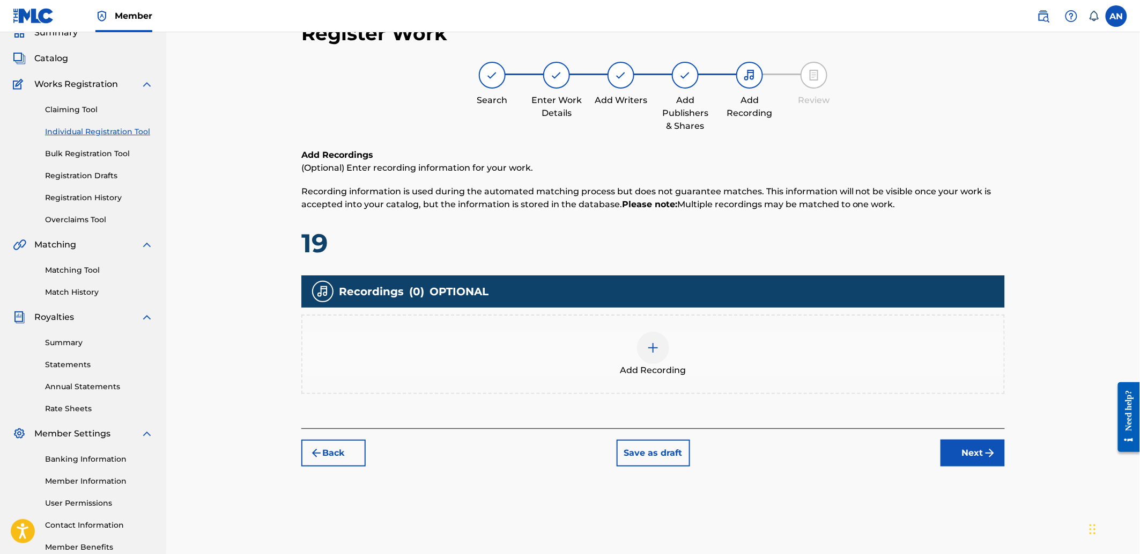
click at [846, 366] on div "Add Recording" at bounding box center [654, 353] width 702 height 45
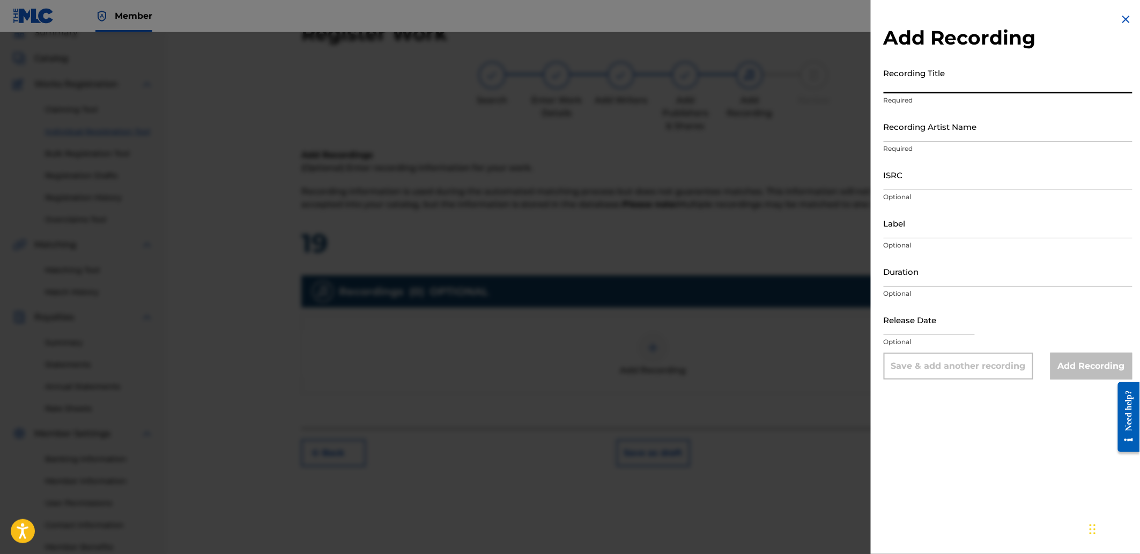
click at [940, 86] on input "Recording Title" at bounding box center [1008, 78] width 249 height 31
paste input "Canvas"
type input "Canvas"
click at [934, 132] on input "Recording Artist Name" at bounding box center [1008, 126] width 249 height 31
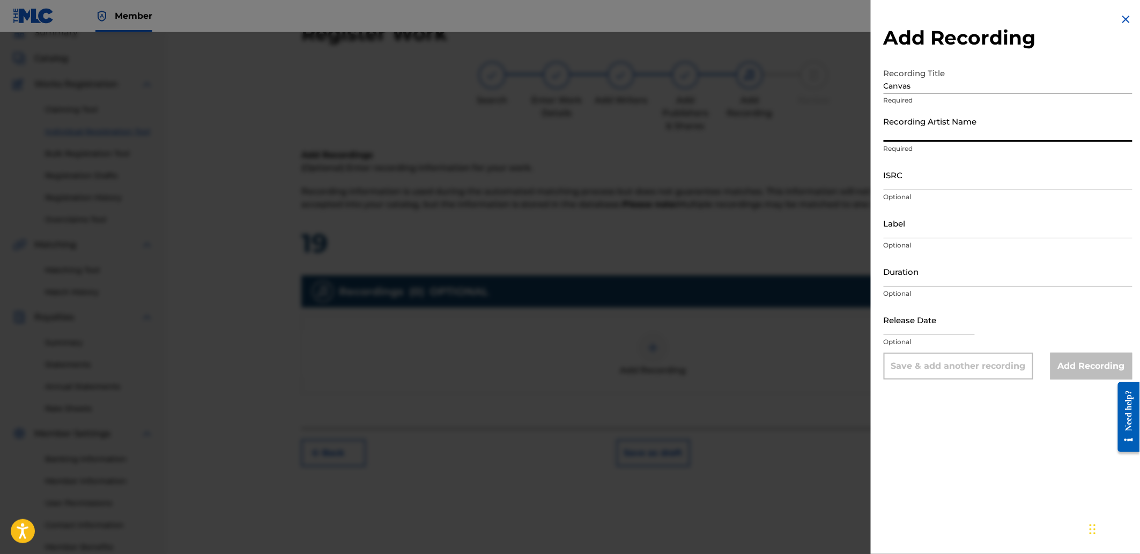
type input "[PERSON_NAME]"
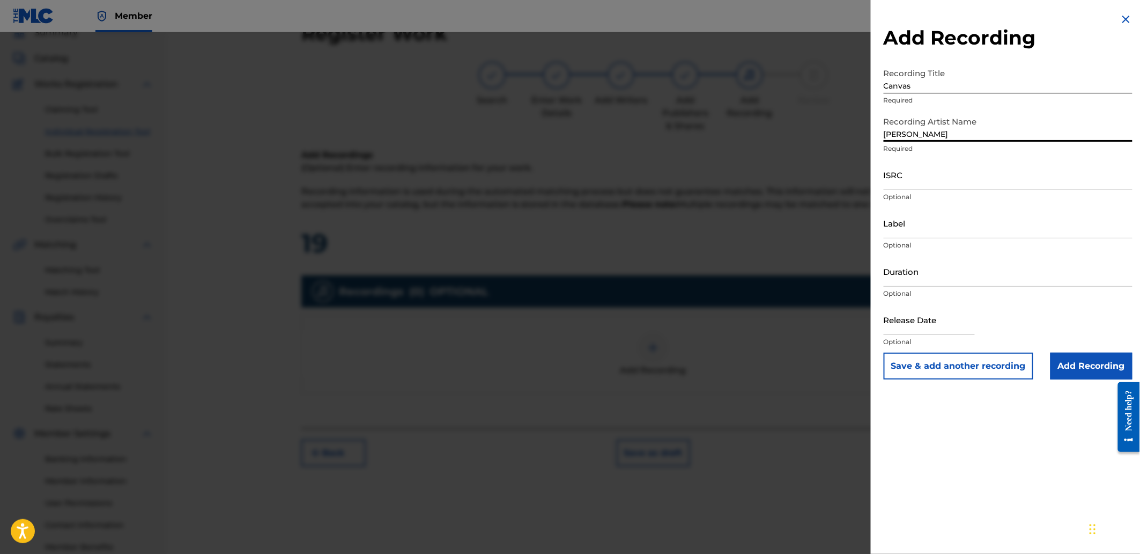
click at [956, 183] on input "ISRC" at bounding box center [1008, 174] width 249 height 31
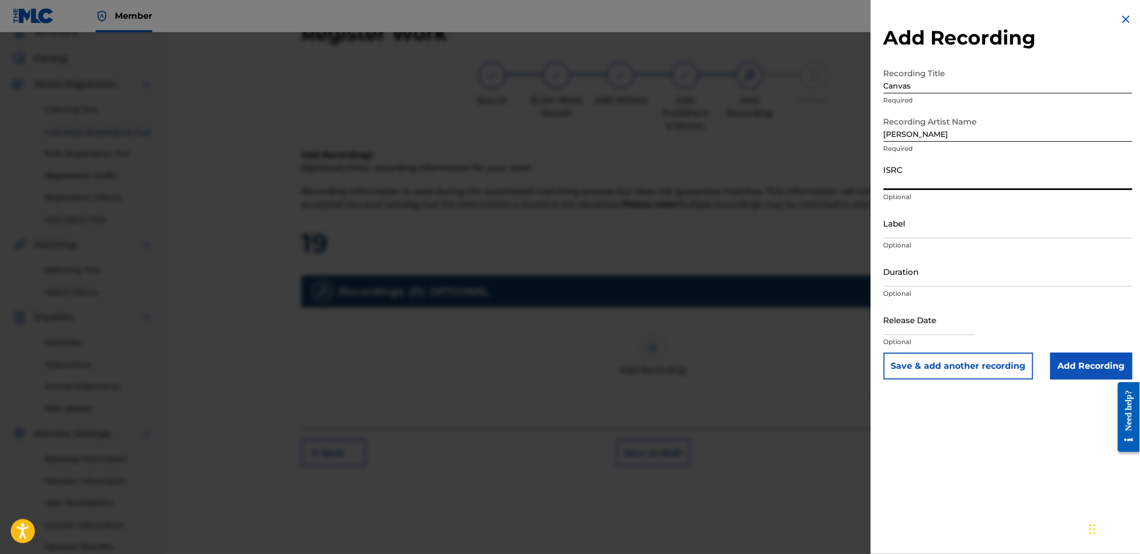
paste input "SGW502534913"
type input "SGW502534913"
click at [1069, 360] on input "Add Recording" at bounding box center [1092, 365] width 82 height 27
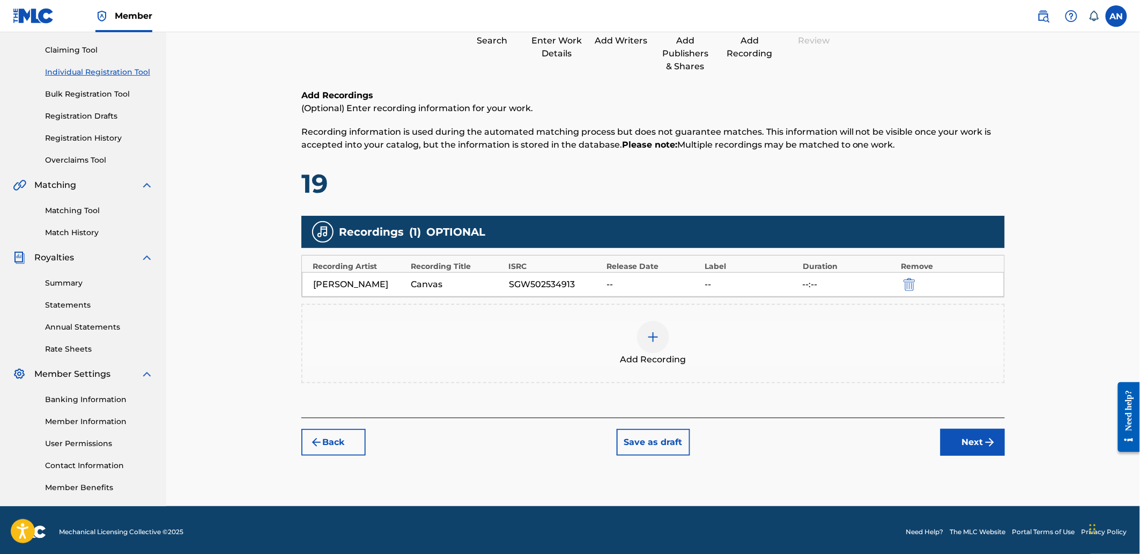
scroll to position [111, 0]
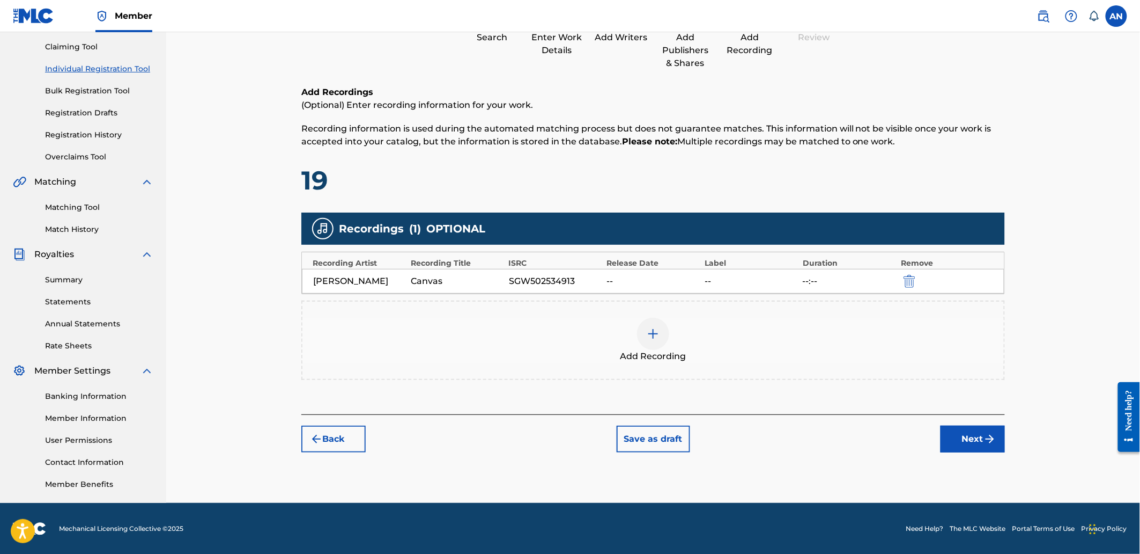
click at [985, 434] on img "submit" at bounding box center [990, 438] width 13 height 13
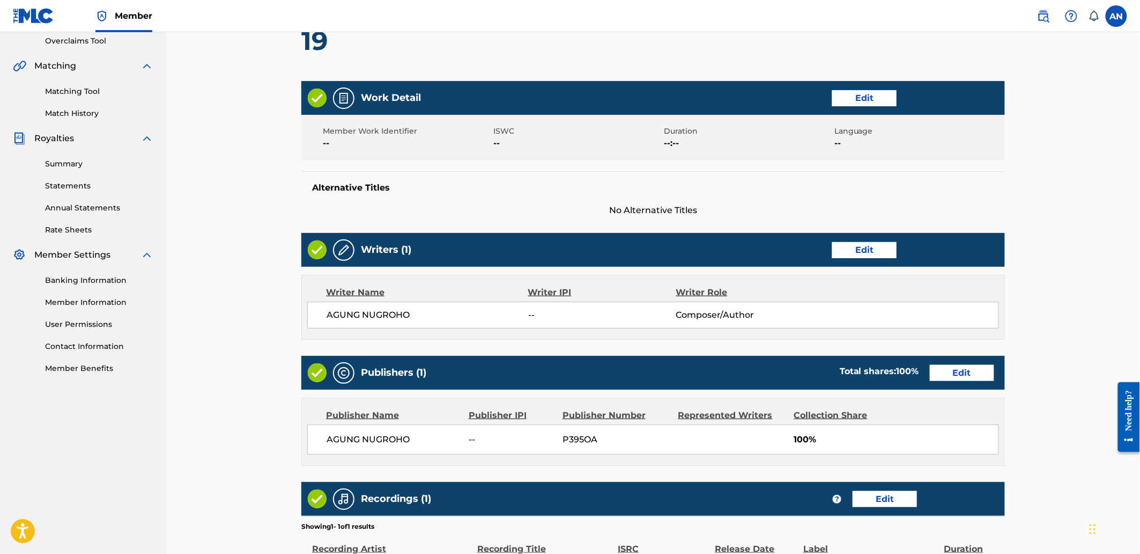
scroll to position [374, 0]
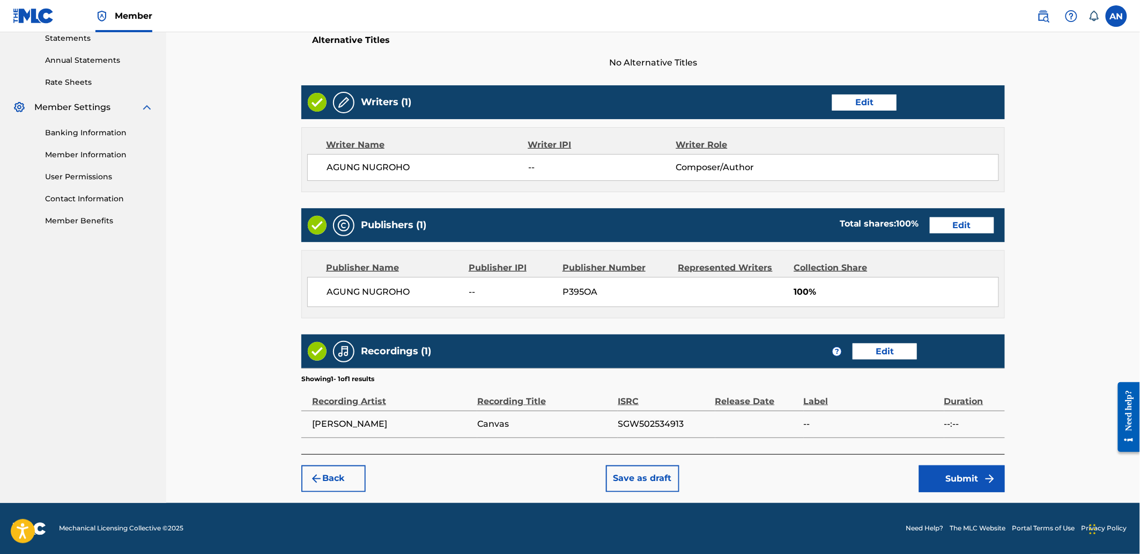
click at [939, 479] on button "Submit" at bounding box center [962, 478] width 86 height 27
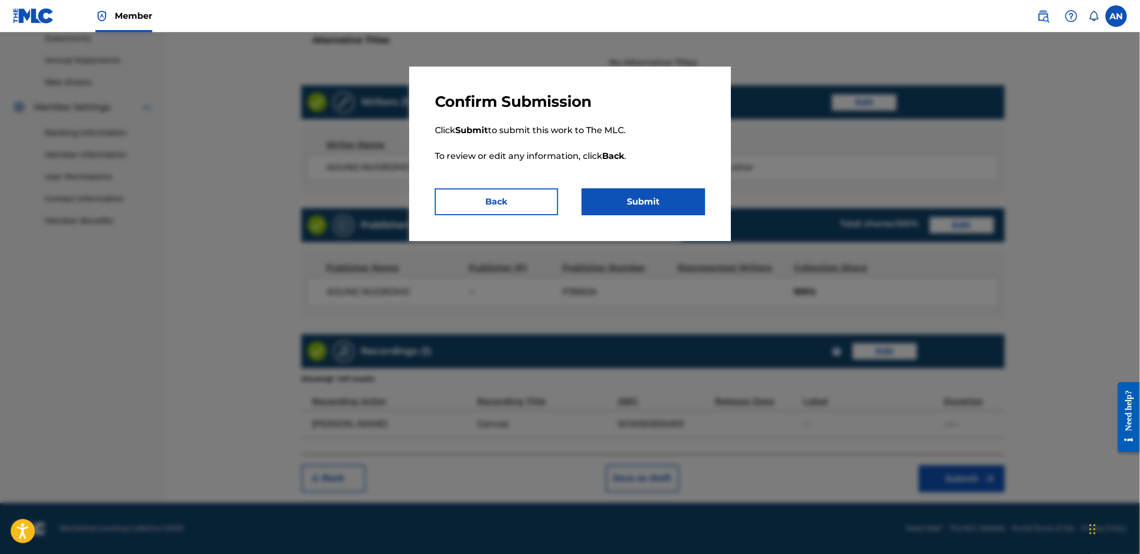
click at [692, 198] on button "Submit" at bounding box center [643, 201] width 123 height 27
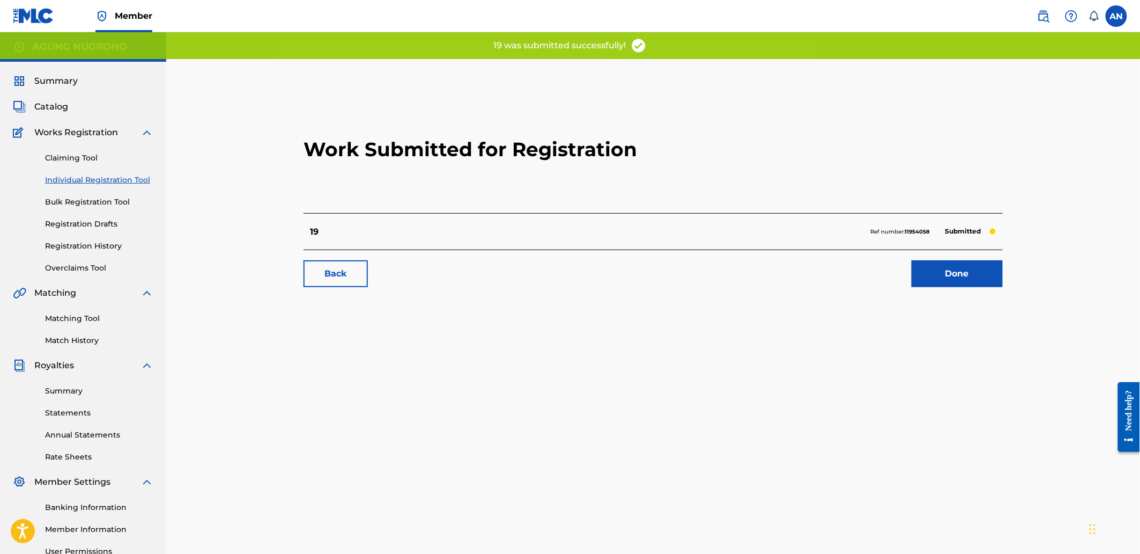
click at [961, 268] on link "Done" at bounding box center [957, 273] width 91 height 27
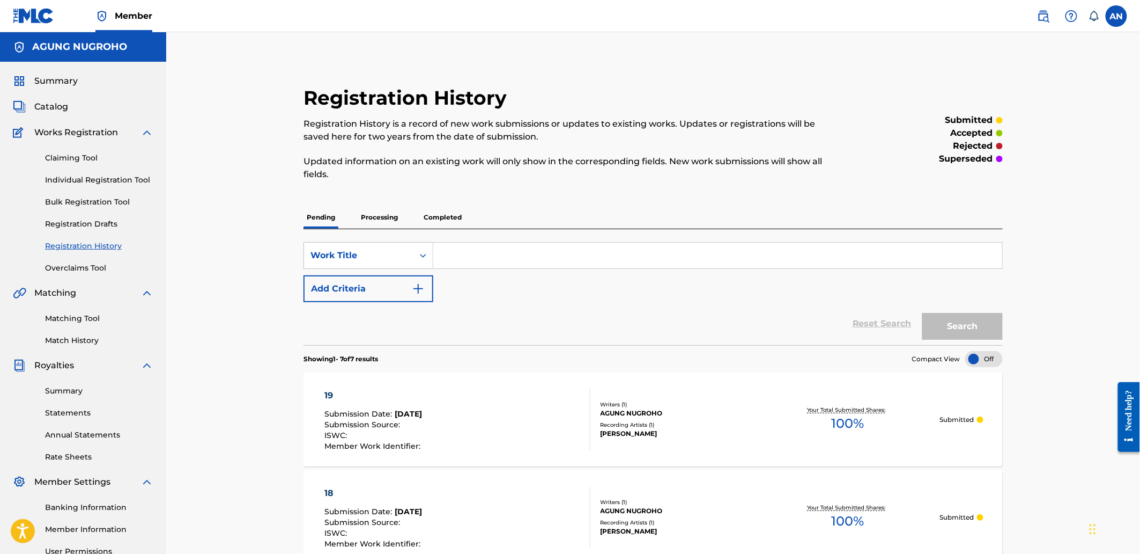
click at [121, 183] on link "Individual Registration Tool" at bounding box center [99, 179] width 108 height 11
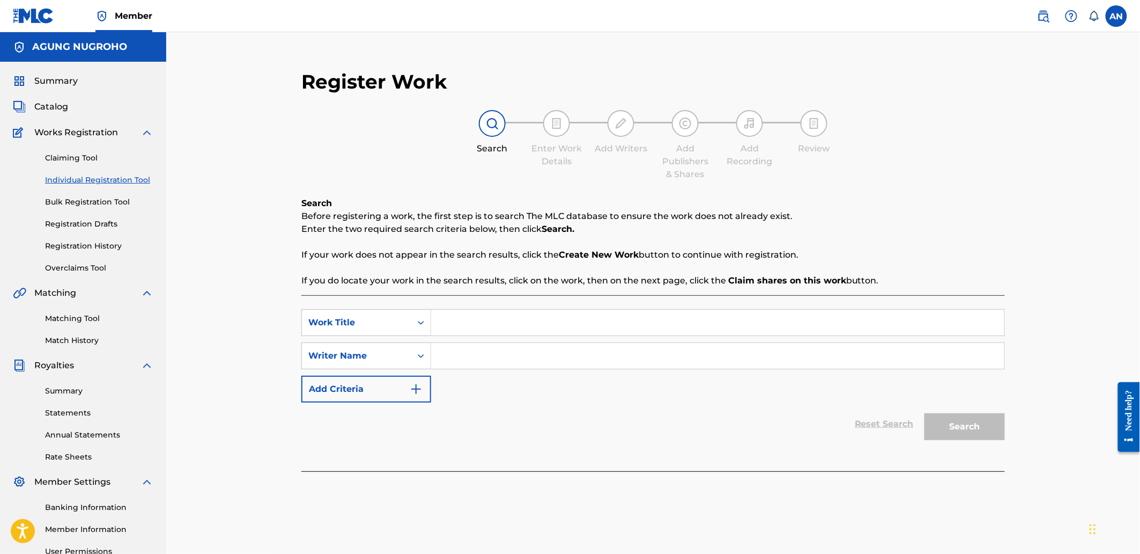
click at [483, 314] on input "Search Form" at bounding box center [717, 322] width 573 height 26
type input "20"
click at [491, 358] on input "Search Form" at bounding box center [717, 356] width 573 height 26
type input "AGUNG NUGROHO"
drag, startPoint x: 543, startPoint y: 363, endPoint x: 430, endPoint y: 357, distance: 112.8
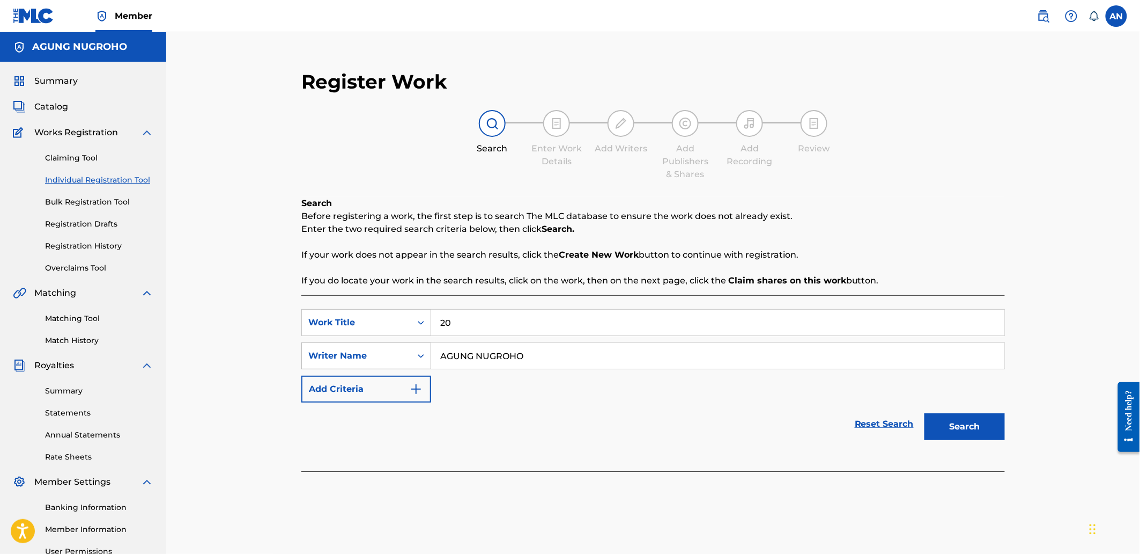
click at [430, 357] on div "SearchWithCriteria90148637-f3bf-4bad-b591-59a10e864656 Writer Name [PERSON_NAME]" at bounding box center [653, 355] width 704 height 27
click at [998, 437] on button "Search" at bounding box center [965, 426] width 80 height 27
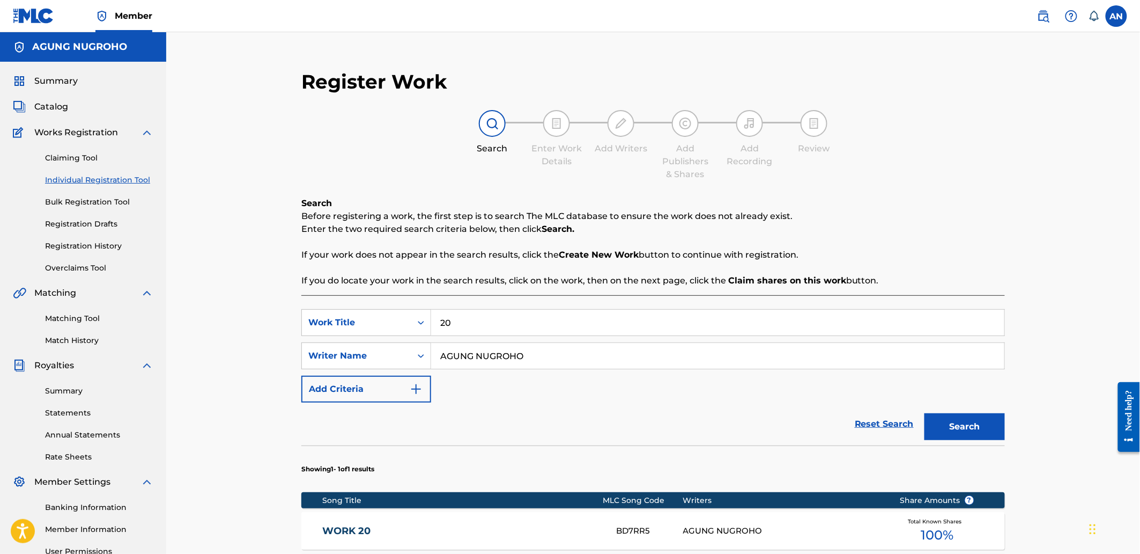
scroll to position [189, 0]
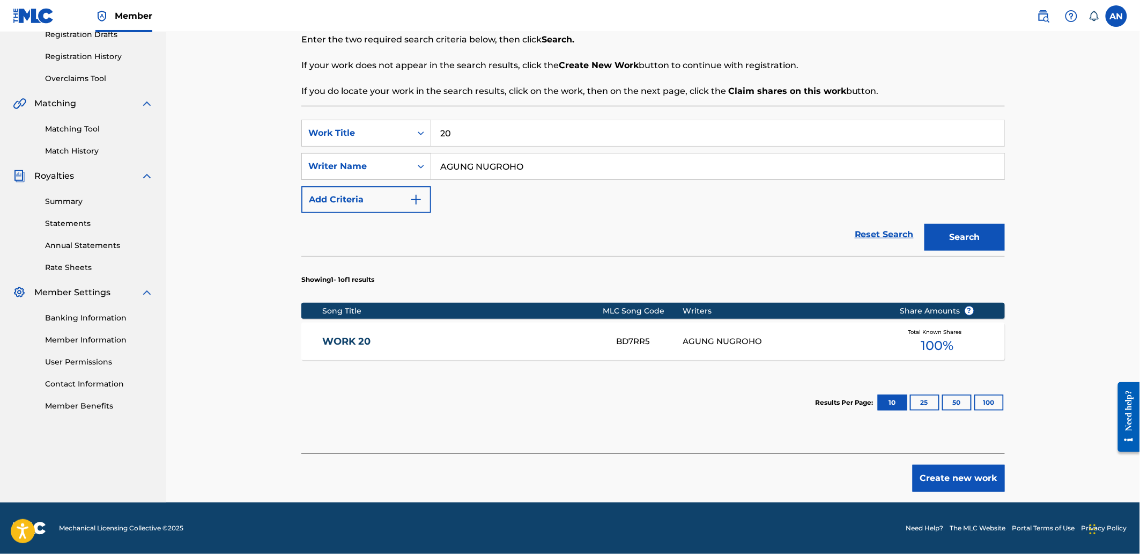
click at [974, 480] on button "Create new work" at bounding box center [959, 477] width 92 height 27
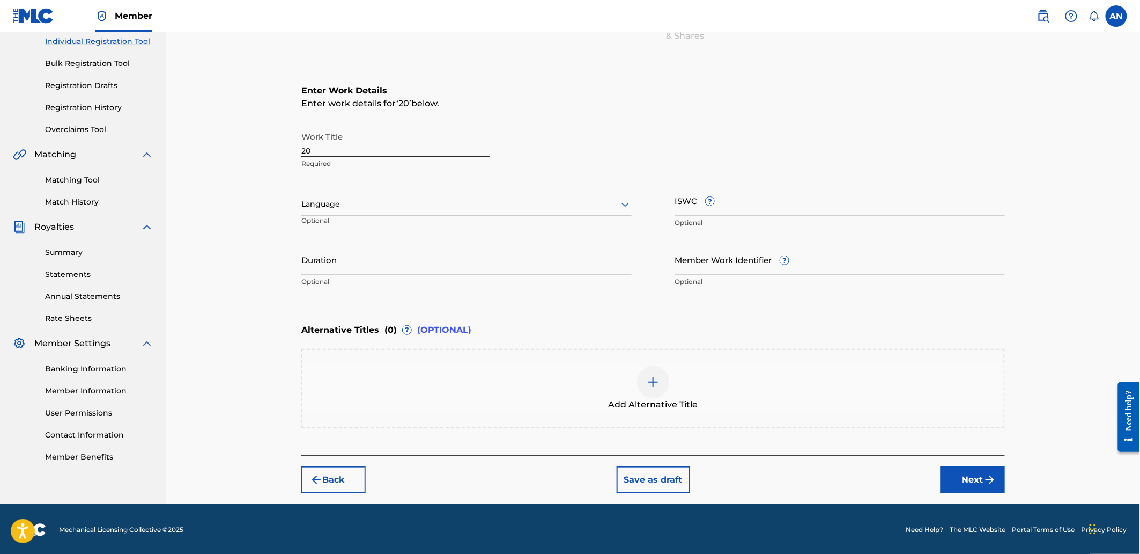
click at [974, 480] on button "Next" at bounding box center [973, 479] width 64 height 27
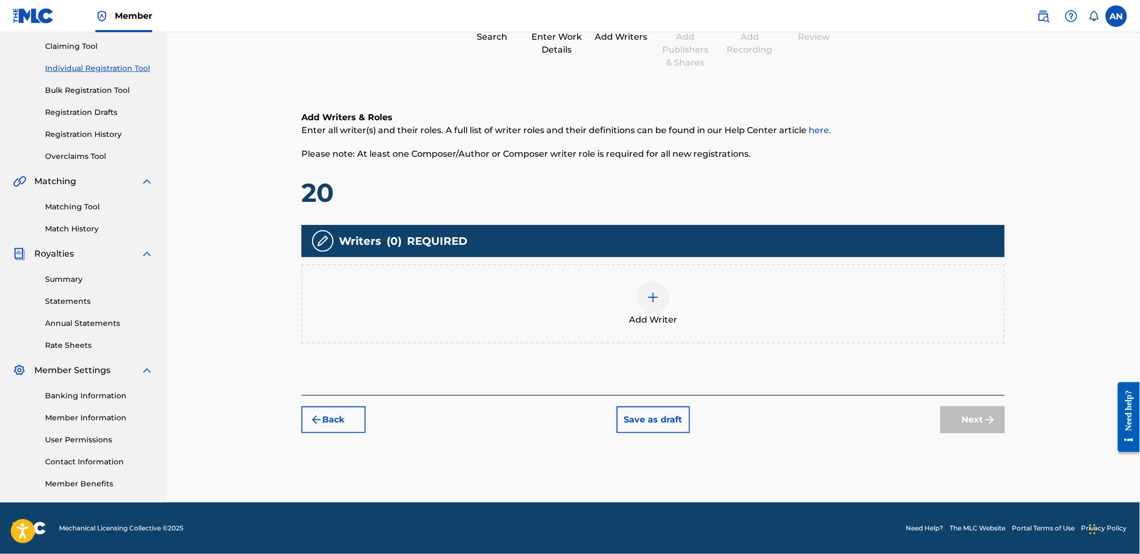
scroll to position [48, 0]
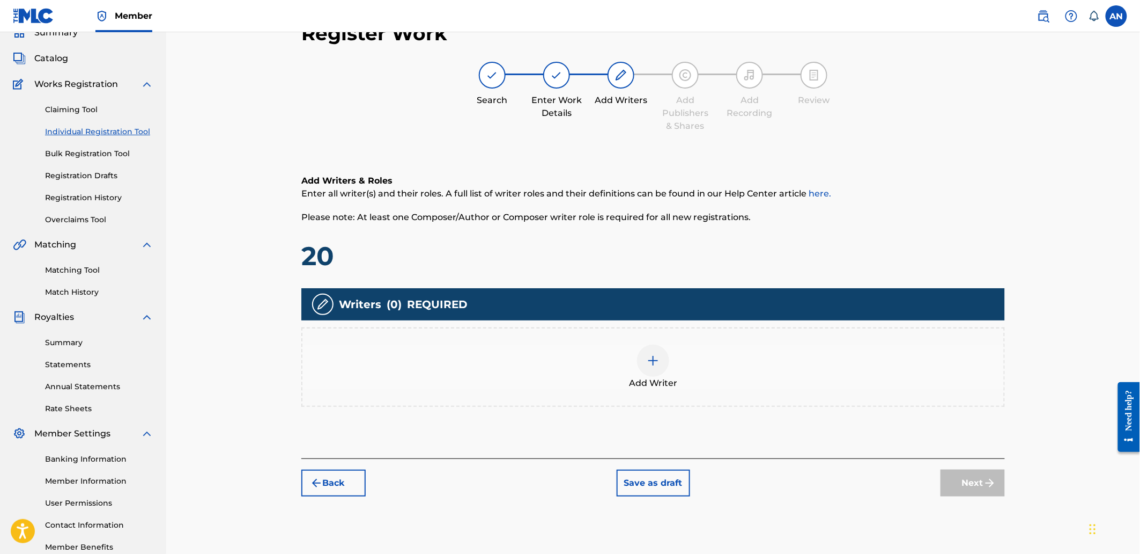
click at [768, 357] on div "Add Writer" at bounding box center [654, 366] width 702 height 45
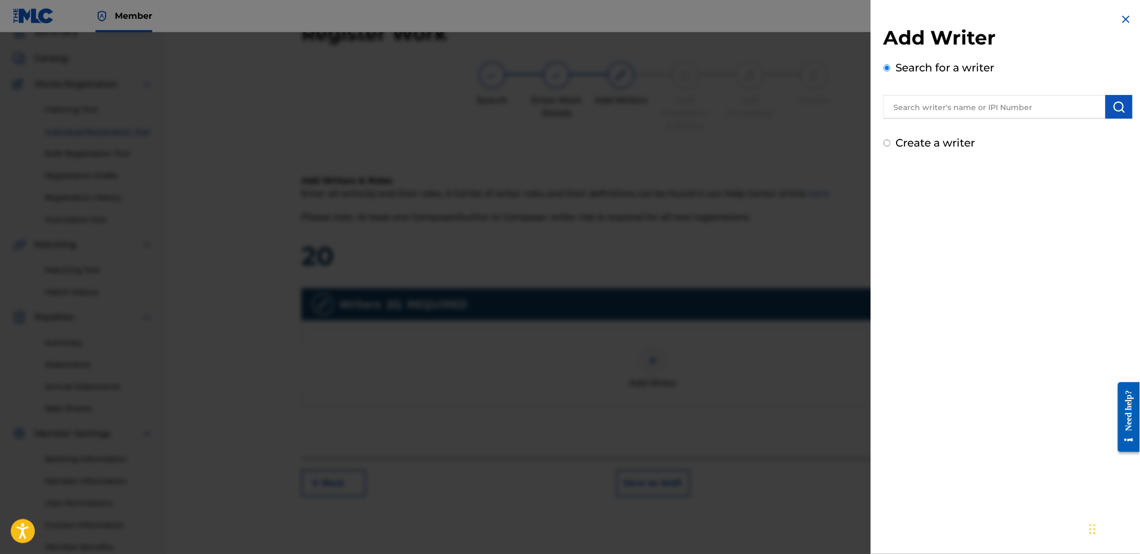
click at [905, 98] on input "text" at bounding box center [995, 107] width 222 height 24
paste input "AGUNG NUGROHO"
type input "AGUNG NUGROHO"
click at [1115, 107] on img "submit" at bounding box center [1119, 106] width 13 height 13
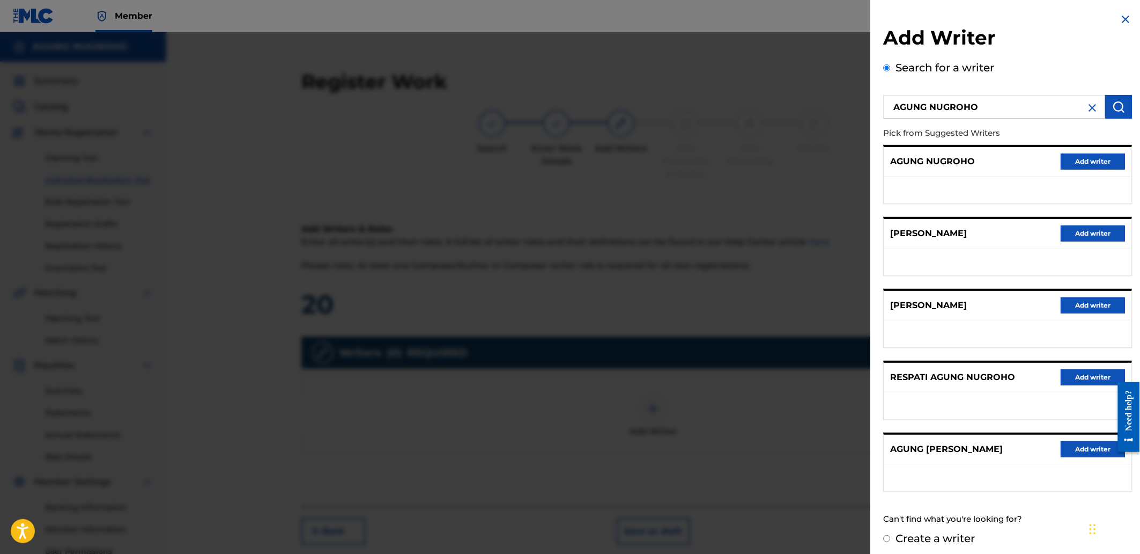
drag, startPoint x: 1073, startPoint y: 163, endPoint x: 882, endPoint y: 250, distance: 209.8
click at [1072, 163] on button "Add writer" at bounding box center [1093, 161] width 64 height 16
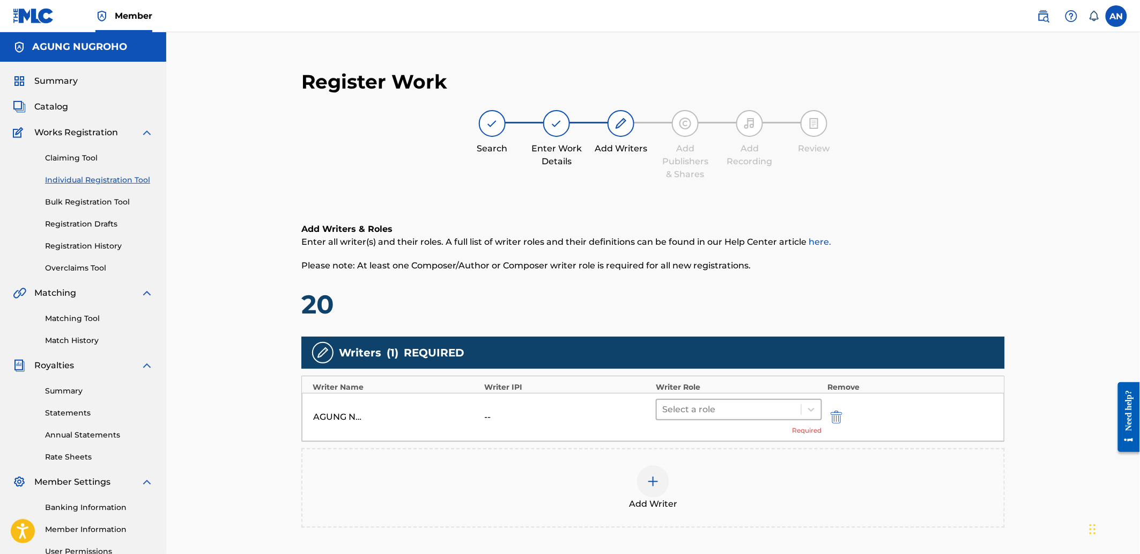
drag, startPoint x: 709, startPoint y: 401, endPoint x: 710, endPoint y: 409, distance: 7.5
click at [709, 403] on div at bounding box center [729, 409] width 134 height 15
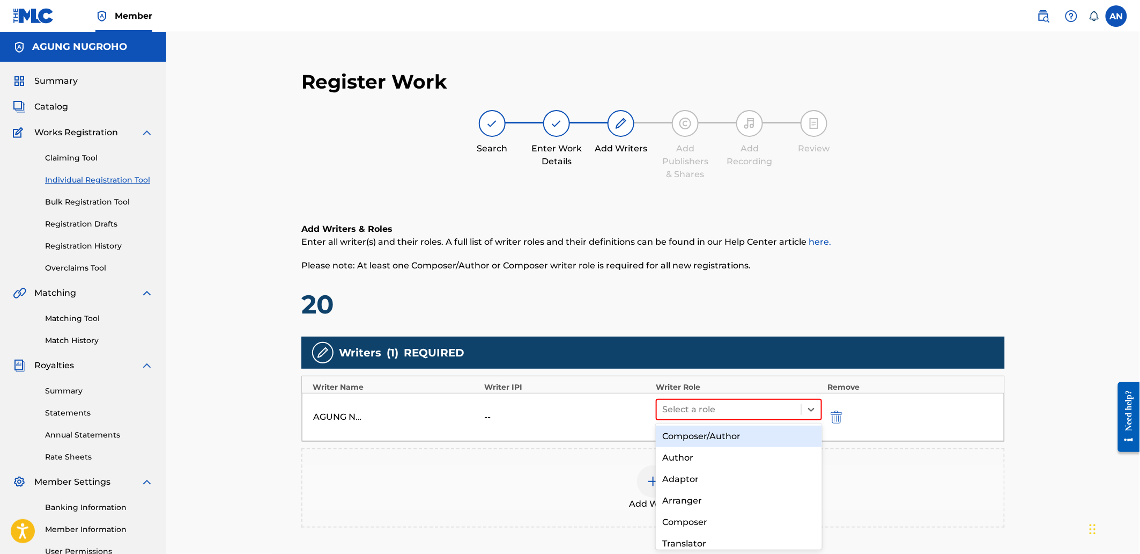
click at [712, 434] on div "Composer/Author" at bounding box center [739, 435] width 166 height 21
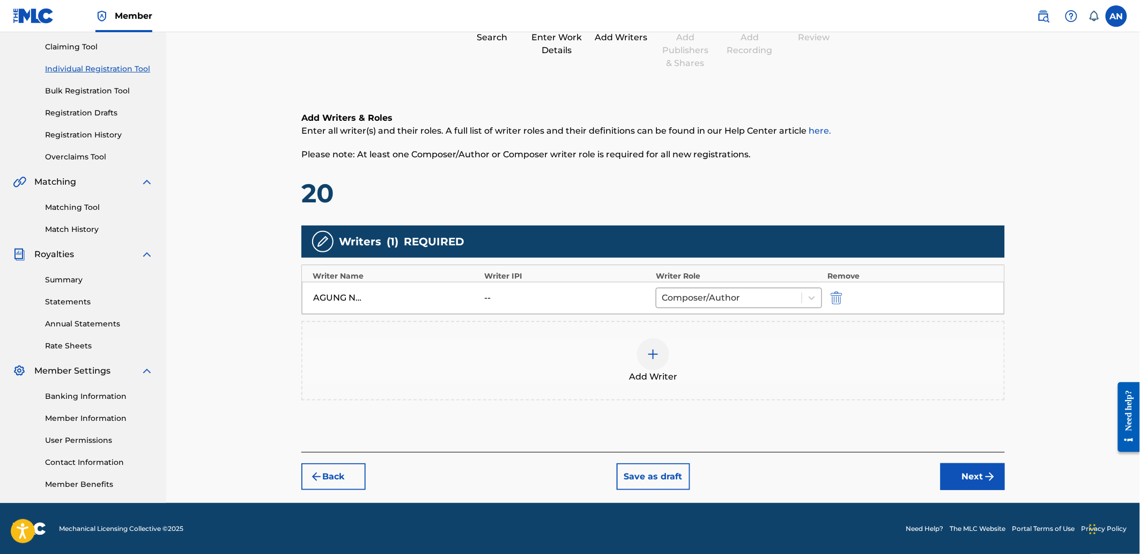
click at [964, 483] on button "Next" at bounding box center [973, 476] width 64 height 27
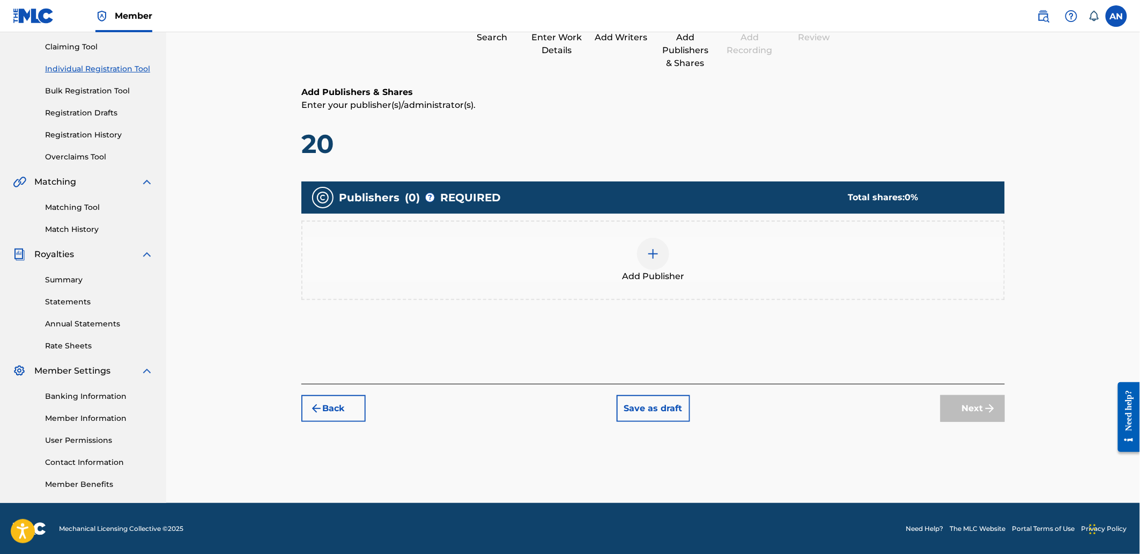
scroll to position [48, 0]
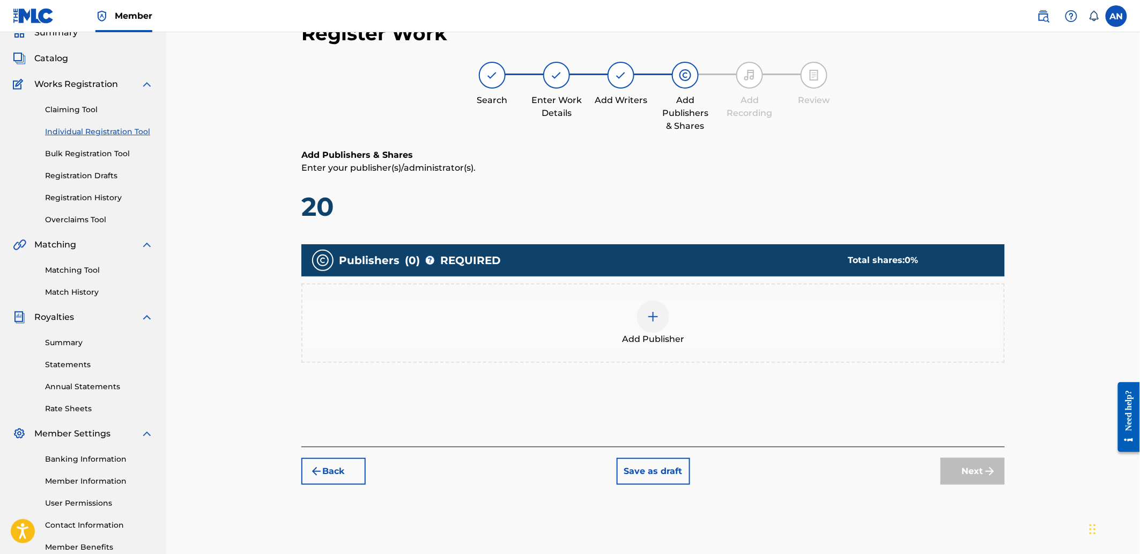
click at [769, 329] on div "Add Publisher" at bounding box center [654, 322] width 702 height 45
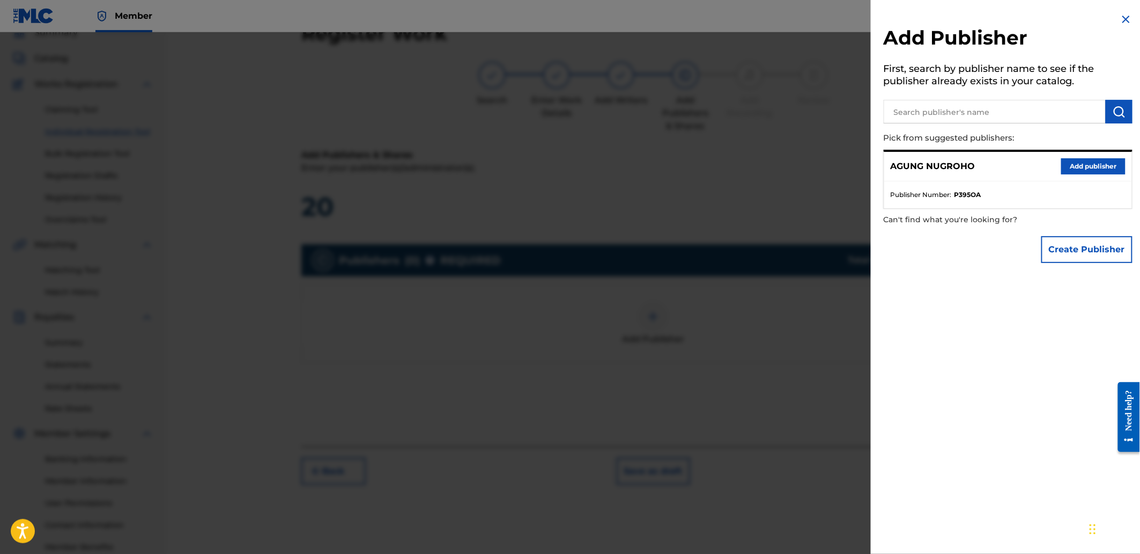
click at [932, 116] on input "text" at bounding box center [995, 112] width 222 height 24
click at [1073, 169] on button "Add publisher" at bounding box center [1093, 166] width 64 height 16
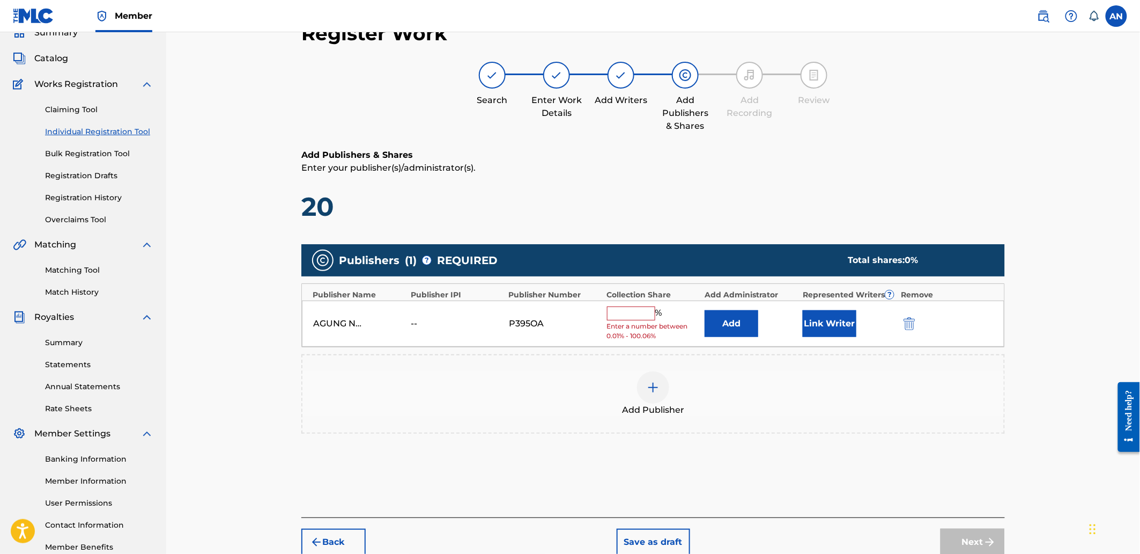
drag, startPoint x: 621, startPoint y: 315, endPoint x: 628, endPoint y: 320, distance: 8.2
click at [621, 315] on input "text" at bounding box center [631, 313] width 48 height 14
type input "100"
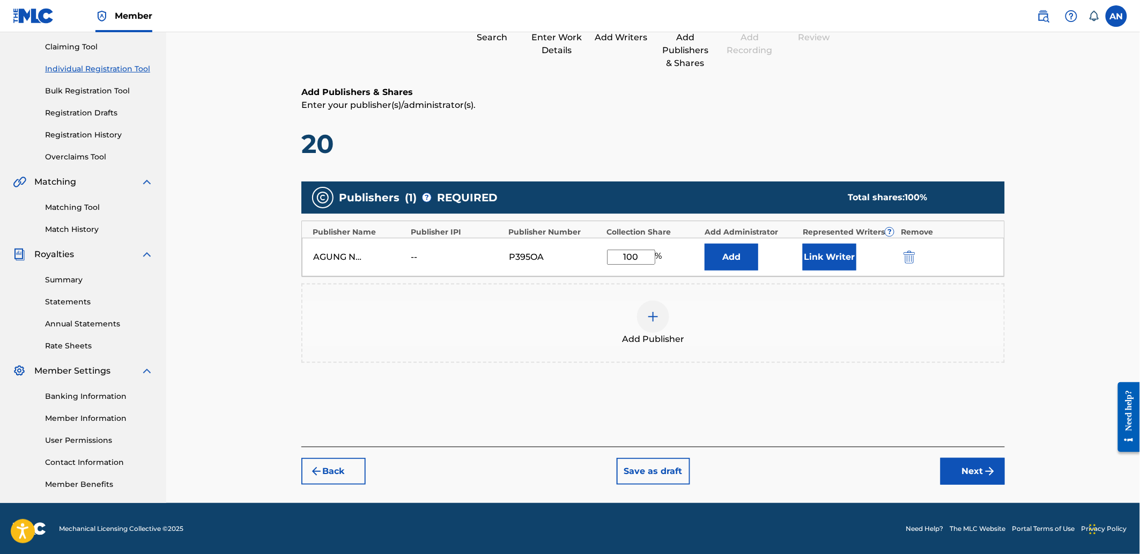
click at [979, 468] on button "Next" at bounding box center [973, 471] width 64 height 27
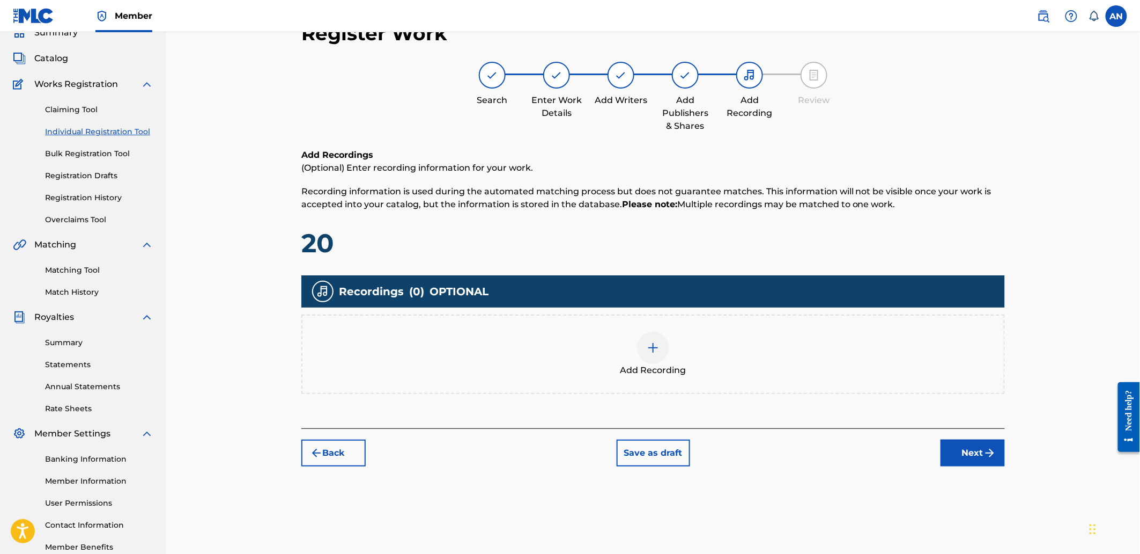
click at [711, 342] on div "Add Recording" at bounding box center [654, 353] width 702 height 45
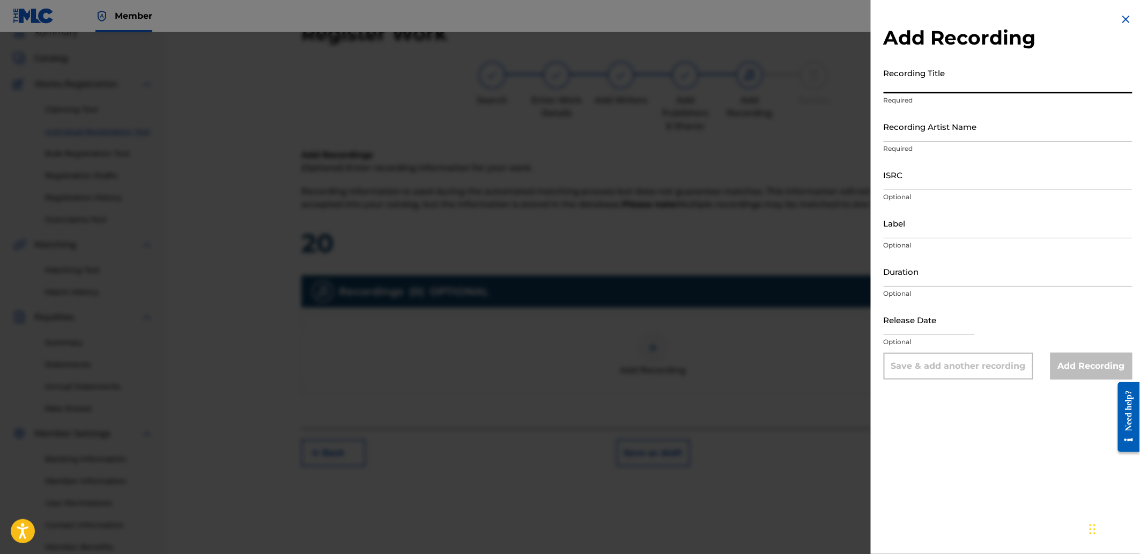
click at [932, 78] on input "Recording Title" at bounding box center [1008, 78] width 249 height 31
paste input "Spring Awakening"
type input "Spring Awakening"
click at [951, 137] on input "Recording Artist Name" at bounding box center [1008, 126] width 249 height 31
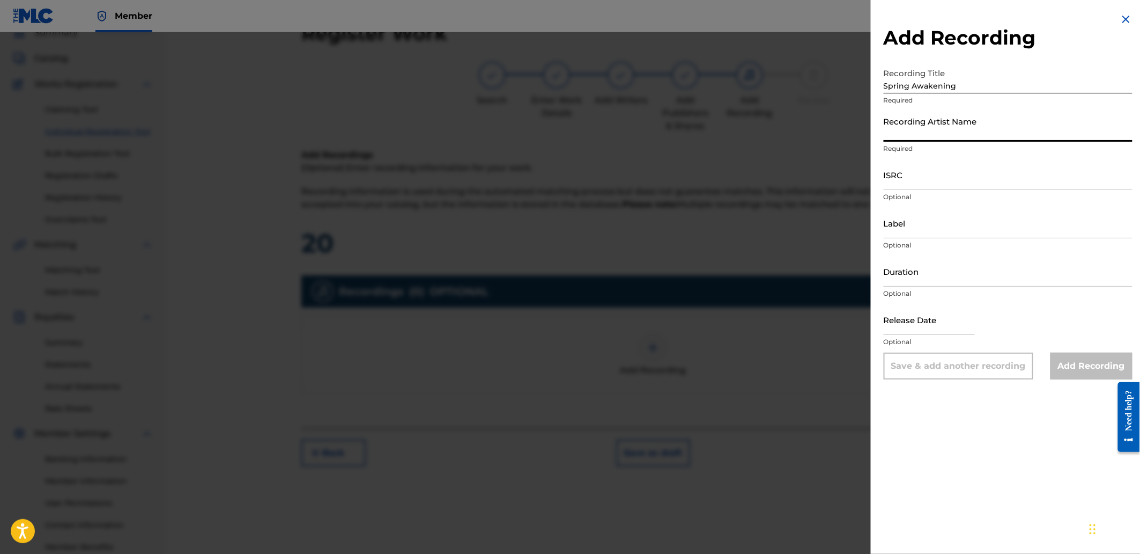
type input "[PERSON_NAME]"
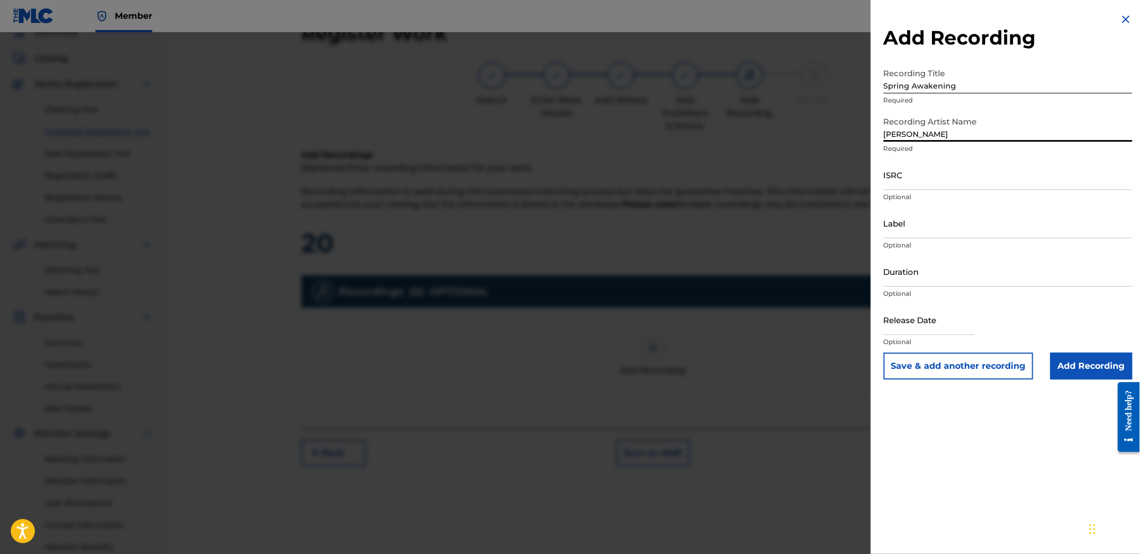
click at [958, 182] on input "ISRC" at bounding box center [1008, 174] width 249 height 31
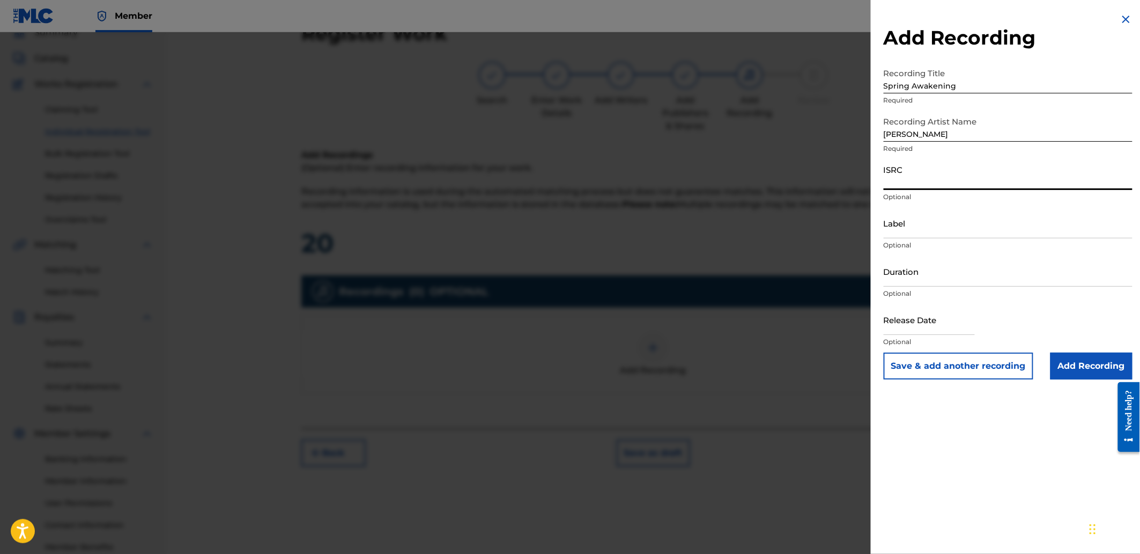
paste input "SGW502538700"
type input "SGW502538700"
click at [1089, 368] on input "Add Recording" at bounding box center [1092, 365] width 82 height 27
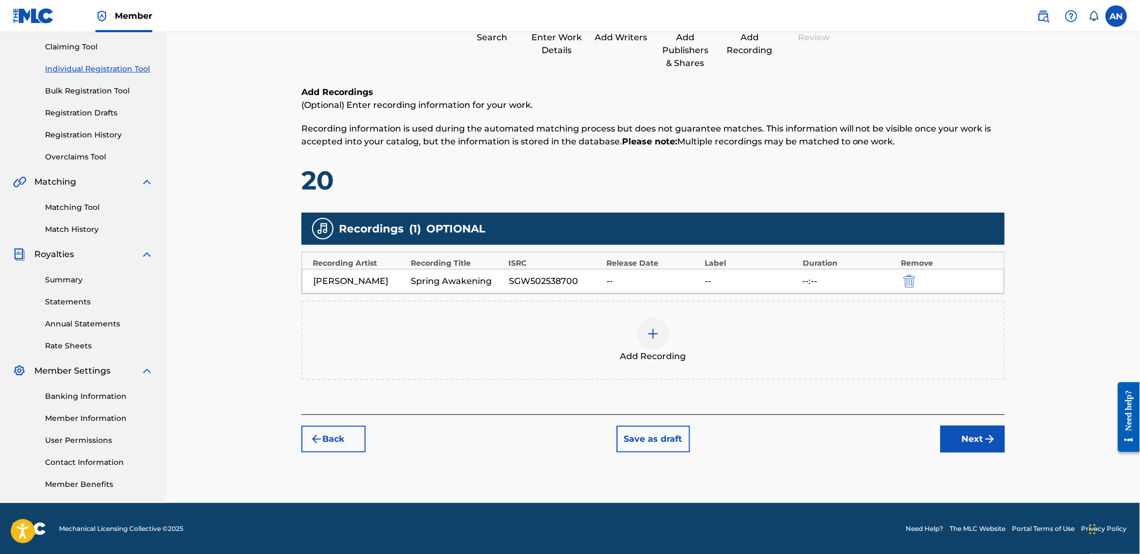
click at [962, 446] on button "Next" at bounding box center [973, 438] width 64 height 27
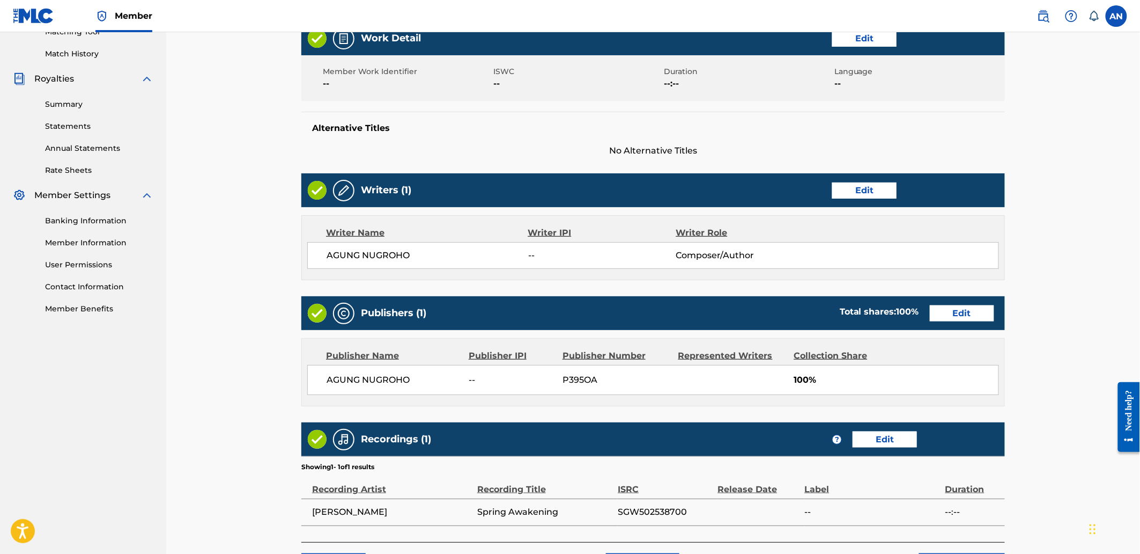
scroll to position [374, 0]
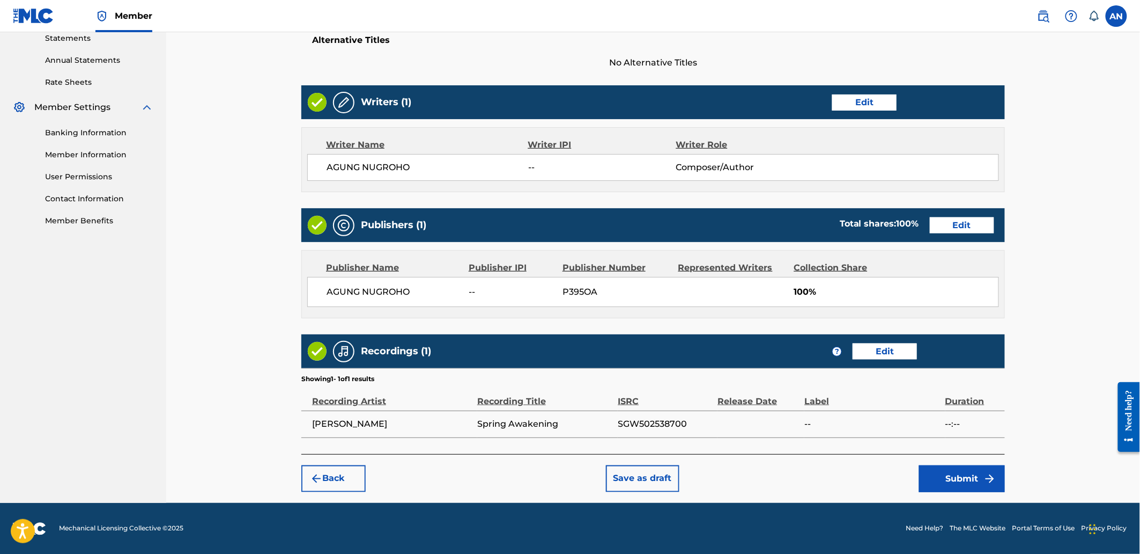
click at [946, 479] on button "Submit" at bounding box center [962, 478] width 86 height 27
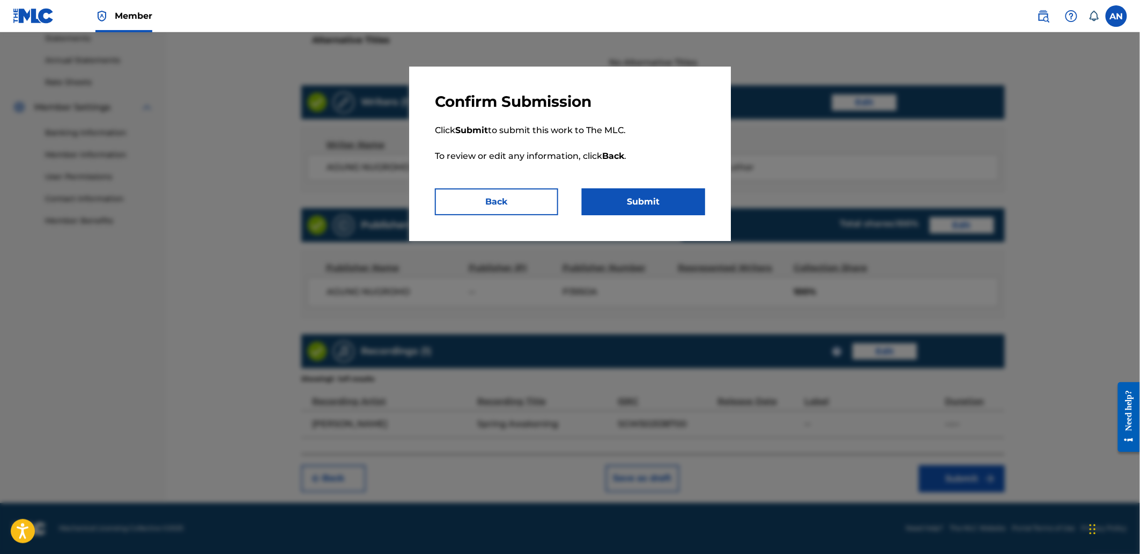
click at [641, 197] on button "Submit" at bounding box center [643, 201] width 123 height 27
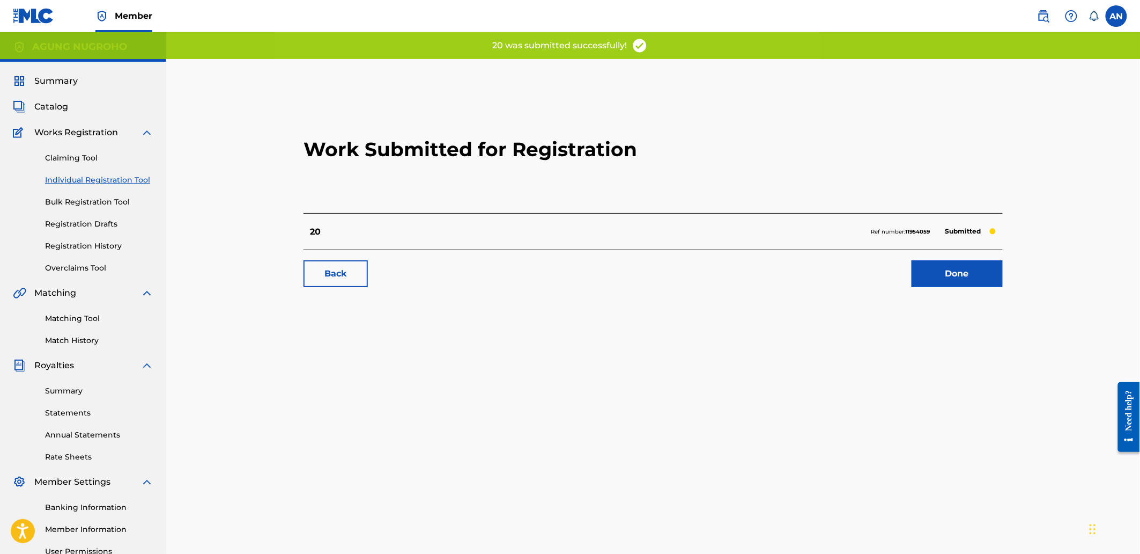
click at [923, 281] on link "Done" at bounding box center [957, 273] width 91 height 27
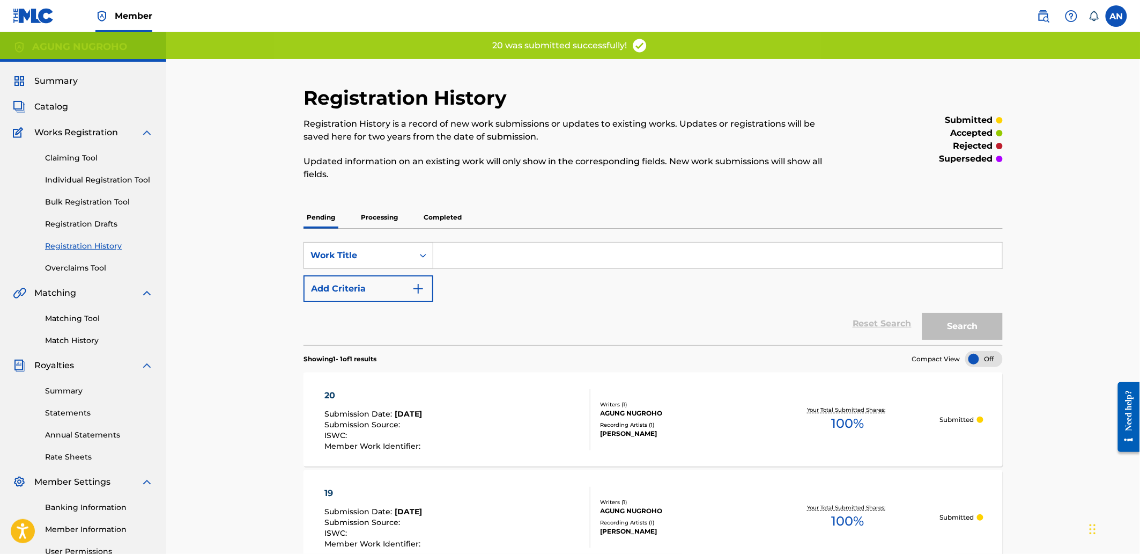
click at [99, 181] on link "Individual Registration Tool" at bounding box center [99, 179] width 108 height 11
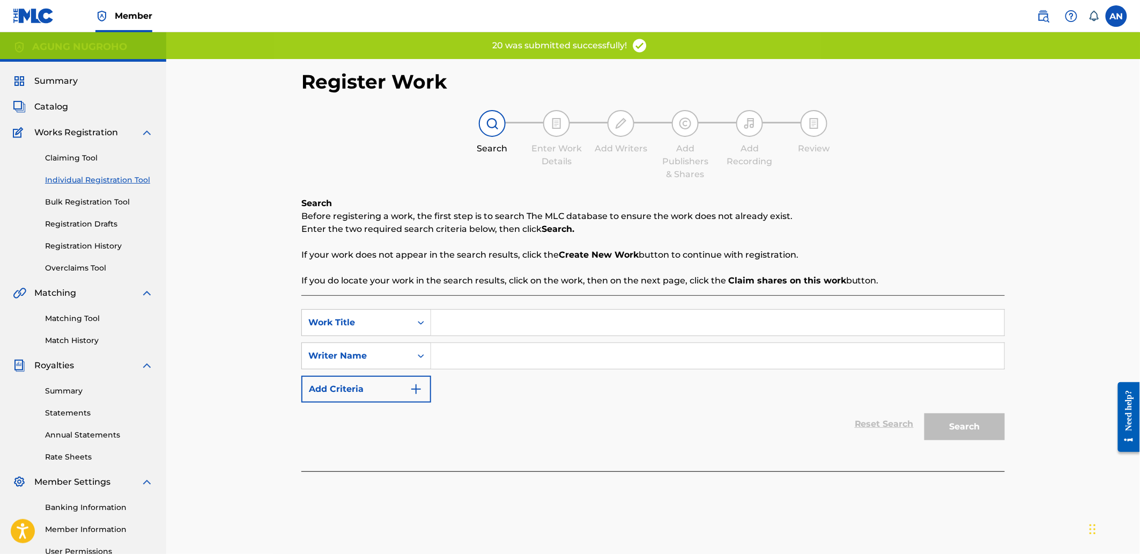
drag, startPoint x: 459, startPoint y: 308, endPoint x: 459, endPoint y: 314, distance: 6.4
click at [459, 313] on div "SearchWithCriteriad15fd706-ee52-4989-8064-0fdce0be23c1 Work Title SearchWithCri…" at bounding box center [653, 383] width 704 height 176
click at [459, 317] on input "Search Form" at bounding box center [717, 322] width 573 height 26
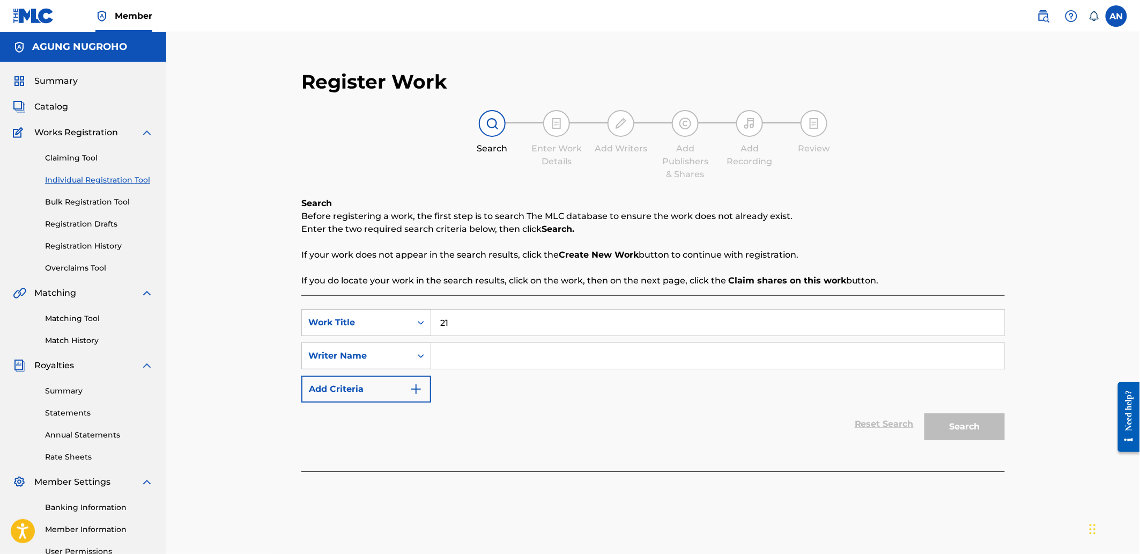
type input "21"
click at [491, 351] on input "Search Form" at bounding box center [717, 356] width 573 height 26
type input "AGUNG NUGROHO"
drag, startPoint x: 505, startPoint y: 359, endPoint x: 423, endPoint y: 358, distance: 82.6
click at [422, 359] on div "SearchWithCriteria90148637-f3bf-4bad-b591-59a10e864656 Writer Name [PERSON_NAME]" at bounding box center [653, 355] width 704 height 27
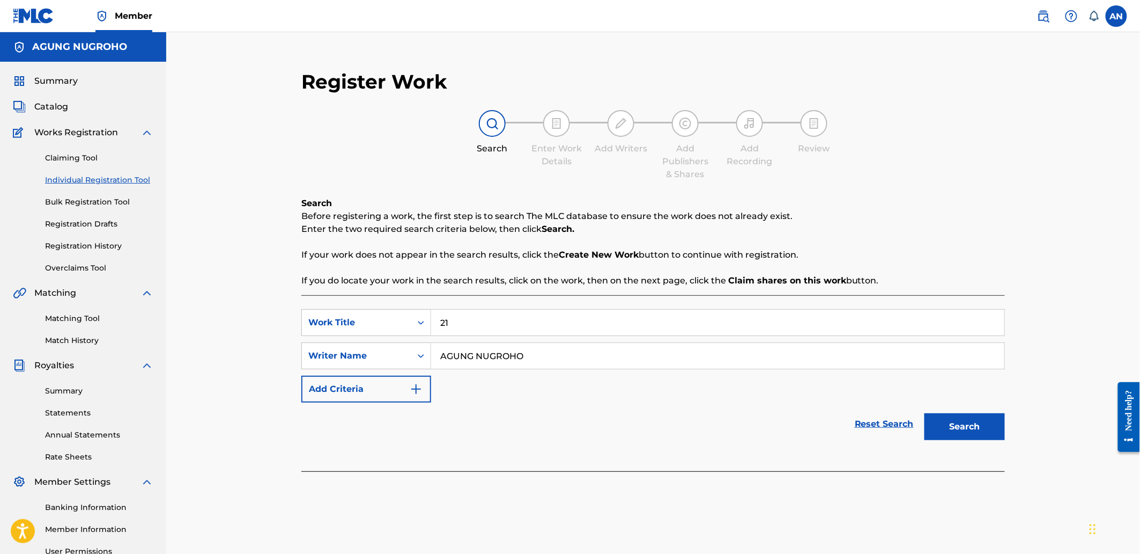
click at [984, 443] on div "Search" at bounding box center [962, 423] width 86 height 43
click at [983, 436] on button "Search" at bounding box center [965, 426] width 80 height 27
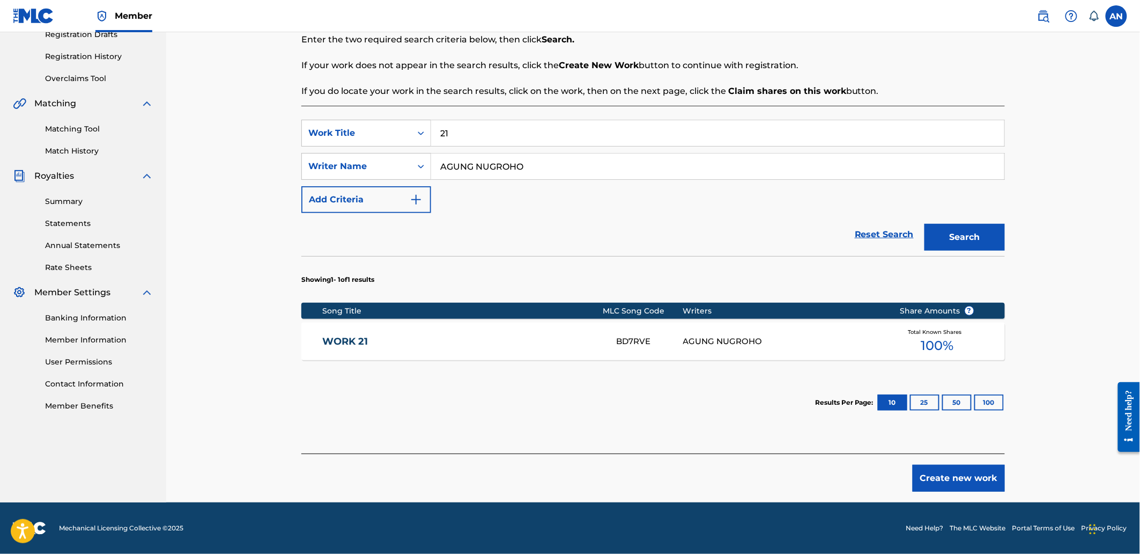
click at [940, 484] on button "Create new work" at bounding box center [959, 477] width 92 height 27
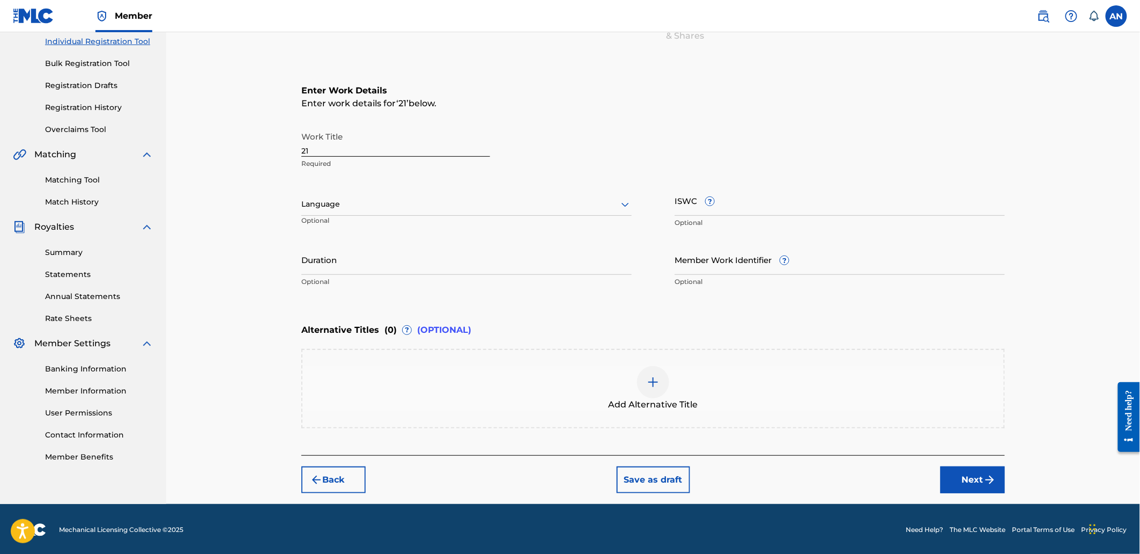
click at [950, 481] on button "Next" at bounding box center [973, 479] width 64 height 27
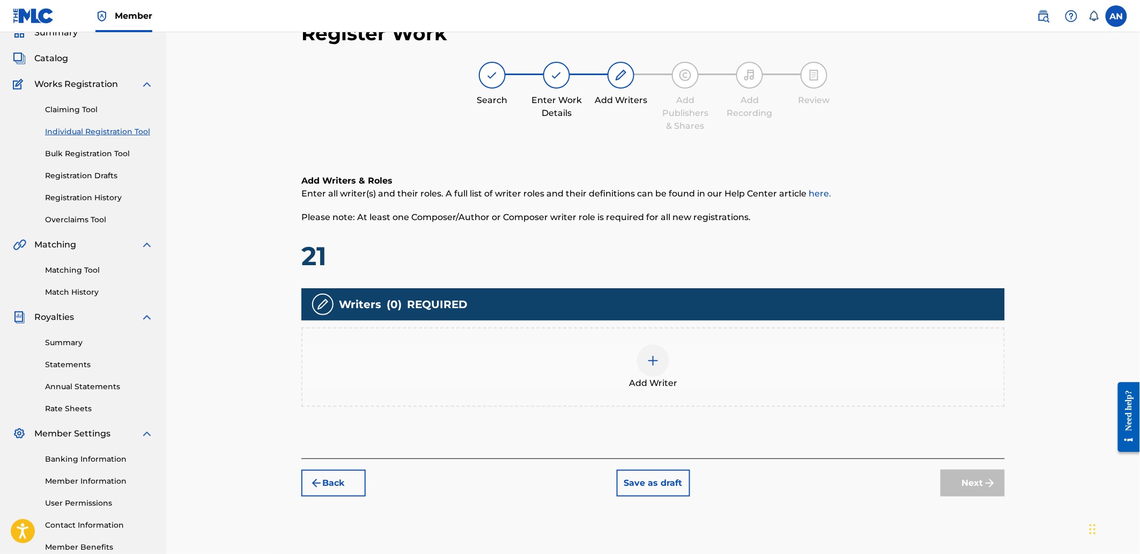
click at [870, 373] on div "Add Writer" at bounding box center [654, 366] width 702 height 45
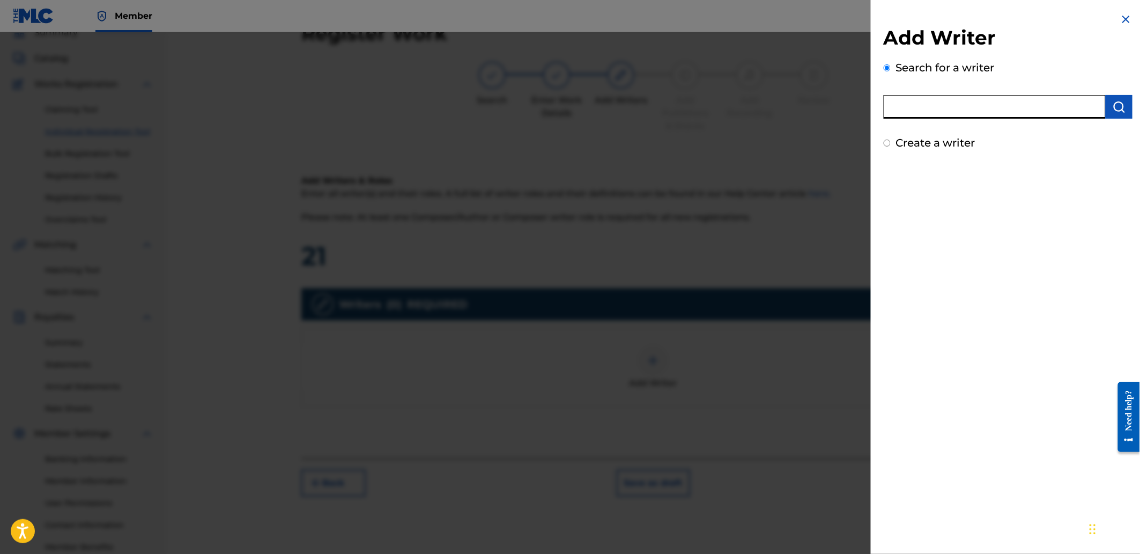
drag, startPoint x: 969, startPoint y: 115, endPoint x: 971, endPoint y: 104, distance: 10.9
click at [969, 114] on input "text" at bounding box center [995, 107] width 222 height 24
paste input "AGUNG NUGROHO"
type input "AGUNG NUGROHO"
click at [1113, 107] on img "submit" at bounding box center [1119, 106] width 13 height 13
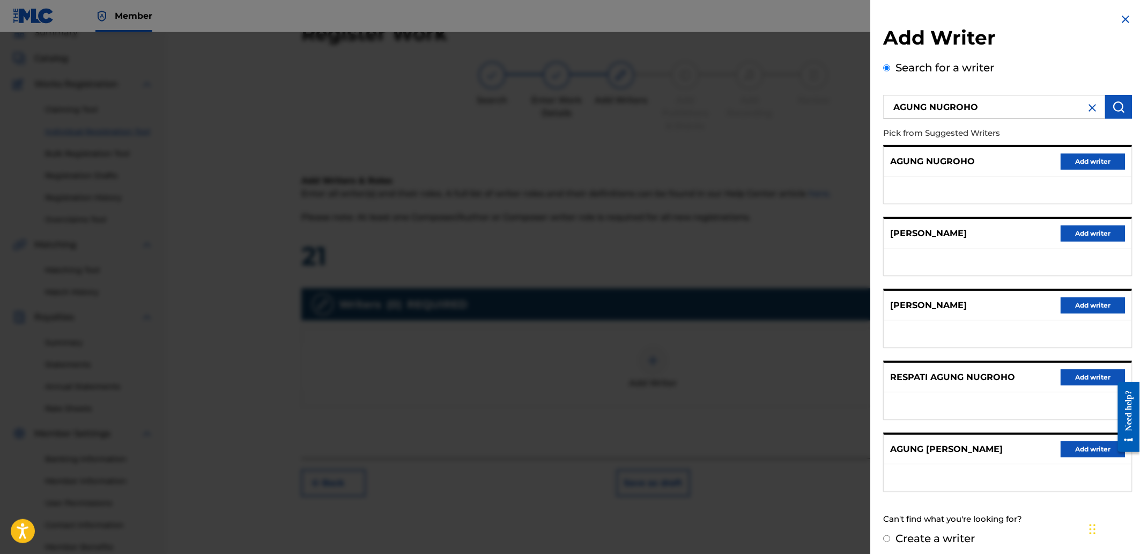
click at [1088, 161] on button "Add writer" at bounding box center [1093, 161] width 64 height 16
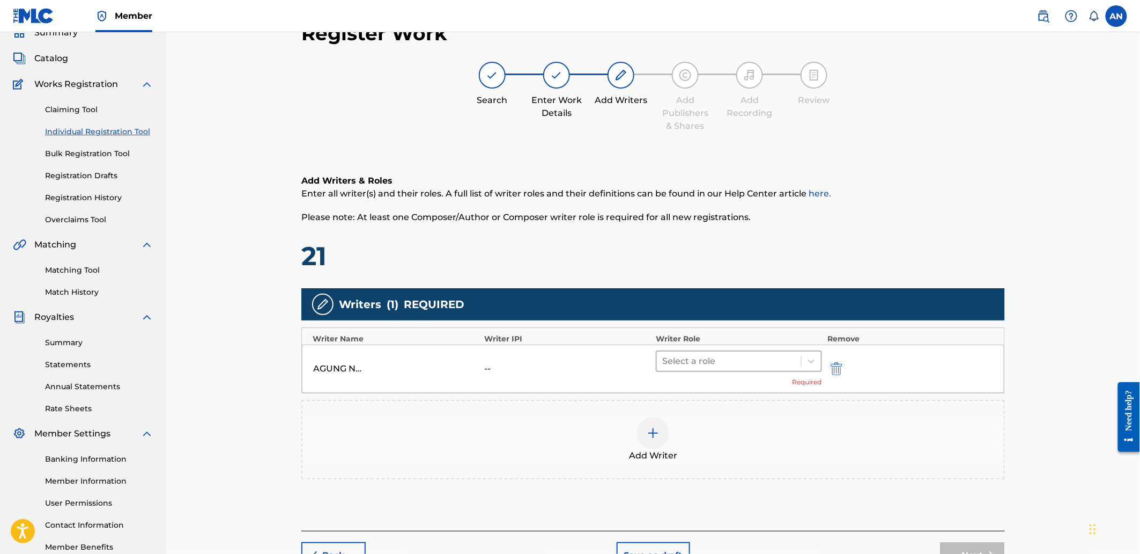
click at [706, 358] on div at bounding box center [729, 360] width 134 height 15
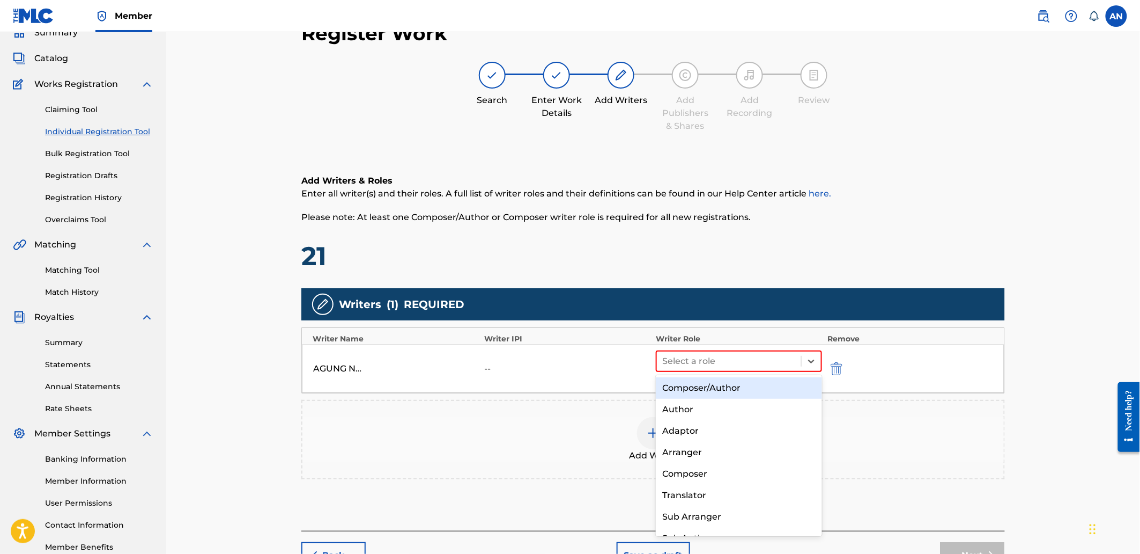
click at [708, 383] on div "Composer/Author" at bounding box center [739, 387] width 166 height 21
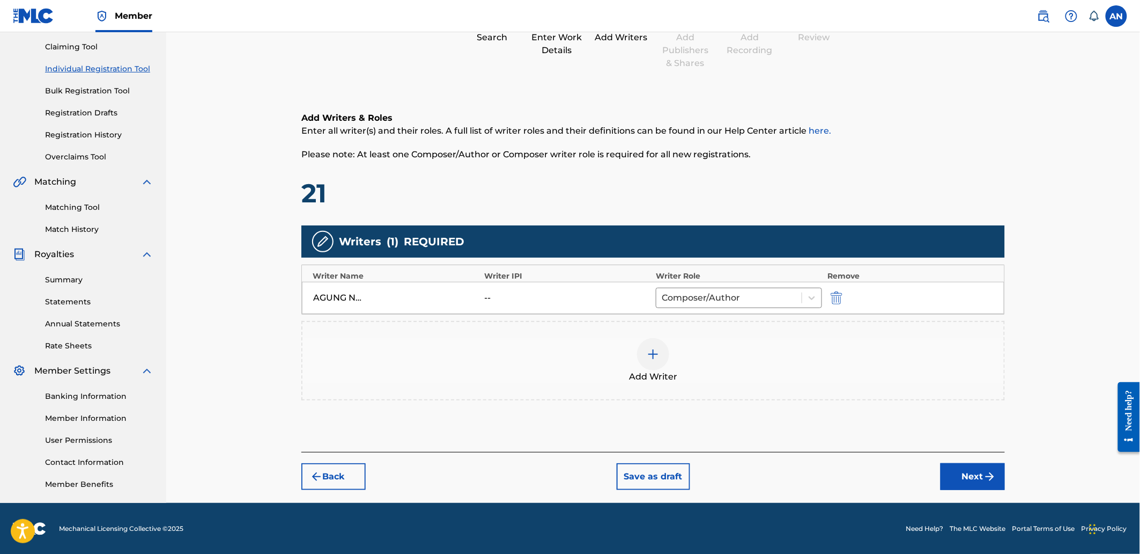
click at [979, 479] on button "Next" at bounding box center [973, 476] width 64 height 27
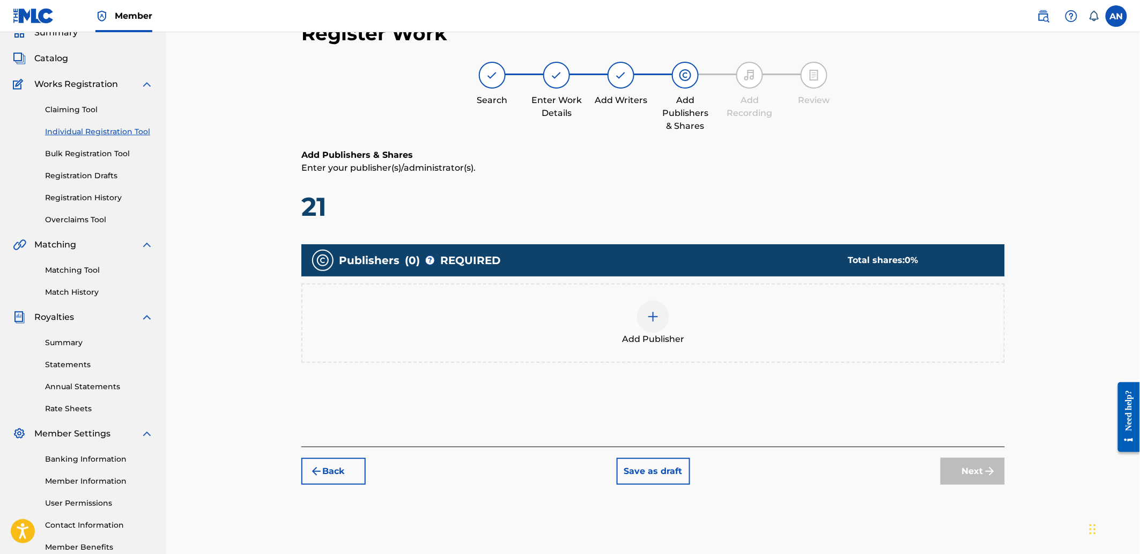
click at [726, 326] on div "Add Publisher" at bounding box center [654, 322] width 702 height 45
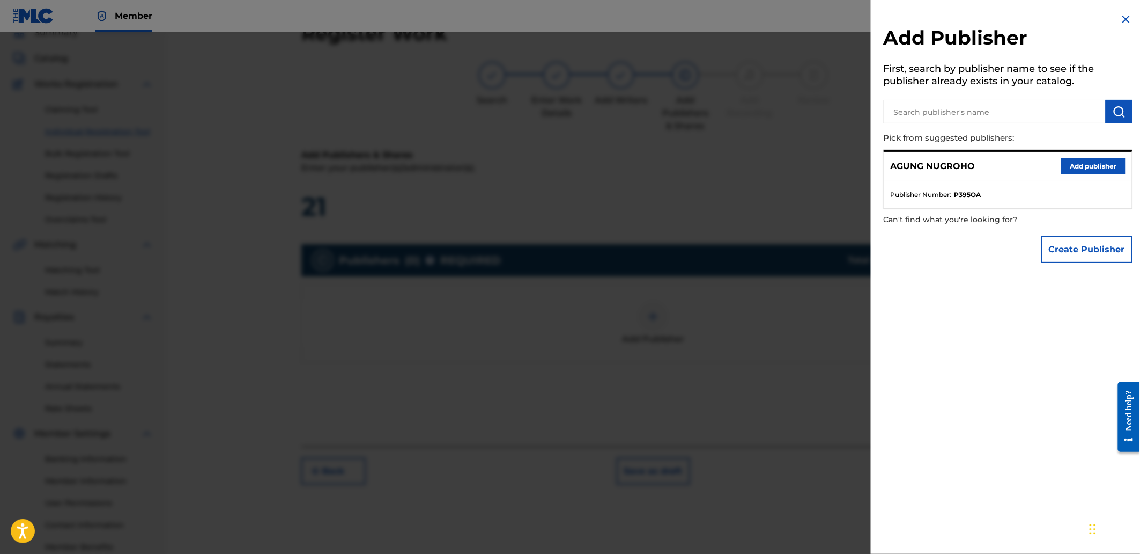
click at [929, 108] on input "text" at bounding box center [995, 112] width 222 height 24
click at [1072, 162] on button "Add publisher" at bounding box center [1093, 166] width 64 height 16
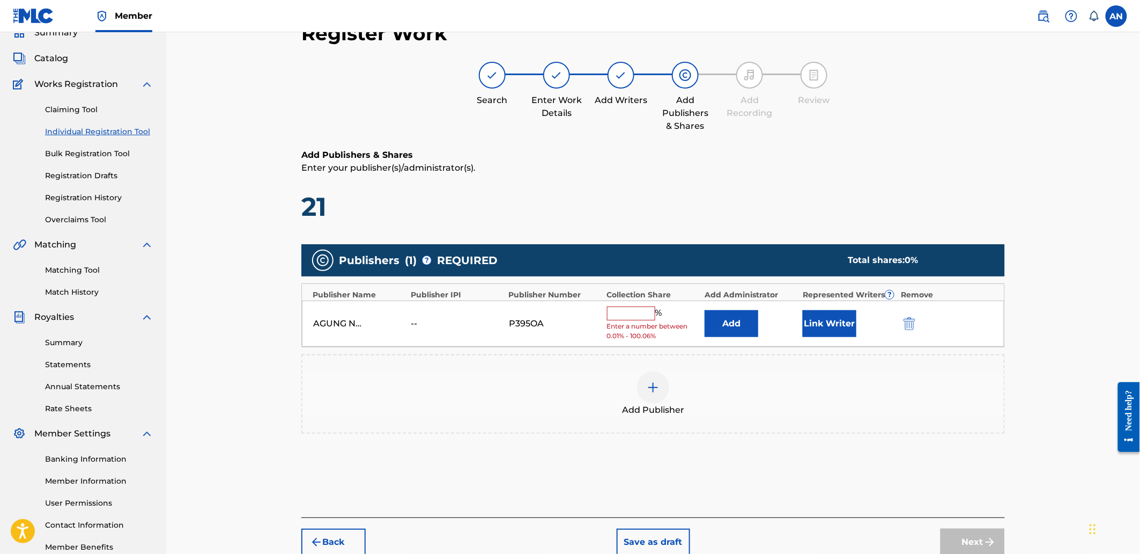
drag, startPoint x: 636, startPoint y: 313, endPoint x: 635, endPoint y: 320, distance: 7.5
click at [636, 313] on input "text" at bounding box center [631, 313] width 48 height 14
type input "100"
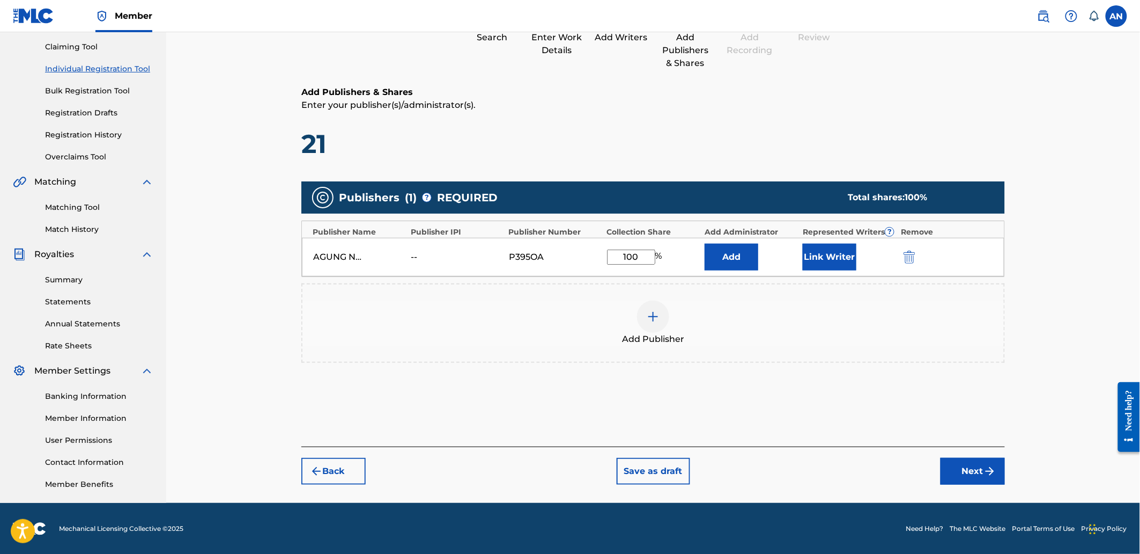
drag, startPoint x: 938, startPoint y: 464, endPoint x: 950, endPoint y: 470, distance: 14.2
click at [940, 464] on div "Back Save as draft Next" at bounding box center [653, 465] width 704 height 38
click at [957, 470] on button "Next" at bounding box center [973, 471] width 64 height 27
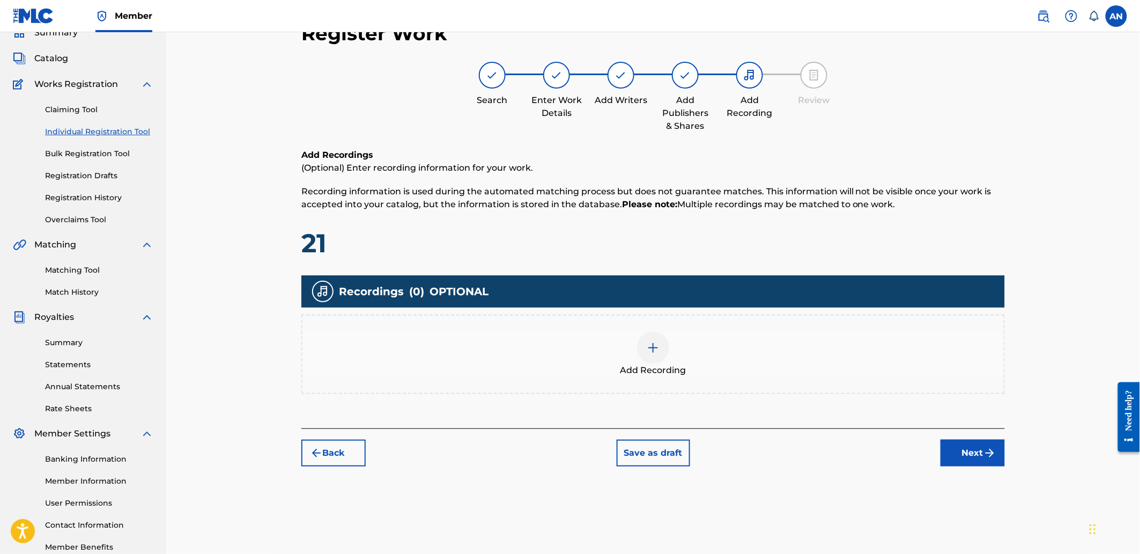
click at [759, 368] on div "Add Recording" at bounding box center [654, 353] width 702 height 45
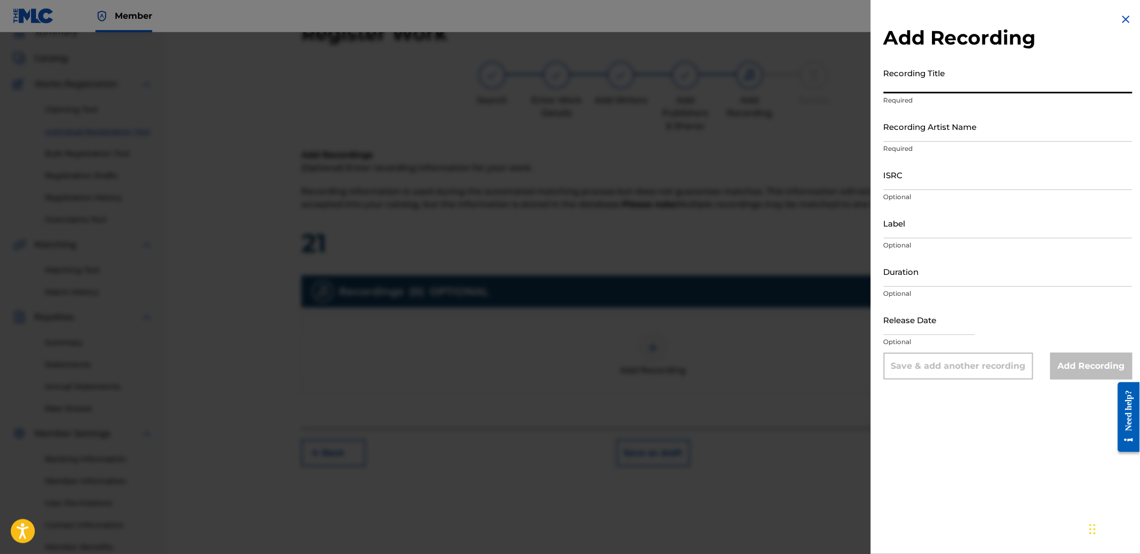
click at [914, 65] on input "Recording Title" at bounding box center [1008, 78] width 249 height 31
paste input "Summer Days"
type input "Summer Days"
click at [936, 138] on input "Recording Artist Name" at bounding box center [1008, 126] width 249 height 31
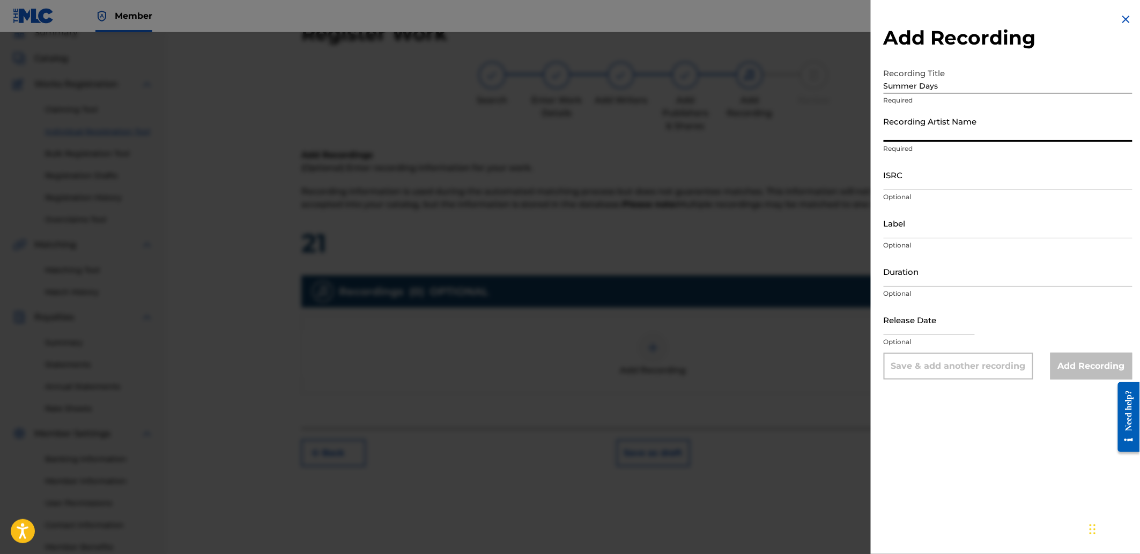
type input "[PERSON_NAME]"
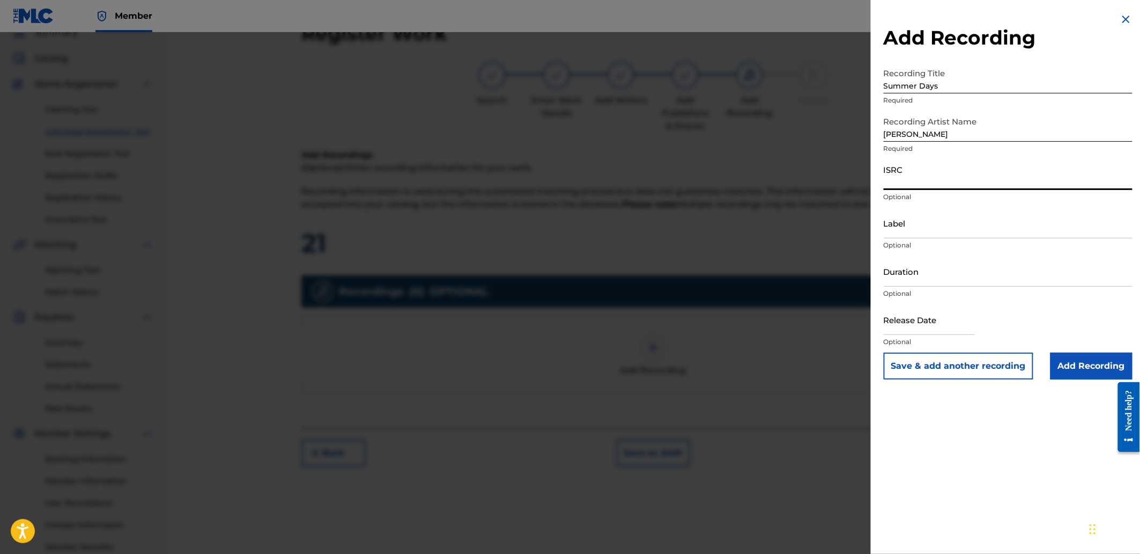
drag, startPoint x: 958, startPoint y: 175, endPoint x: 900, endPoint y: 142, distance: 66.8
click at [957, 175] on input "ISRC" at bounding box center [1008, 174] width 249 height 31
paste input "SGW502511607"
type input "SGW502511607"
click at [1075, 368] on input "Add Recording" at bounding box center [1092, 365] width 82 height 27
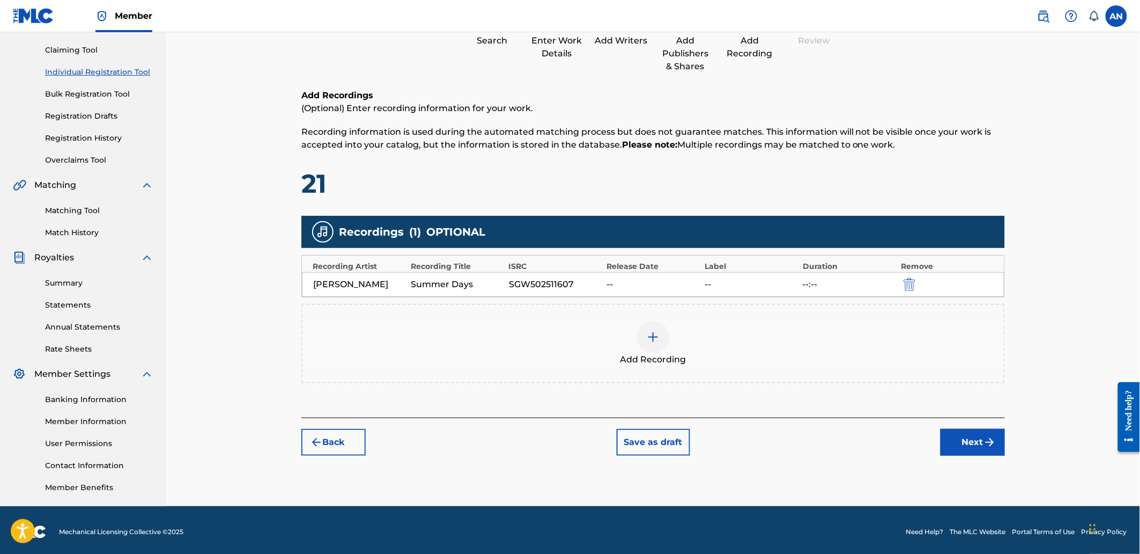
scroll to position [111, 0]
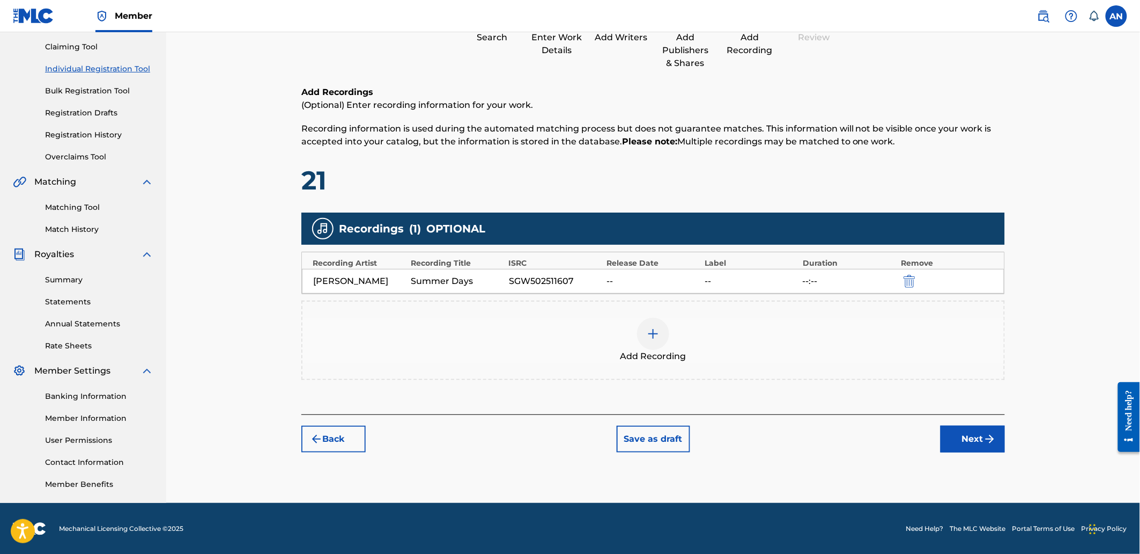
click at [980, 435] on button "Next" at bounding box center [973, 438] width 64 height 27
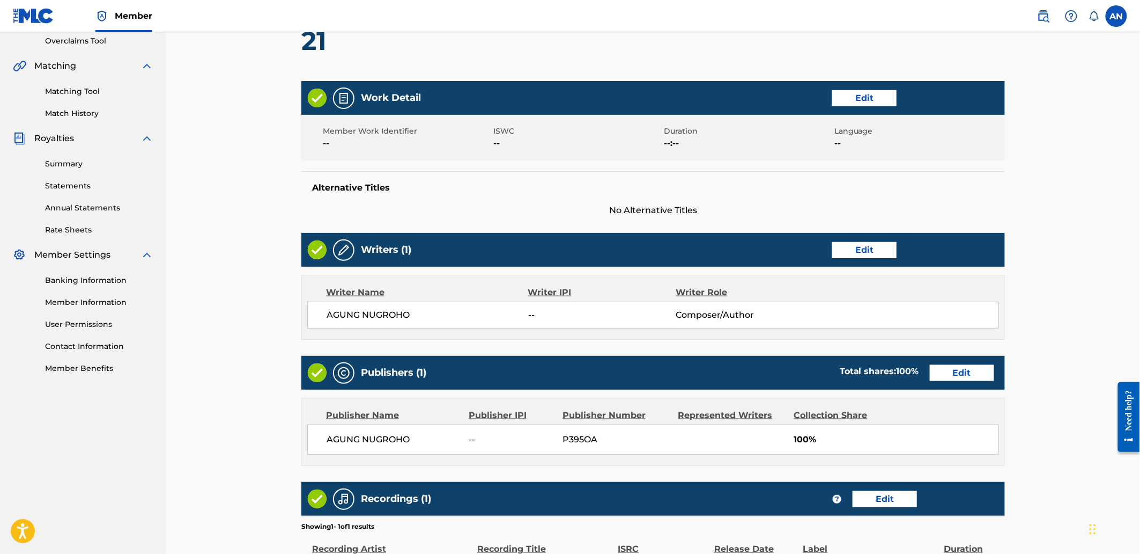
scroll to position [374, 0]
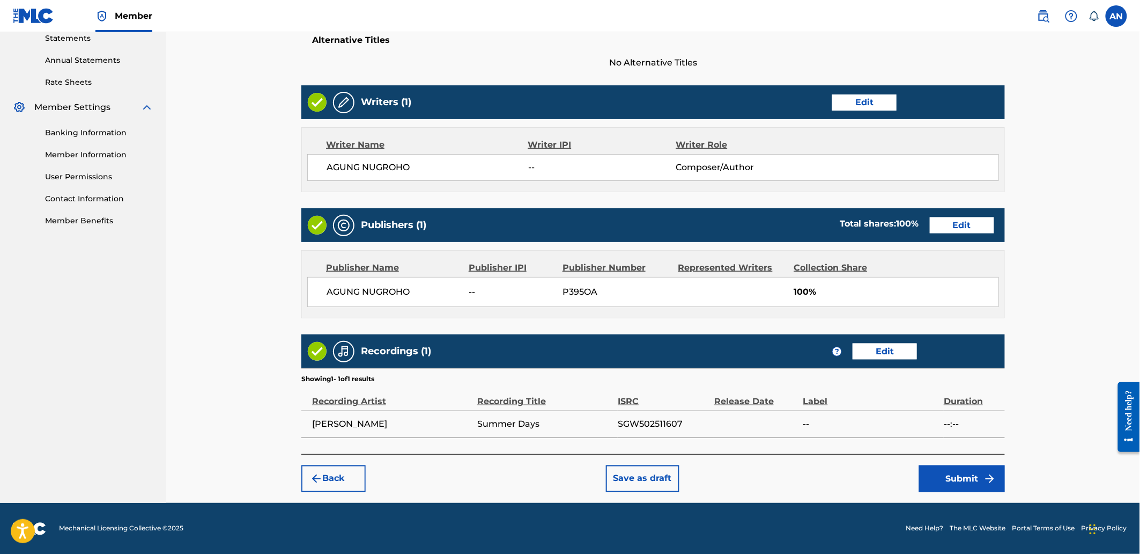
click at [954, 475] on button "Submit" at bounding box center [962, 478] width 86 height 27
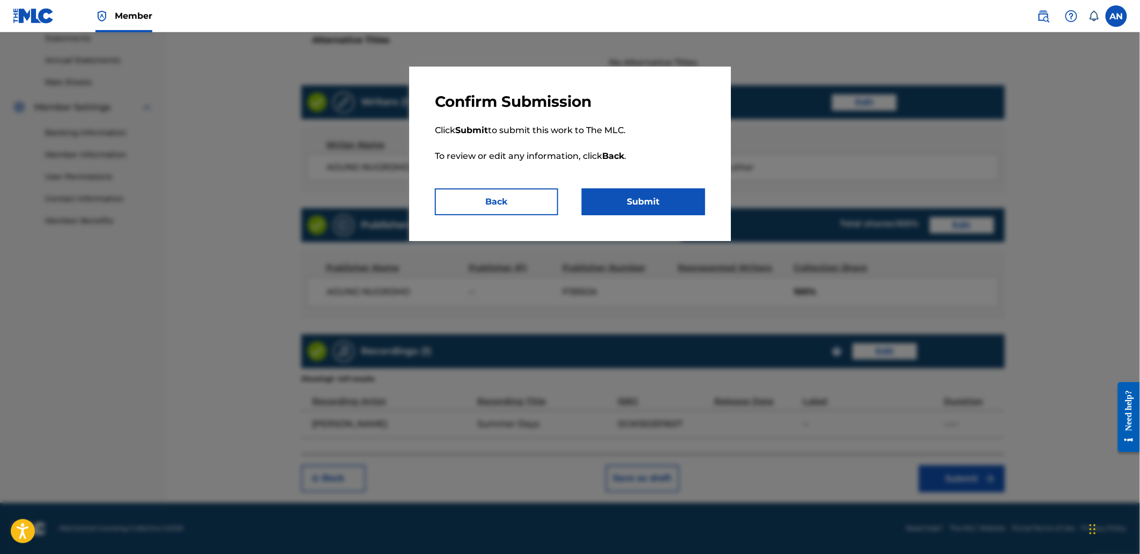
click at [616, 205] on button "Submit" at bounding box center [643, 201] width 123 height 27
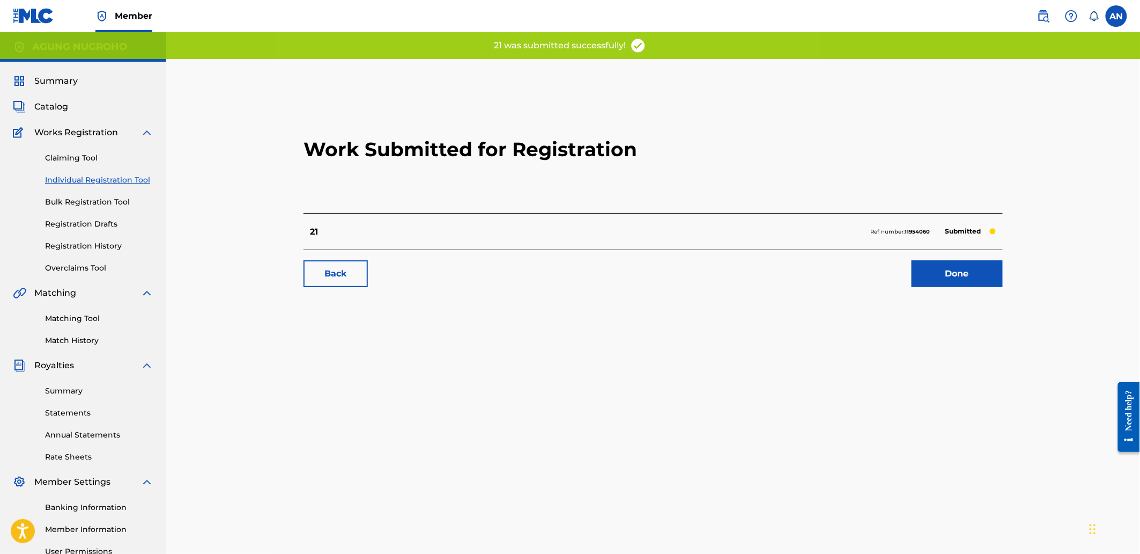
click at [957, 264] on link "Done" at bounding box center [957, 273] width 91 height 27
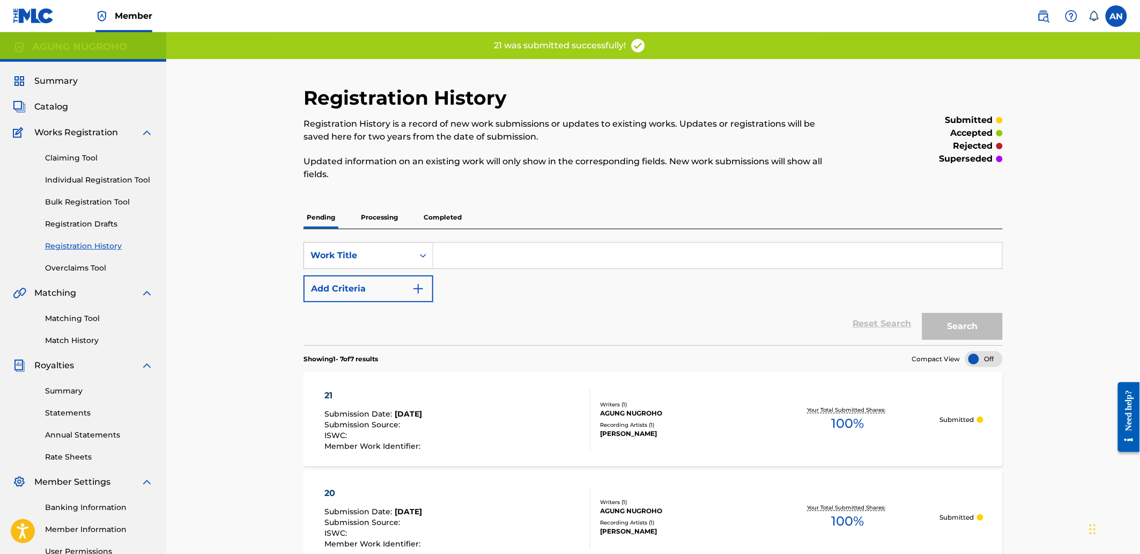
click at [109, 177] on link "Individual Registration Tool" at bounding box center [99, 179] width 108 height 11
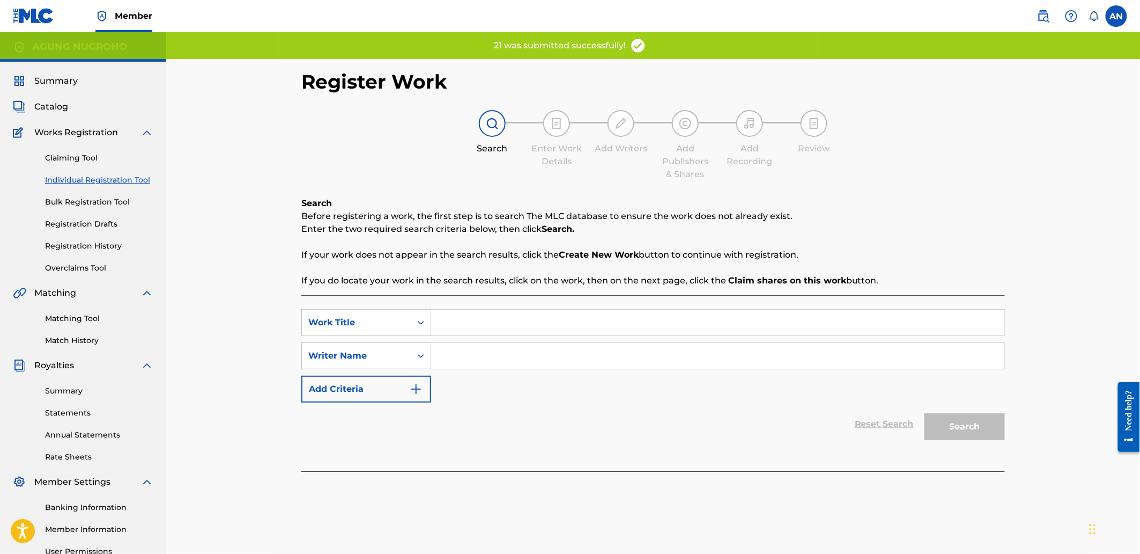
click at [475, 319] on input "Search Form" at bounding box center [717, 322] width 573 height 26
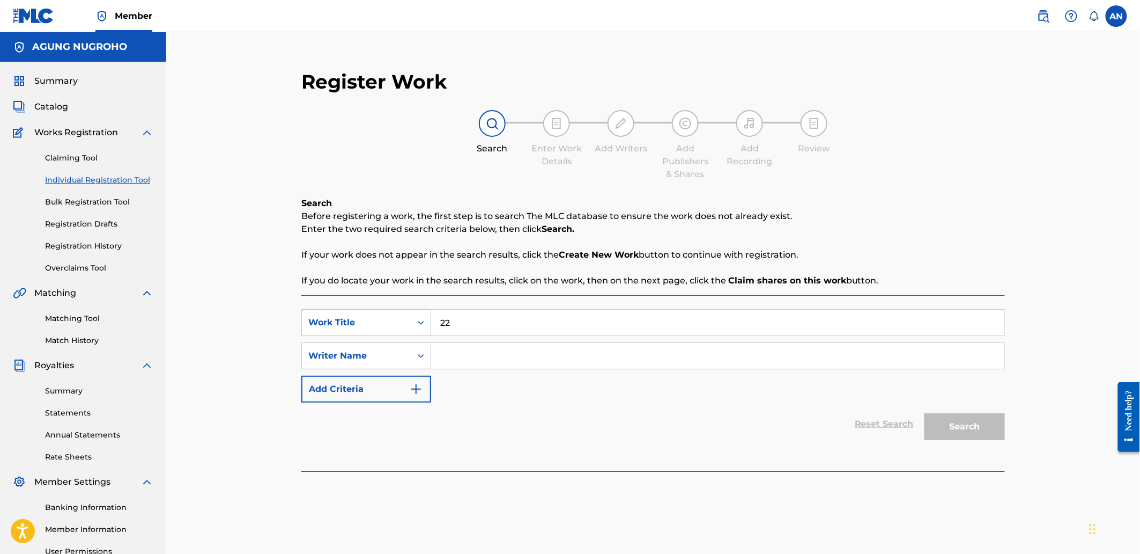
type input "22"
click at [477, 362] on input "Search Form" at bounding box center [717, 356] width 573 height 26
type input "AGUNG NUGROHO"
drag, startPoint x: 527, startPoint y: 360, endPoint x: 474, endPoint y: 359, distance: 53.6
click at [432, 359] on input "AGUNG NUGROHO" at bounding box center [717, 356] width 573 height 26
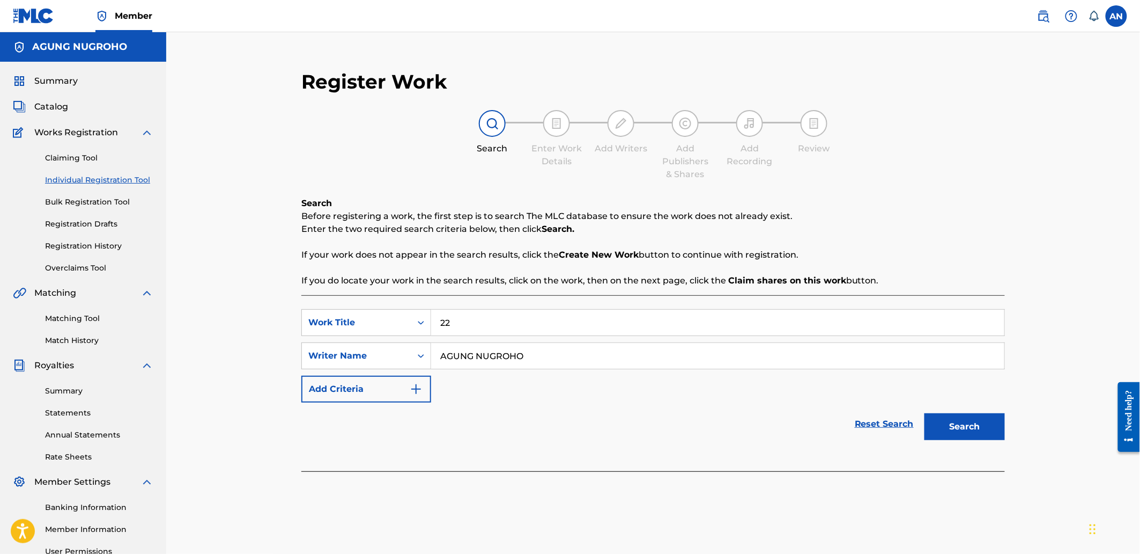
click at [938, 422] on button "Search" at bounding box center [965, 426] width 80 height 27
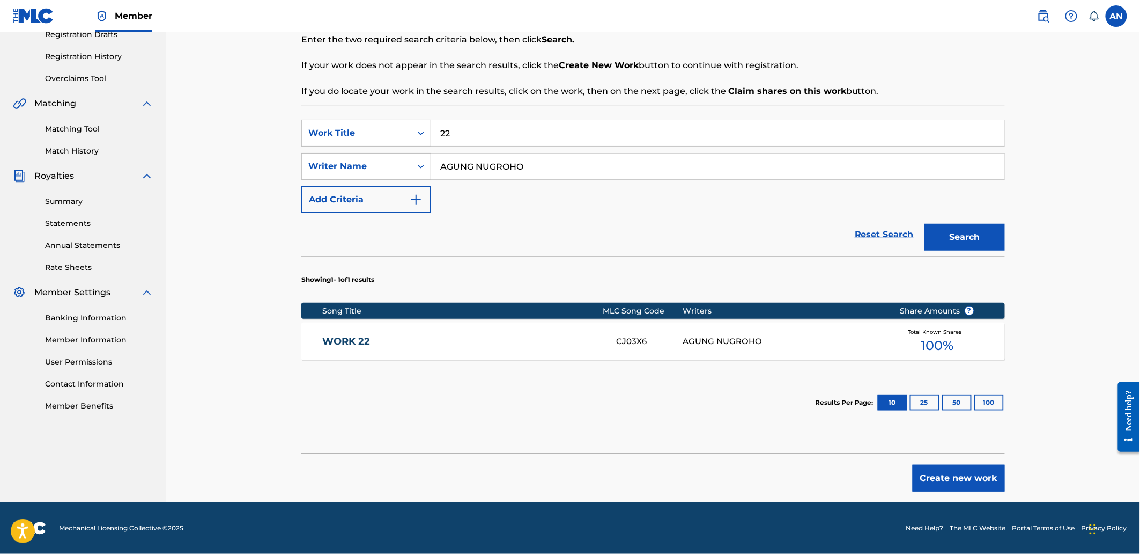
click at [936, 471] on button "Create new work" at bounding box center [959, 477] width 92 height 27
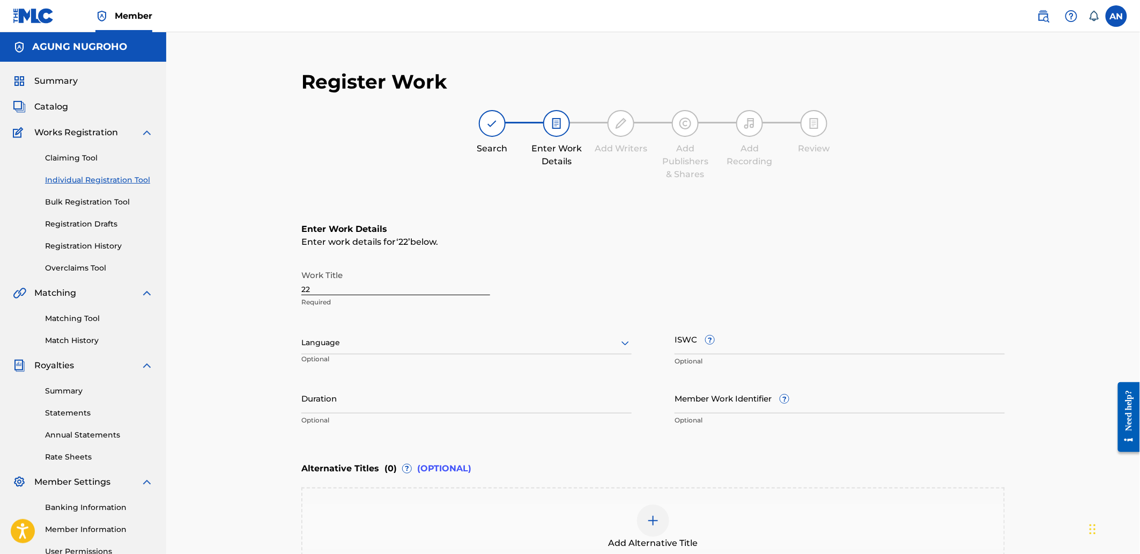
scroll to position [138, 0]
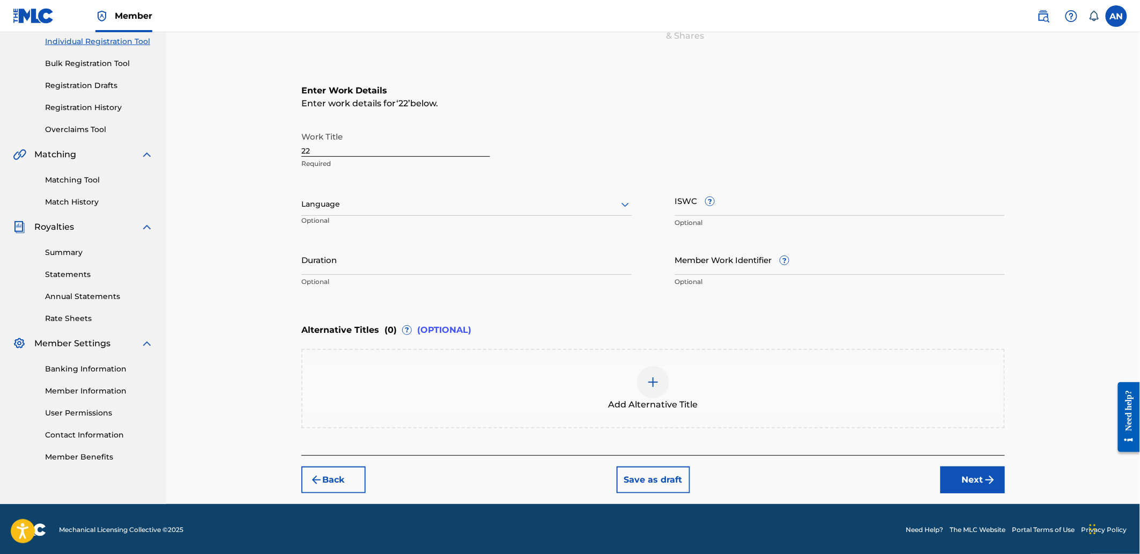
click at [956, 478] on button "Next" at bounding box center [973, 479] width 64 height 27
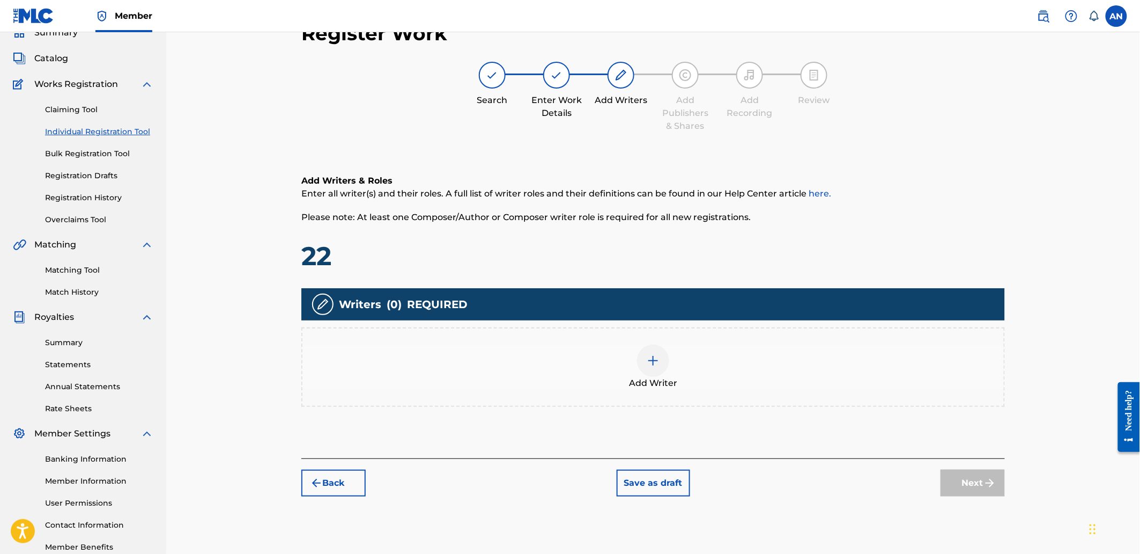
click at [722, 364] on div "Add Writer" at bounding box center [654, 366] width 702 height 45
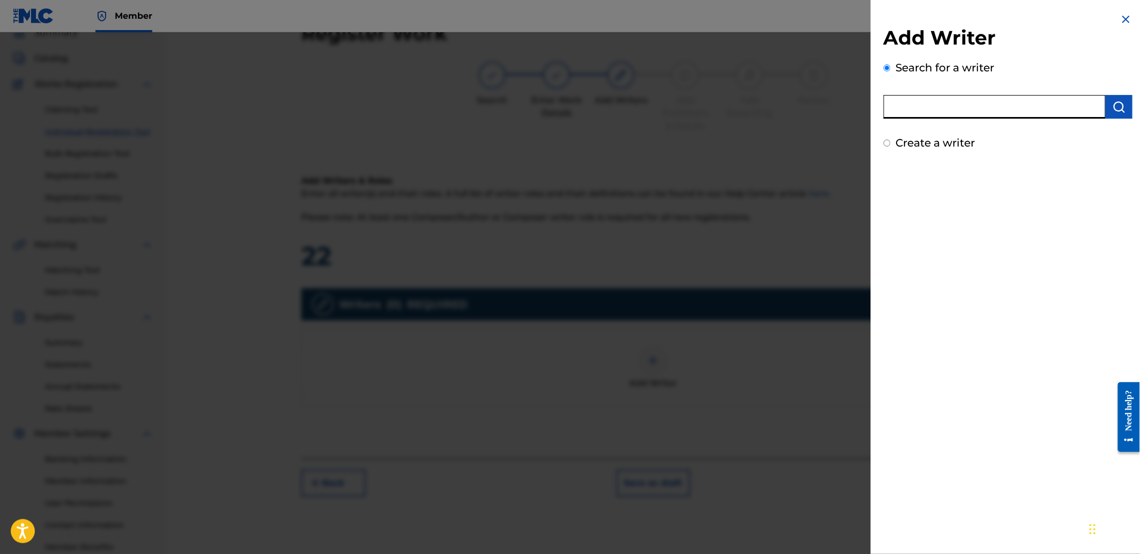
click at [946, 110] on input "text" at bounding box center [995, 107] width 222 height 24
paste input "AGUNG NUGROHO"
type input "AGUNG NUGROHO"
click at [1124, 110] on button "submit" at bounding box center [1119, 107] width 27 height 24
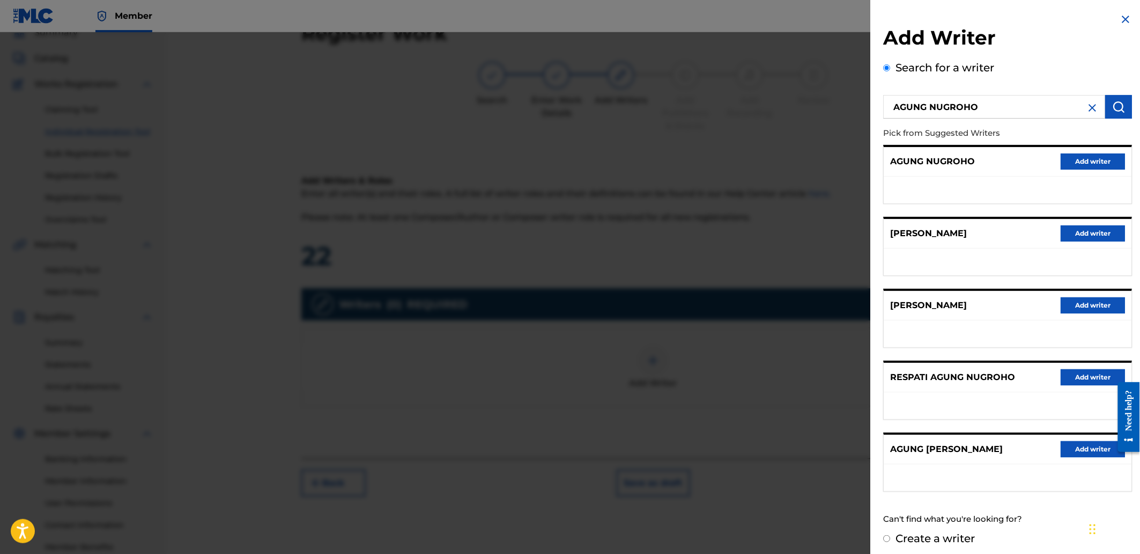
scroll to position [0, 0]
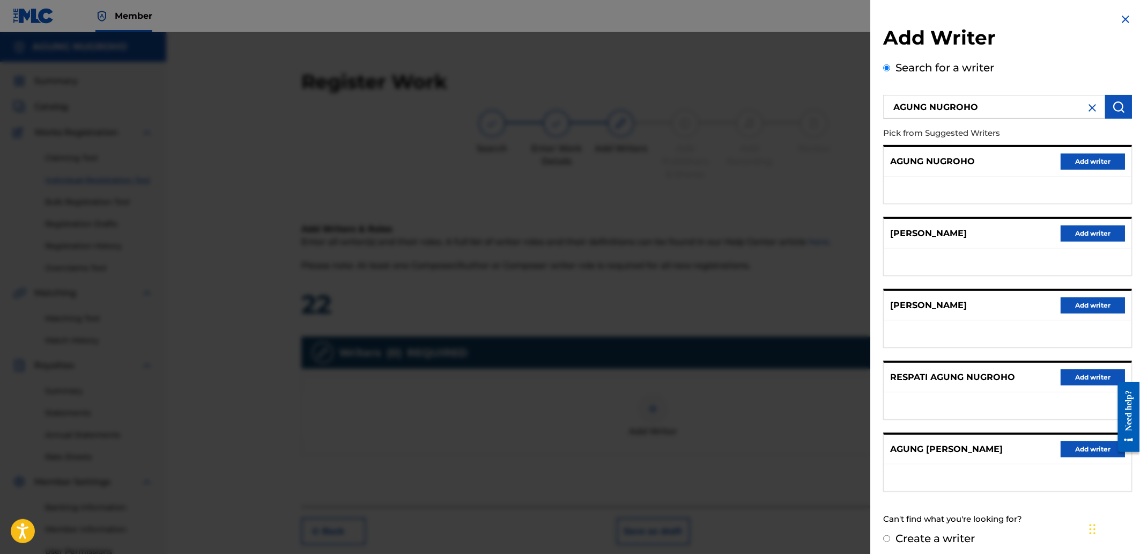
click at [1079, 163] on button "Add writer" at bounding box center [1093, 161] width 64 height 16
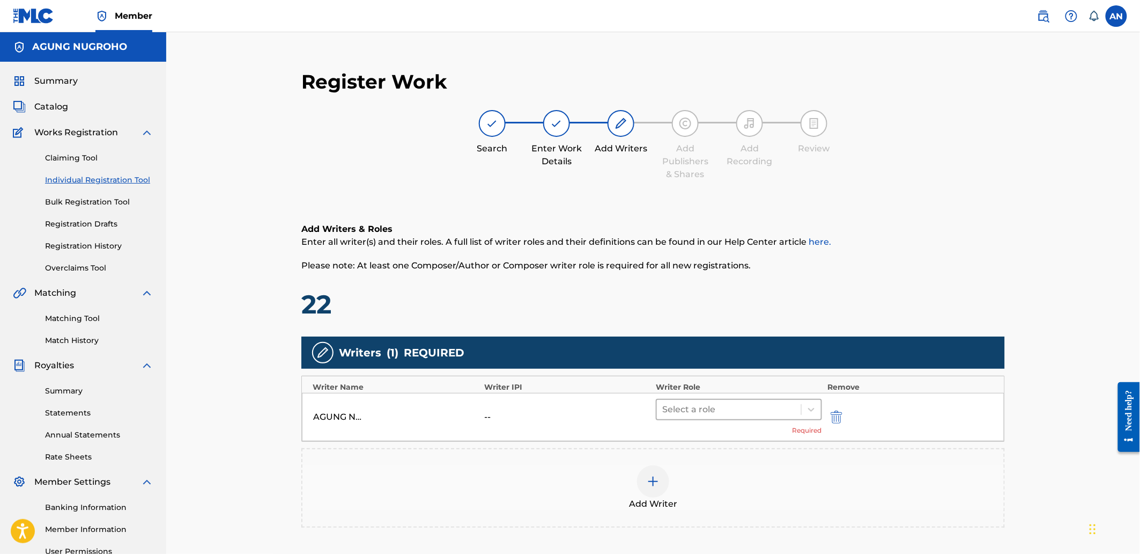
click at [688, 403] on div at bounding box center [729, 409] width 134 height 15
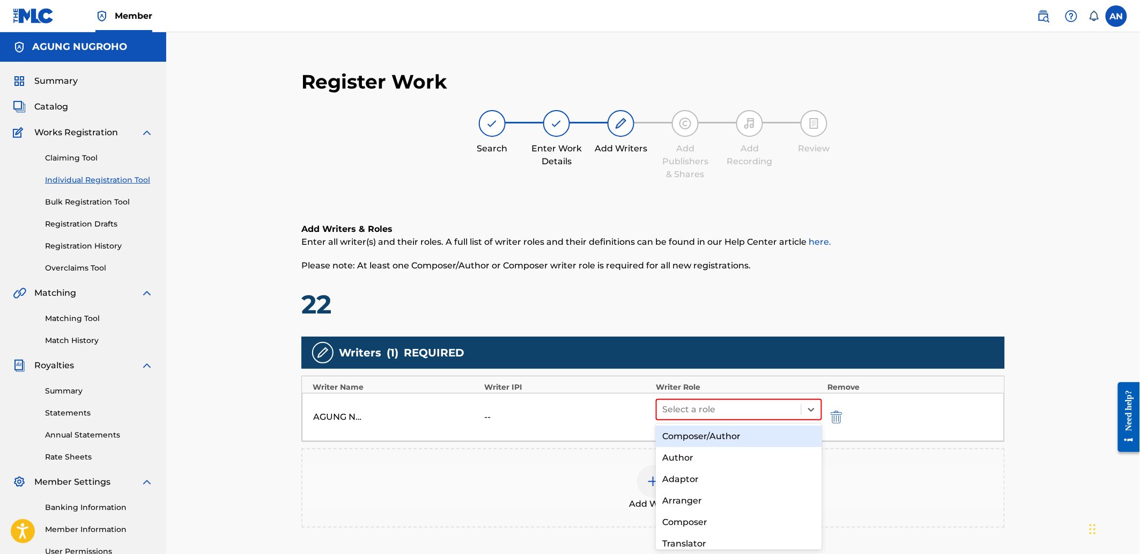
click at [703, 440] on div "Composer/Author" at bounding box center [739, 435] width 166 height 21
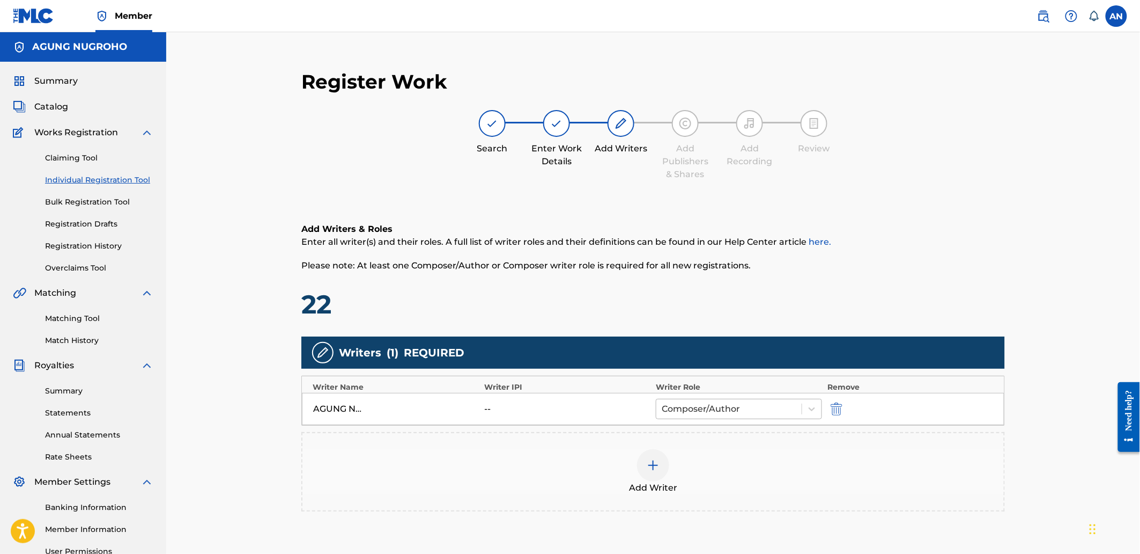
scroll to position [111, 0]
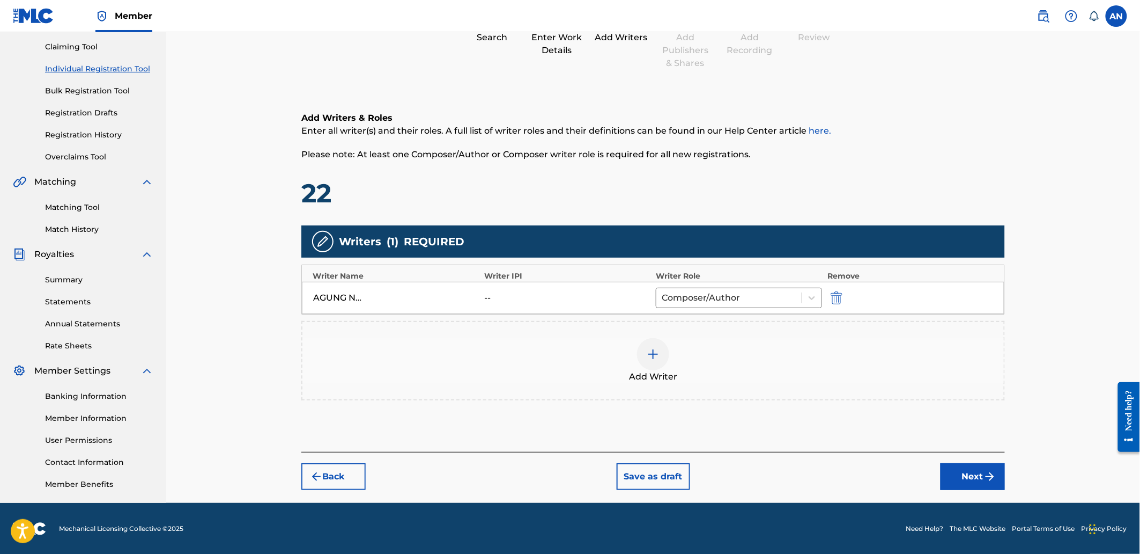
click at [980, 466] on button "Next" at bounding box center [973, 476] width 64 height 27
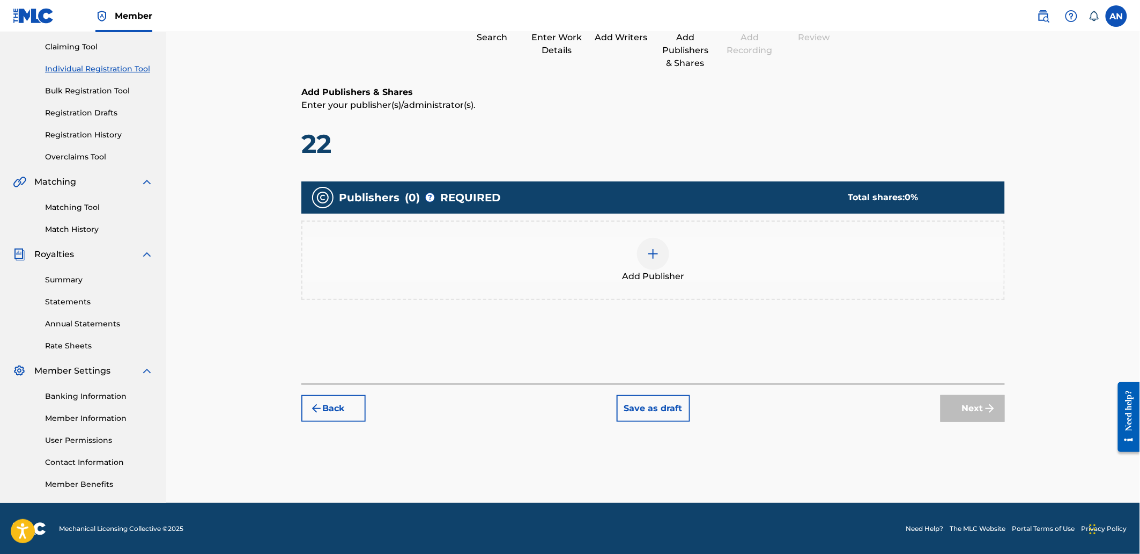
click at [709, 250] on div "Add Publisher" at bounding box center [654, 260] width 702 height 45
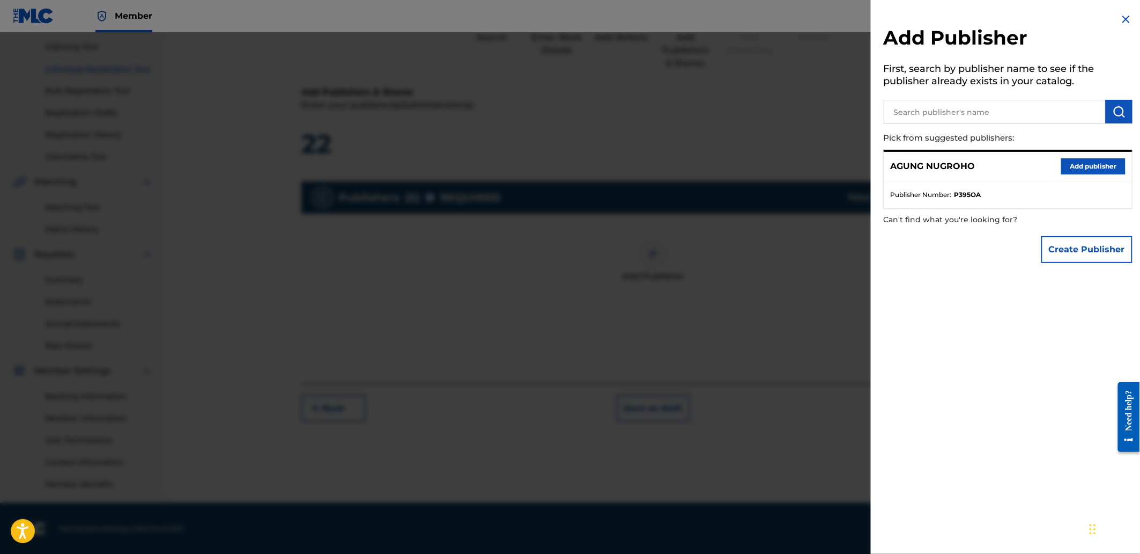
click at [1082, 167] on button "Add publisher" at bounding box center [1093, 166] width 64 height 16
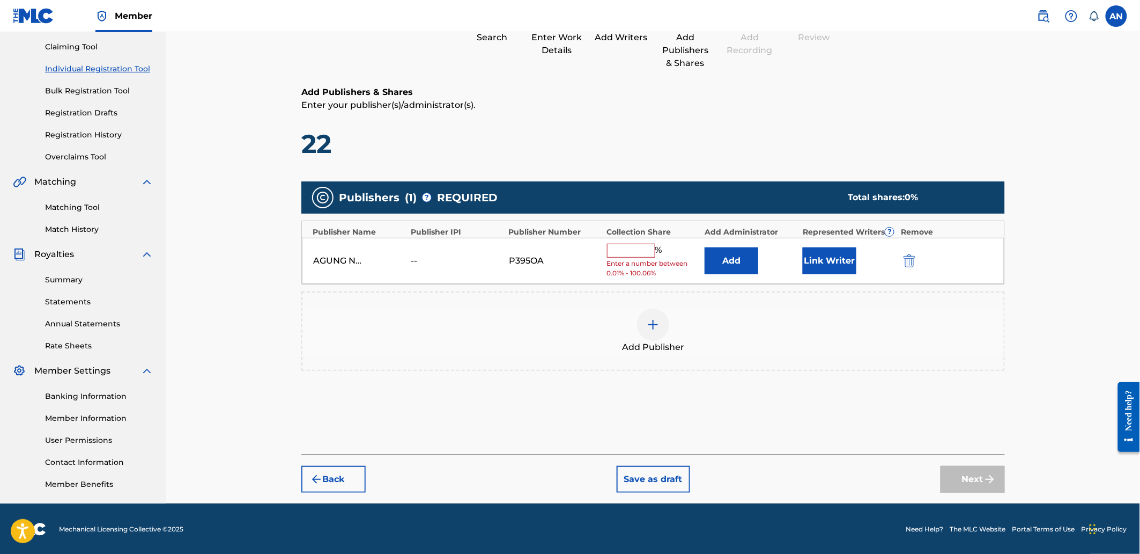
click at [626, 255] on input "text" at bounding box center [631, 251] width 48 height 14
type input "100"
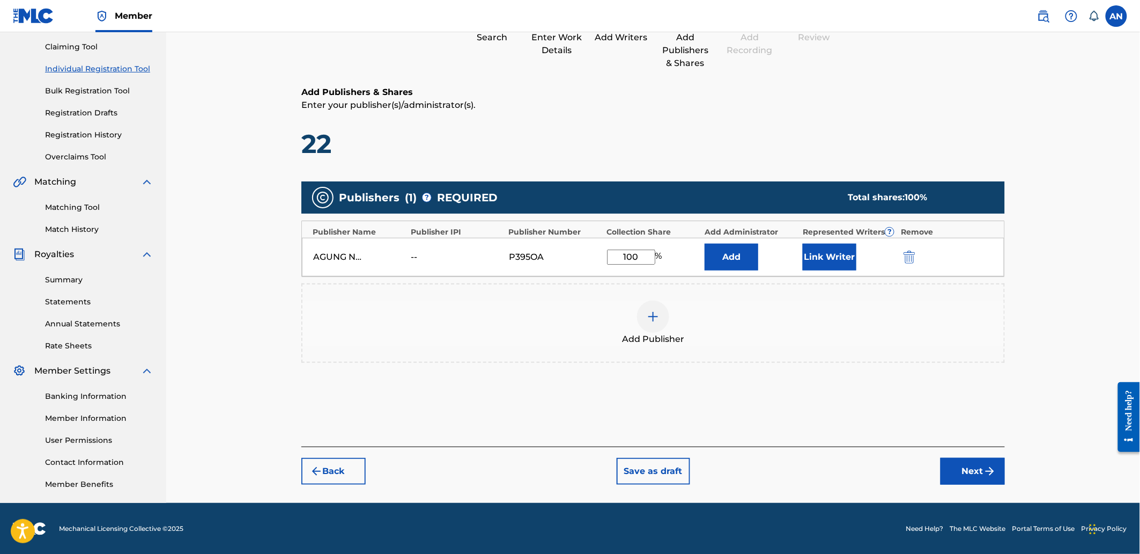
click at [959, 461] on button "Next" at bounding box center [973, 471] width 64 height 27
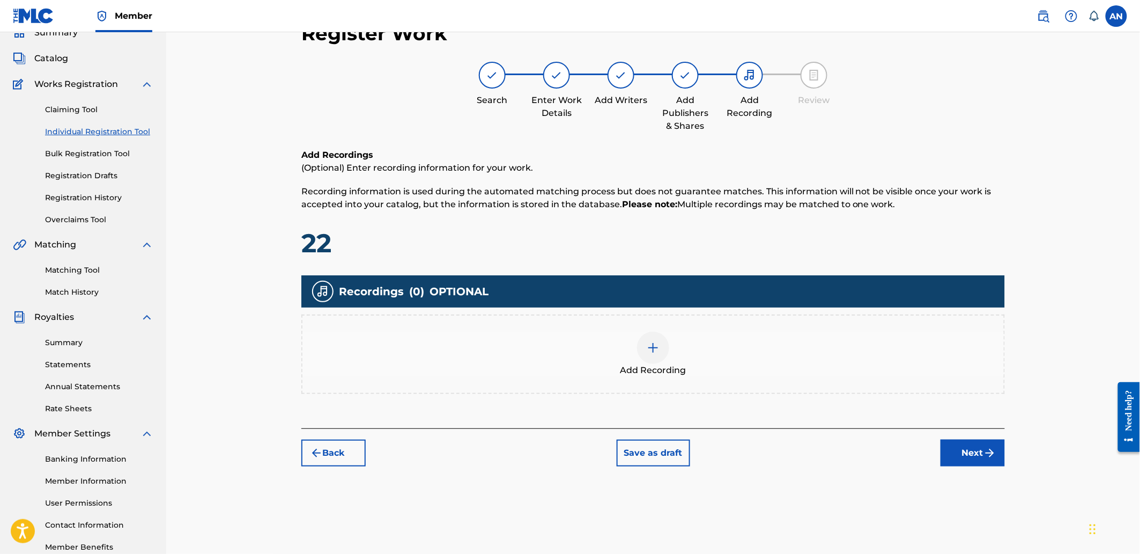
click at [813, 344] on div "Add Recording" at bounding box center [654, 353] width 702 height 45
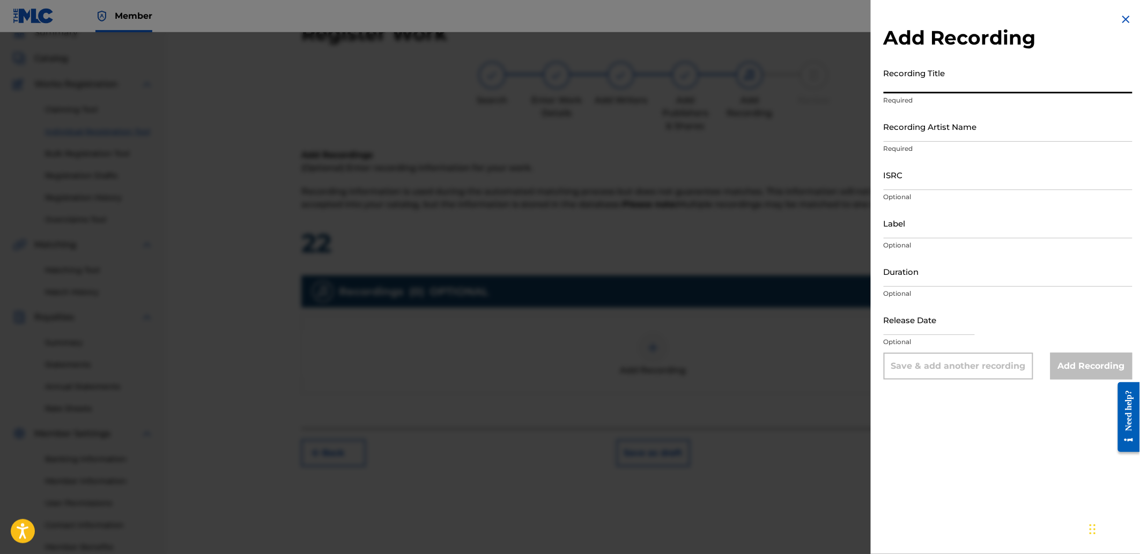
click at [967, 78] on input "Recording Title" at bounding box center [1008, 78] width 249 height 31
paste input "Cascade"
type input "Cascade"
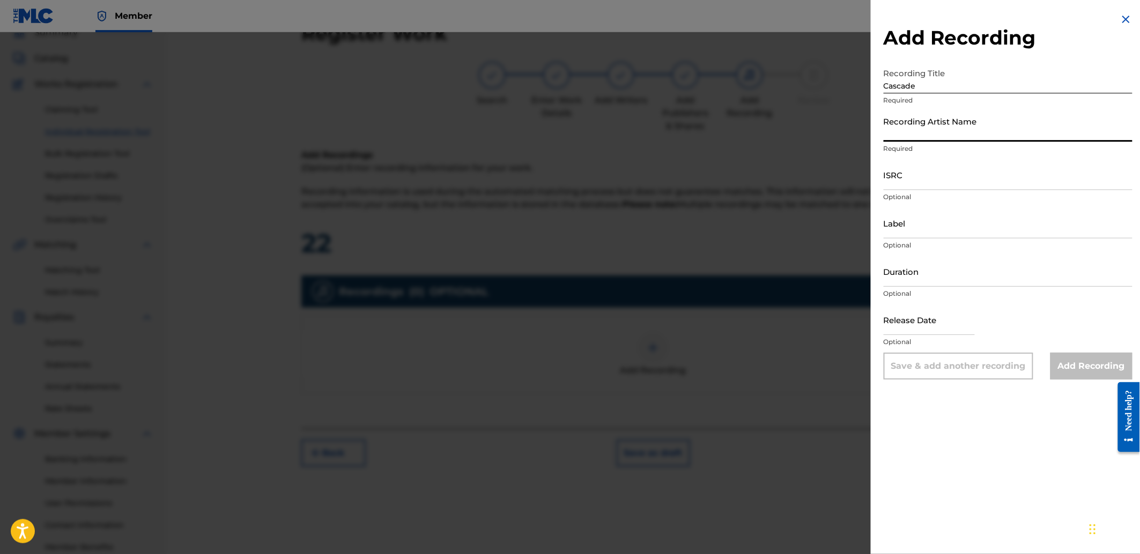
click at [926, 120] on input "Recording Artist Name" at bounding box center [1008, 126] width 249 height 31
paste input "[PERSON_NAME]"
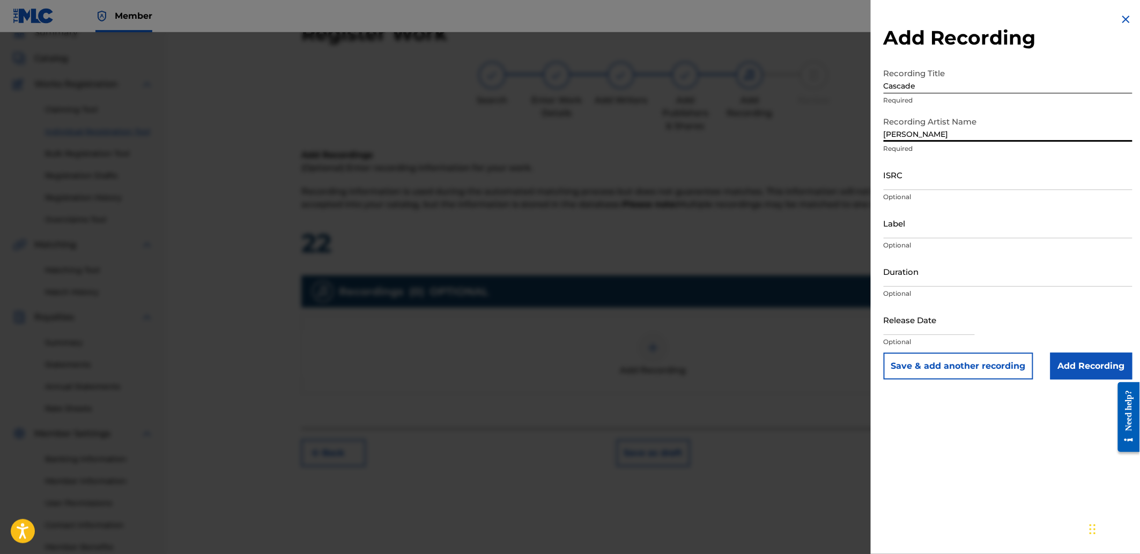
type input "[PERSON_NAME]"
click at [939, 177] on input "ISRC" at bounding box center [1008, 174] width 249 height 31
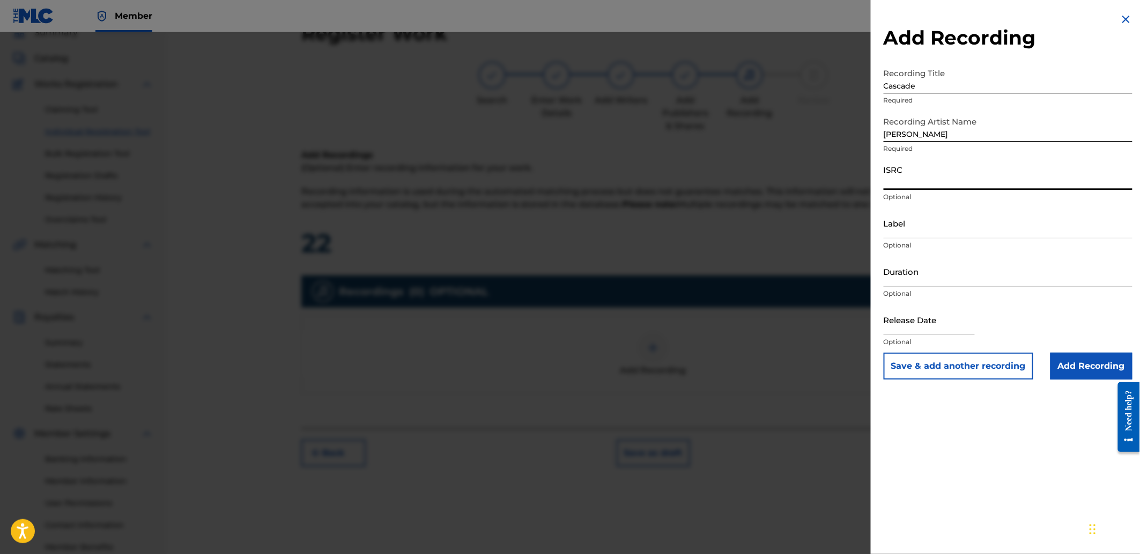
paste input "QZJRB2566174"
type input "QZJRB2566174"
click at [1066, 363] on input "Add Recording" at bounding box center [1092, 365] width 82 height 27
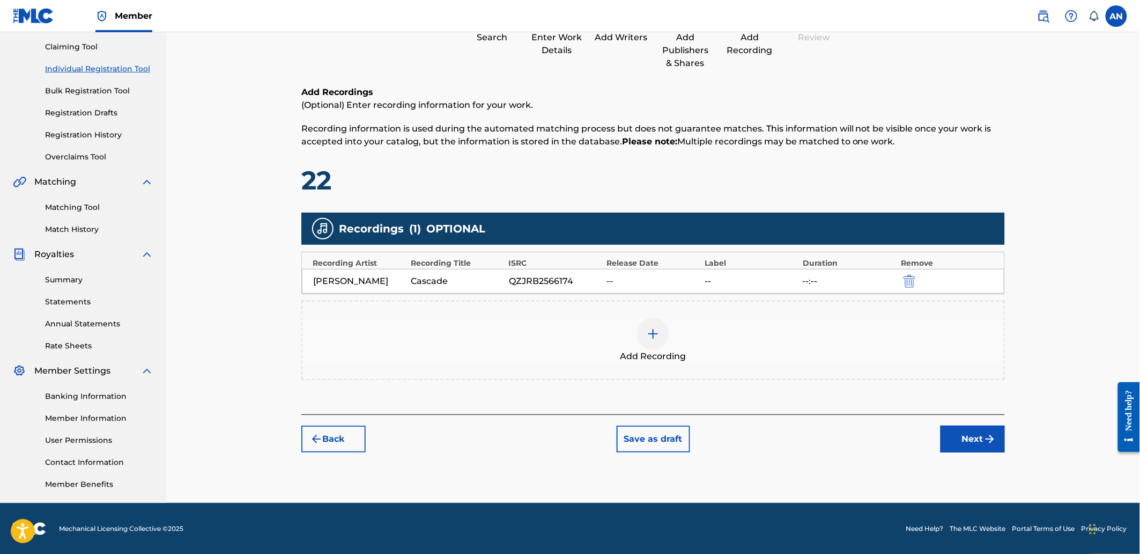
click at [995, 427] on button "Next" at bounding box center [973, 438] width 64 height 27
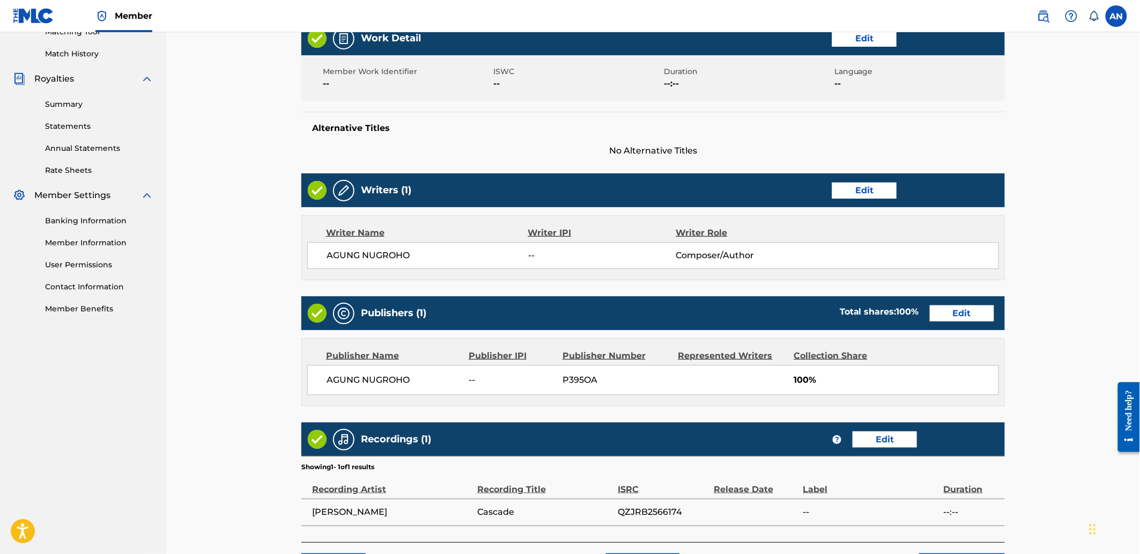
scroll to position [374, 0]
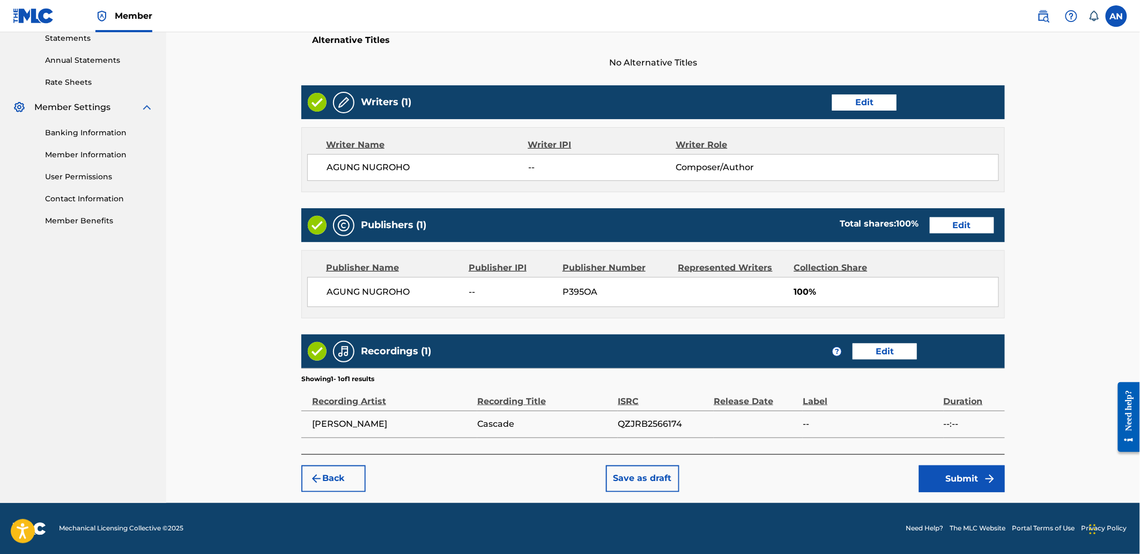
click at [958, 483] on button "Submit" at bounding box center [962, 478] width 86 height 27
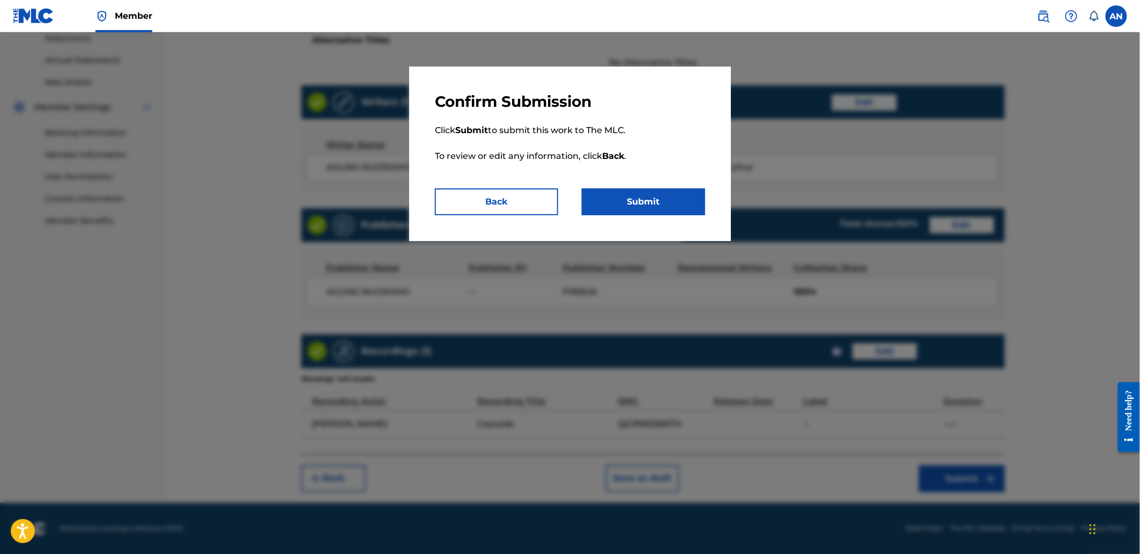
click at [689, 202] on button "Submit" at bounding box center [643, 201] width 123 height 27
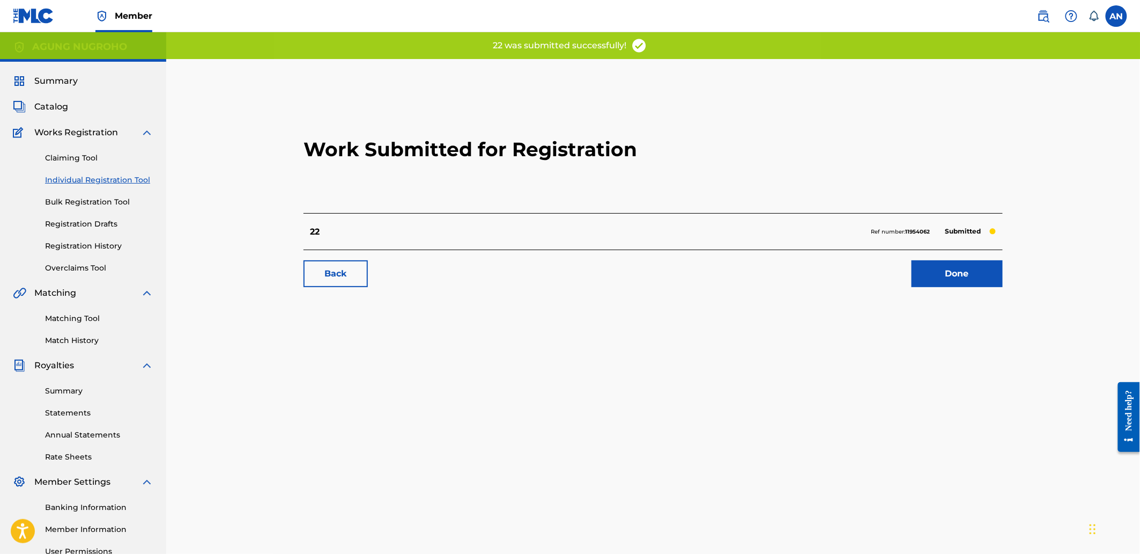
click at [932, 265] on link "Done" at bounding box center [957, 273] width 91 height 27
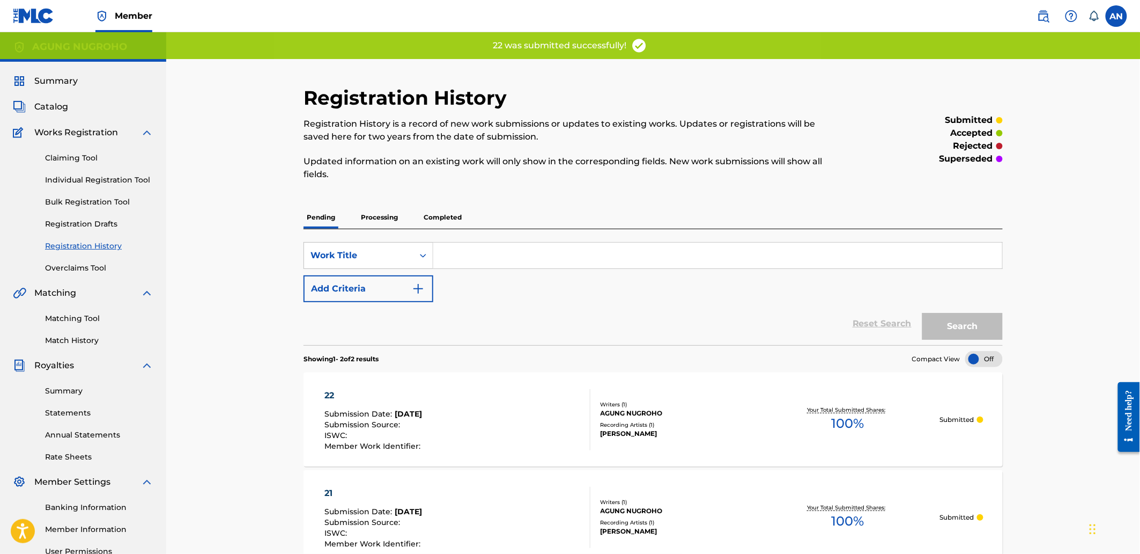
scroll to position [179, 0]
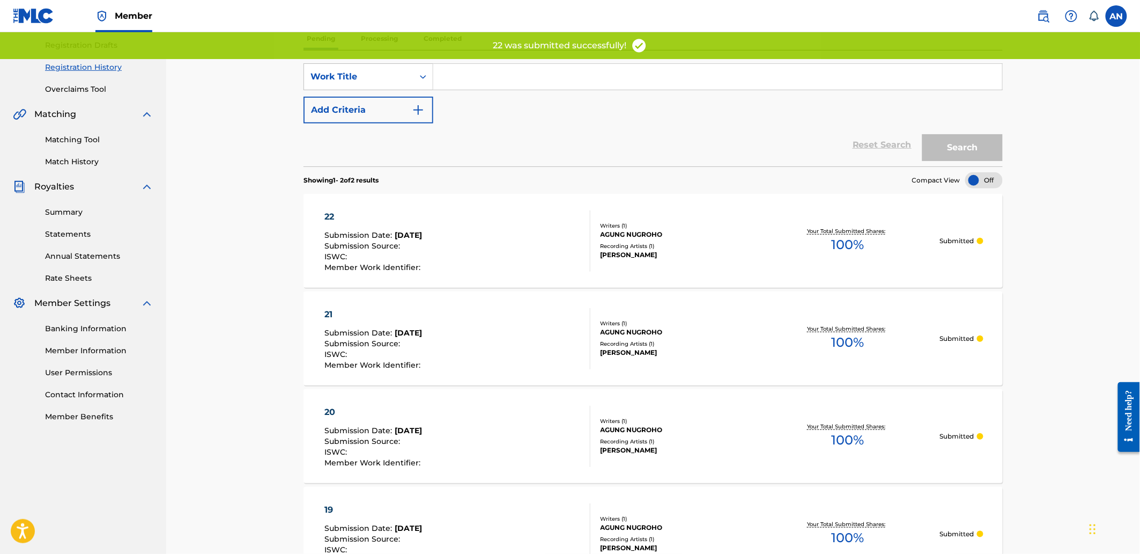
click at [335, 311] on div "21" at bounding box center [374, 314] width 99 height 13
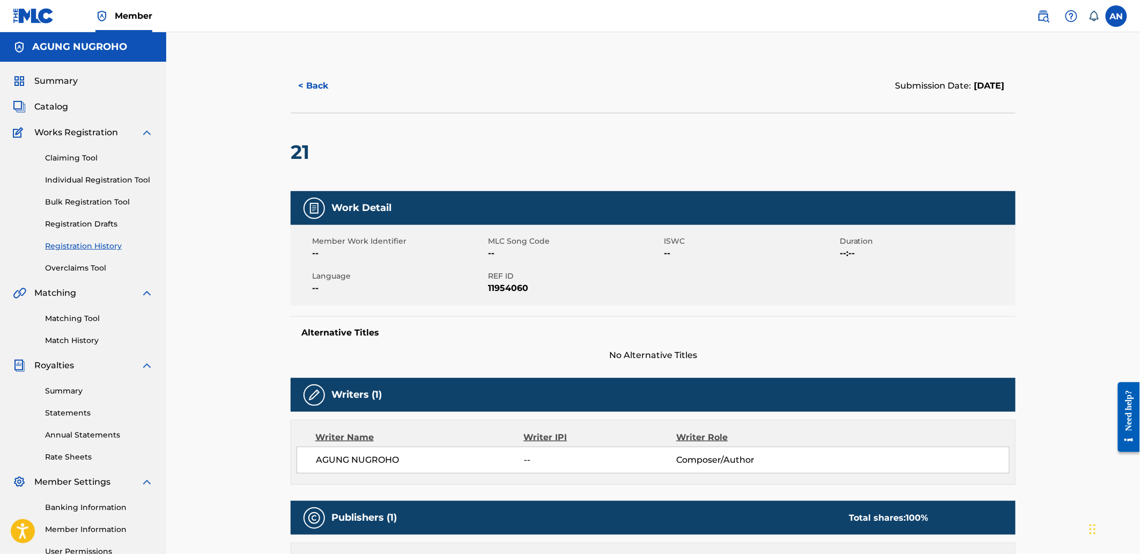
click at [102, 153] on link "Claiming Tool" at bounding box center [99, 157] width 108 height 11
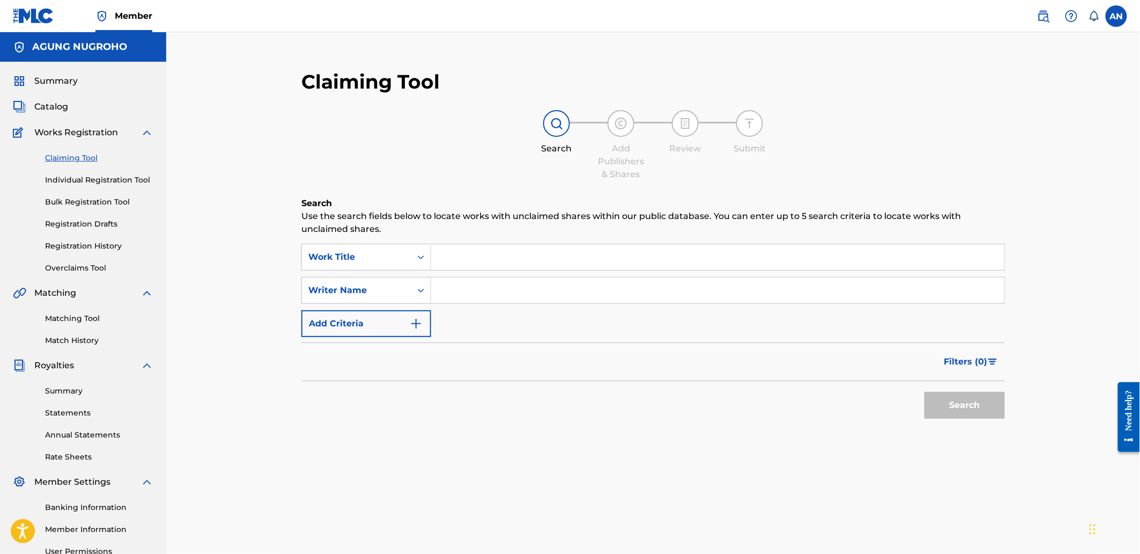
click at [124, 182] on link "Individual Registration Tool" at bounding box center [99, 179] width 108 height 11
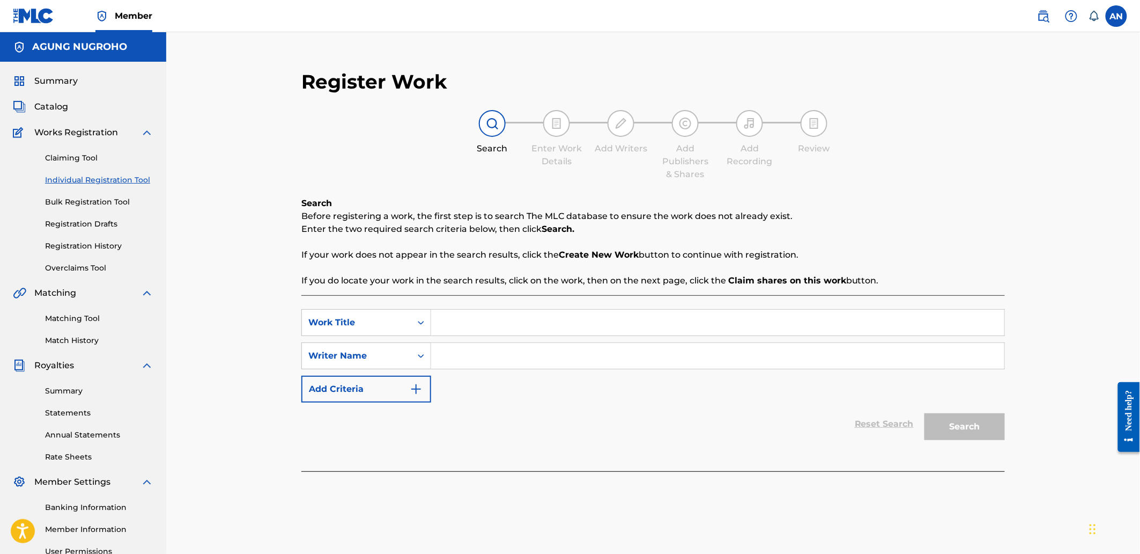
click at [124, 242] on link "Registration History" at bounding box center [99, 245] width 108 height 11
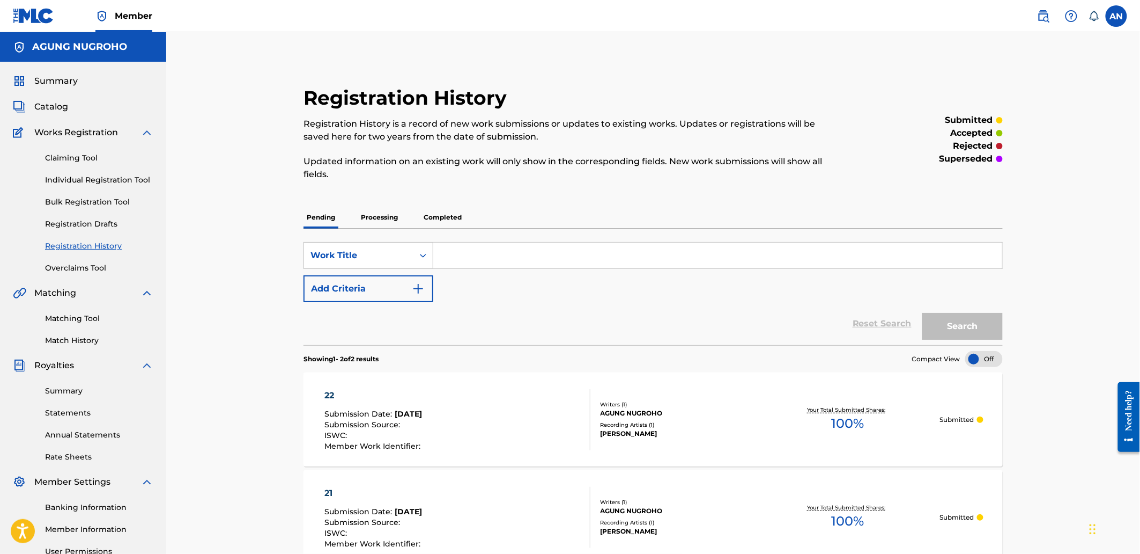
click at [342, 397] on div "22" at bounding box center [374, 395] width 99 height 13
